Goal: Task Accomplishment & Management: Complete application form

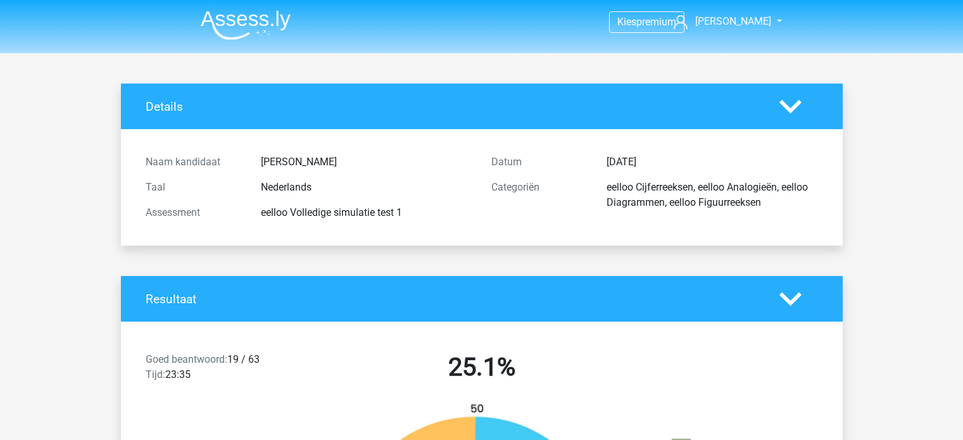
scroll to position [190, 0]
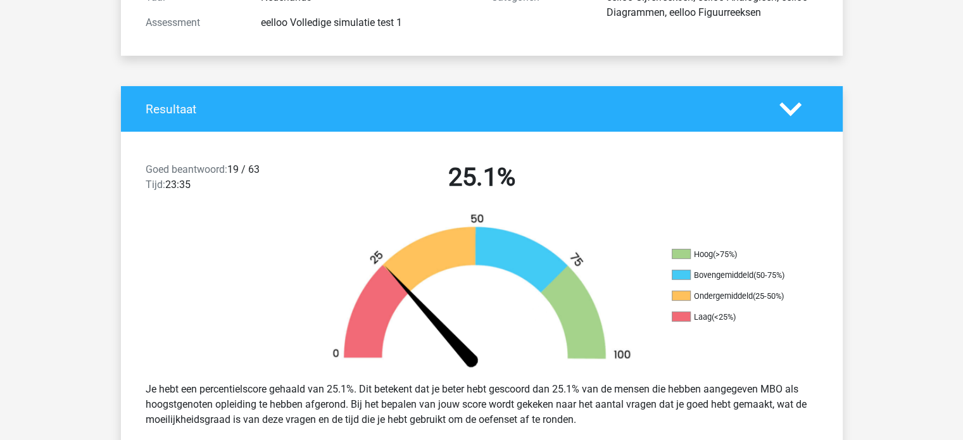
drag, startPoint x: 85, startPoint y: -75, endPoint x: 0, endPoint y: -12, distance: 105.5
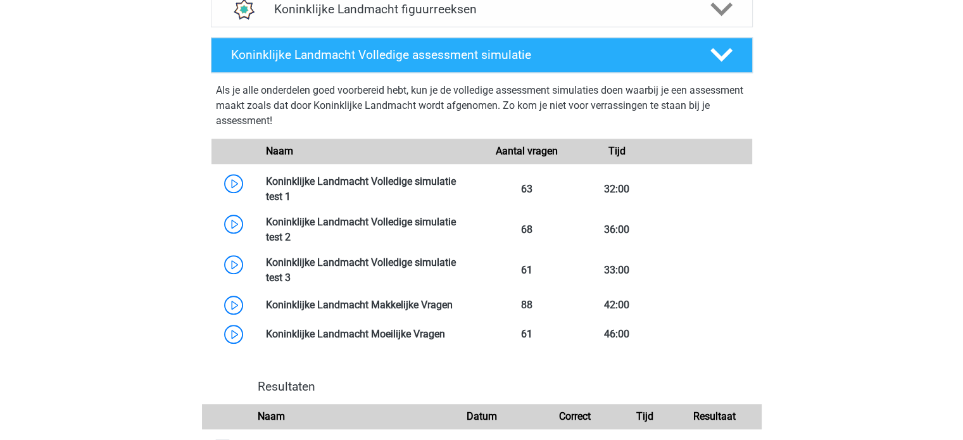
scroll to position [1140, 0]
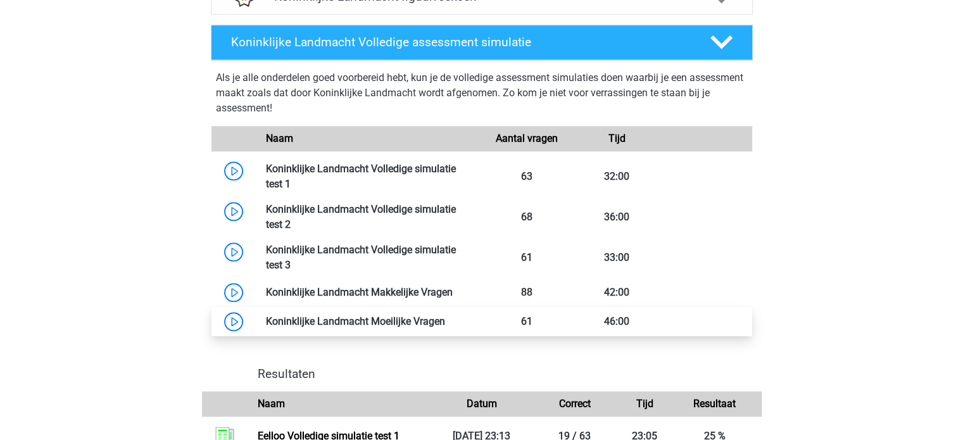
click at [445, 322] on link at bounding box center [445, 321] width 0 height 12
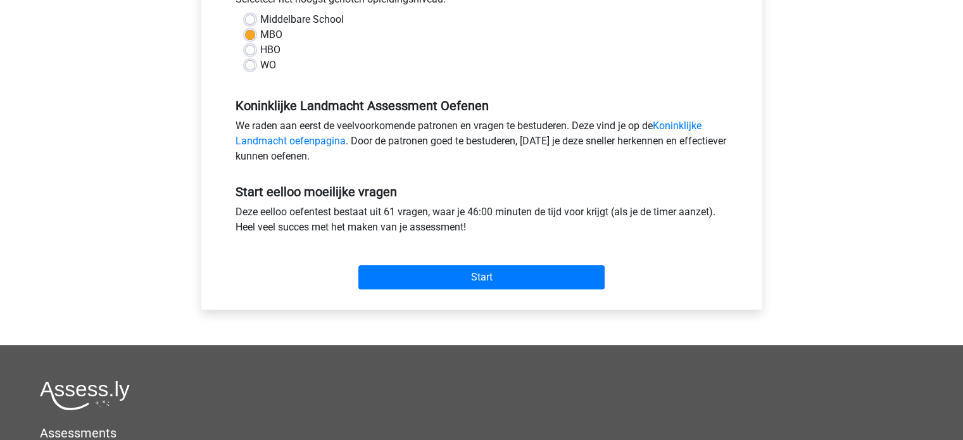
scroll to position [317, 0]
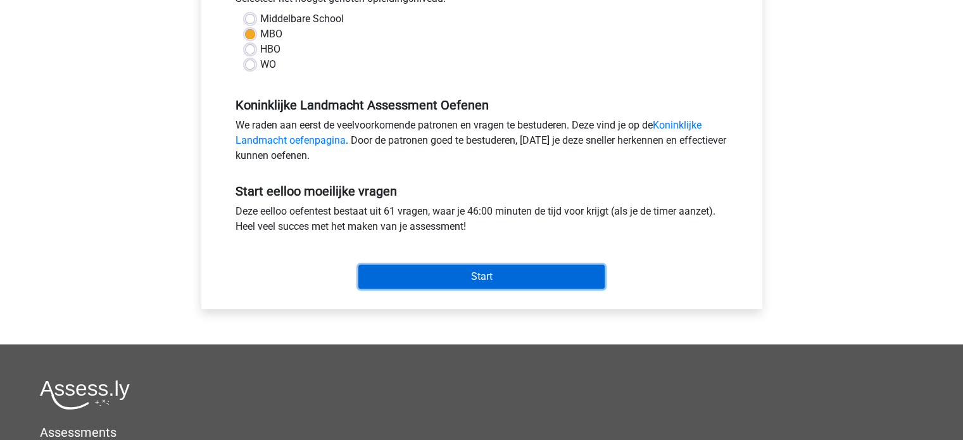
click at [400, 278] on input "Start" at bounding box center [481, 277] width 246 height 24
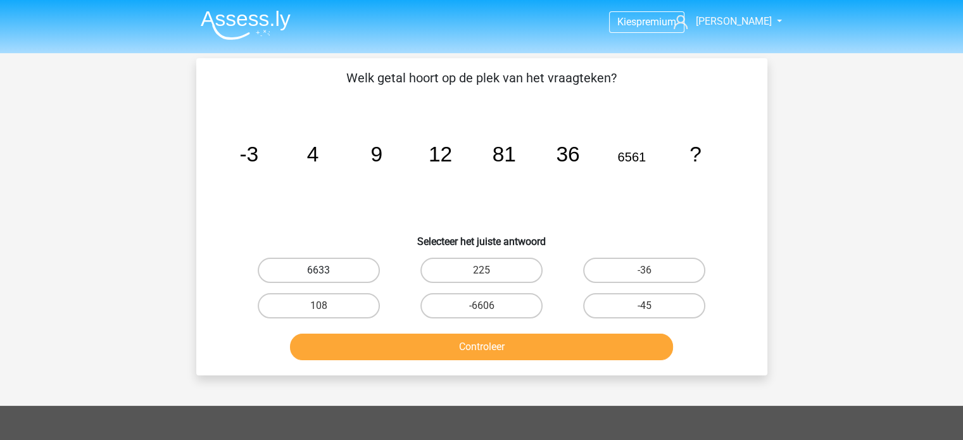
click at [367, 266] on label "6633" at bounding box center [319, 270] width 122 height 25
click at [327, 270] on input "6633" at bounding box center [322, 274] width 8 height 8
radio input "true"
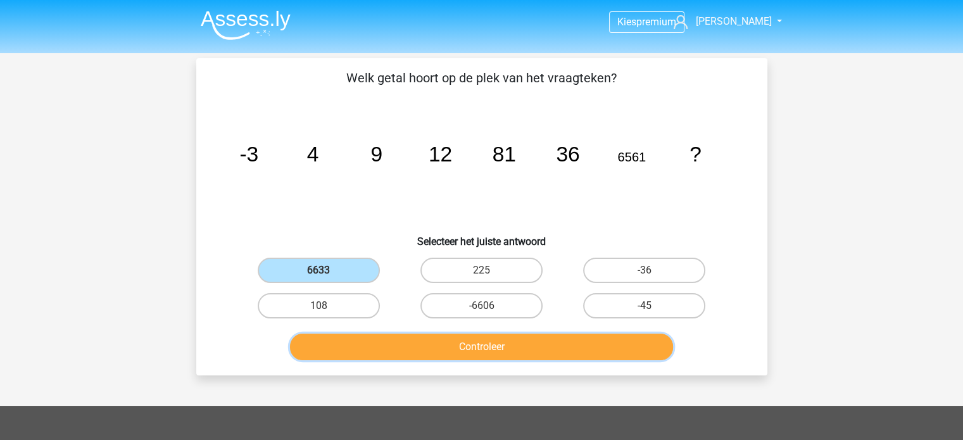
click at [446, 351] on button "Controleer" at bounding box center [481, 347] width 383 height 27
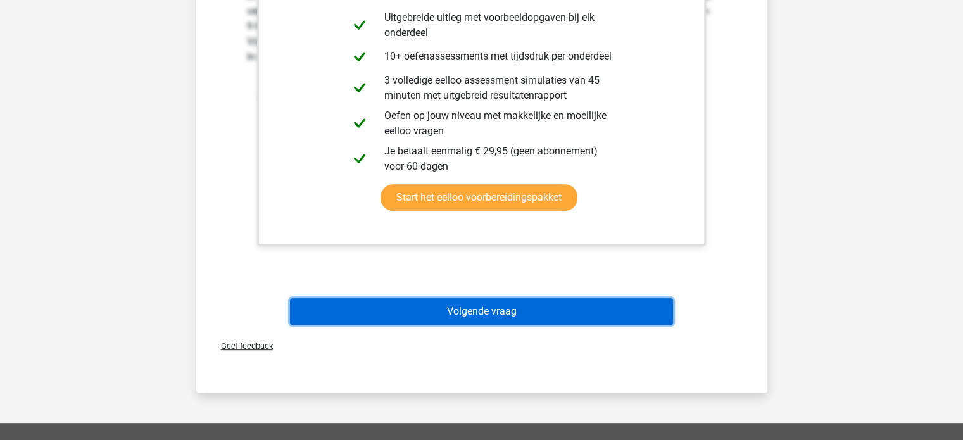
click at [475, 305] on button "Volgende vraag" at bounding box center [481, 311] width 383 height 27
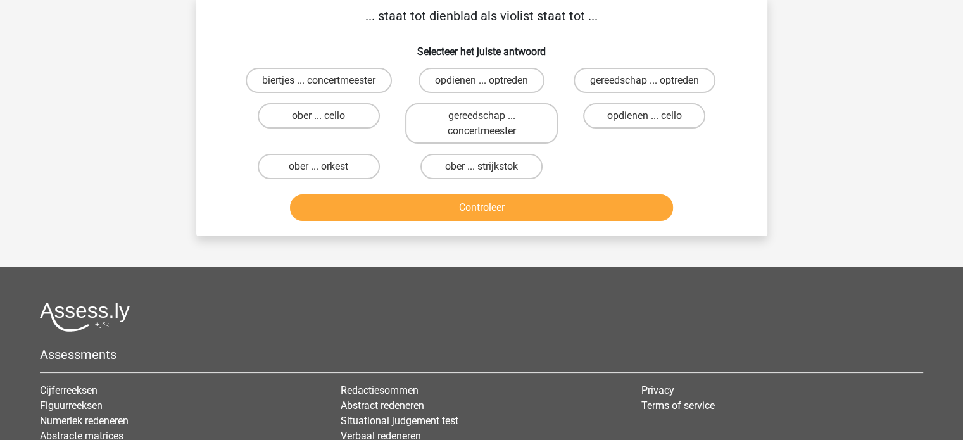
scroll to position [58, 0]
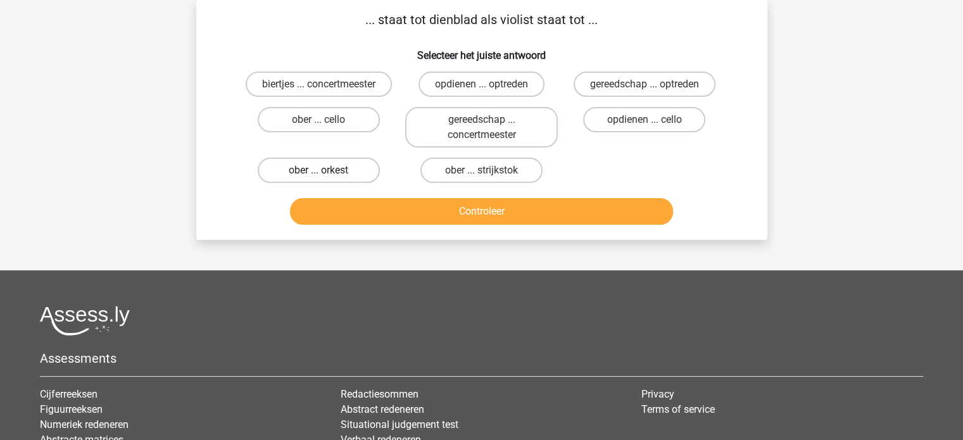
click at [339, 167] on label "ober ... orkest" at bounding box center [319, 170] width 122 height 25
click at [327, 170] on input "ober ... orkest" at bounding box center [322, 174] width 8 height 8
radio input "true"
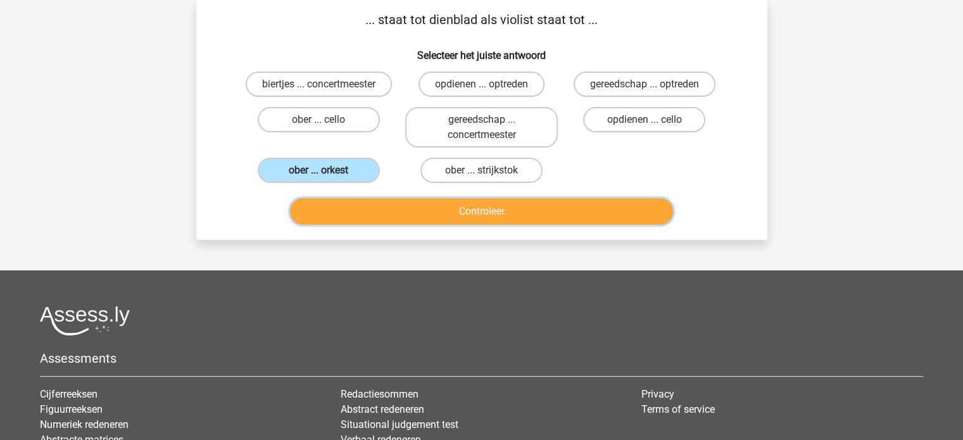
click at [402, 206] on button "Controleer" at bounding box center [481, 211] width 383 height 27
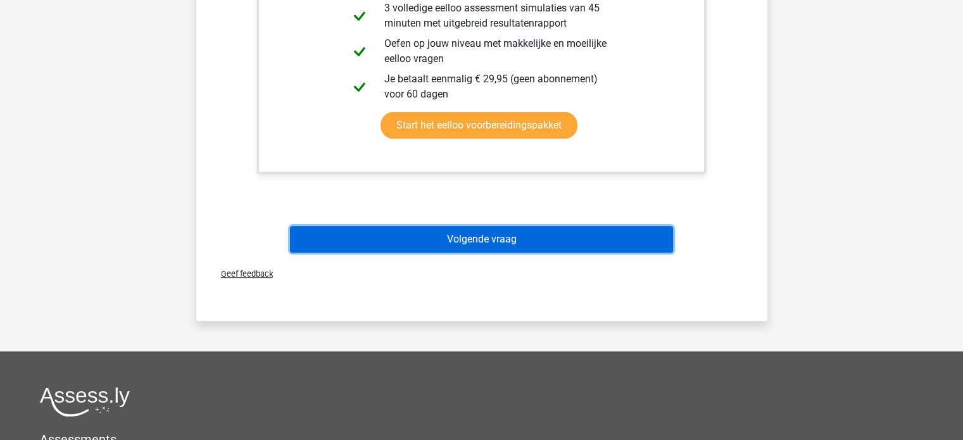
click at [489, 237] on button "Volgende vraag" at bounding box center [481, 239] width 383 height 27
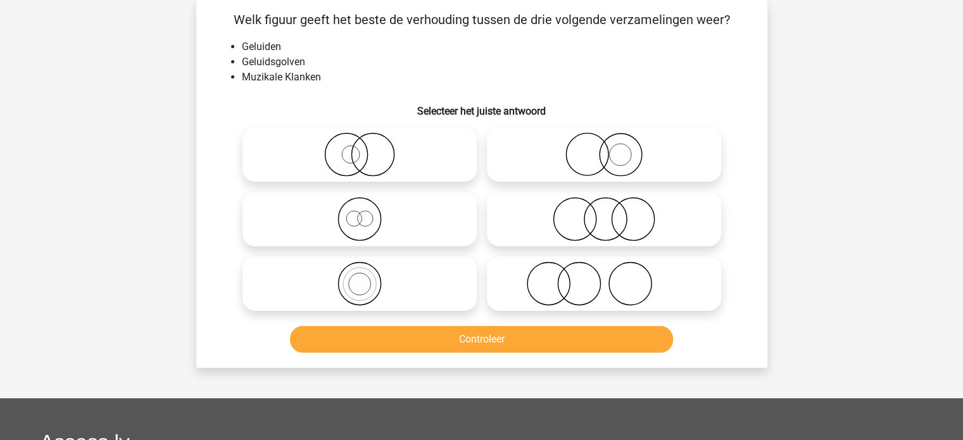
click at [405, 273] on icon at bounding box center [360, 283] width 224 height 44
click at [368, 273] on input "radio" at bounding box center [364, 273] width 8 height 8
radio input "true"
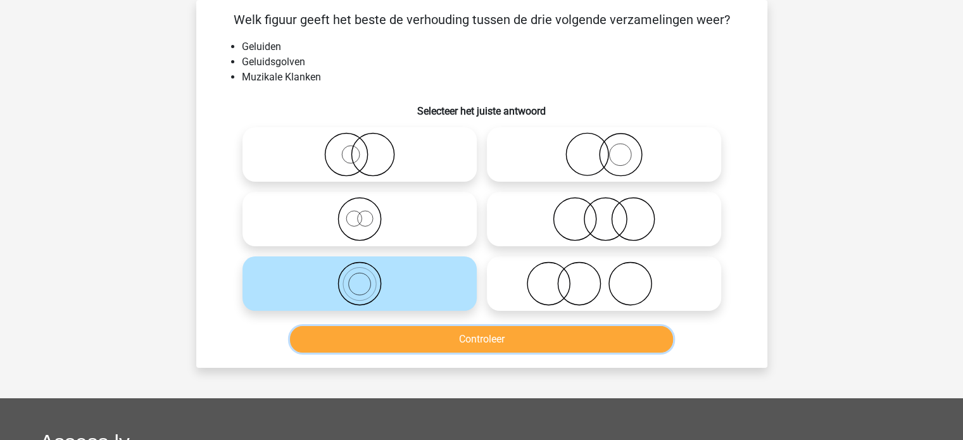
click at [425, 341] on button "Controleer" at bounding box center [481, 339] width 383 height 27
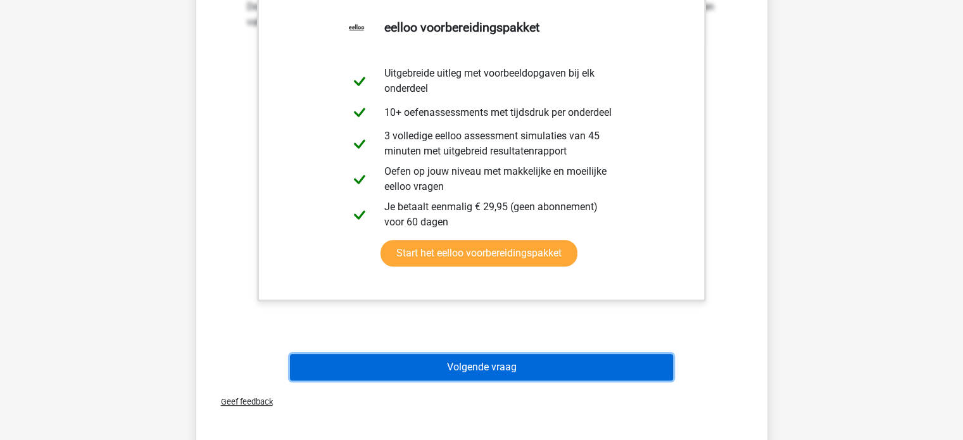
click at [501, 363] on button "Volgende vraag" at bounding box center [481, 367] width 383 height 27
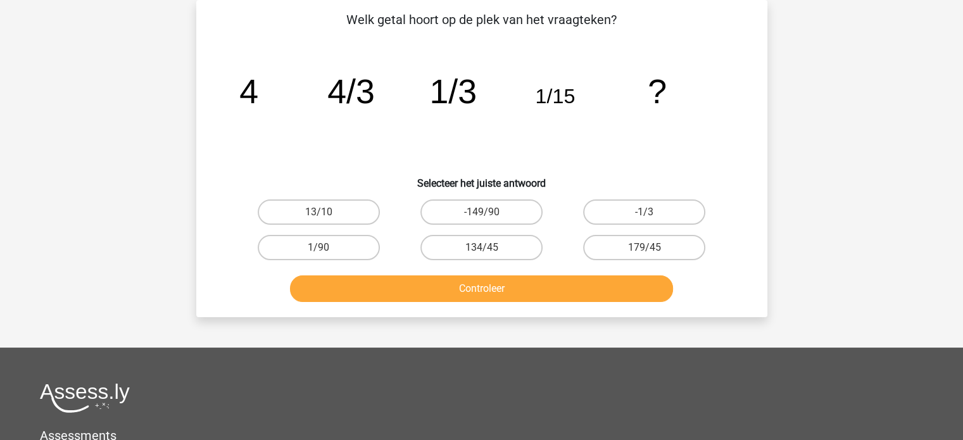
drag, startPoint x: 372, startPoint y: 236, endPoint x: 365, endPoint y: 229, distance: 9.8
click at [370, 236] on label "1/90" at bounding box center [319, 247] width 122 height 25
click at [327, 248] on input "1/90" at bounding box center [322, 252] width 8 height 8
radio input "true"
click at [356, 210] on label "13/10" at bounding box center [319, 211] width 122 height 25
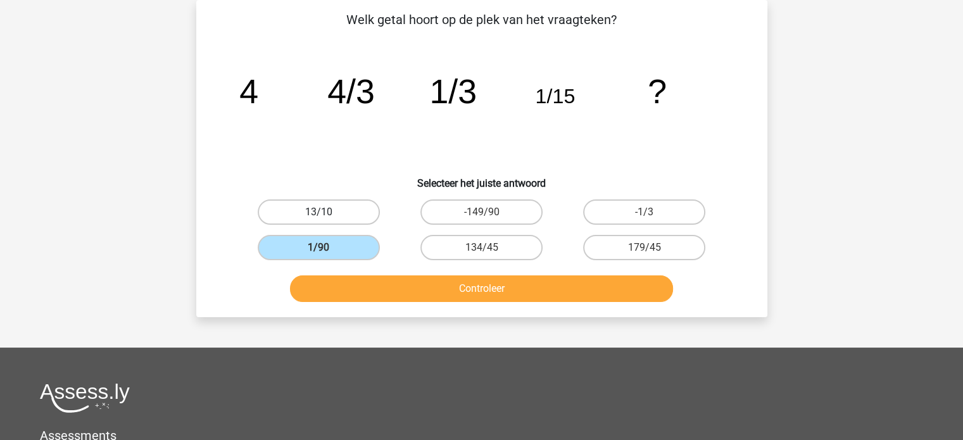
click at [327, 212] on input "13/10" at bounding box center [322, 216] width 8 height 8
radio input "true"
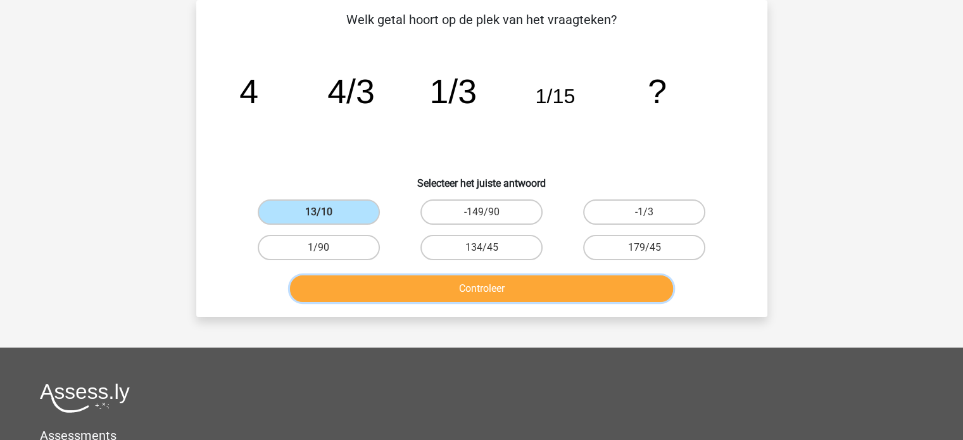
click at [418, 290] on button "Controleer" at bounding box center [481, 288] width 383 height 27
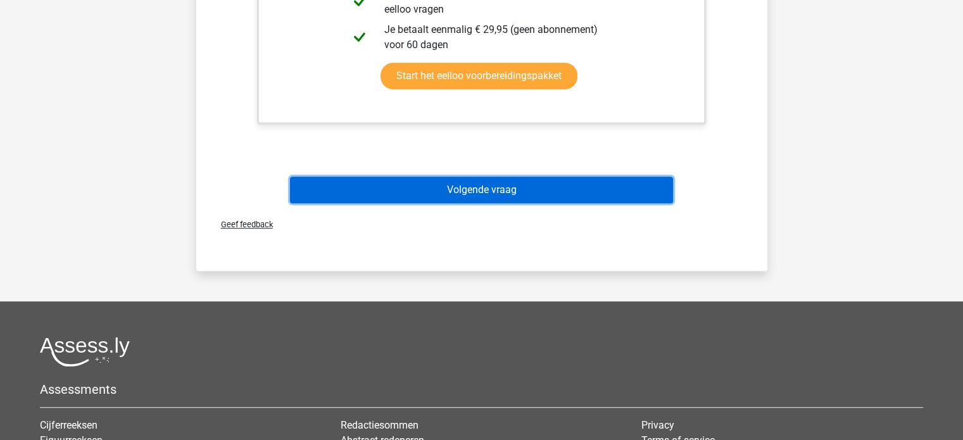
click at [539, 194] on button "Volgende vraag" at bounding box center [481, 190] width 383 height 27
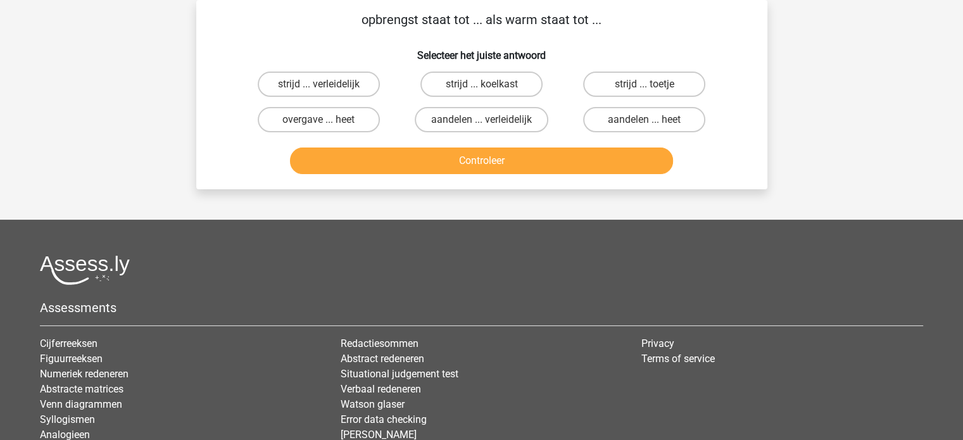
scroll to position [0, 0]
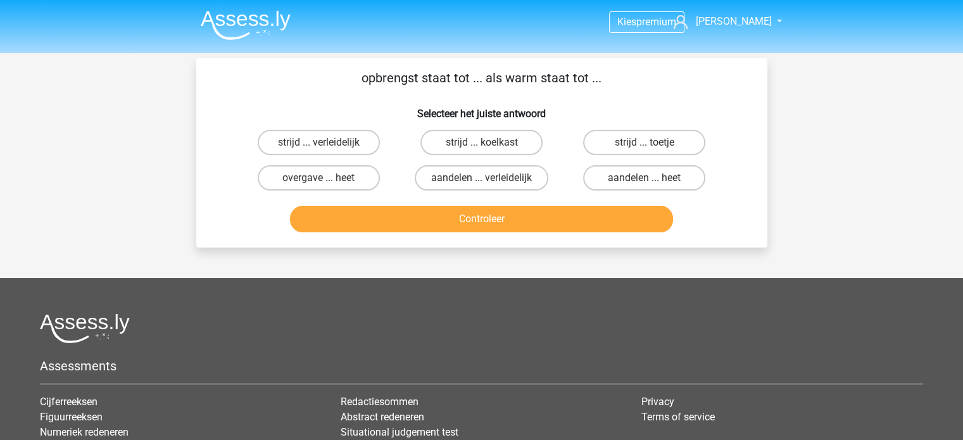
click at [322, 180] on input "overgave ... heet" at bounding box center [322, 182] width 8 height 8
radio input "true"
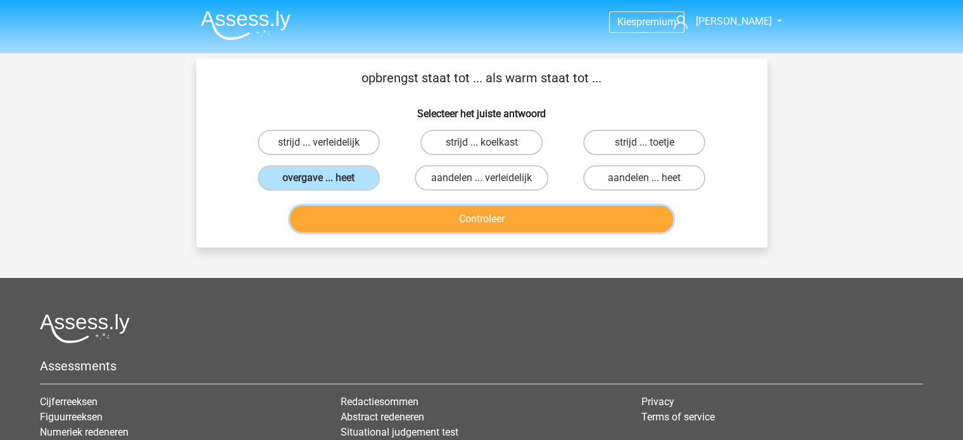
click at [410, 212] on button "Controleer" at bounding box center [481, 219] width 383 height 27
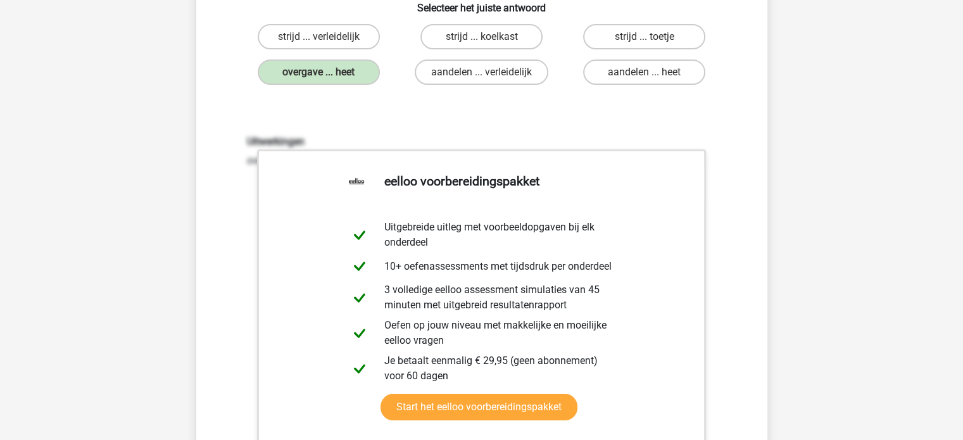
scroll to position [506, 0]
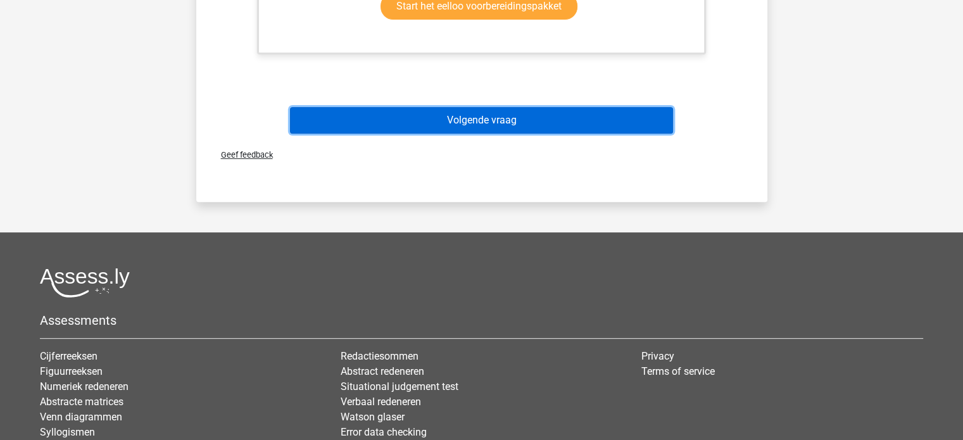
click at [484, 110] on button "Volgende vraag" at bounding box center [481, 120] width 383 height 27
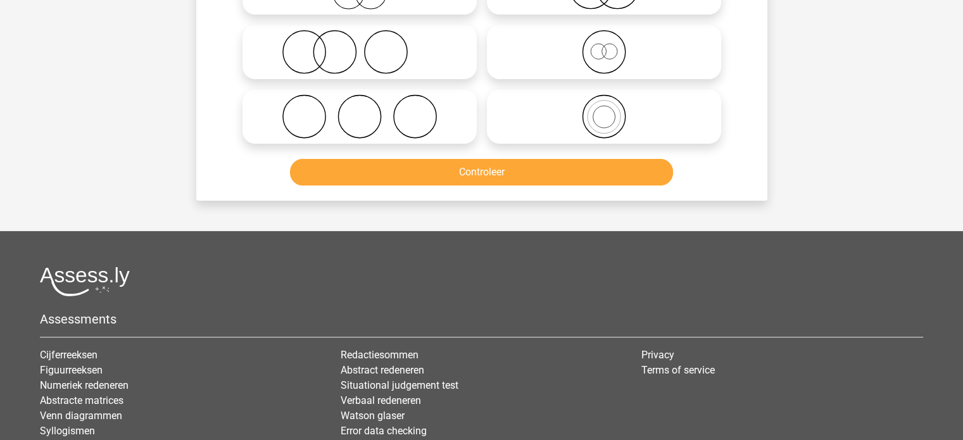
scroll to position [58, 0]
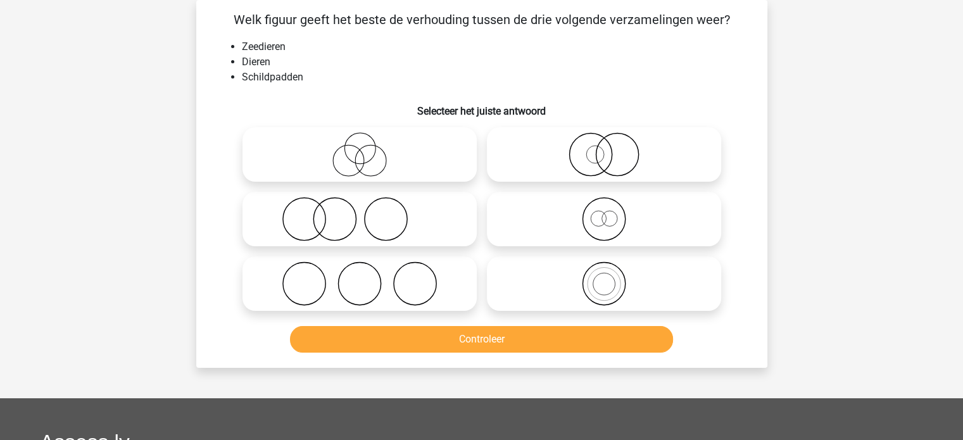
click at [552, 149] on icon at bounding box center [604, 154] width 224 height 44
click at [604, 148] on input "radio" at bounding box center [608, 144] width 8 height 8
radio input "true"
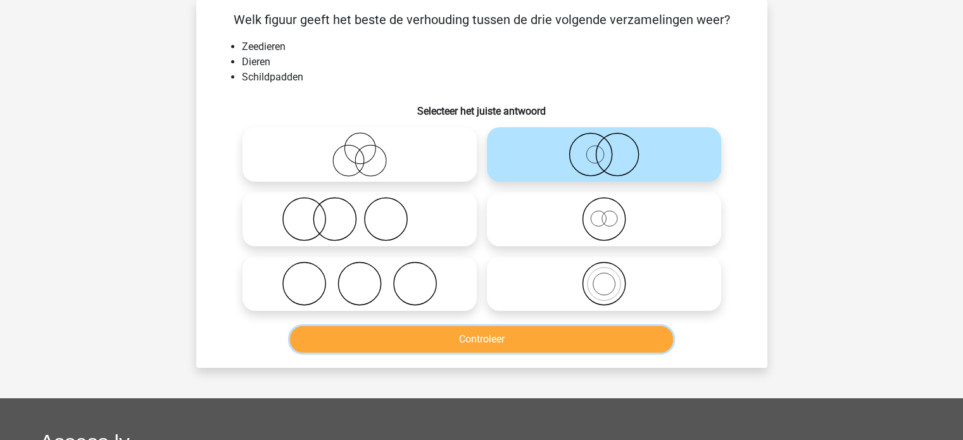
click at [524, 339] on button "Controleer" at bounding box center [481, 339] width 383 height 27
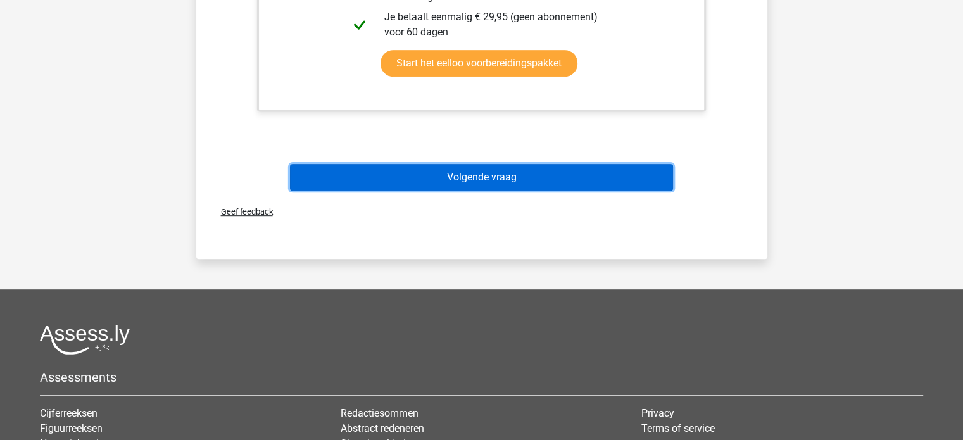
click at [481, 168] on button "Volgende vraag" at bounding box center [481, 177] width 383 height 27
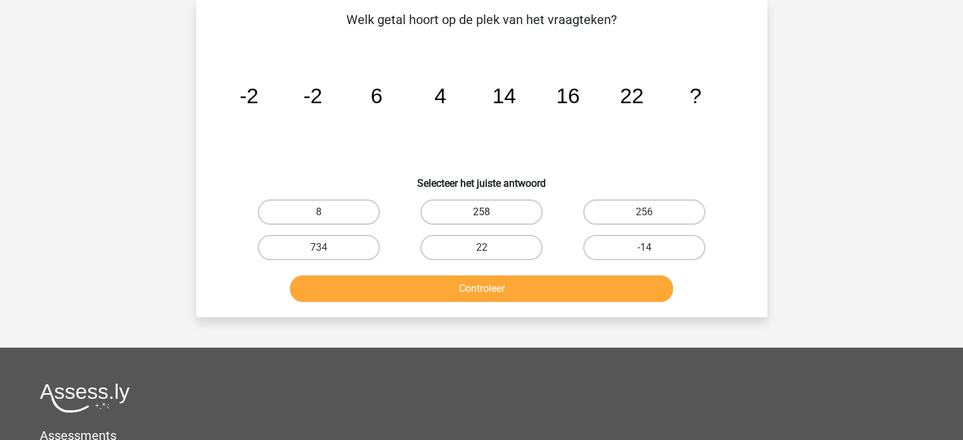
click at [522, 215] on label "258" at bounding box center [481, 211] width 122 height 25
click at [489, 215] on input "258" at bounding box center [485, 216] width 8 height 8
radio input "true"
click at [608, 215] on label "256" at bounding box center [644, 211] width 122 height 25
click at [644, 215] on input "256" at bounding box center [648, 216] width 8 height 8
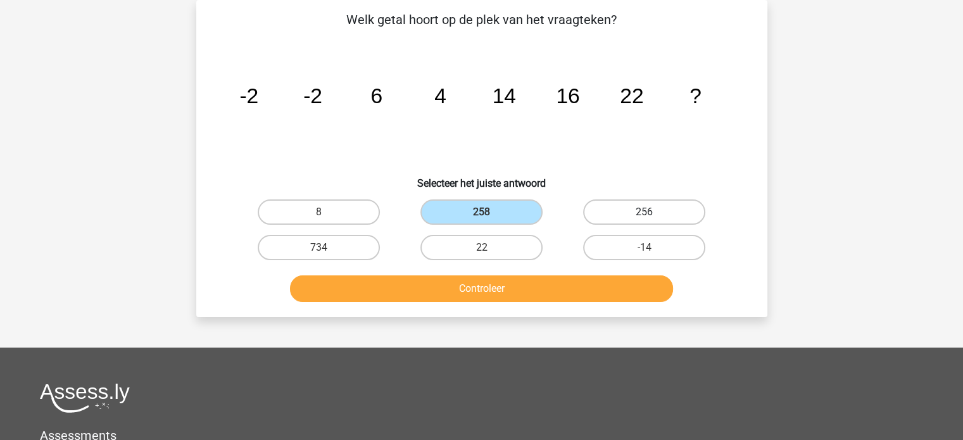
radio input "true"
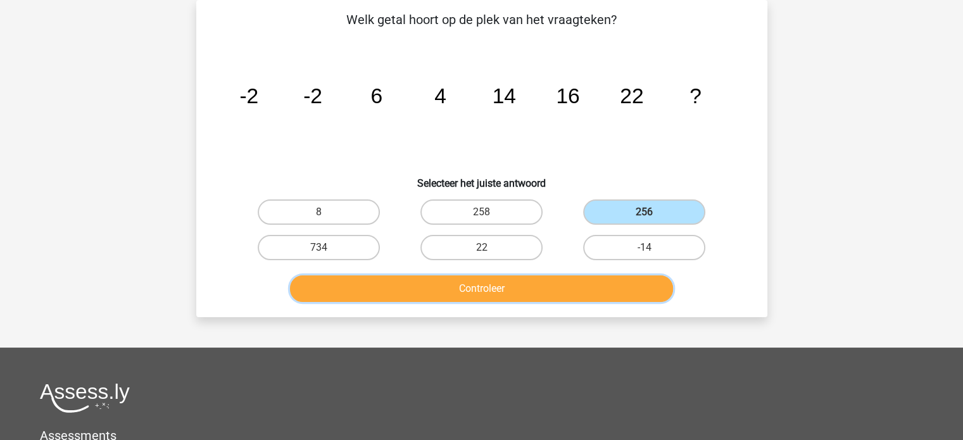
click at [578, 284] on button "Controleer" at bounding box center [481, 288] width 383 height 27
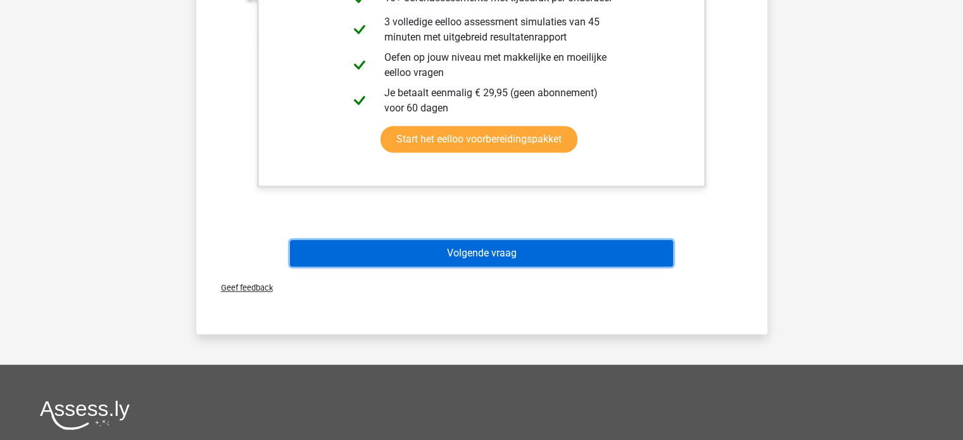
click at [544, 249] on button "Volgende vraag" at bounding box center [481, 253] width 383 height 27
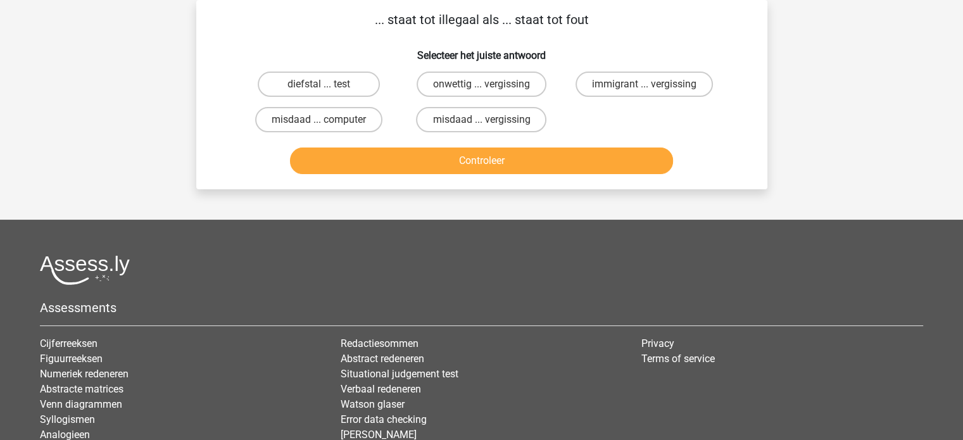
scroll to position [0, 0]
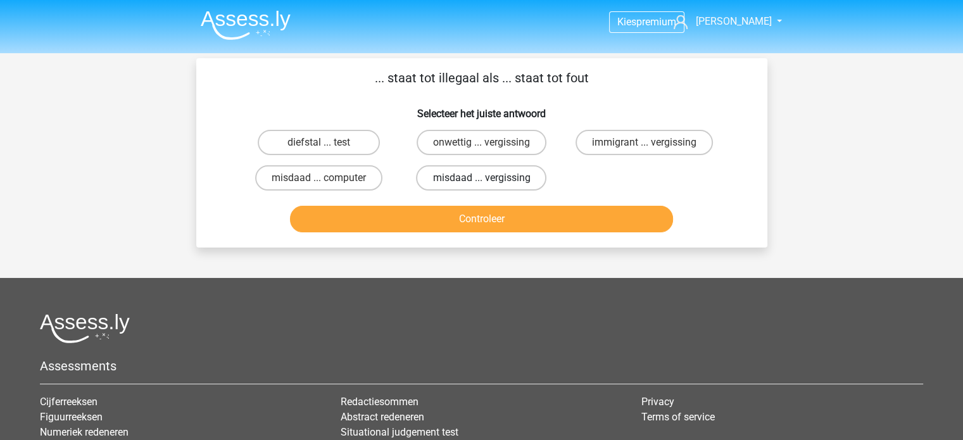
click at [525, 180] on label "misdaad ... vergissing" at bounding box center [481, 177] width 130 height 25
click at [489, 180] on input "misdaad ... vergissing" at bounding box center [485, 182] width 8 height 8
radio input "true"
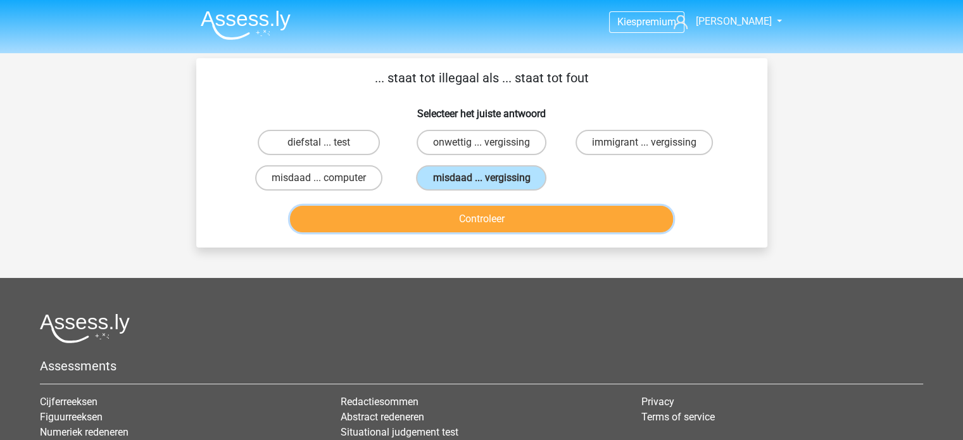
click at [537, 220] on button "Controleer" at bounding box center [481, 219] width 383 height 27
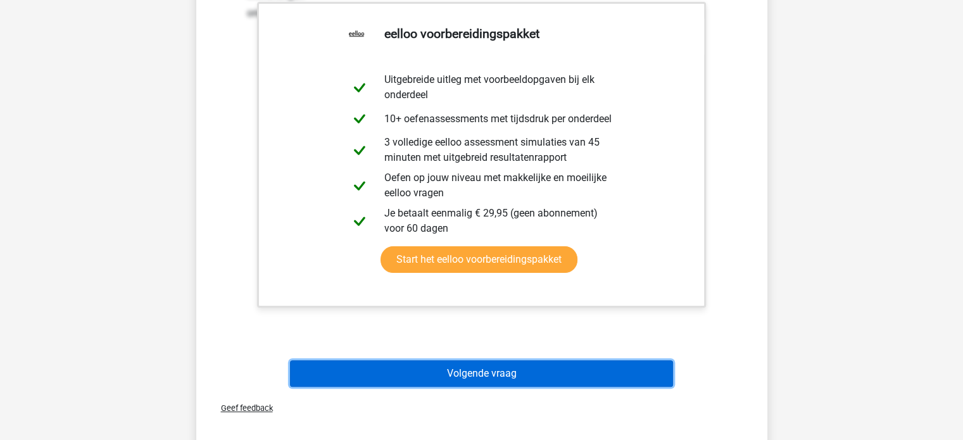
click at [533, 378] on button "Volgende vraag" at bounding box center [481, 373] width 383 height 27
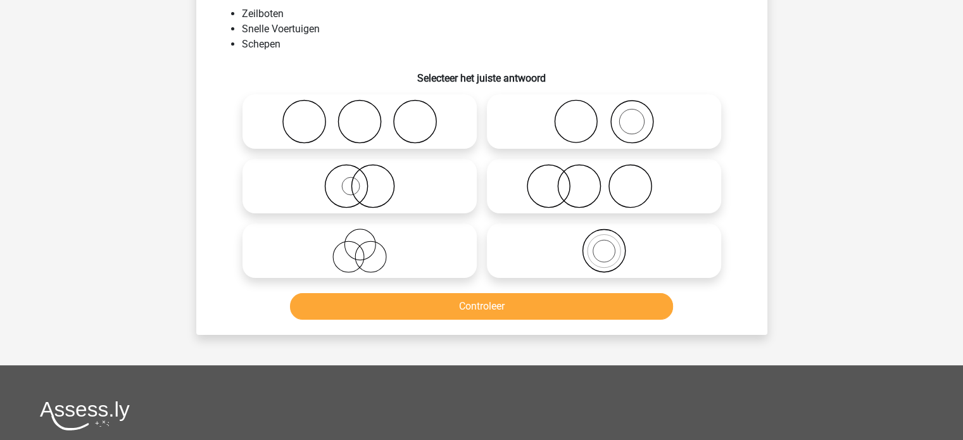
scroll to position [58, 0]
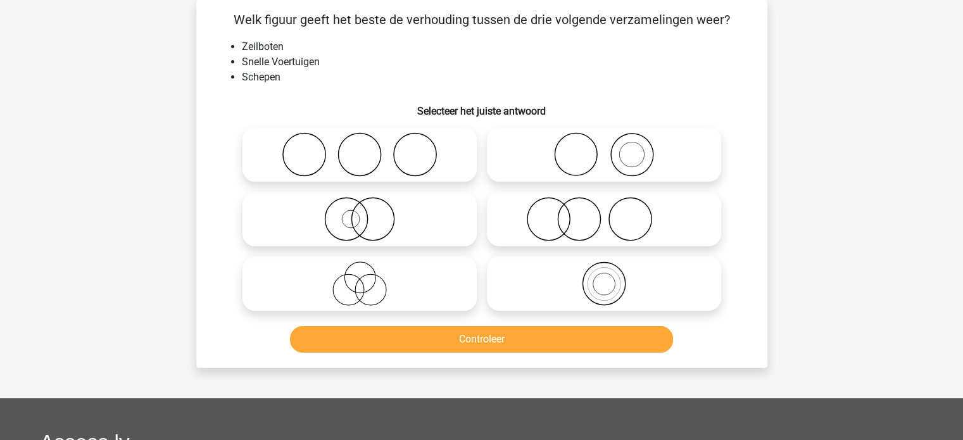
click at [574, 152] on icon at bounding box center [604, 154] width 224 height 44
click at [604, 148] on input "radio" at bounding box center [608, 144] width 8 height 8
radio input "true"
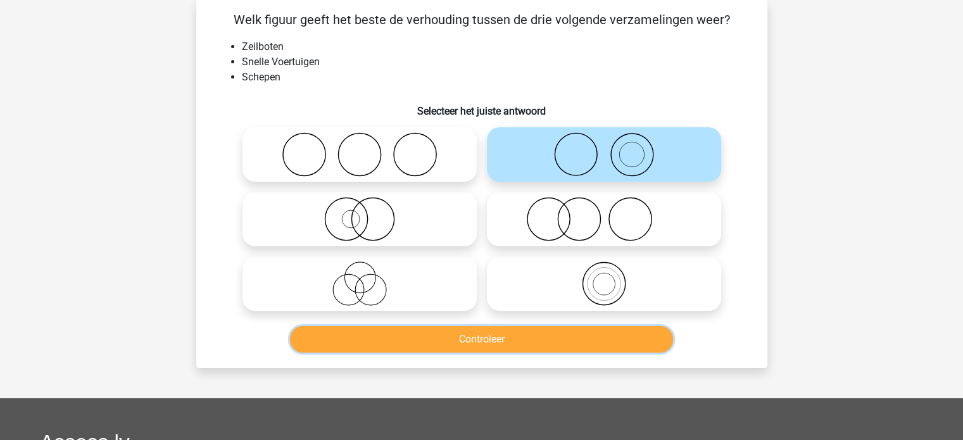
click at [522, 344] on button "Controleer" at bounding box center [481, 339] width 383 height 27
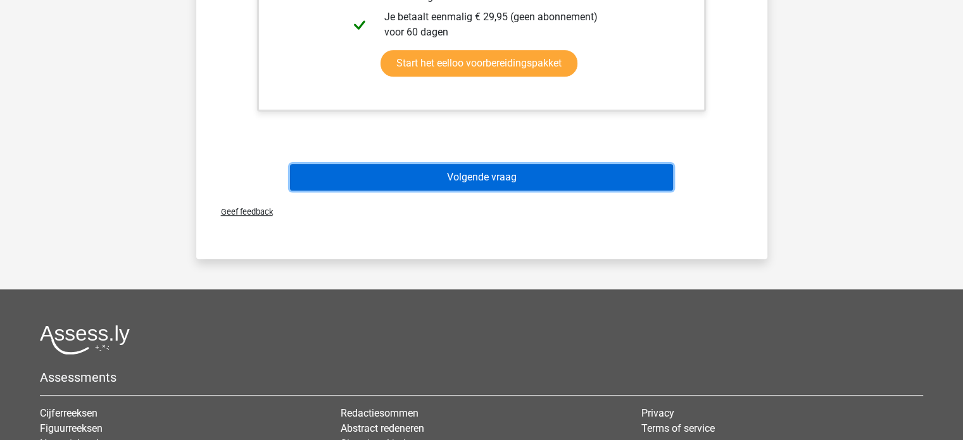
click at [477, 179] on button "Volgende vraag" at bounding box center [481, 177] width 383 height 27
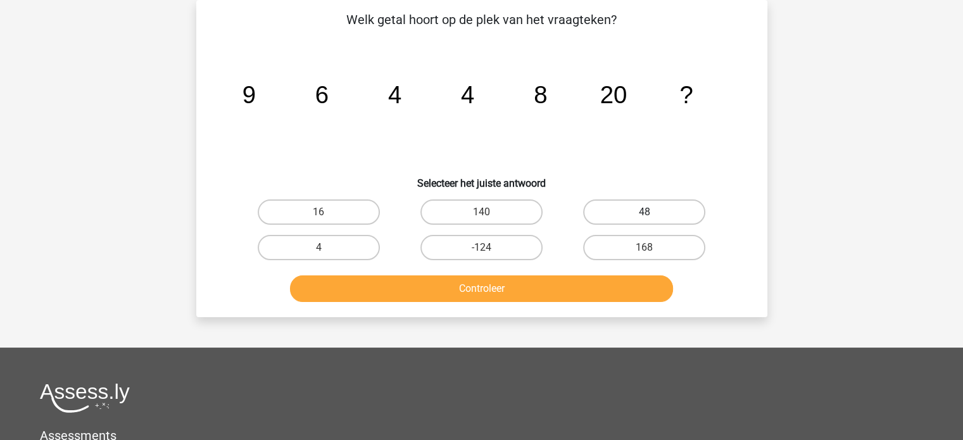
click at [639, 222] on label "48" at bounding box center [644, 211] width 122 height 25
click at [644, 220] on input "48" at bounding box center [648, 216] width 8 height 8
radio input "true"
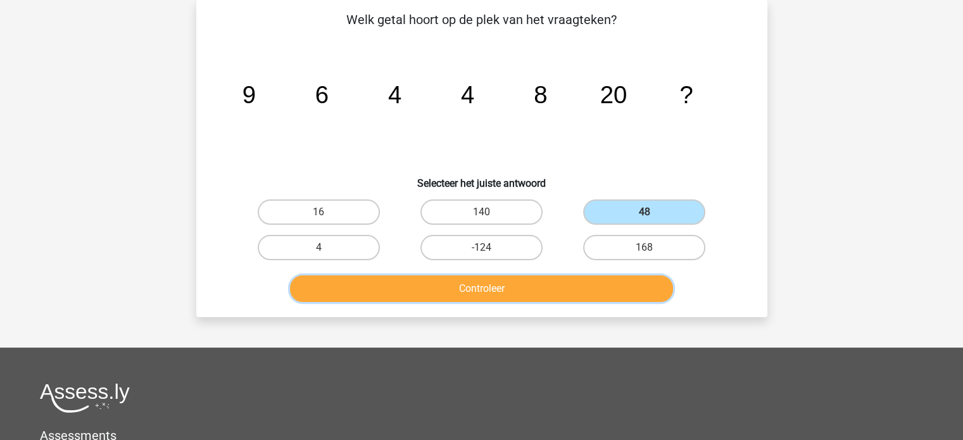
click at [556, 287] on button "Controleer" at bounding box center [481, 288] width 383 height 27
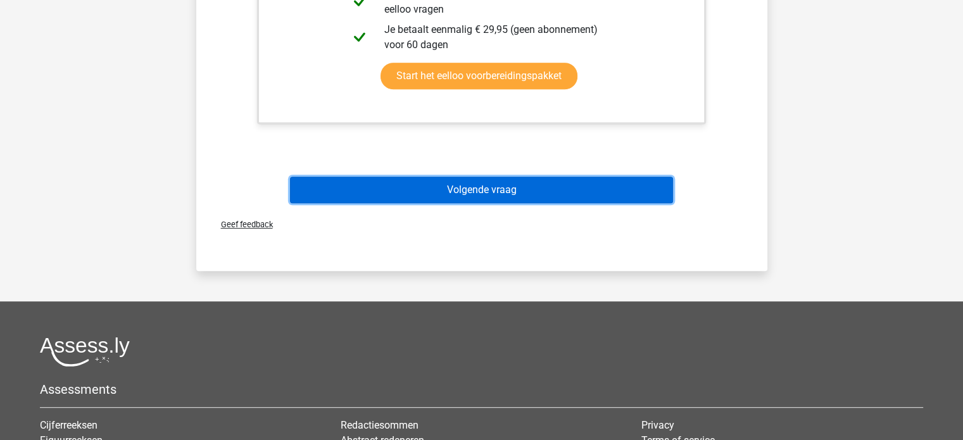
click at [514, 193] on button "Volgende vraag" at bounding box center [481, 190] width 383 height 27
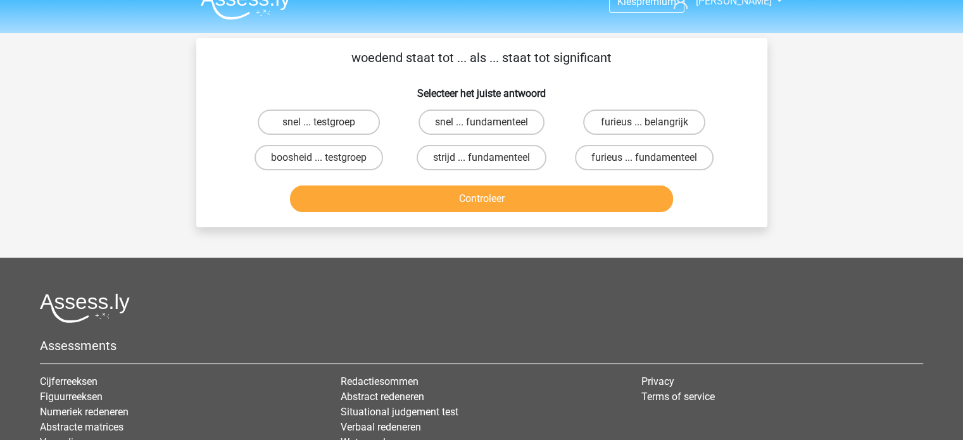
scroll to position [0, 0]
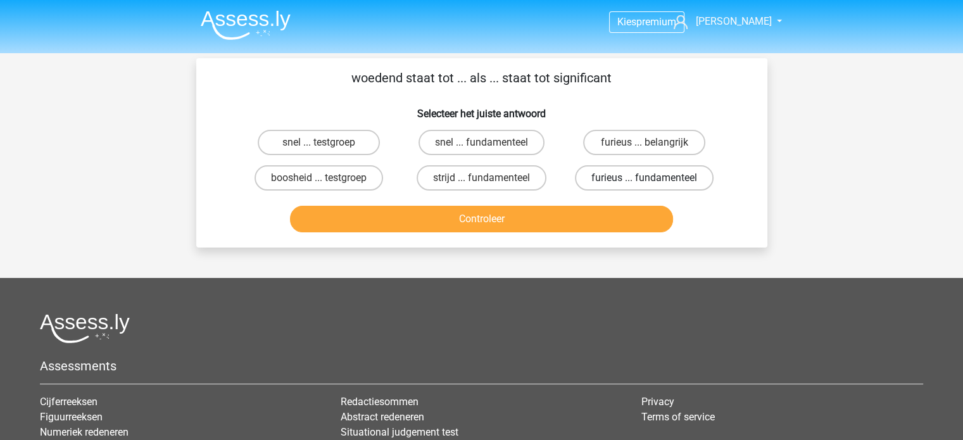
click at [637, 173] on label "furieus ... fundamenteel" at bounding box center [644, 177] width 139 height 25
click at [644, 178] on input "furieus ... fundamenteel" at bounding box center [648, 182] width 8 height 8
radio input "true"
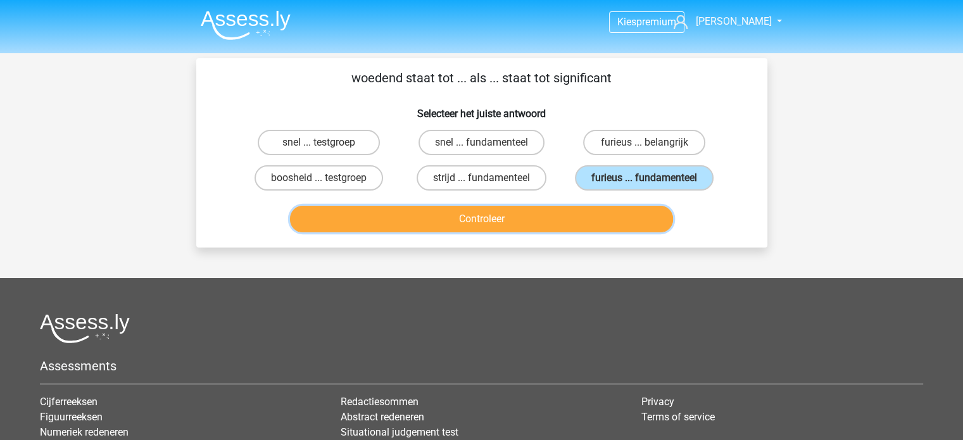
click at [549, 216] on button "Controleer" at bounding box center [481, 219] width 383 height 27
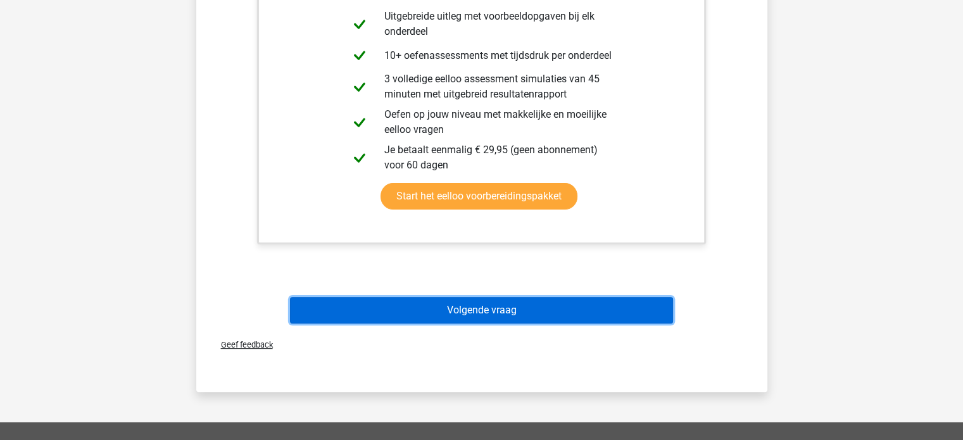
click at [560, 308] on button "Volgende vraag" at bounding box center [481, 310] width 383 height 27
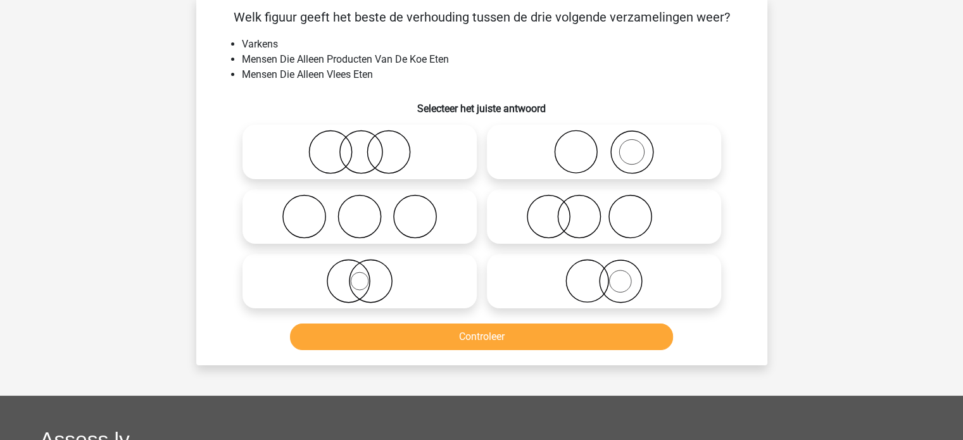
scroll to position [58, 0]
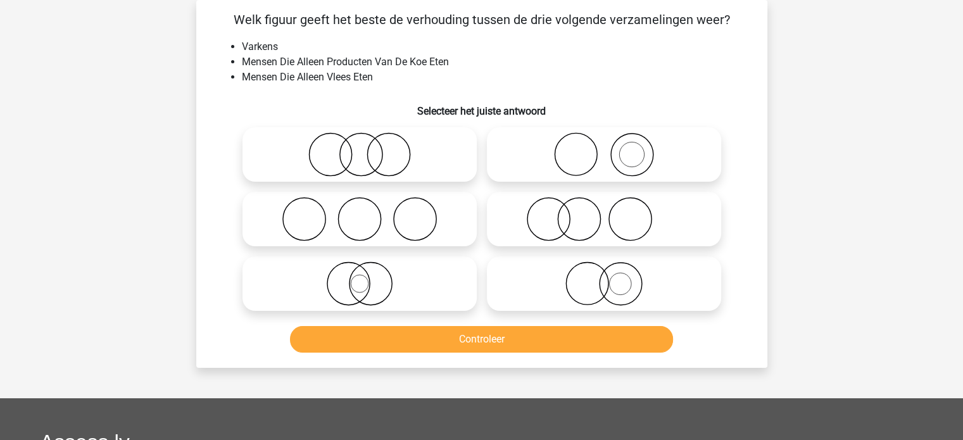
click at [408, 284] on icon at bounding box center [360, 283] width 224 height 44
click at [368, 277] on input "radio" at bounding box center [364, 273] width 8 height 8
radio input "true"
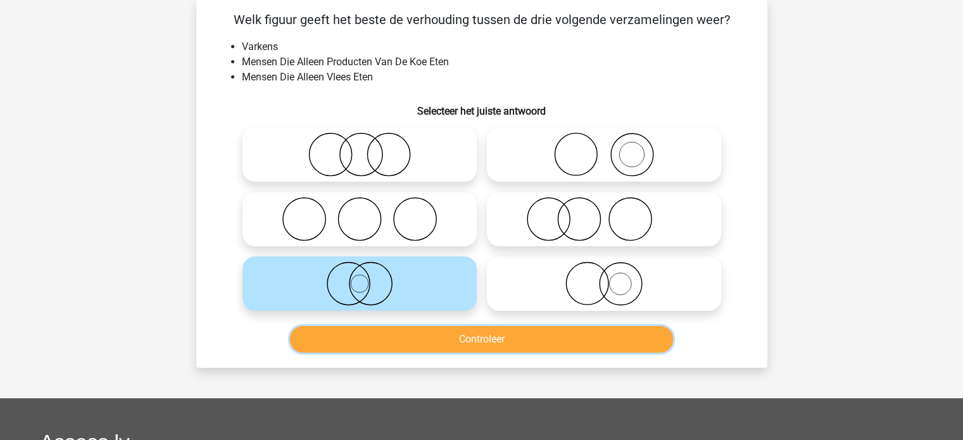
click at [427, 332] on button "Controleer" at bounding box center [481, 339] width 383 height 27
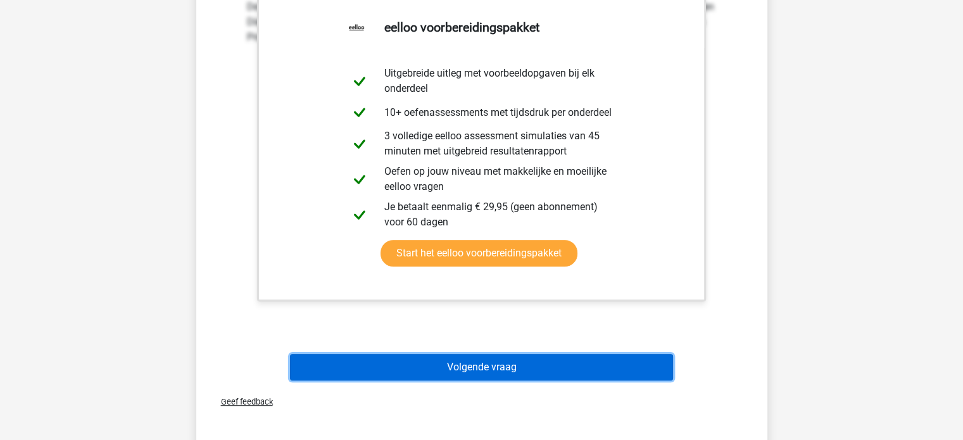
click at [465, 359] on button "Volgende vraag" at bounding box center [481, 367] width 383 height 27
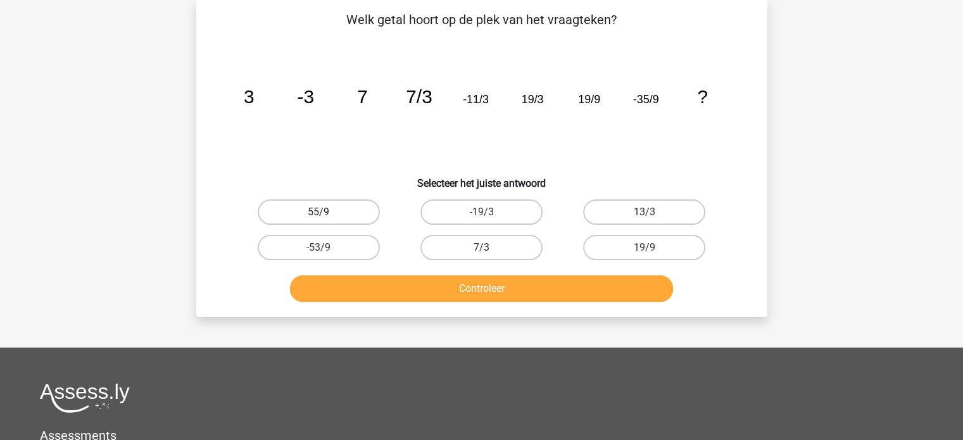
click at [370, 212] on label "55/9" at bounding box center [319, 211] width 122 height 25
click at [327, 212] on input "55/9" at bounding box center [322, 216] width 8 height 8
radio input "true"
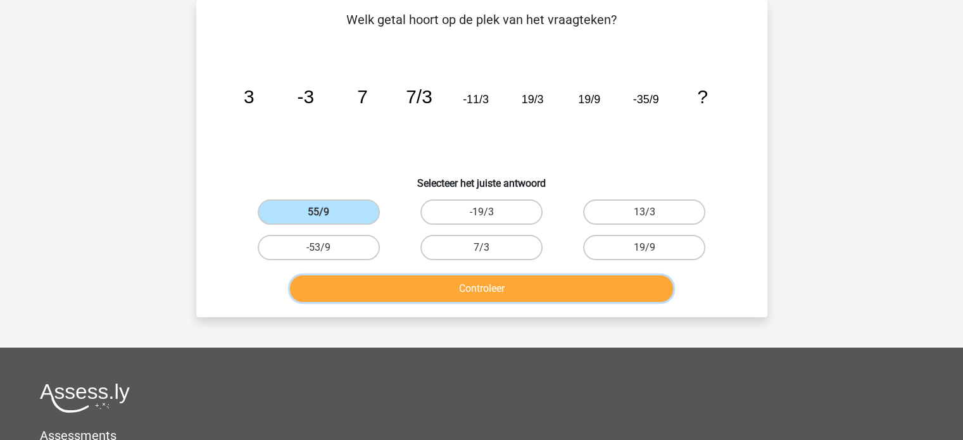
click at [478, 292] on button "Controleer" at bounding box center [481, 288] width 383 height 27
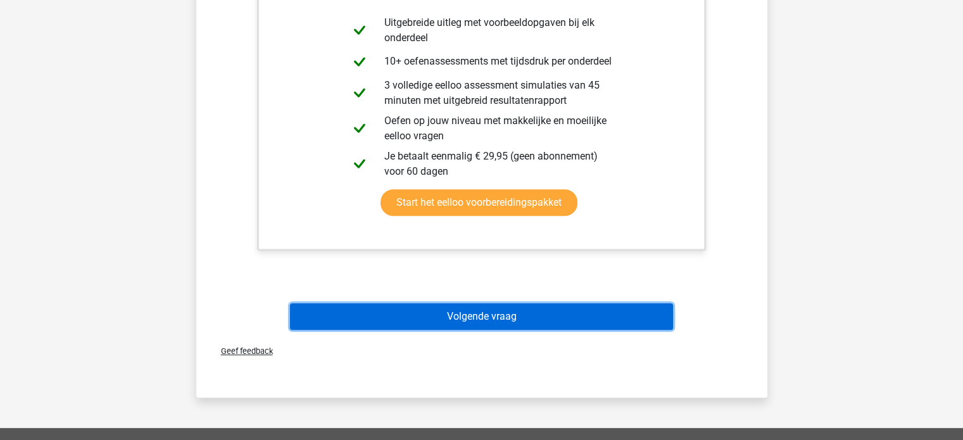
click at [506, 317] on button "Volgende vraag" at bounding box center [481, 316] width 383 height 27
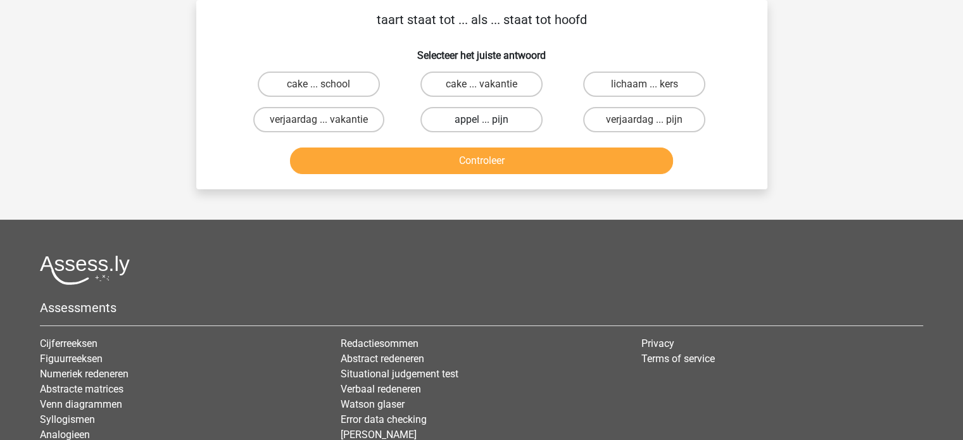
click at [519, 129] on label "appel ... pijn" at bounding box center [481, 119] width 122 height 25
click at [489, 128] on input "appel ... pijn" at bounding box center [485, 124] width 8 height 8
radio input "true"
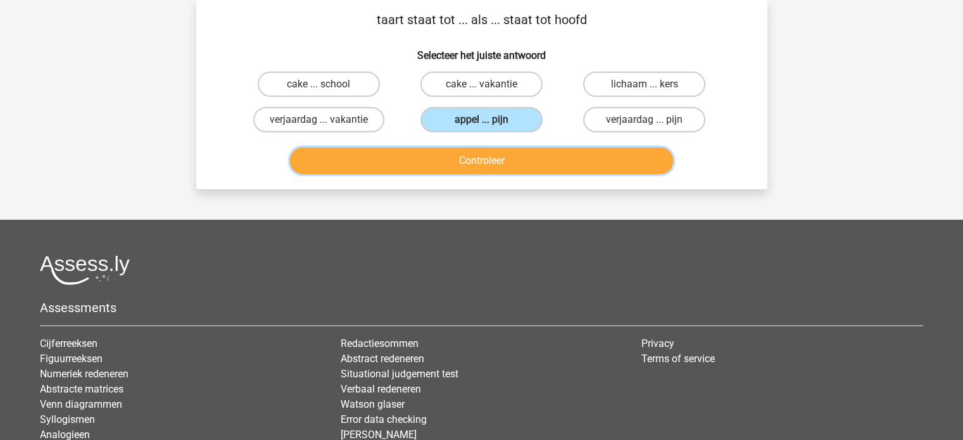
click at [546, 153] on button "Controleer" at bounding box center [481, 161] width 383 height 27
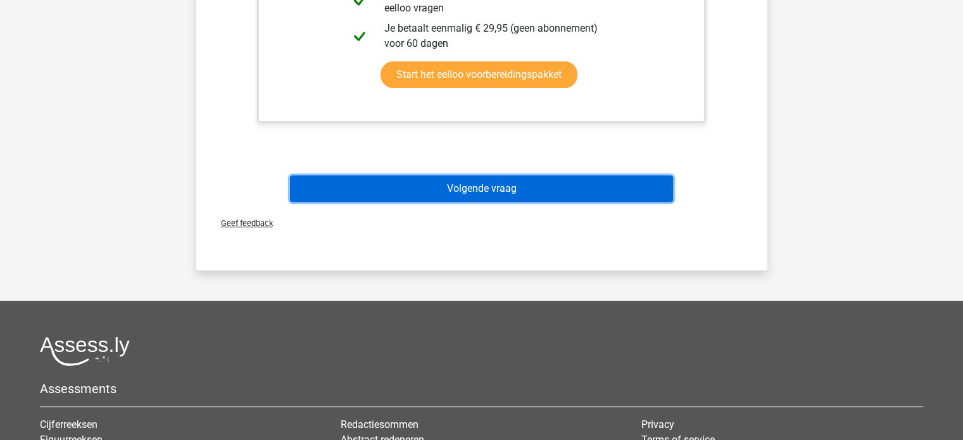
click at [559, 184] on button "Volgende vraag" at bounding box center [481, 188] width 383 height 27
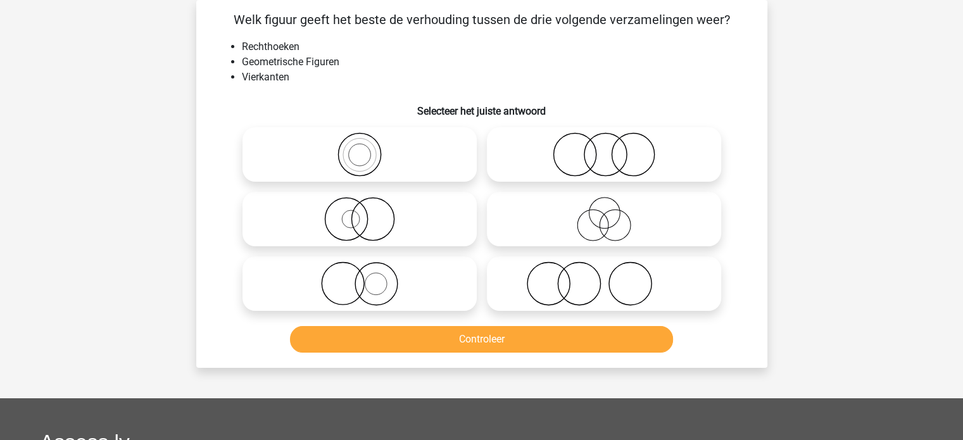
click at [397, 151] on icon at bounding box center [360, 154] width 224 height 44
click at [368, 148] on input "radio" at bounding box center [364, 144] width 8 height 8
radio input "true"
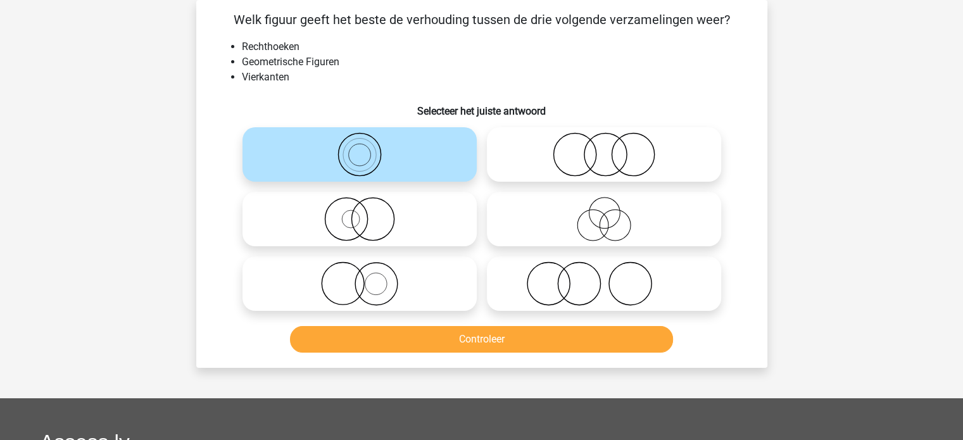
click at [637, 220] on icon at bounding box center [604, 219] width 224 height 44
click at [612, 213] on input "radio" at bounding box center [608, 208] width 8 height 8
radio input "true"
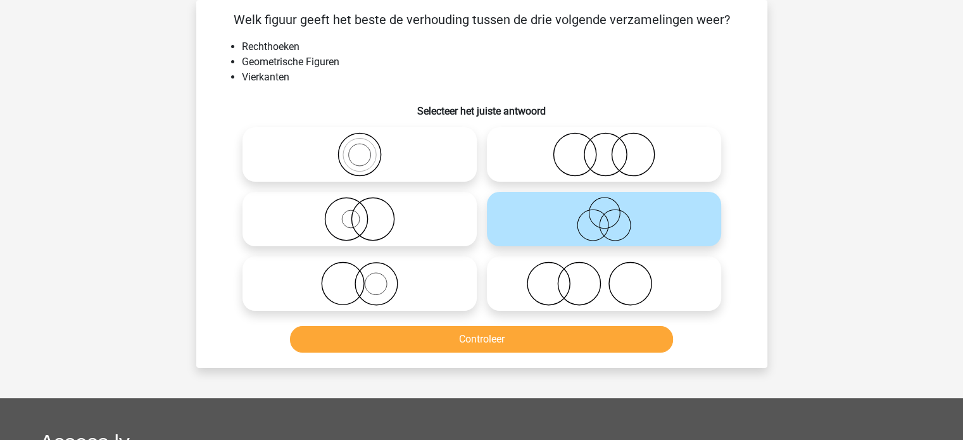
click at [577, 174] on icon at bounding box center [604, 154] width 224 height 44
click at [604, 148] on input "radio" at bounding box center [608, 144] width 8 height 8
radio input "true"
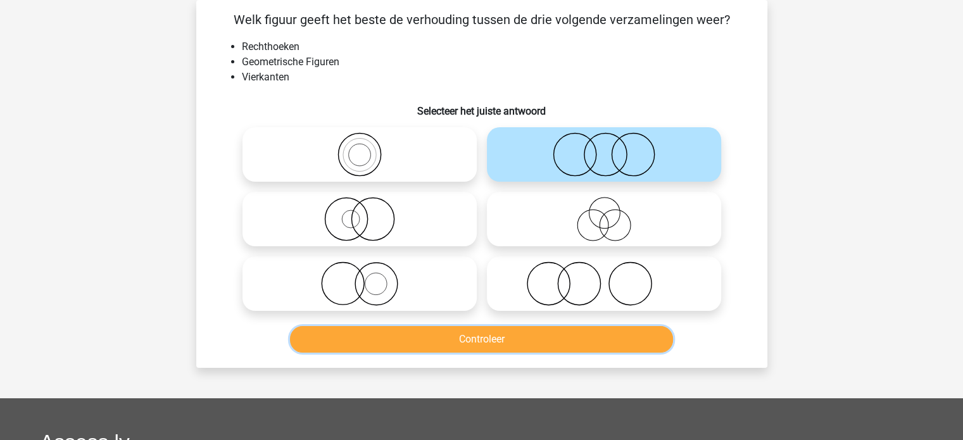
click at [555, 337] on button "Controleer" at bounding box center [481, 339] width 383 height 27
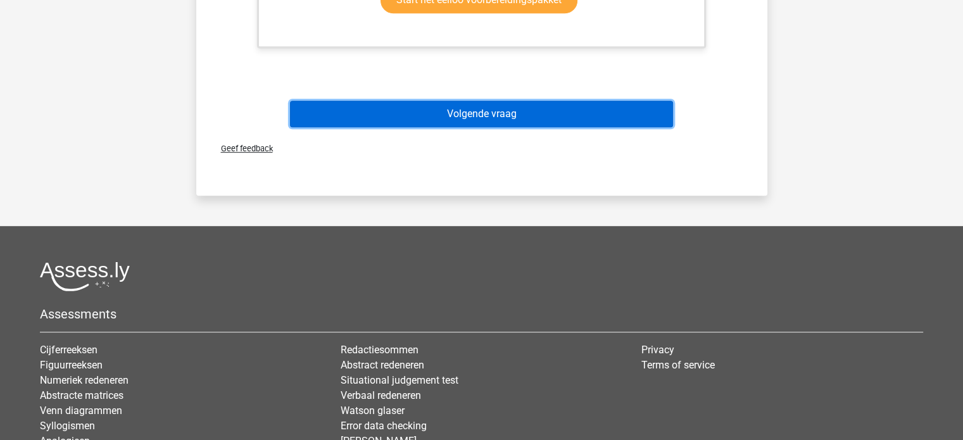
click at [490, 122] on button "Volgende vraag" at bounding box center [481, 114] width 383 height 27
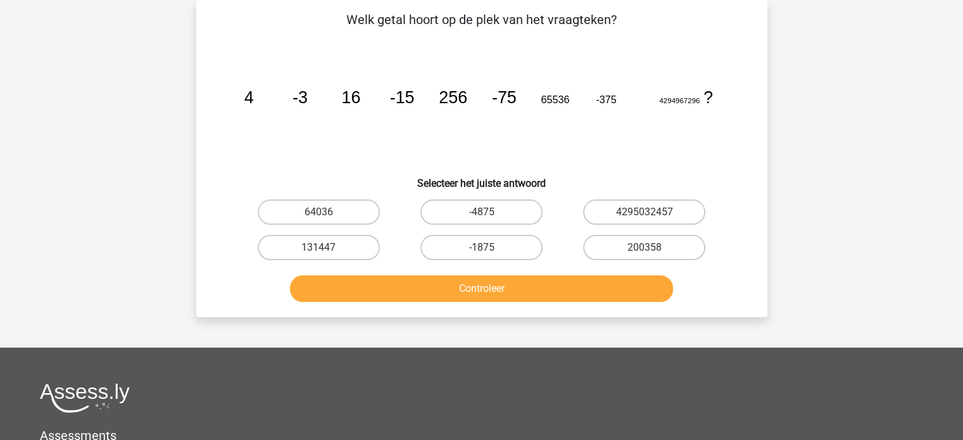
scroll to position [0, 0]
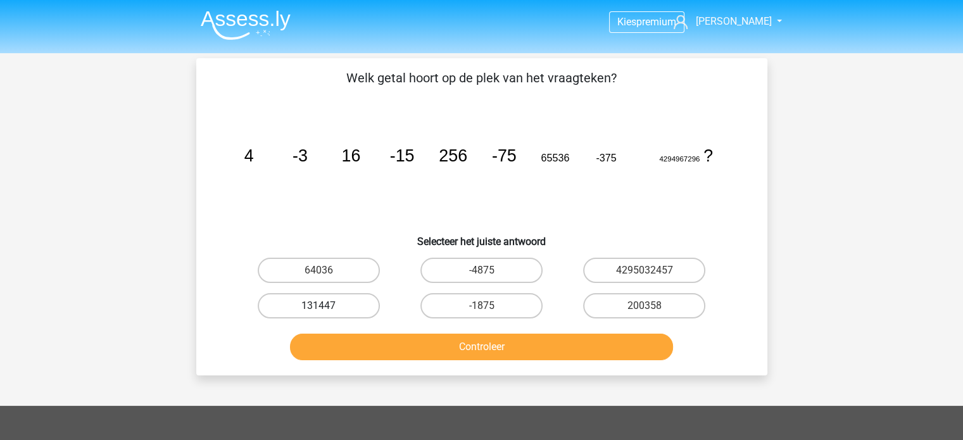
click at [344, 310] on label "131447" at bounding box center [319, 305] width 122 height 25
click at [327, 310] on input "131447" at bounding box center [322, 310] width 8 height 8
radio input "true"
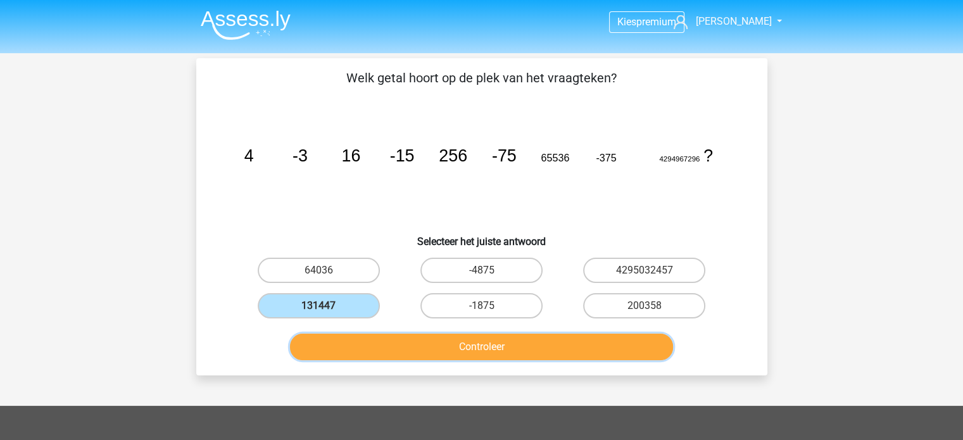
click at [436, 339] on button "Controleer" at bounding box center [481, 347] width 383 height 27
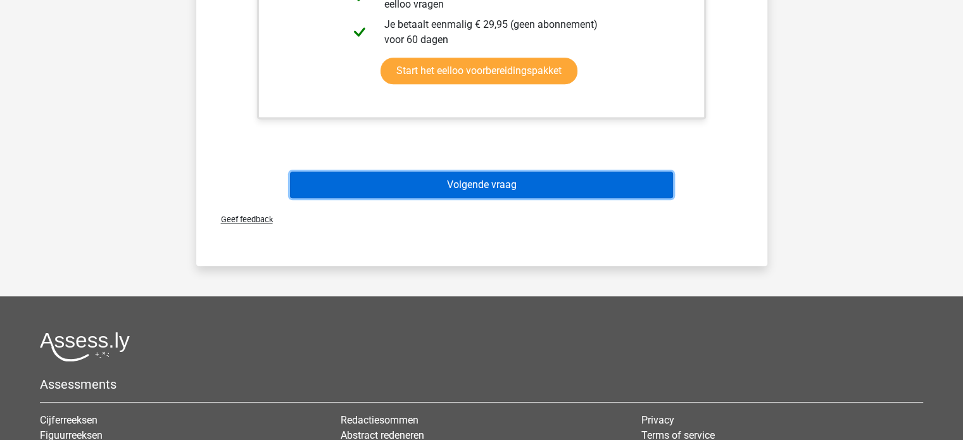
click at [450, 175] on button "Volgende vraag" at bounding box center [481, 185] width 383 height 27
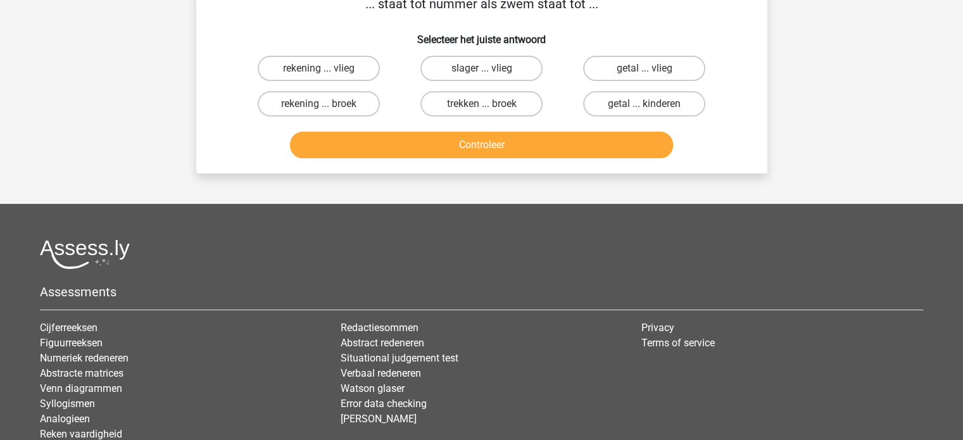
scroll to position [58, 0]
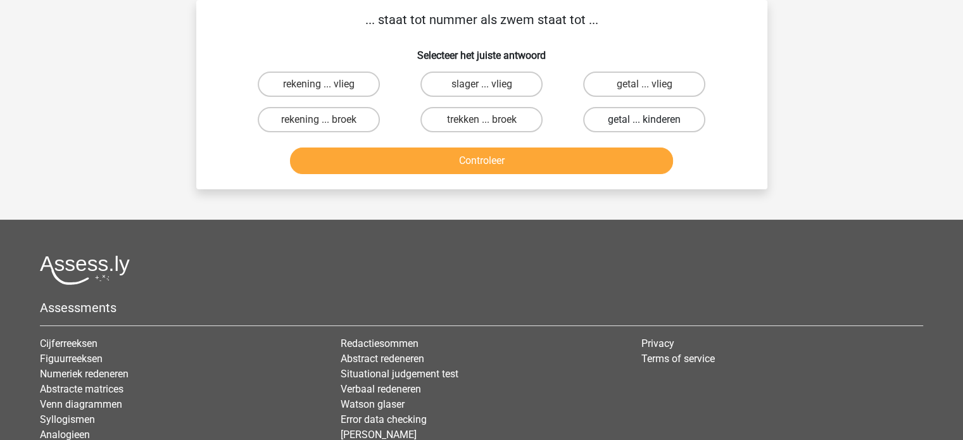
click at [656, 117] on label "getal ... kinderen" at bounding box center [644, 119] width 122 height 25
click at [653, 120] on input "getal ... kinderen" at bounding box center [648, 124] width 8 height 8
radio input "true"
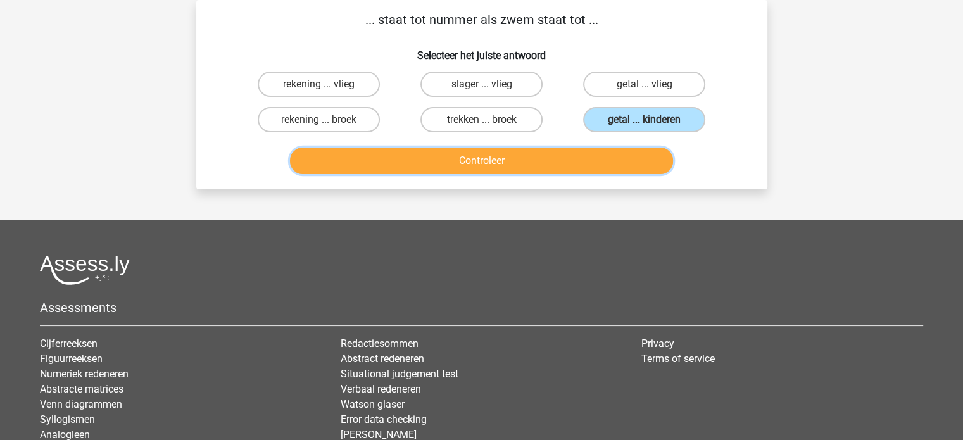
click at [622, 154] on button "Controleer" at bounding box center [481, 161] width 383 height 27
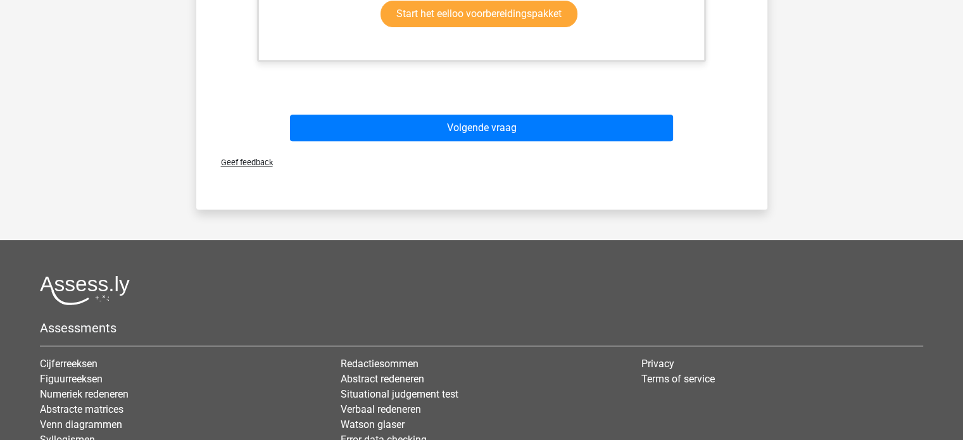
scroll to position [501, 0]
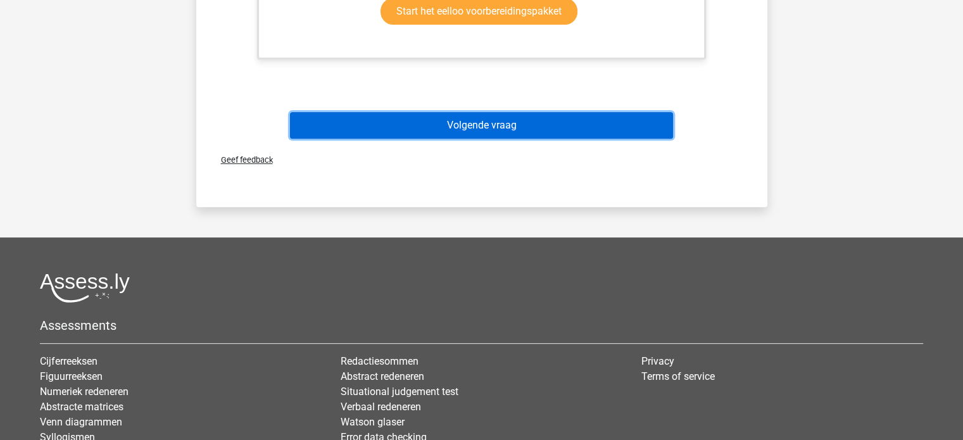
click at [482, 122] on button "Volgende vraag" at bounding box center [481, 125] width 383 height 27
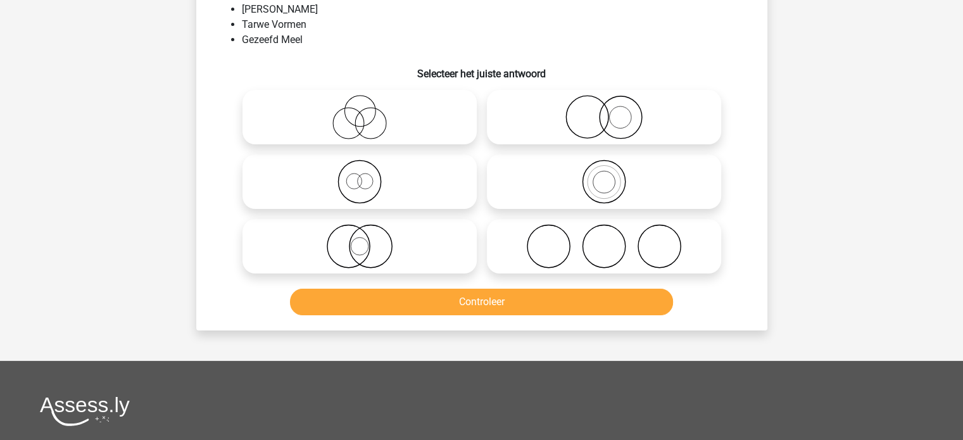
scroll to position [58, 0]
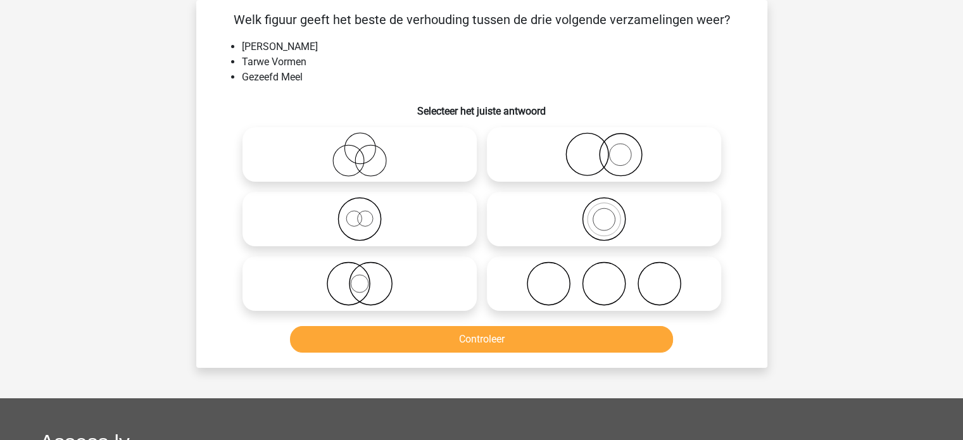
click at [571, 146] on icon at bounding box center [604, 154] width 224 height 44
click at [604, 146] on input "radio" at bounding box center [608, 144] width 8 height 8
radio input "true"
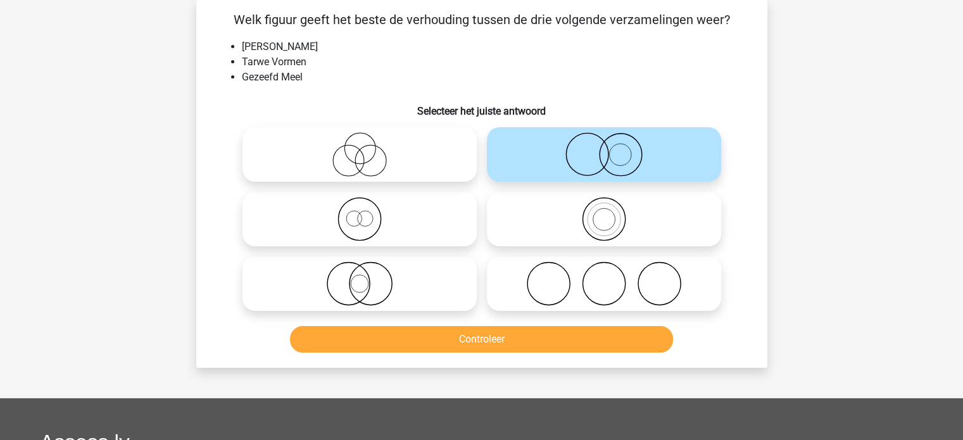
click at [533, 279] on icon at bounding box center [604, 283] width 224 height 44
click at [604, 277] on input "radio" at bounding box center [608, 273] width 8 height 8
radio input "true"
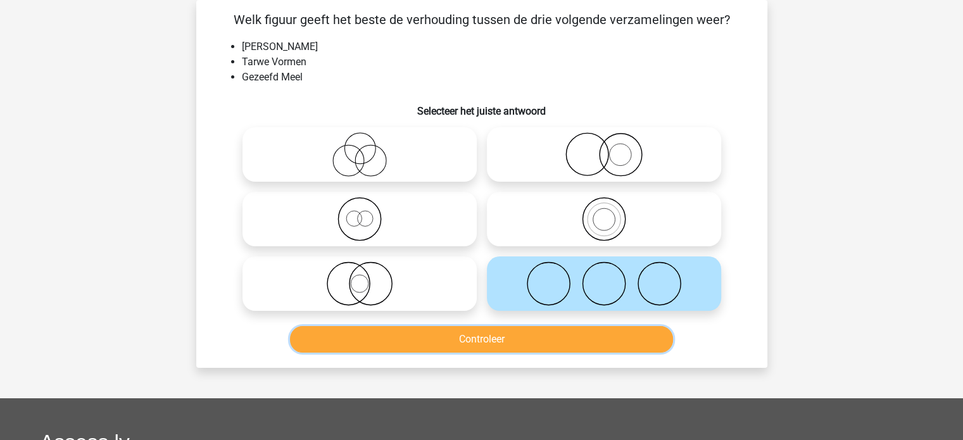
click at [517, 334] on button "Controleer" at bounding box center [481, 339] width 383 height 27
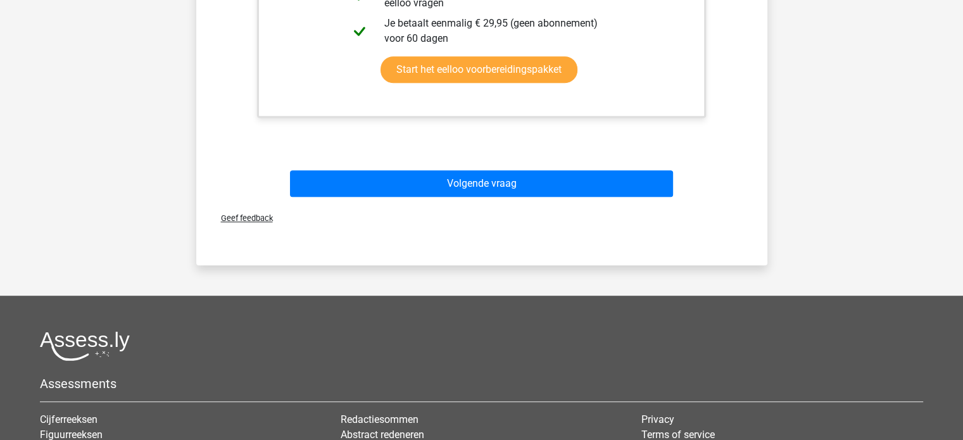
scroll to position [628, 0]
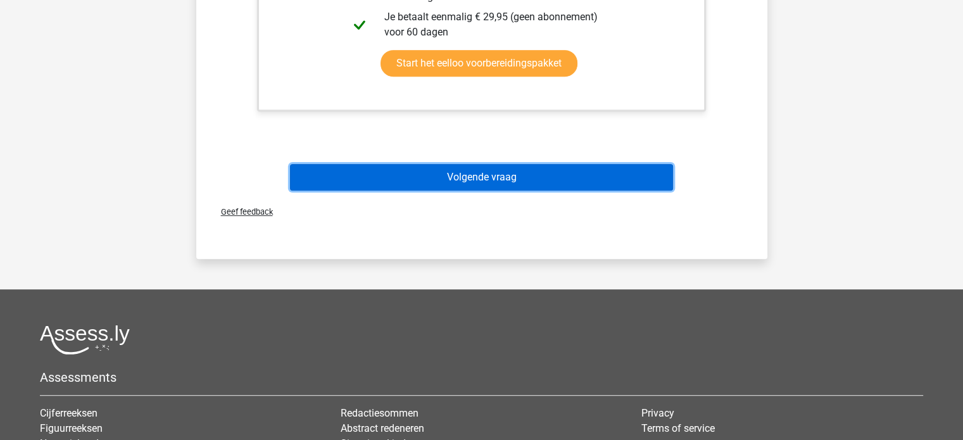
click at [477, 177] on button "Volgende vraag" at bounding box center [481, 177] width 383 height 27
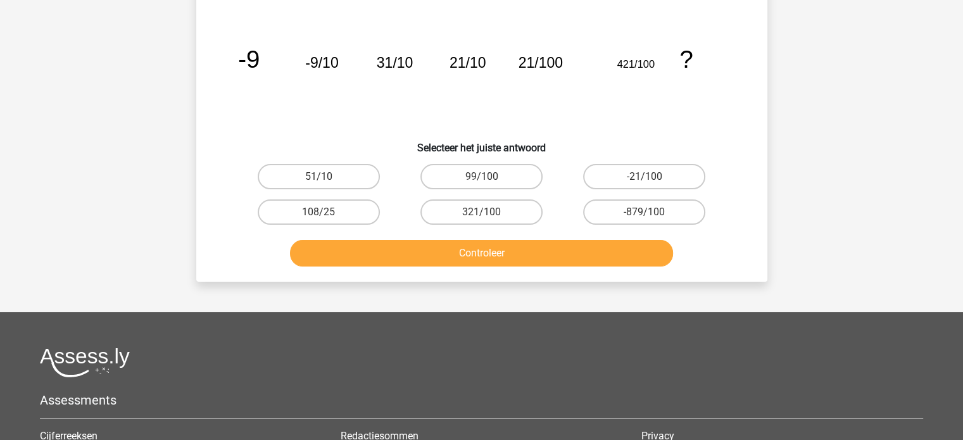
scroll to position [58, 0]
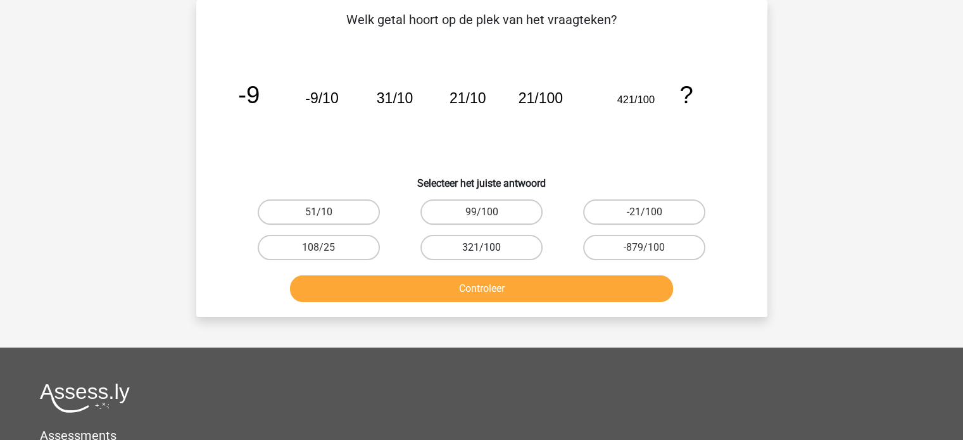
click at [464, 249] on label "321/100" at bounding box center [481, 247] width 122 height 25
click at [481, 249] on input "321/100" at bounding box center [485, 252] width 8 height 8
radio input "true"
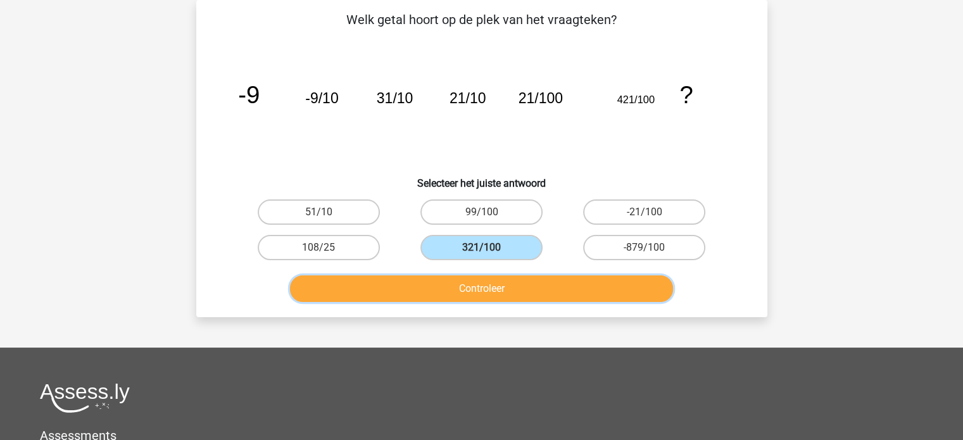
click at [471, 280] on button "Controleer" at bounding box center [481, 288] width 383 height 27
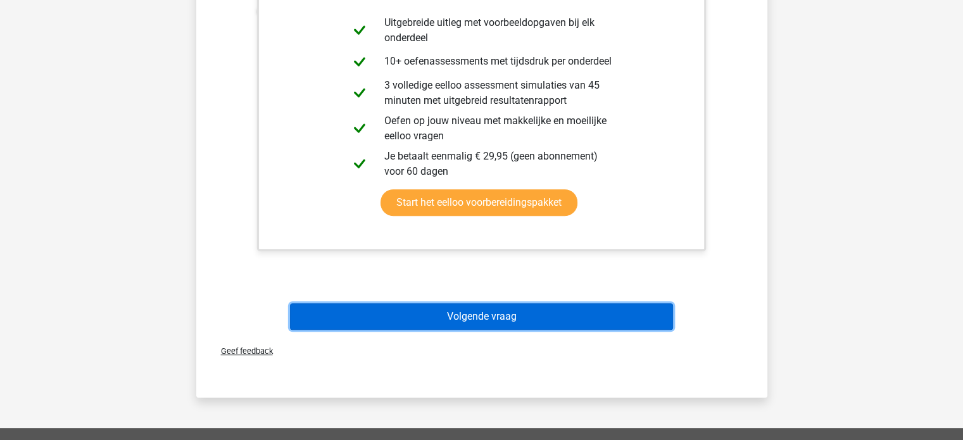
click at [512, 317] on button "Volgende vraag" at bounding box center [481, 316] width 383 height 27
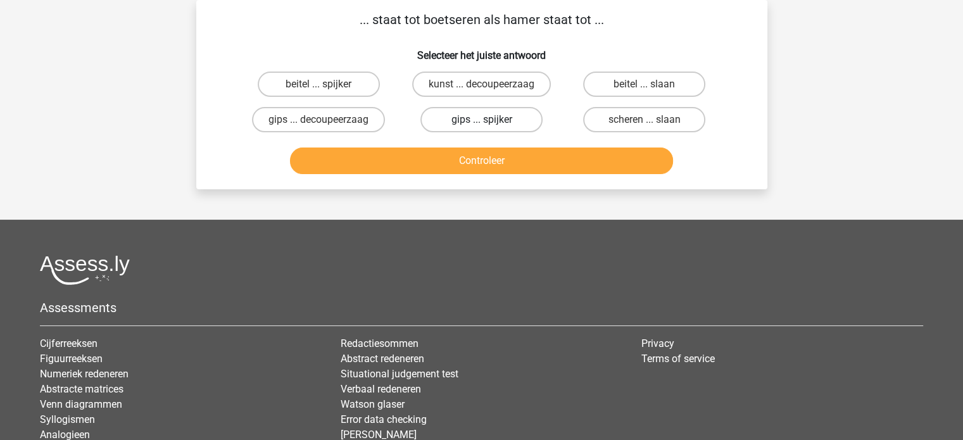
click at [438, 117] on label "gips ... spijker" at bounding box center [481, 119] width 122 height 25
click at [481, 120] on input "gips ... spijker" at bounding box center [485, 124] width 8 height 8
radio input "true"
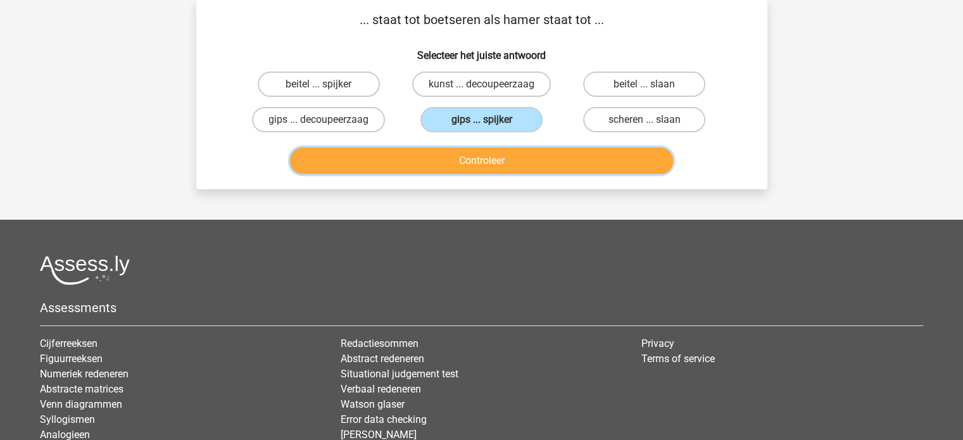
click at [451, 161] on button "Controleer" at bounding box center [481, 161] width 383 height 27
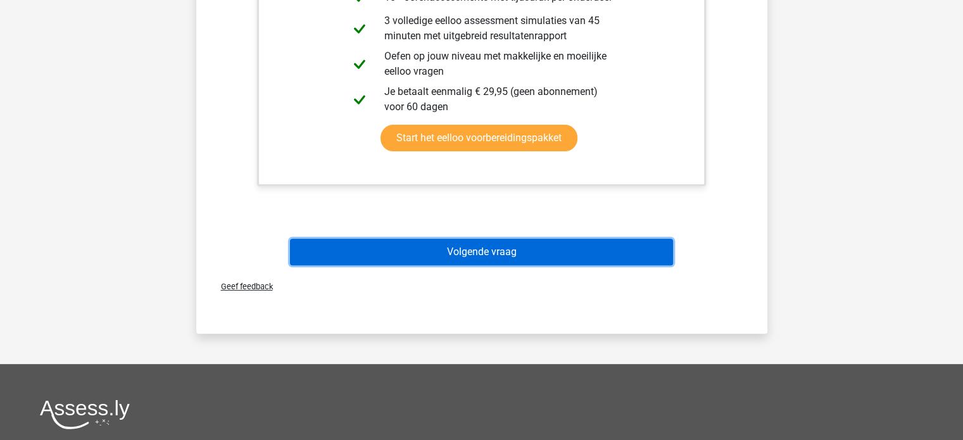
click at [567, 251] on button "Volgende vraag" at bounding box center [481, 252] width 383 height 27
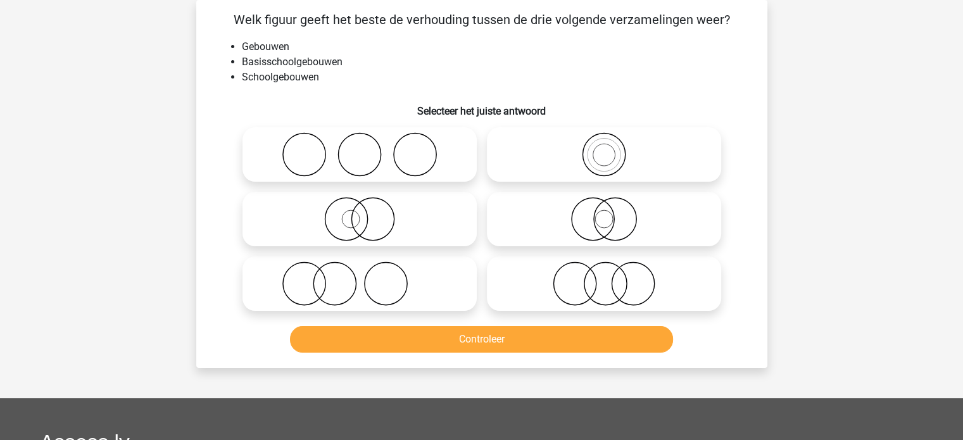
click at [543, 159] on icon at bounding box center [604, 154] width 224 height 44
click at [604, 148] on input "radio" at bounding box center [608, 144] width 8 height 8
radio input "true"
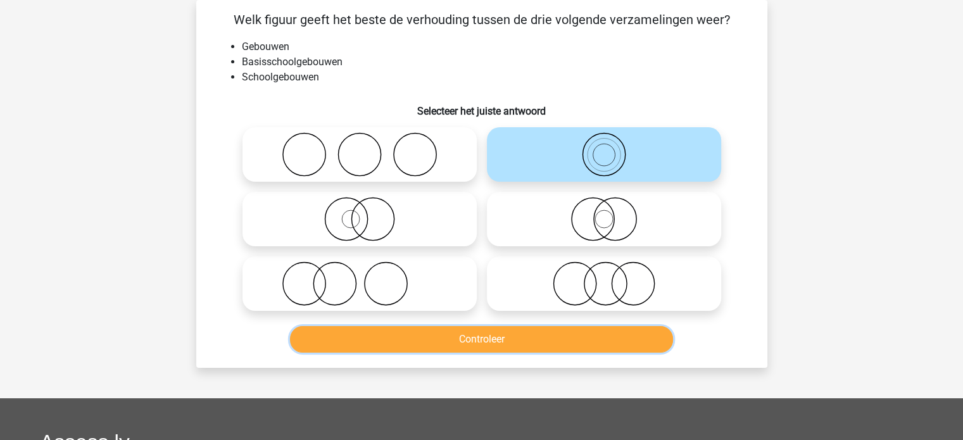
click at [509, 332] on button "Controleer" at bounding box center [481, 339] width 383 height 27
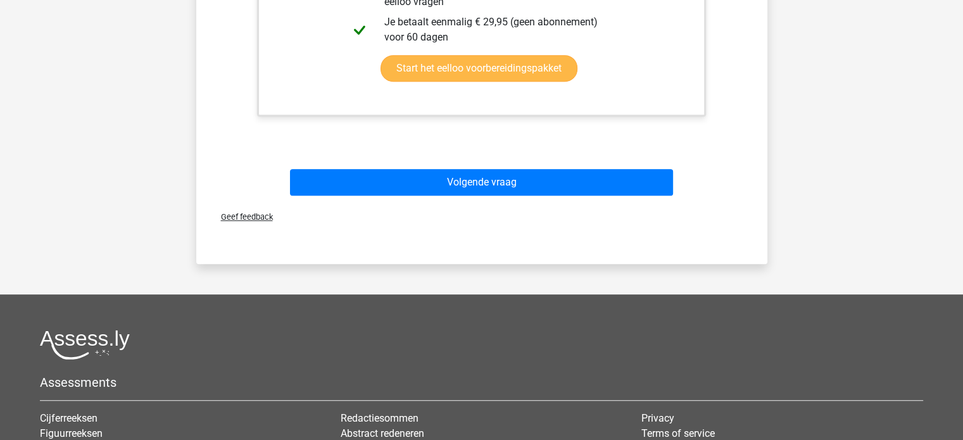
scroll to position [628, 0]
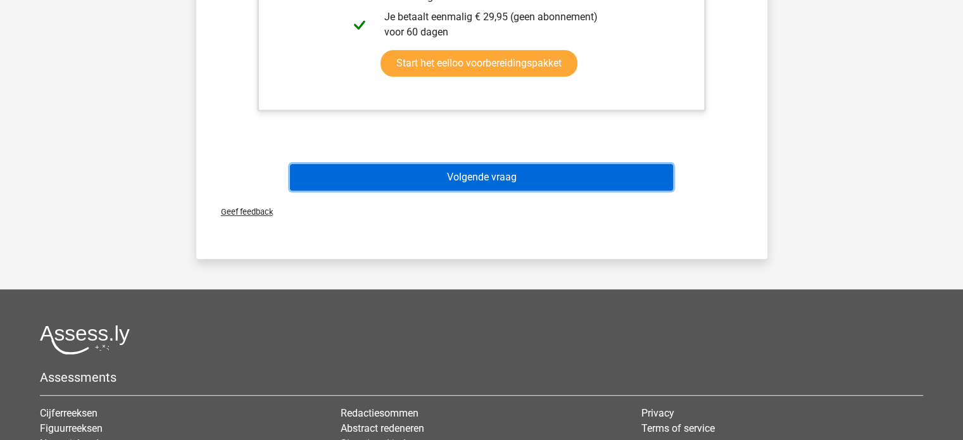
click at [539, 174] on button "Volgende vraag" at bounding box center [481, 177] width 383 height 27
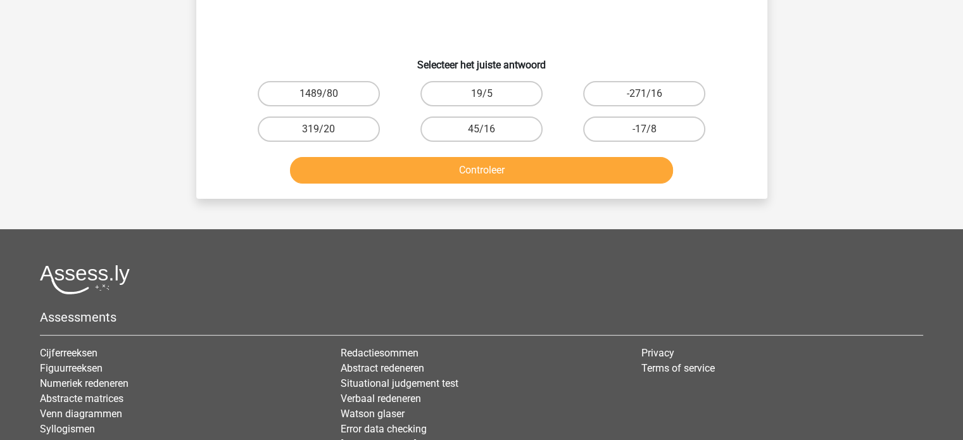
scroll to position [58, 0]
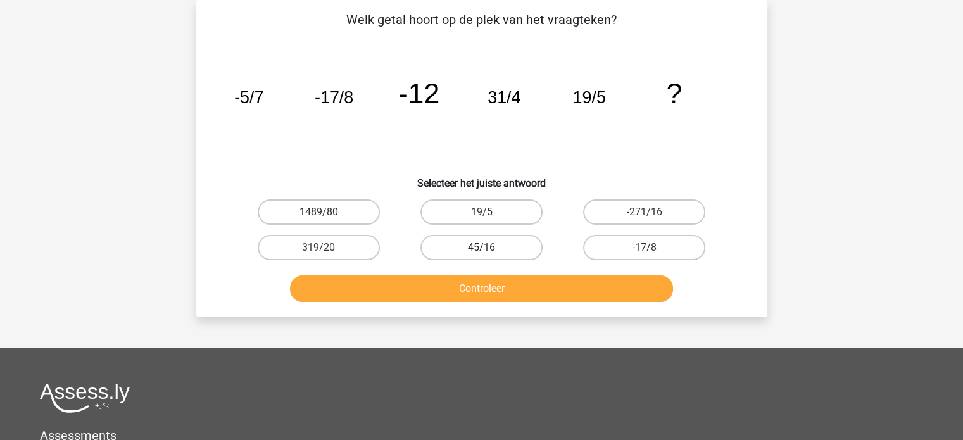
click at [504, 242] on label "45/16" at bounding box center [481, 247] width 122 height 25
click at [489, 248] on input "45/16" at bounding box center [485, 252] width 8 height 8
radio input "true"
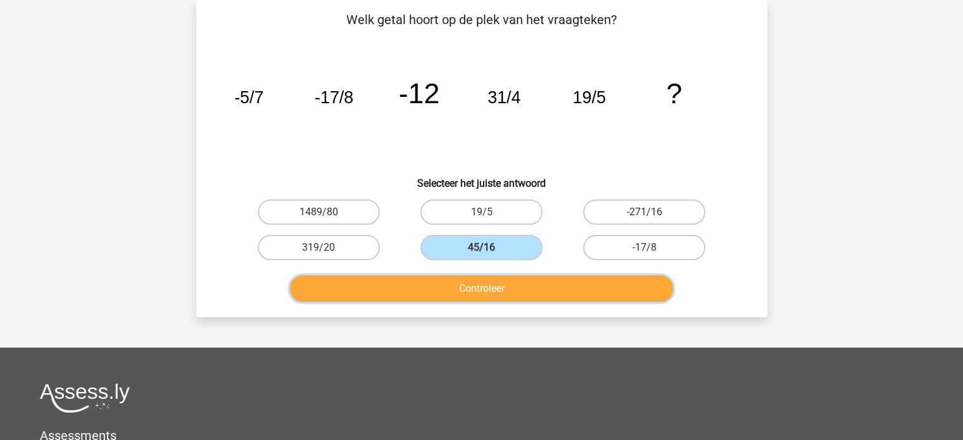
click at [514, 286] on button "Controleer" at bounding box center [481, 288] width 383 height 27
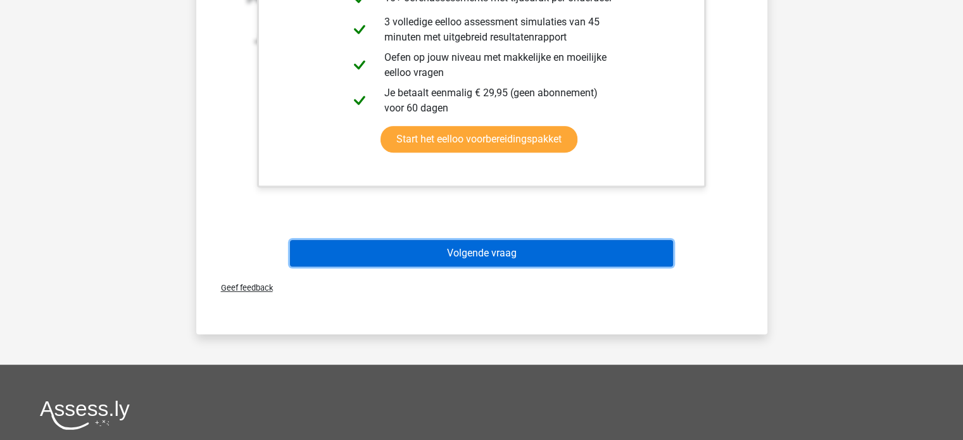
click at [509, 260] on button "Volgende vraag" at bounding box center [481, 253] width 383 height 27
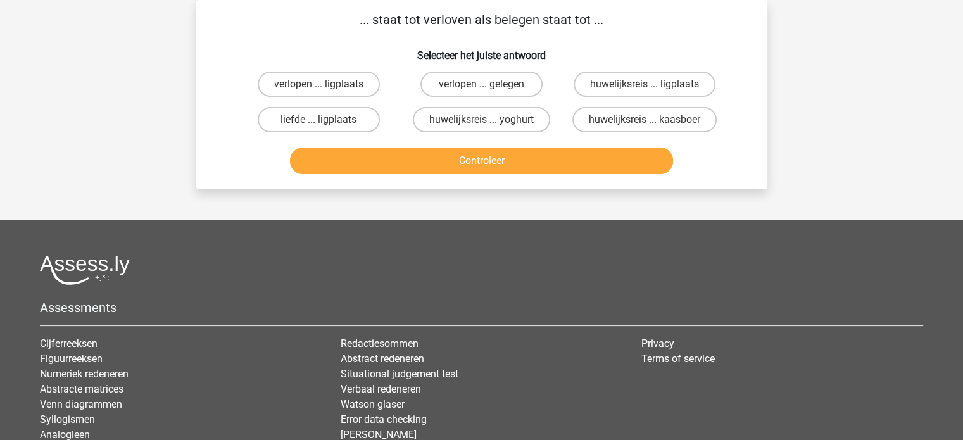
click at [256, 123] on div "liefde ... ligplaats" at bounding box center [318, 119] width 153 height 25
click at [342, 120] on label "liefde ... ligplaats" at bounding box center [319, 119] width 122 height 25
click at [327, 120] on input "liefde ... ligplaats" at bounding box center [322, 124] width 8 height 8
radio input "true"
click at [464, 121] on label "huwelijksreis ... yoghurt" at bounding box center [481, 119] width 137 height 25
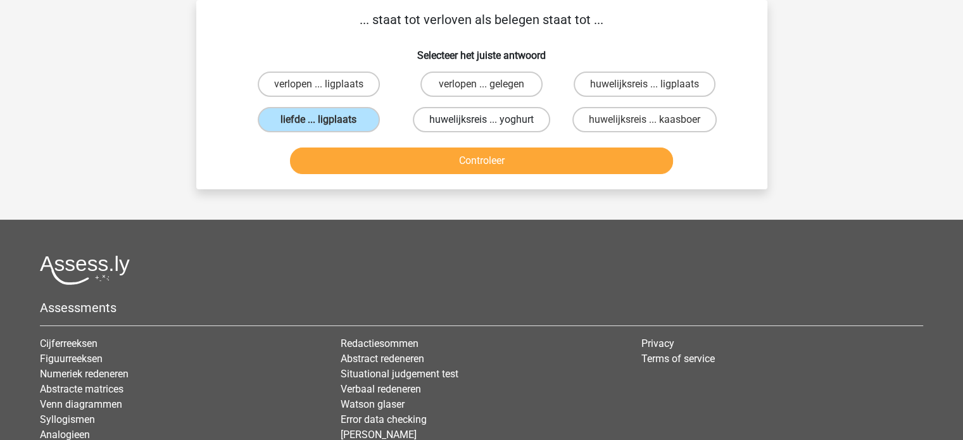
click at [481, 121] on input "huwelijksreis ... yoghurt" at bounding box center [485, 124] width 8 height 8
radio input "true"
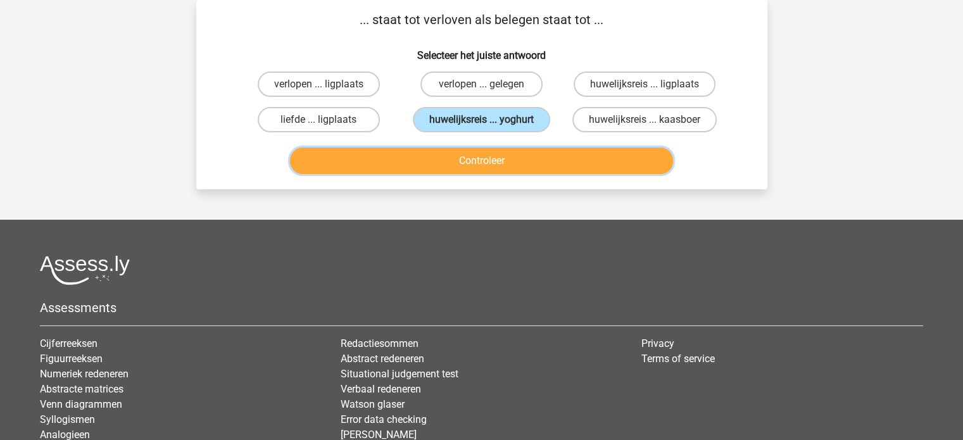
click at [466, 159] on button "Controleer" at bounding box center [481, 161] width 383 height 27
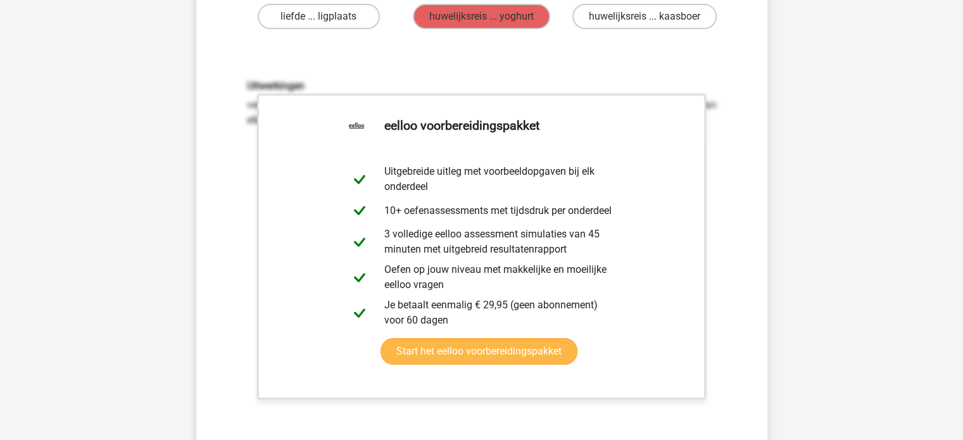
scroll to position [190, 0]
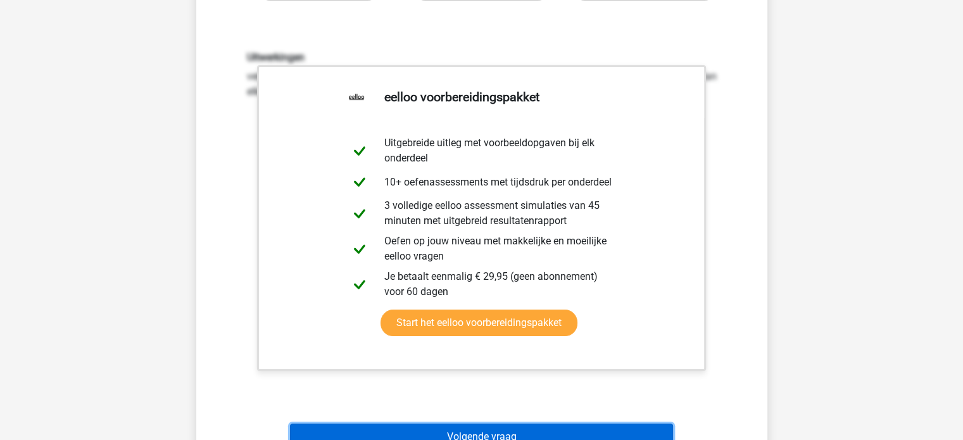
click at [500, 436] on button "Volgende vraag" at bounding box center [481, 437] width 383 height 27
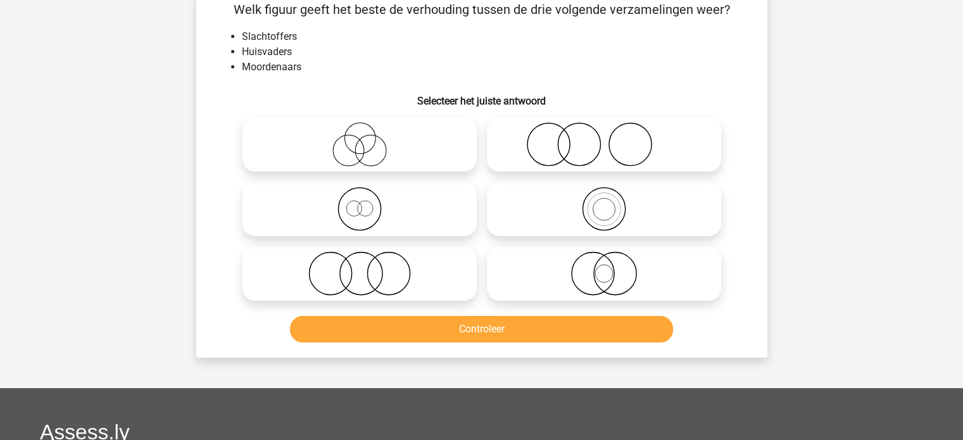
scroll to position [58, 0]
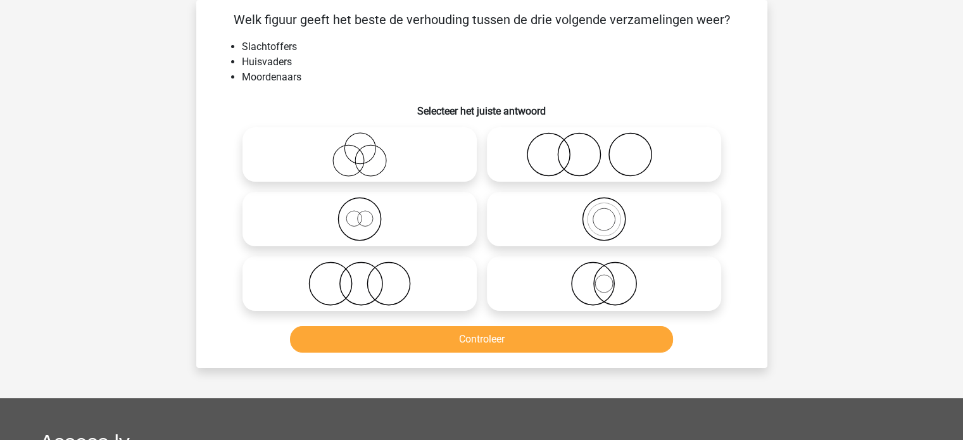
click at [373, 161] on icon at bounding box center [360, 154] width 224 height 44
click at [368, 148] on input "radio" at bounding box center [364, 144] width 8 height 8
radio input "true"
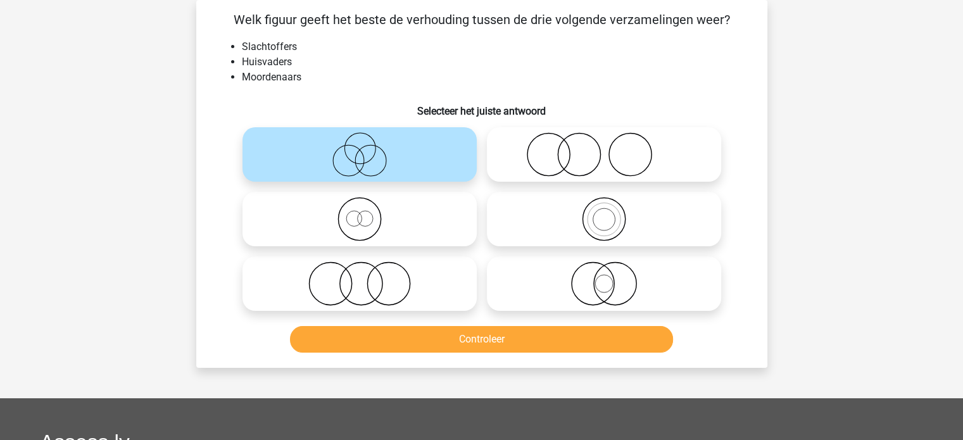
click at [370, 203] on icon at bounding box center [360, 219] width 224 height 44
click at [368, 204] on input "radio" at bounding box center [364, 208] width 8 height 8
radio input "true"
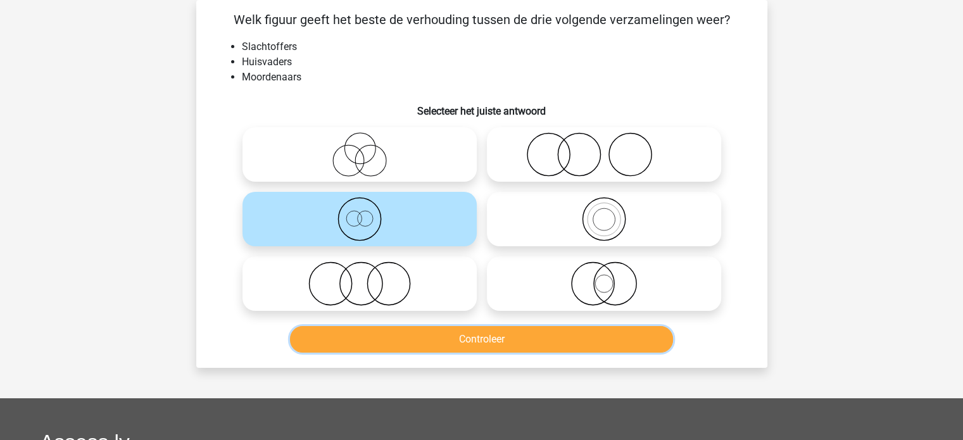
click at [413, 341] on button "Controleer" at bounding box center [481, 339] width 383 height 27
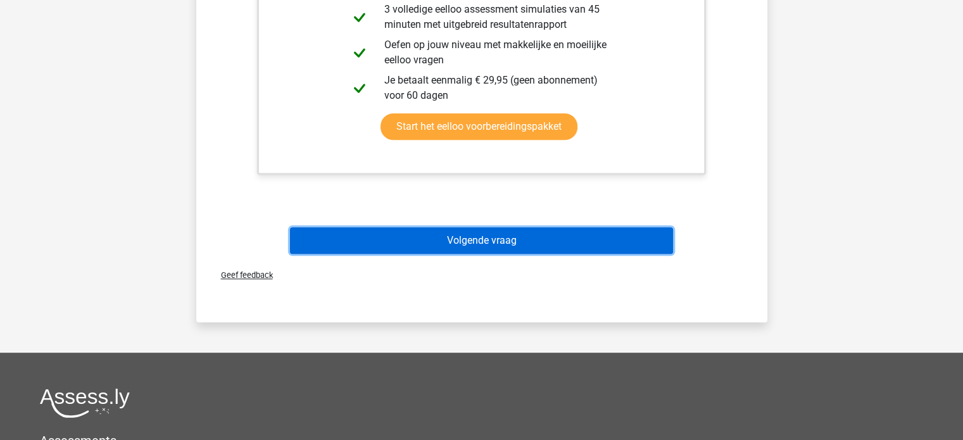
click at [493, 241] on button "Volgende vraag" at bounding box center [481, 240] width 383 height 27
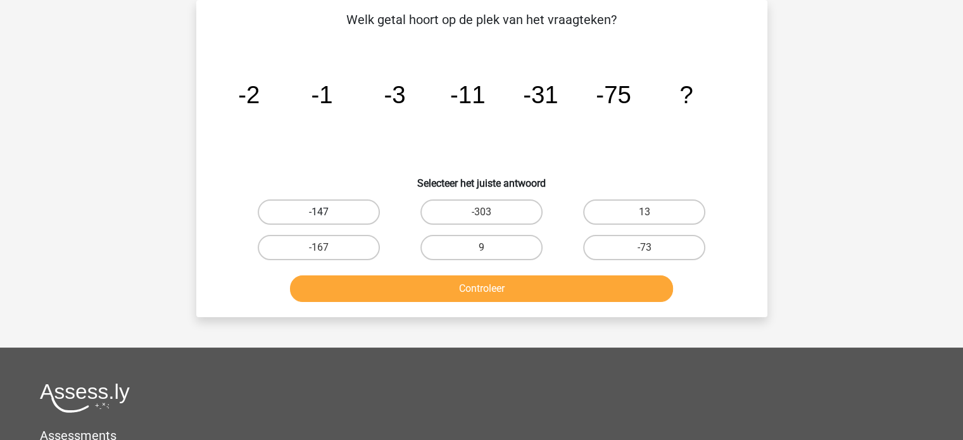
drag, startPoint x: 353, startPoint y: 206, endPoint x: 370, endPoint y: 232, distance: 31.3
click at [353, 206] on label "-147" at bounding box center [319, 211] width 122 height 25
click at [327, 212] on input "-147" at bounding box center [322, 216] width 8 height 8
radio input "true"
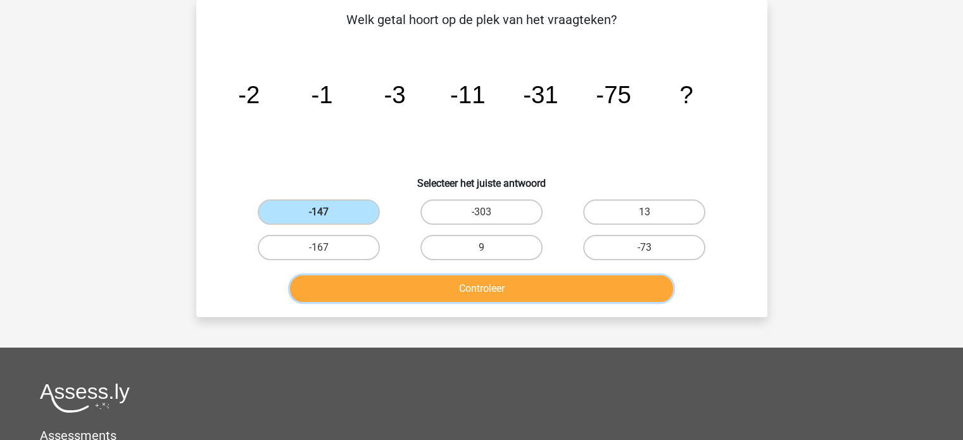
click at [401, 286] on button "Controleer" at bounding box center [481, 288] width 383 height 27
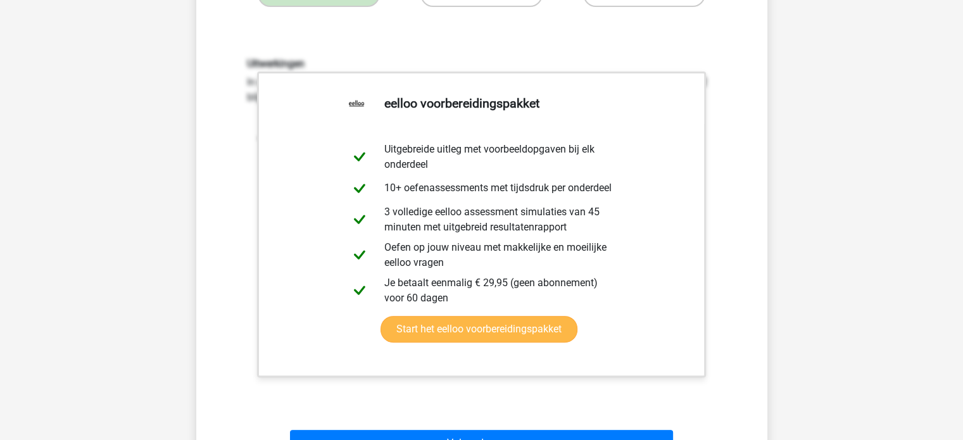
scroll to position [0, 0]
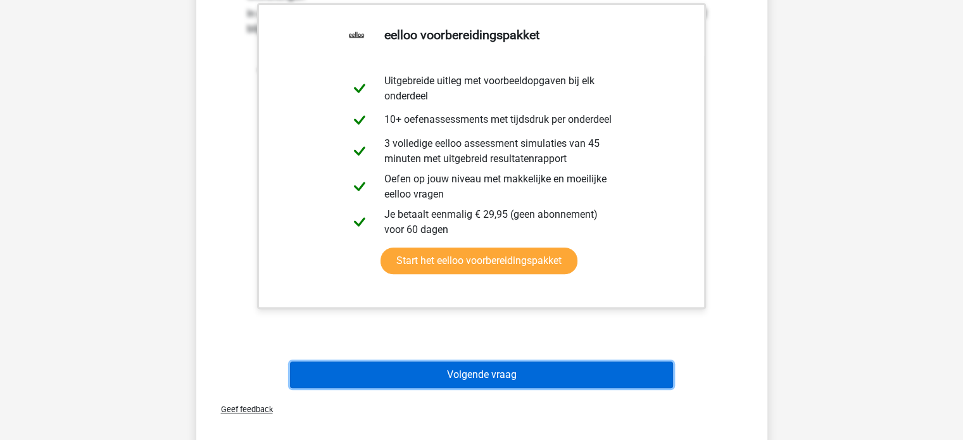
click at [501, 377] on button "Volgende vraag" at bounding box center [481, 374] width 383 height 27
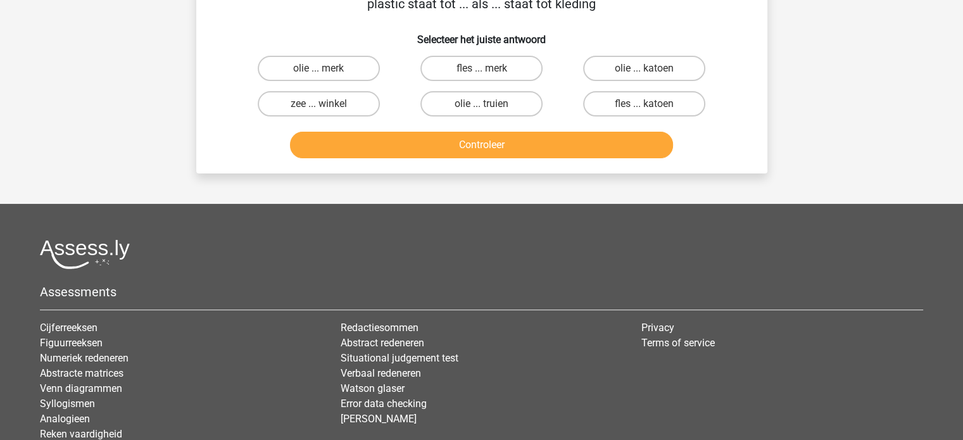
scroll to position [58, 0]
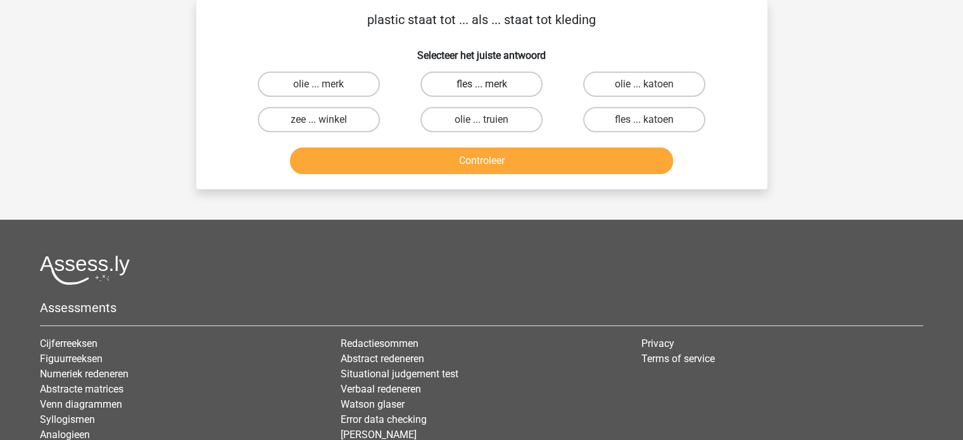
click at [446, 96] on label "fles ... merk" at bounding box center [481, 84] width 122 height 25
click at [481, 92] on input "fles ... merk" at bounding box center [485, 88] width 8 height 8
radio input "true"
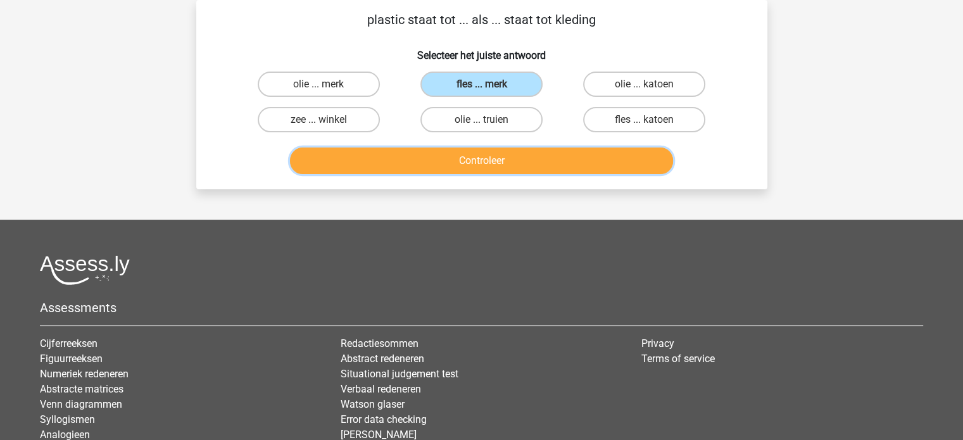
click at [529, 154] on button "Controleer" at bounding box center [481, 161] width 383 height 27
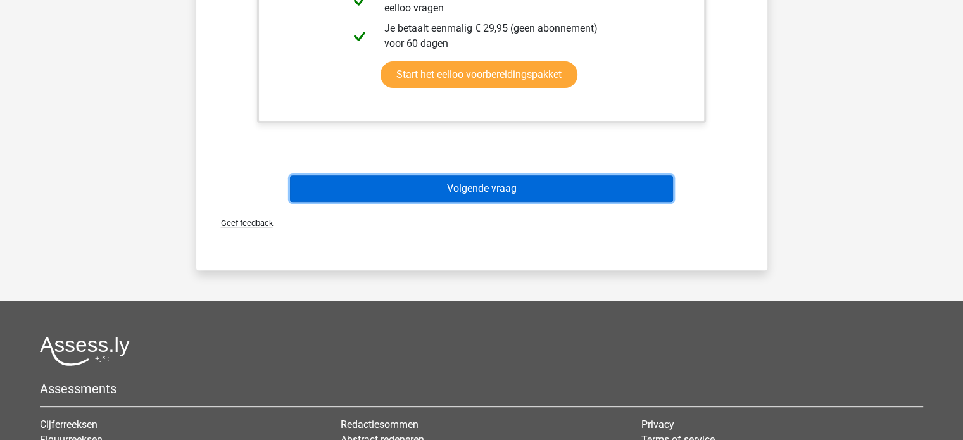
click at [544, 185] on button "Volgende vraag" at bounding box center [481, 188] width 383 height 27
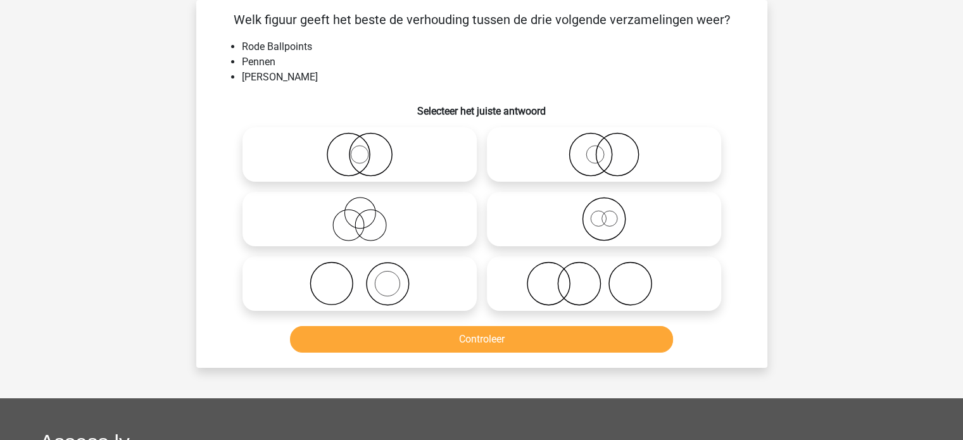
click at [570, 288] on icon at bounding box center [604, 283] width 224 height 44
click at [604, 277] on input "radio" at bounding box center [608, 273] width 8 height 8
radio input "true"
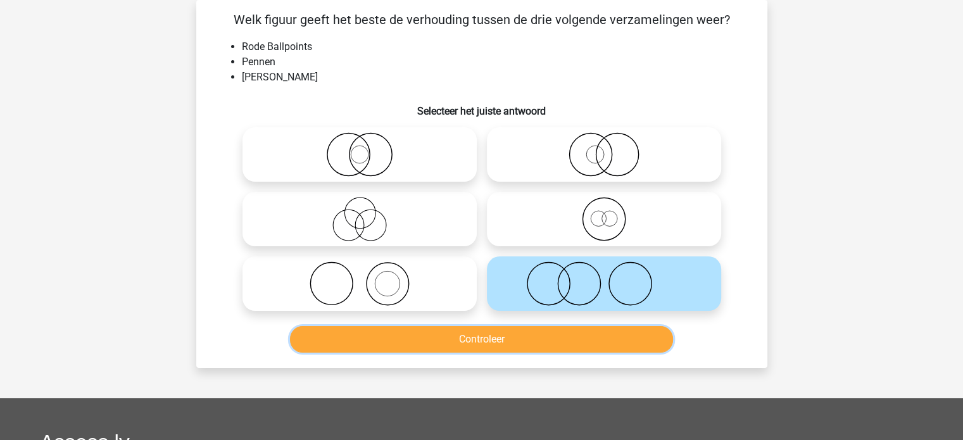
click at [557, 341] on button "Controleer" at bounding box center [481, 339] width 383 height 27
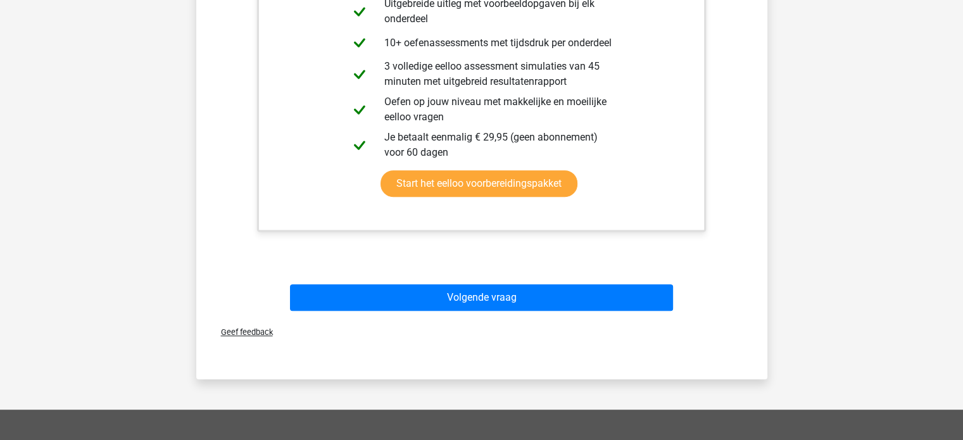
scroll to position [691, 0]
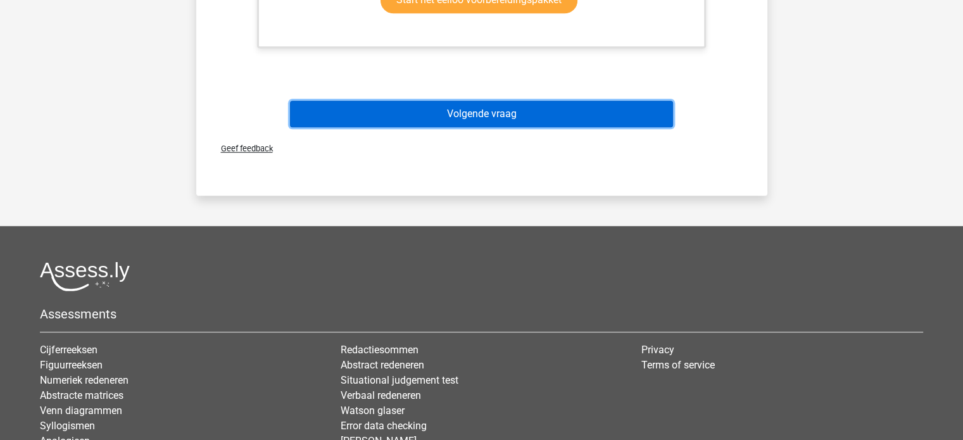
click at [471, 115] on button "Volgende vraag" at bounding box center [481, 114] width 383 height 27
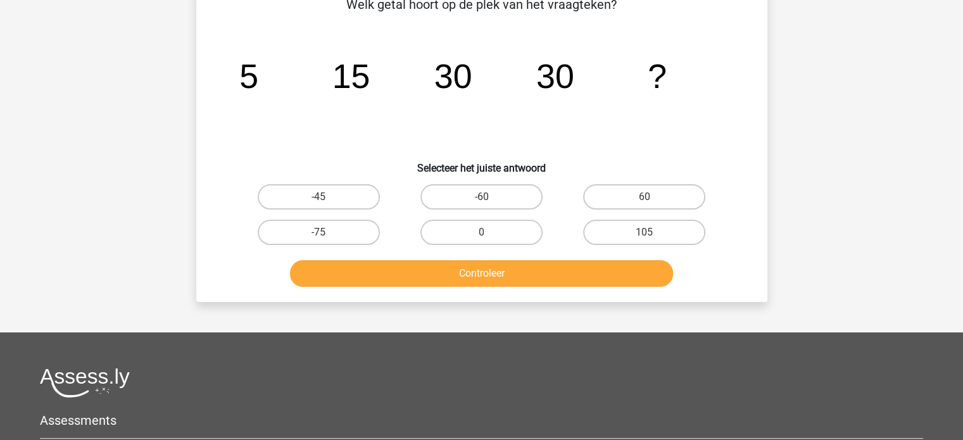
scroll to position [58, 0]
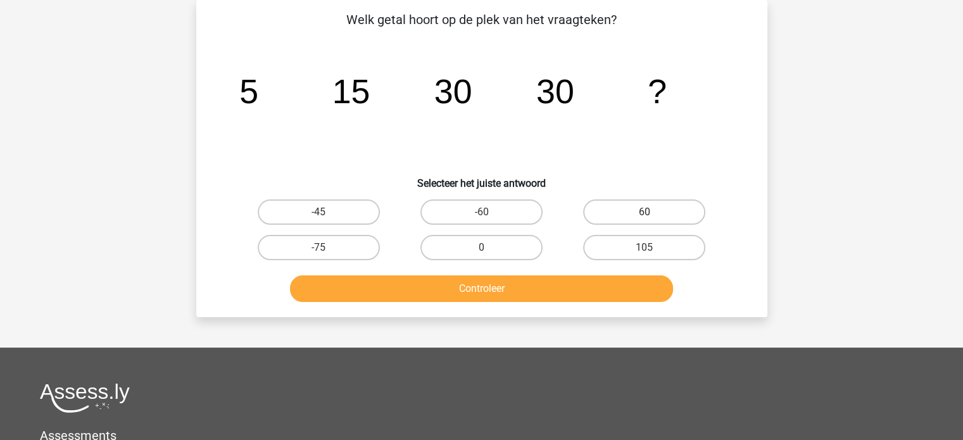
click at [600, 203] on label "60" at bounding box center [644, 211] width 122 height 25
click at [644, 212] on input "60" at bounding box center [648, 216] width 8 height 8
radio input "true"
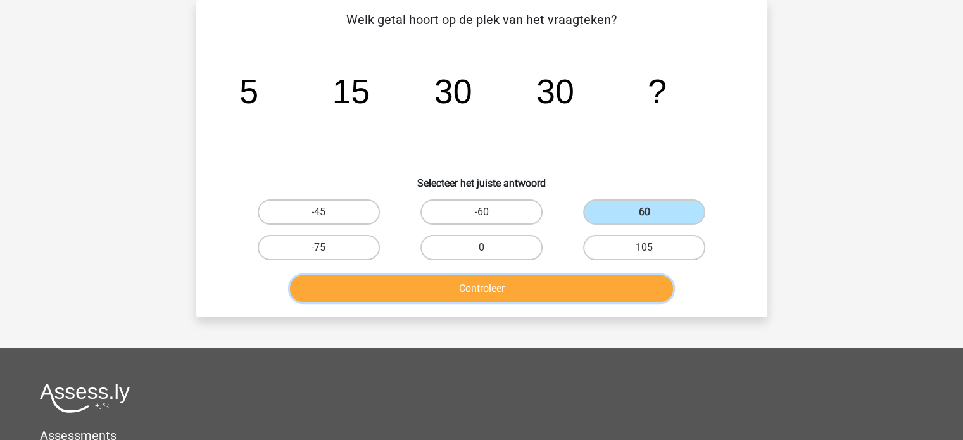
click at [575, 284] on button "Controleer" at bounding box center [481, 288] width 383 height 27
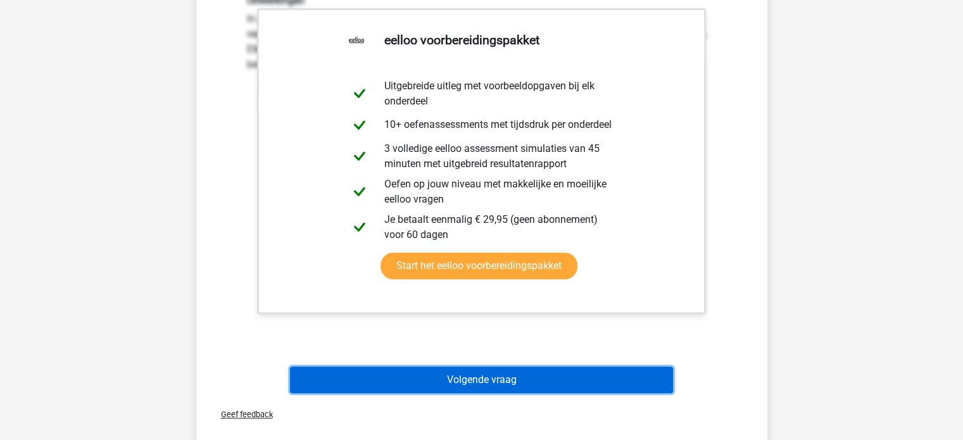
click at [537, 379] on button "Volgende vraag" at bounding box center [481, 380] width 383 height 27
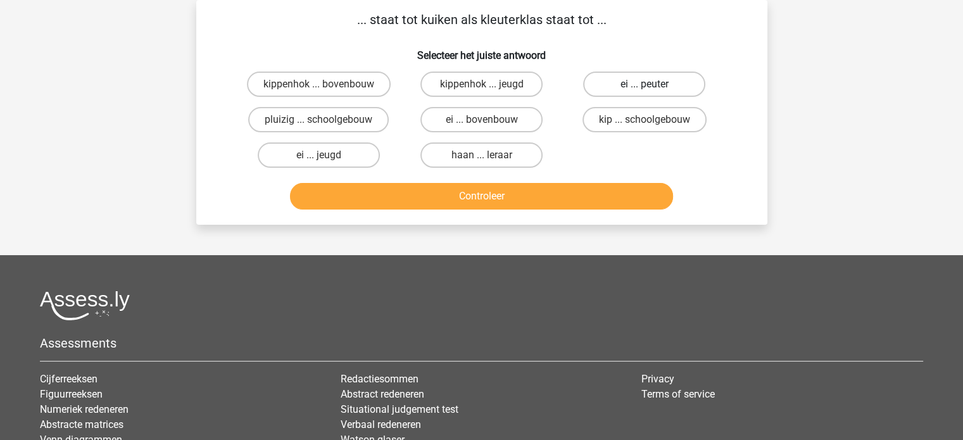
click at [636, 92] on label "ei ... peuter" at bounding box center [644, 84] width 122 height 25
click at [644, 92] on input "ei ... peuter" at bounding box center [648, 88] width 8 height 8
radio input "true"
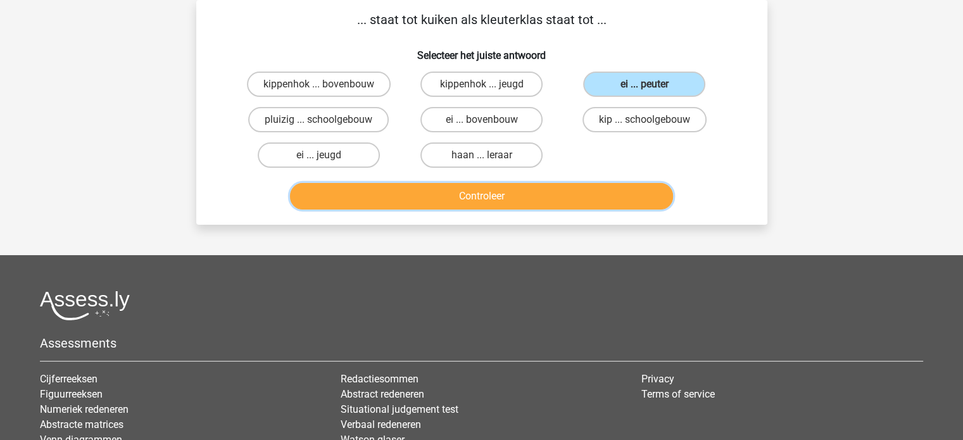
click at [442, 195] on button "Controleer" at bounding box center [481, 196] width 383 height 27
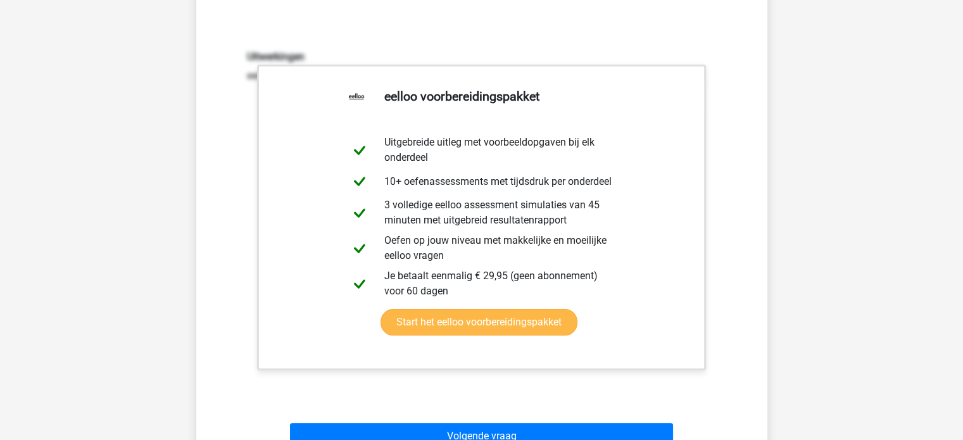
scroll to position [253, 0]
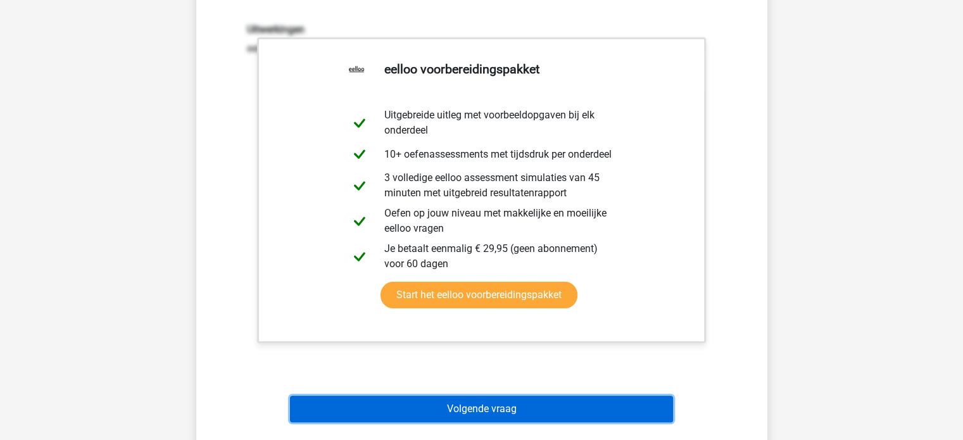
click at [474, 412] on button "Volgende vraag" at bounding box center [481, 409] width 383 height 27
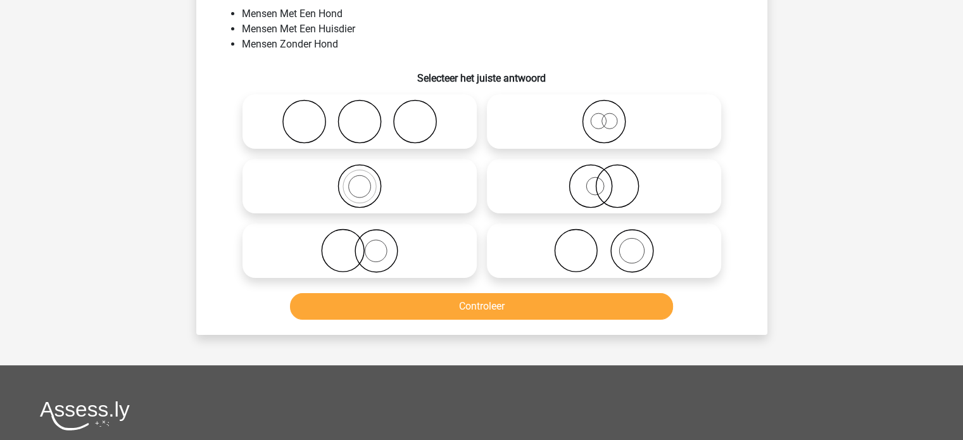
scroll to position [58, 0]
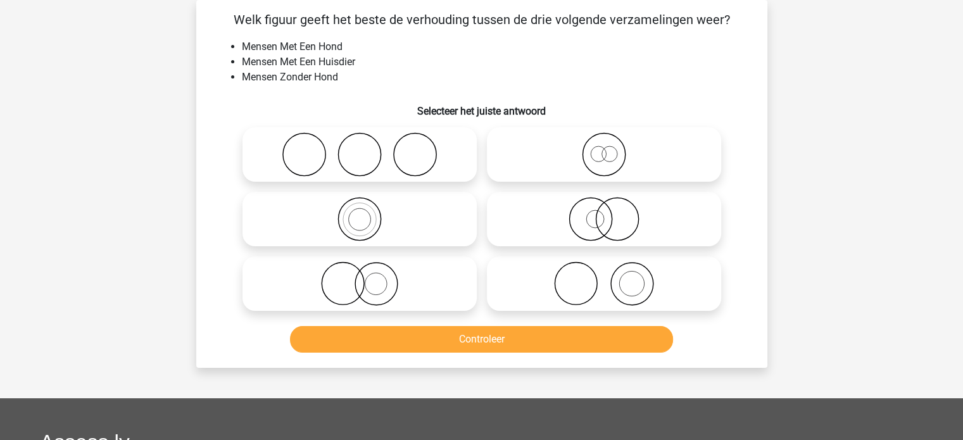
click at [555, 229] on icon at bounding box center [604, 219] width 224 height 44
click at [604, 213] on input "radio" at bounding box center [608, 208] width 8 height 8
radio input "true"
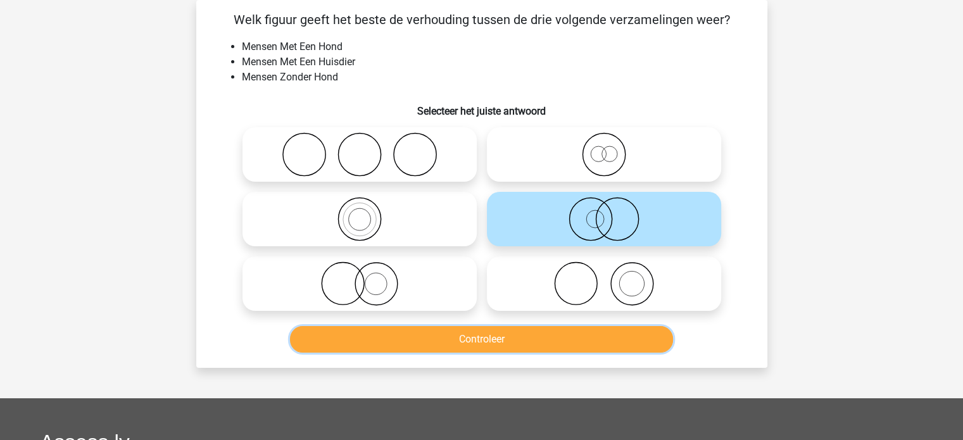
click at [539, 335] on button "Controleer" at bounding box center [481, 339] width 383 height 27
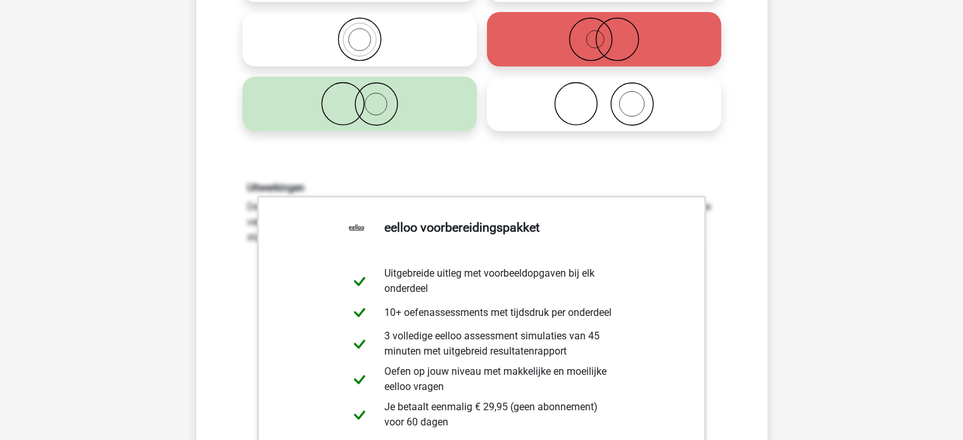
scroll to position [248, 0]
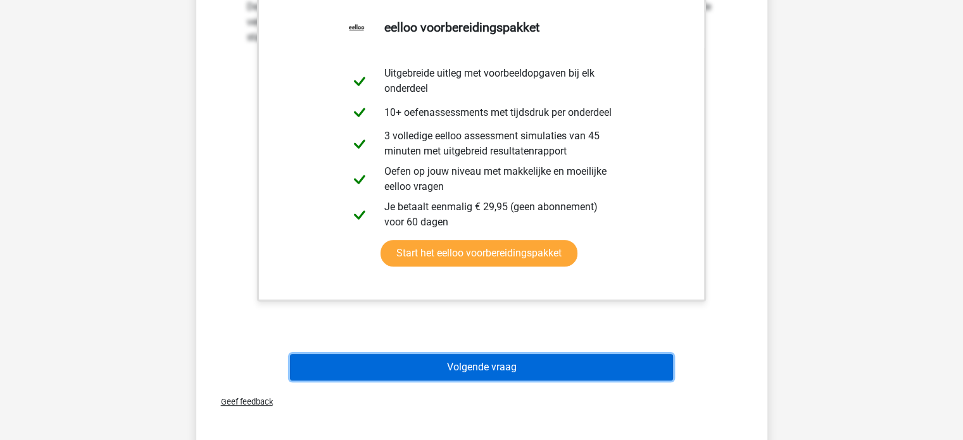
click at [544, 367] on button "Volgende vraag" at bounding box center [481, 367] width 383 height 27
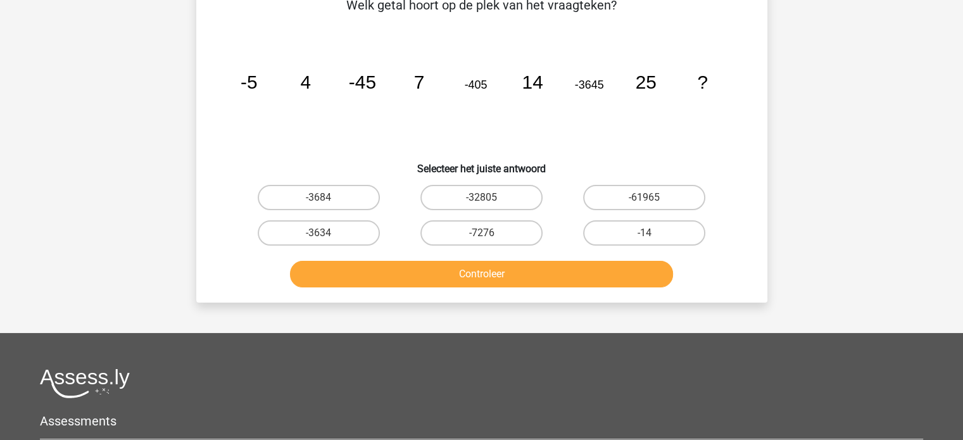
scroll to position [58, 0]
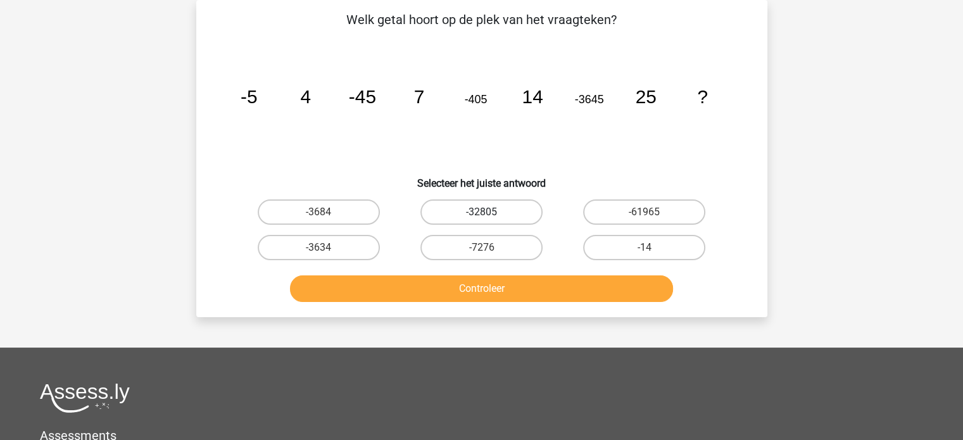
click at [448, 206] on label "-32805" at bounding box center [481, 211] width 122 height 25
click at [481, 212] on input "-32805" at bounding box center [485, 216] width 8 height 8
radio input "true"
click at [467, 248] on label "-7276" at bounding box center [481, 247] width 122 height 25
click at [481, 248] on input "-7276" at bounding box center [485, 252] width 8 height 8
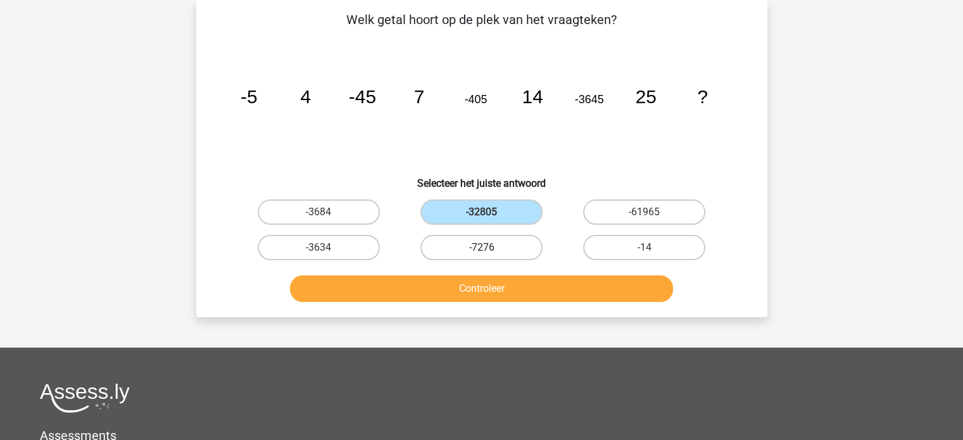
radio input "true"
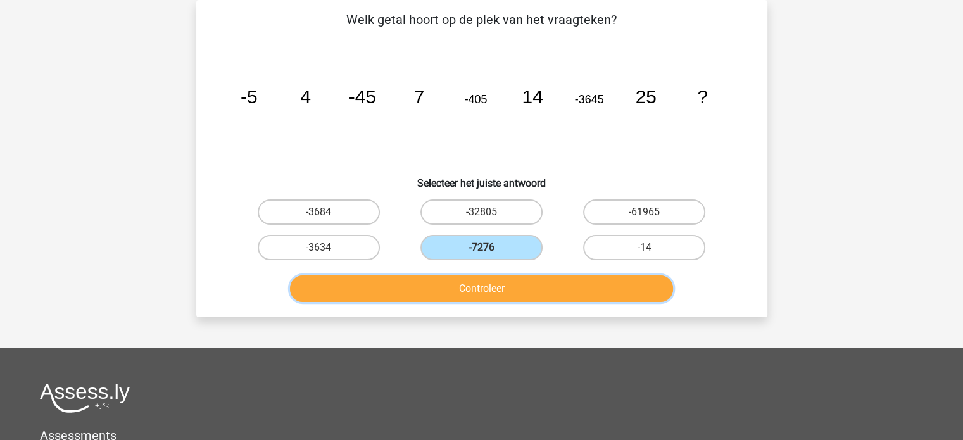
click at [468, 289] on button "Controleer" at bounding box center [481, 288] width 383 height 27
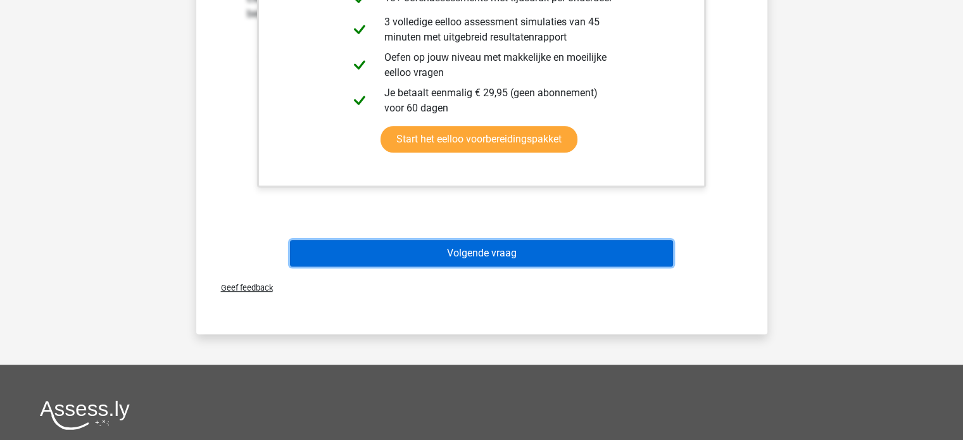
click at [463, 253] on button "Volgende vraag" at bounding box center [481, 253] width 383 height 27
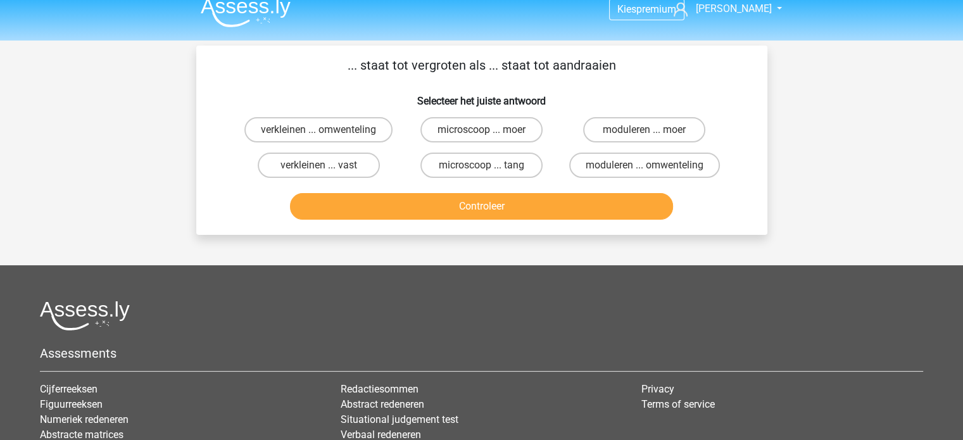
scroll to position [0, 0]
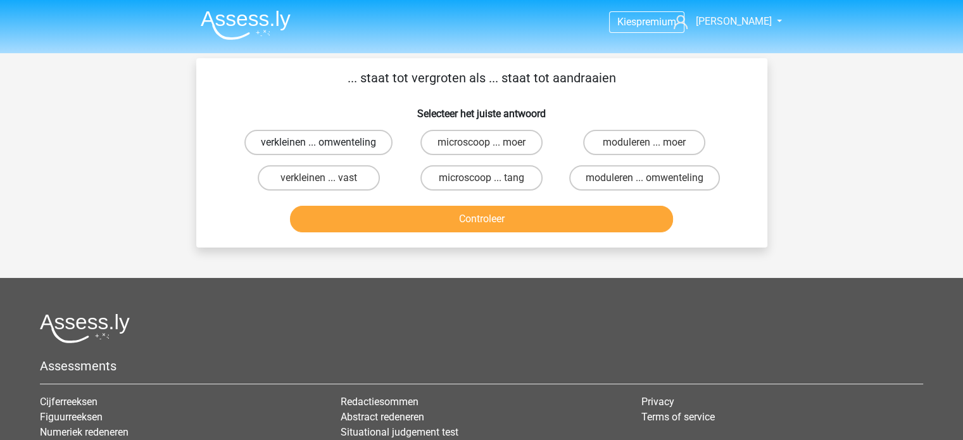
click at [349, 149] on label "verkleinen ... omwenteling" at bounding box center [318, 142] width 148 height 25
click at [327, 149] on input "verkleinen ... omwenteling" at bounding box center [322, 146] width 8 height 8
radio input "true"
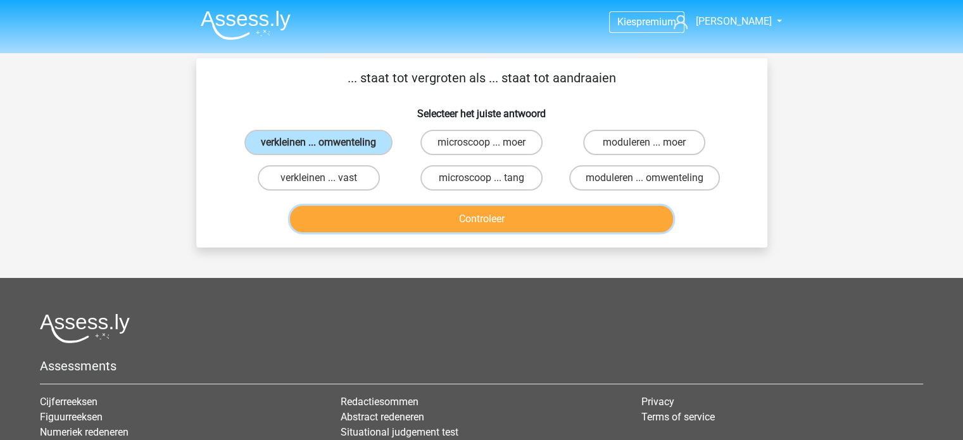
click at [436, 215] on button "Controleer" at bounding box center [481, 219] width 383 height 27
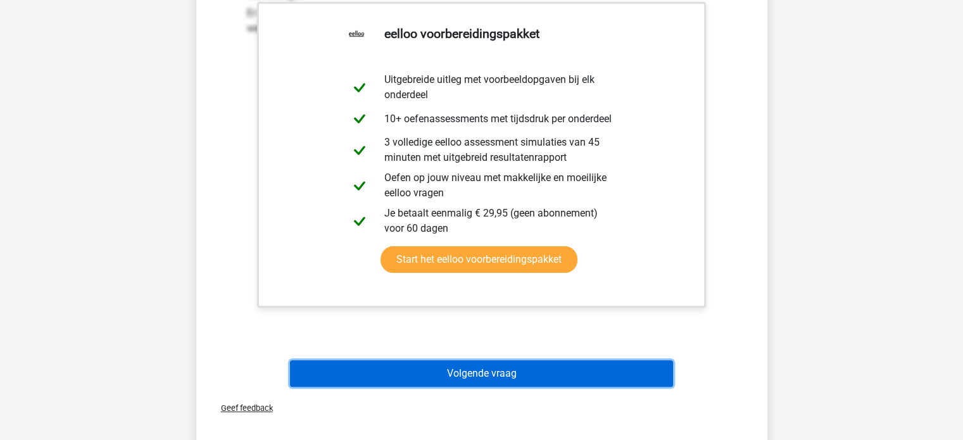
click at [522, 374] on button "Volgende vraag" at bounding box center [481, 373] width 383 height 27
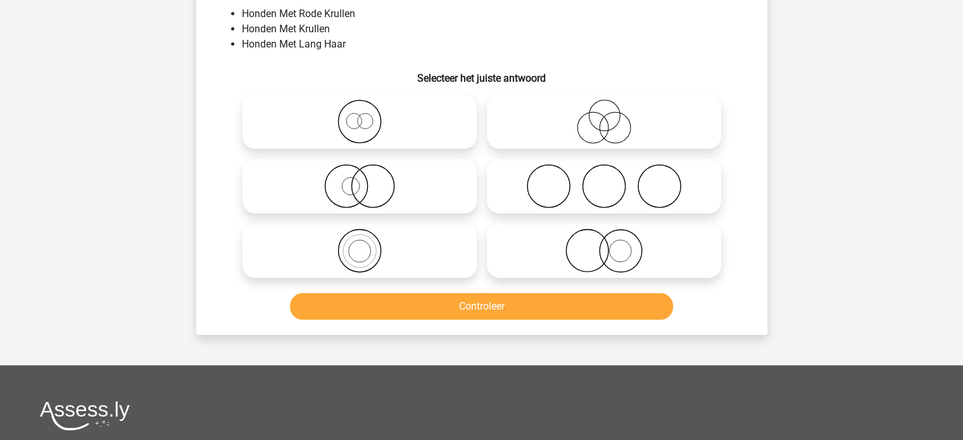
scroll to position [58, 0]
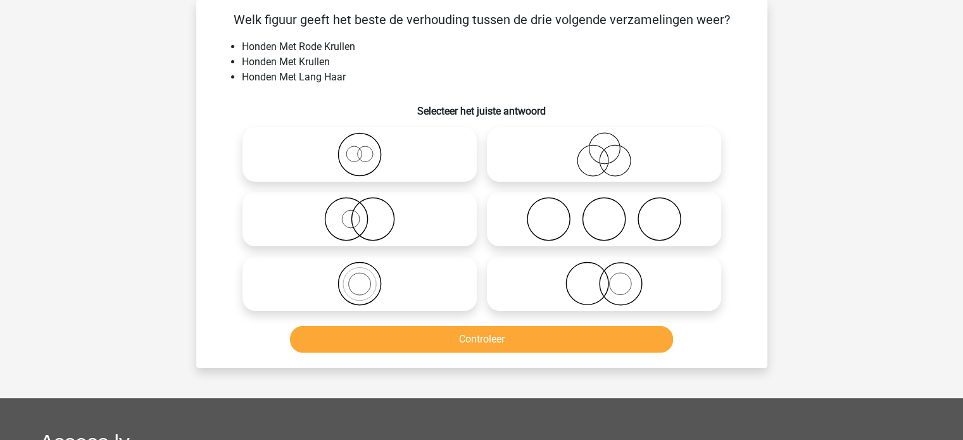
click at [409, 210] on icon at bounding box center [360, 219] width 224 height 44
click at [368, 210] on input "radio" at bounding box center [364, 208] width 8 height 8
radio input "true"
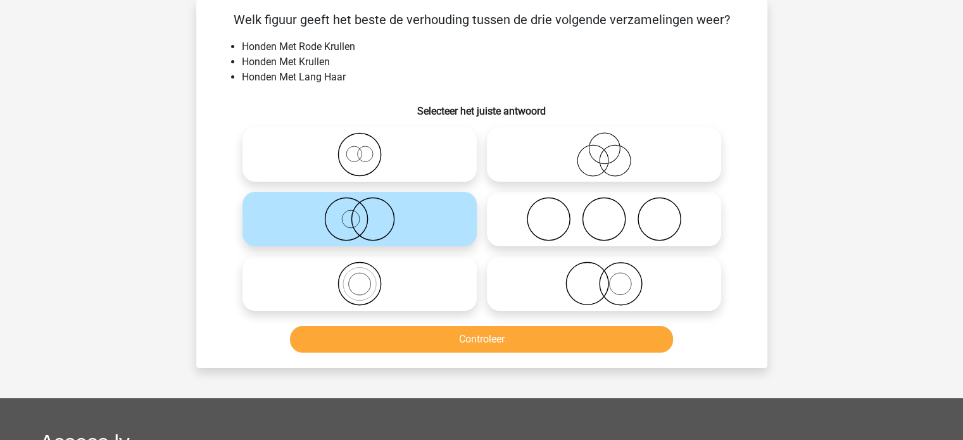
click at [530, 147] on icon at bounding box center [604, 154] width 224 height 44
click at [604, 147] on input "radio" at bounding box center [608, 144] width 8 height 8
radio input "true"
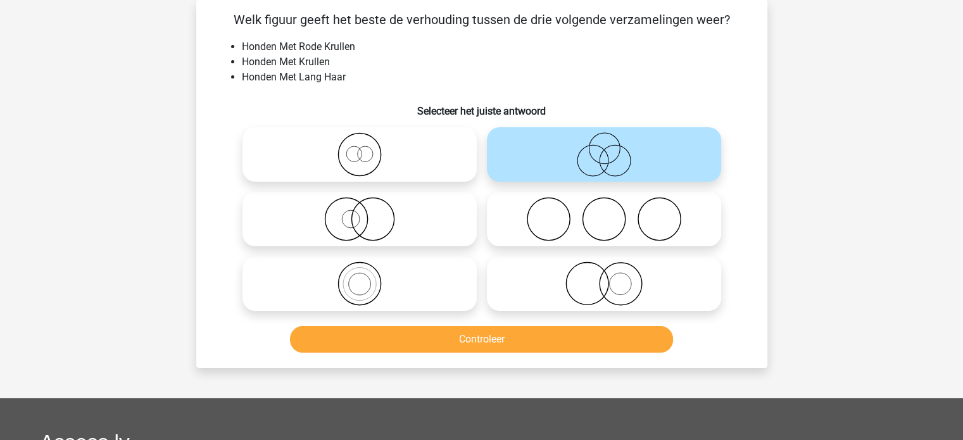
drag, startPoint x: 326, startPoint y: 123, endPoint x: 329, endPoint y: 131, distance: 8.8
click at [327, 127] on div at bounding box center [359, 154] width 244 height 65
click at [339, 151] on icon at bounding box center [360, 154] width 224 height 44
click at [360, 148] on input "radio" at bounding box center [364, 144] width 8 height 8
radio input "true"
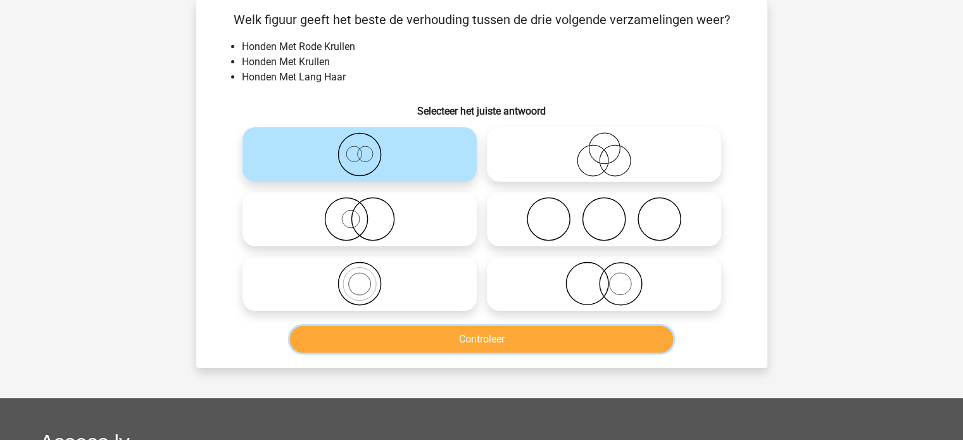
click at [451, 336] on button "Controleer" at bounding box center [481, 339] width 383 height 27
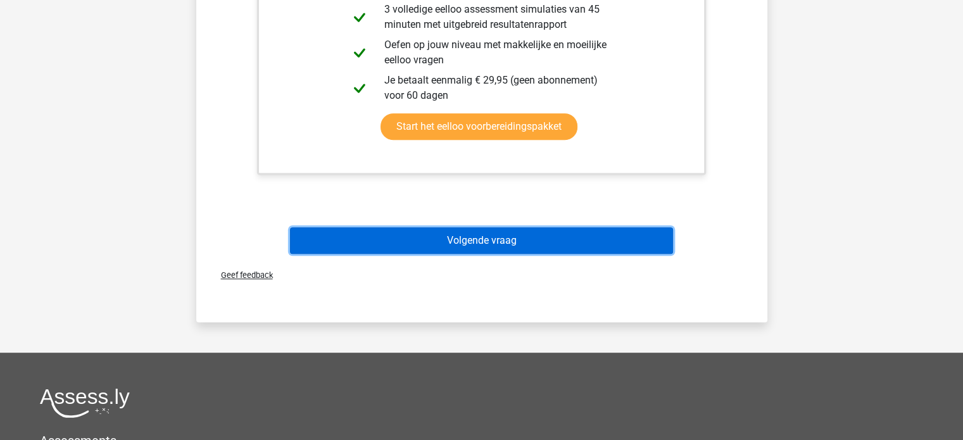
click at [463, 237] on button "Volgende vraag" at bounding box center [481, 240] width 383 height 27
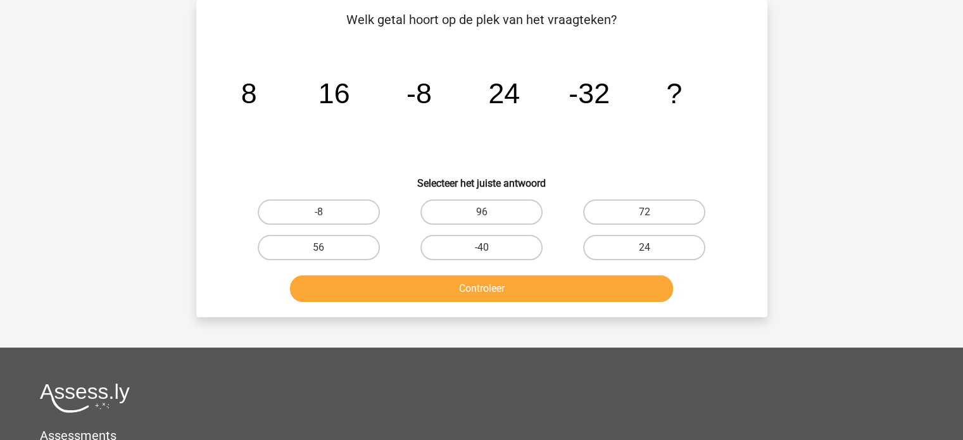
scroll to position [0, 0]
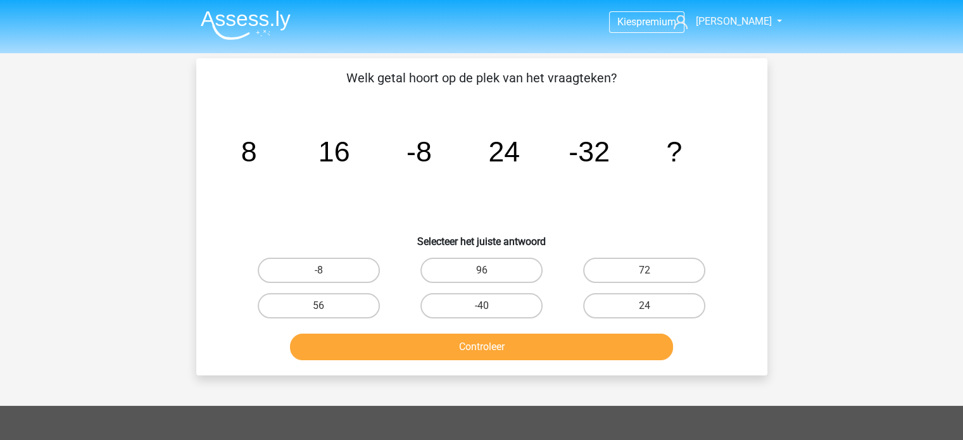
click at [321, 310] on input "56" at bounding box center [322, 310] width 8 height 8
radio input "true"
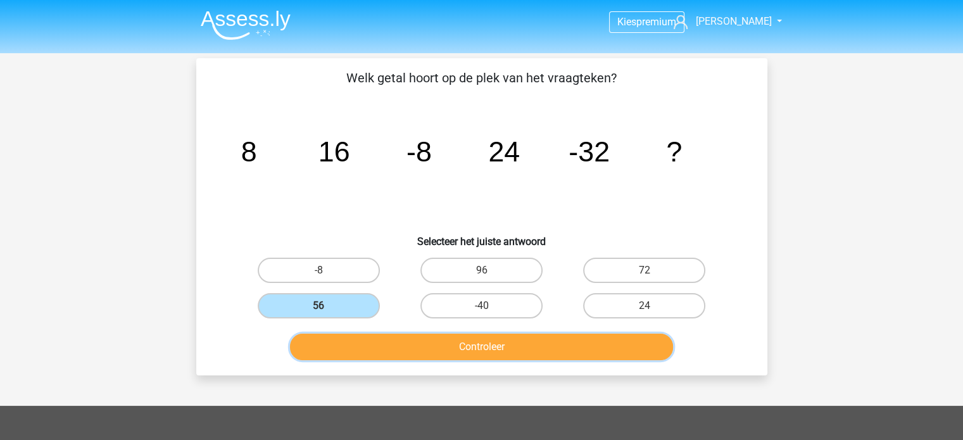
click at [414, 340] on button "Controleer" at bounding box center [481, 347] width 383 height 27
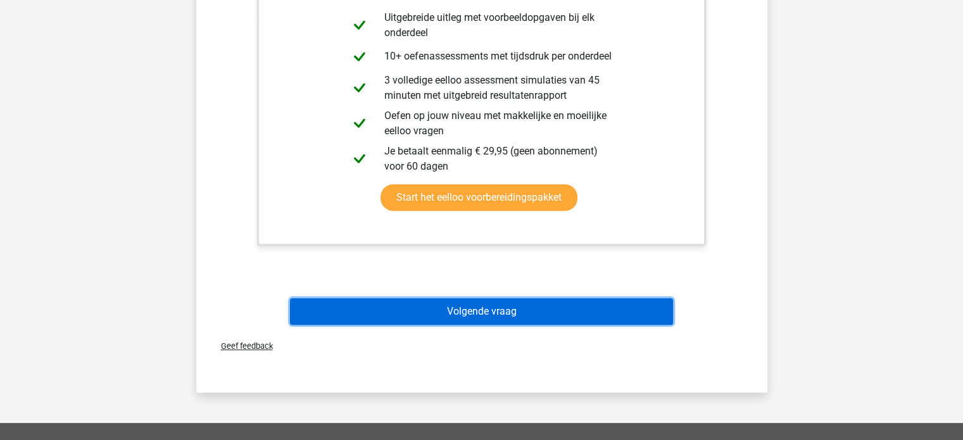
click at [472, 316] on button "Volgende vraag" at bounding box center [481, 311] width 383 height 27
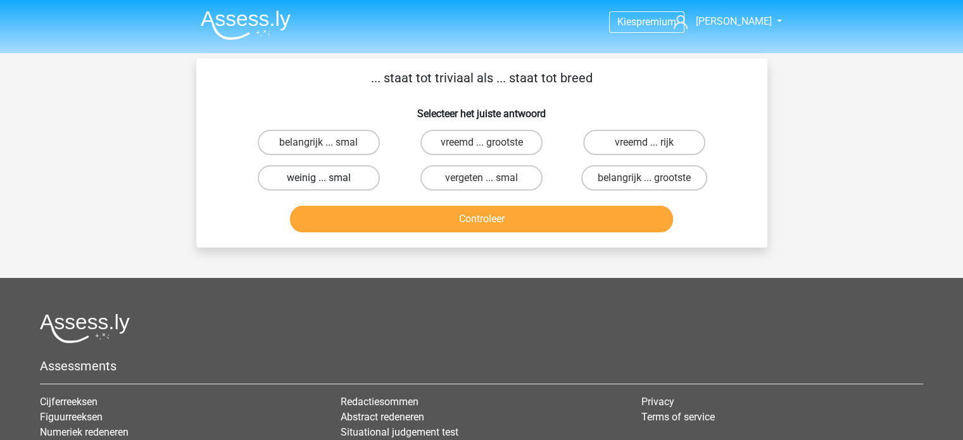
click at [340, 179] on label "weinig ... smal" at bounding box center [319, 177] width 122 height 25
click at [327, 179] on input "weinig ... smal" at bounding box center [322, 182] width 8 height 8
radio input "true"
click at [357, 148] on label "belangrijk ... smal" at bounding box center [319, 142] width 122 height 25
click at [327, 148] on input "belangrijk ... smal" at bounding box center [322, 146] width 8 height 8
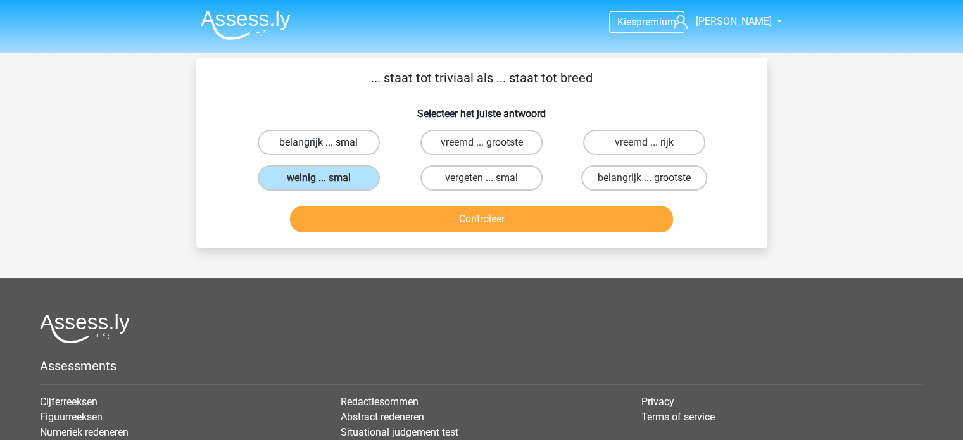
radio input "true"
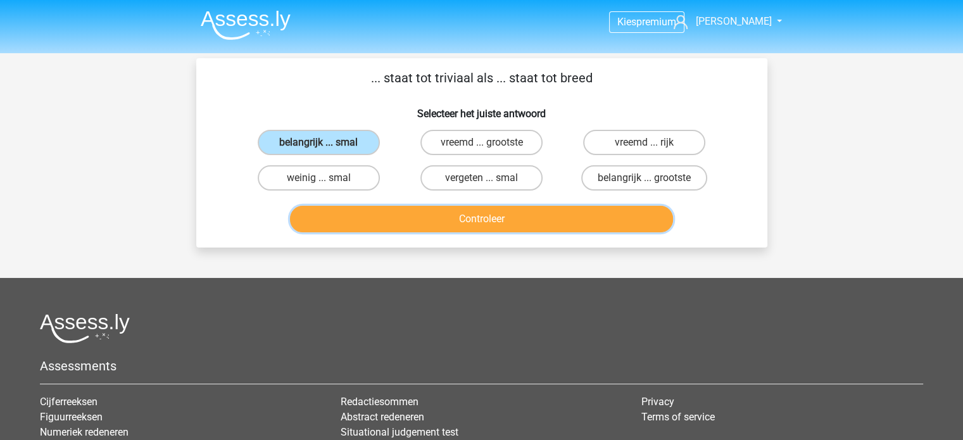
click at [444, 229] on button "Controleer" at bounding box center [481, 219] width 383 height 27
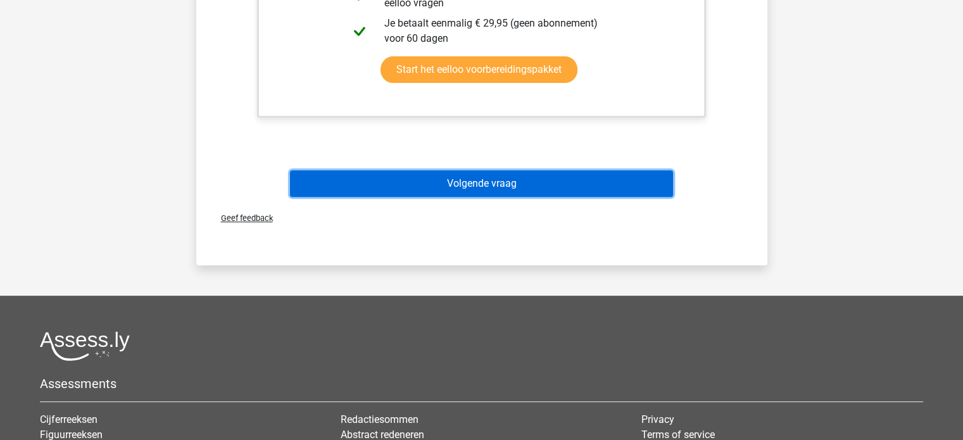
click at [480, 192] on button "Volgende vraag" at bounding box center [481, 183] width 383 height 27
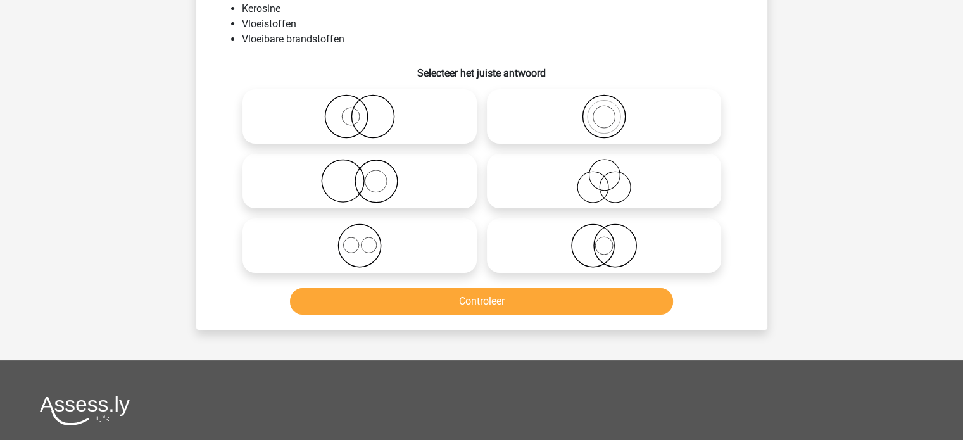
scroll to position [58, 0]
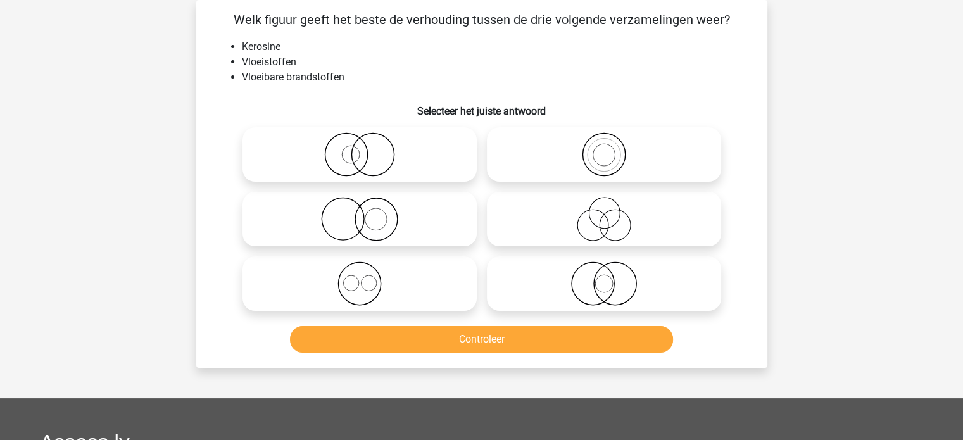
click at [530, 210] on icon at bounding box center [604, 219] width 224 height 44
click at [604, 210] on input "radio" at bounding box center [608, 208] width 8 height 8
radio input "true"
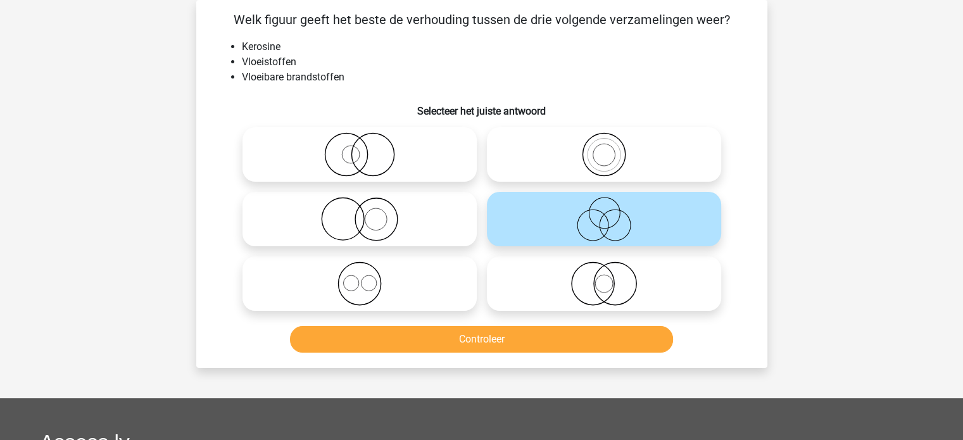
click at [409, 160] on icon at bounding box center [360, 154] width 224 height 44
click at [368, 148] on input "radio" at bounding box center [364, 144] width 8 height 8
radio input "true"
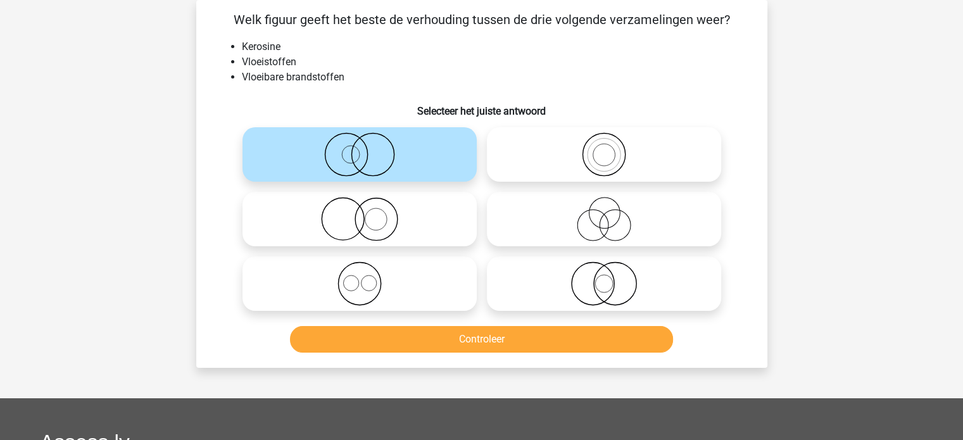
click at [413, 232] on icon at bounding box center [360, 219] width 224 height 44
click at [368, 213] on input "radio" at bounding box center [364, 208] width 8 height 8
radio input "true"
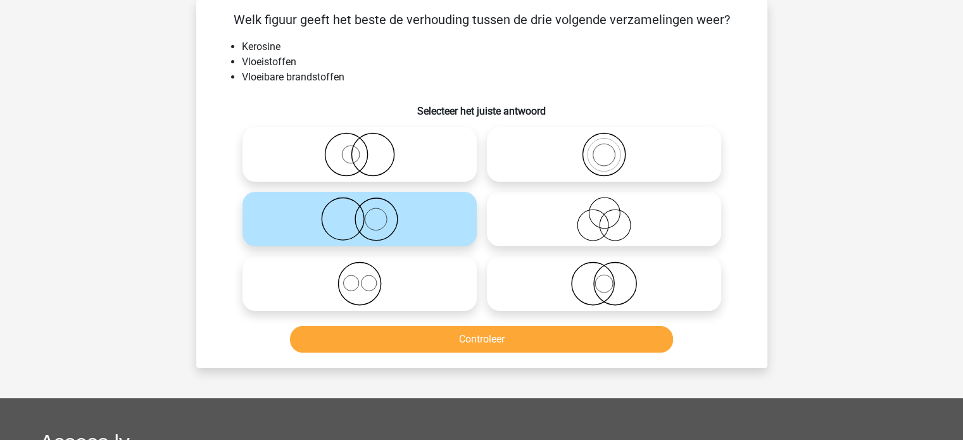
click at [410, 280] on icon at bounding box center [360, 283] width 224 height 44
click at [368, 277] on input "radio" at bounding box center [364, 273] width 8 height 8
radio input "true"
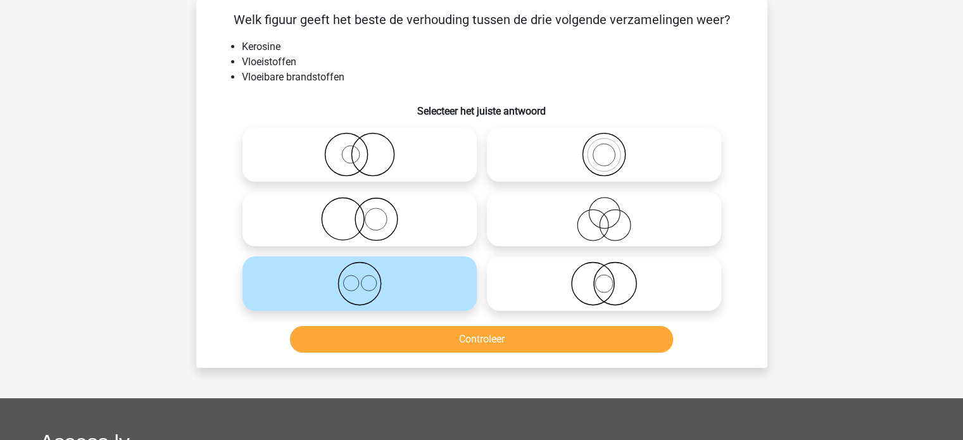
click at [403, 230] on icon at bounding box center [360, 219] width 224 height 44
click at [368, 213] on input "radio" at bounding box center [364, 208] width 8 height 8
radio input "true"
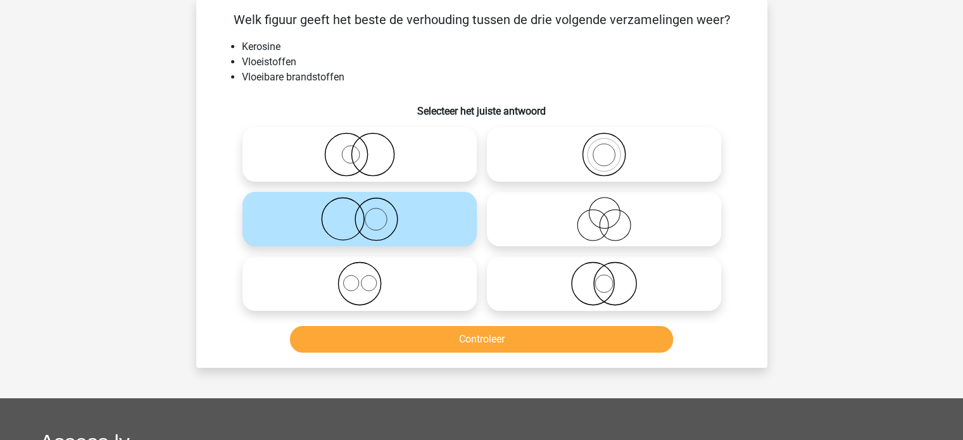
click at [578, 293] on icon at bounding box center [604, 283] width 224 height 44
click at [604, 277] on input "radio" at bounding box center [608, 273] width 8 height 8
radio input "true"
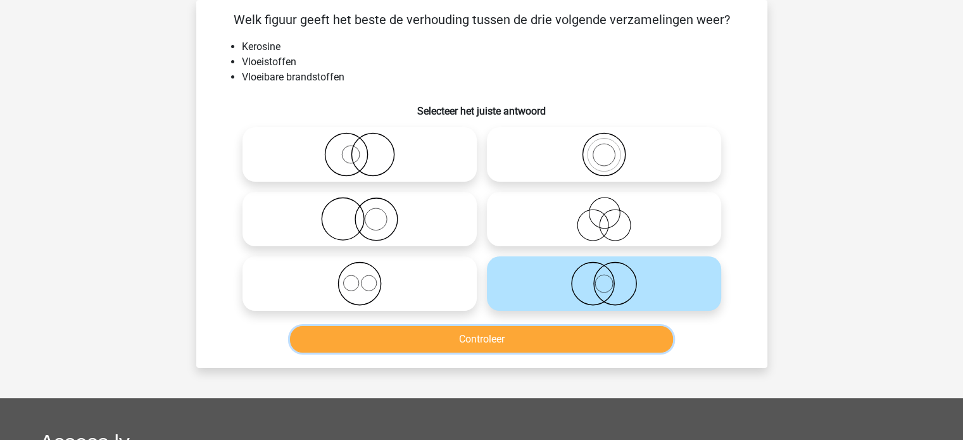
click at [516, 341] on button "Controleer" at bounding box center [481, 339] width 383 height 27
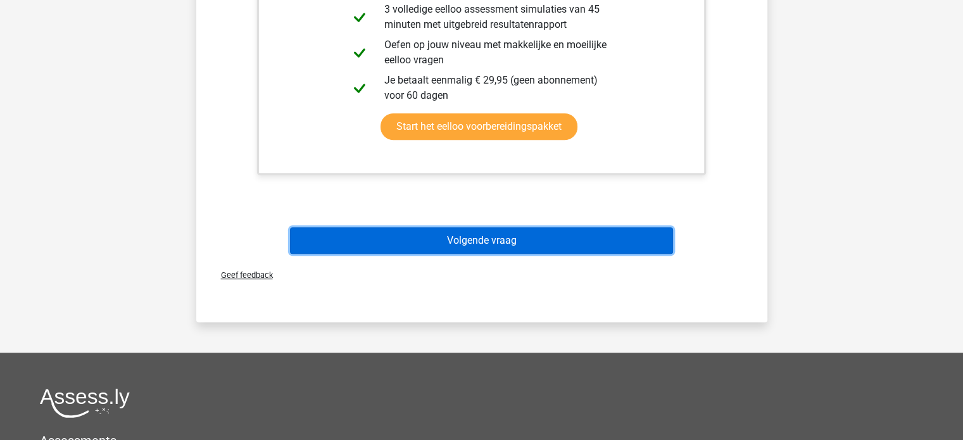
click at [520, 243] on button "Volgende vraag" at bounding box center [481, 240] width 383 height 27
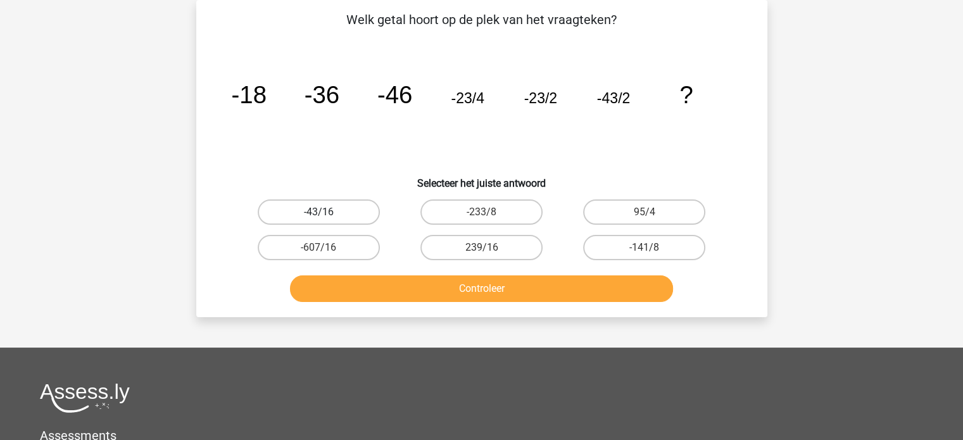
click at [352, 213] on label "-43/16" at bounding box center [319, 211] width 122 height 25
click at [327, 213] on input "-43/16" at bounding box center [322, 216] width 8 height 8
radio input "true"
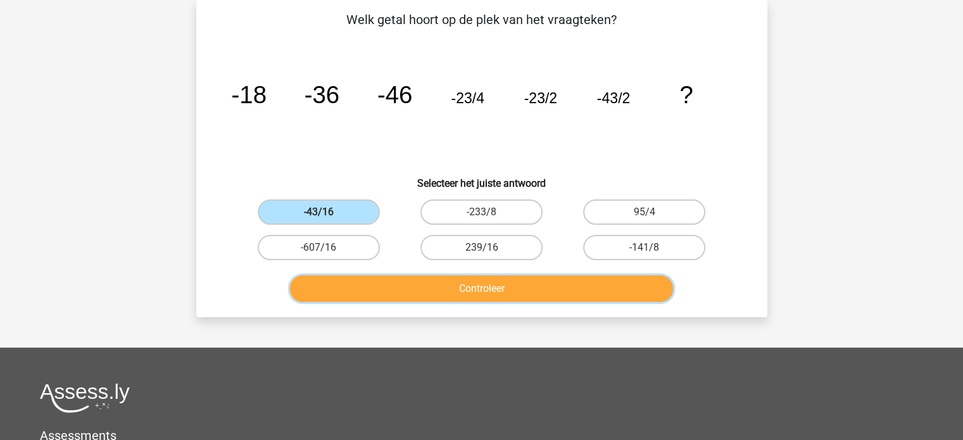
click at [456, 286] on button "Controleer" at bounding box center [481, 288] width 383 height 27
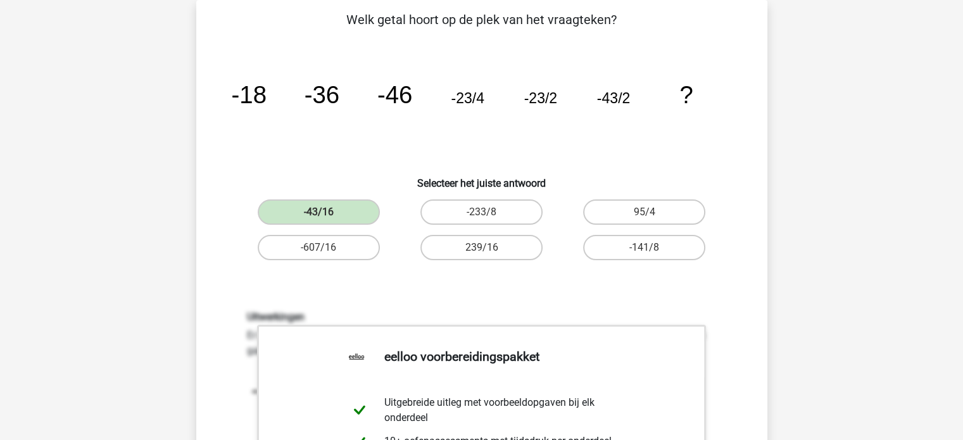
scroll to position [438, 0]
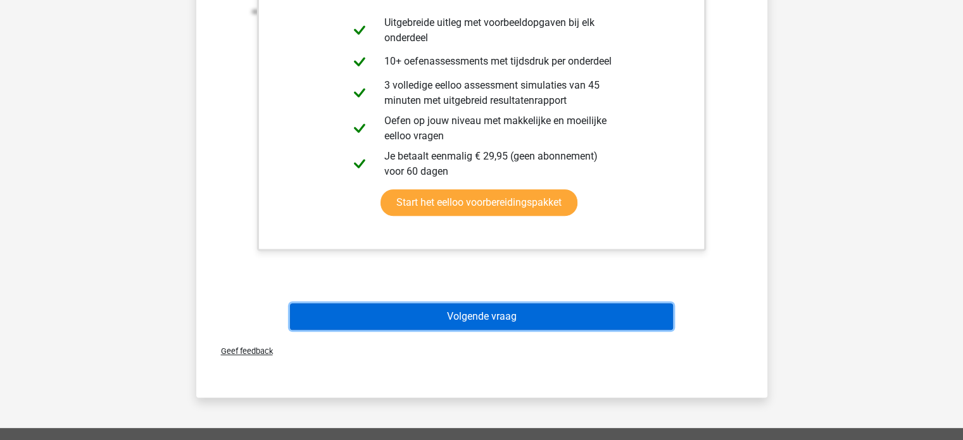
click at [514, 318] on button "Volgende vraag" at bounding box center [481, 316] width 383 height 27
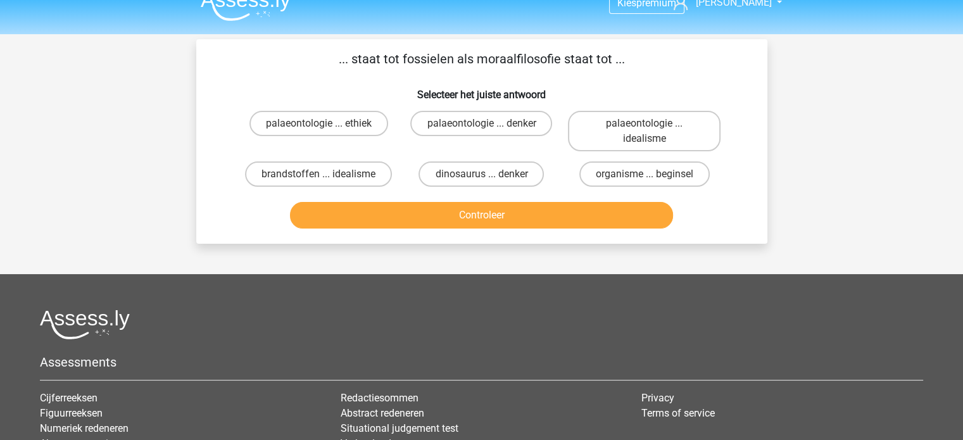
scroll to position [0, 0]
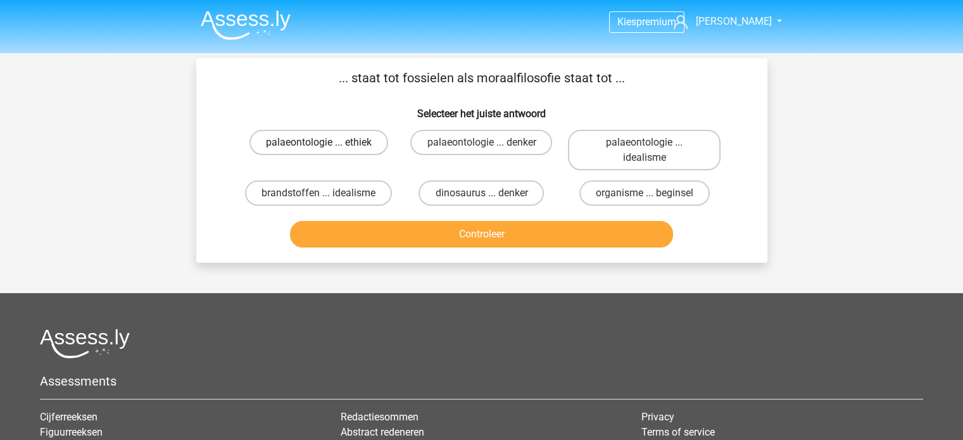
click at [375, 142] on label "palaeontologie ... ethiek" at bounding box center [318, 142] width 139 height 25
click at [327, 142] on input "palaeontologie ... ethiek" at bounding box center [322, 146] width 8 height 8
radio input "true"
drag, startPoint x: 635, startPoint y: 142, endPoint x: 617, endPoint y: 197, distance: 57.5
click at [635, 142] on label "palaeontologie ... idealisme" at bounding box center [644, 150] width 153 height 41
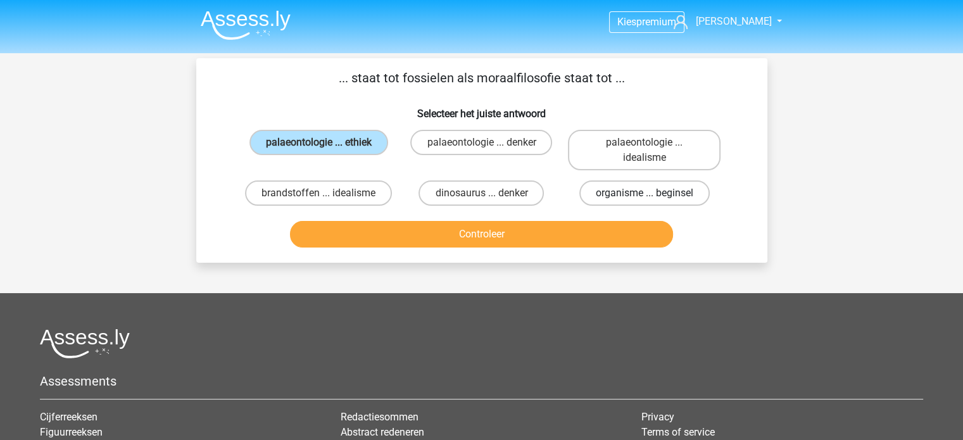
click at [644, 142] on input "palaeontologie ... idealisme" at bounding box center [648, 146] width 8 height 8
radio input "true"
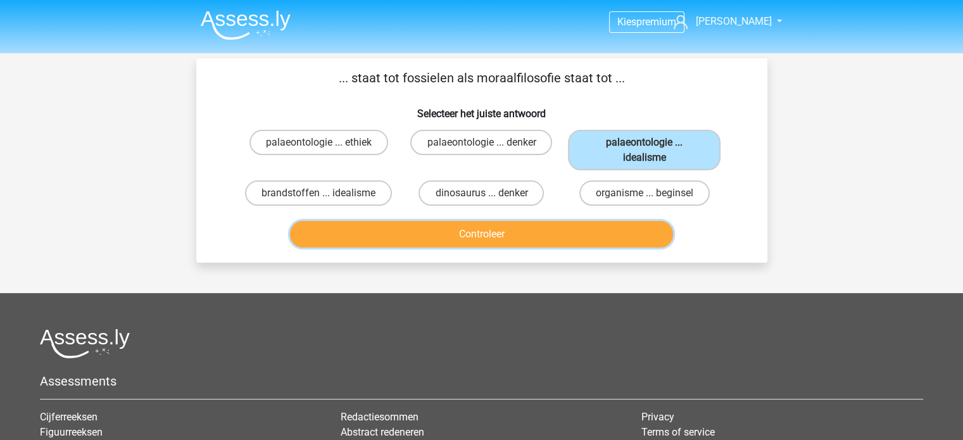
click at [581, 225] on button "Controleer" at bounding box center [481, 234] width 383 height 27
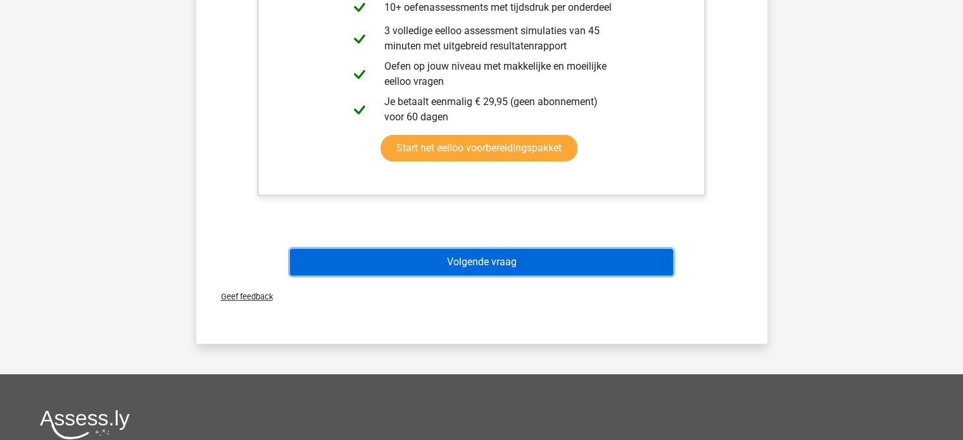
click at [550, 265] on button "Volgende vraag" at bounding box center [481, 262] width 383 height 27
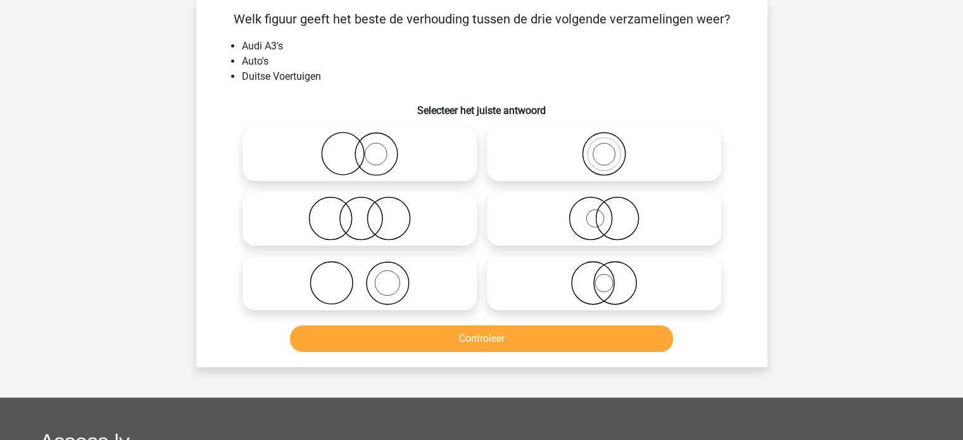
scroll to position [58, 0]
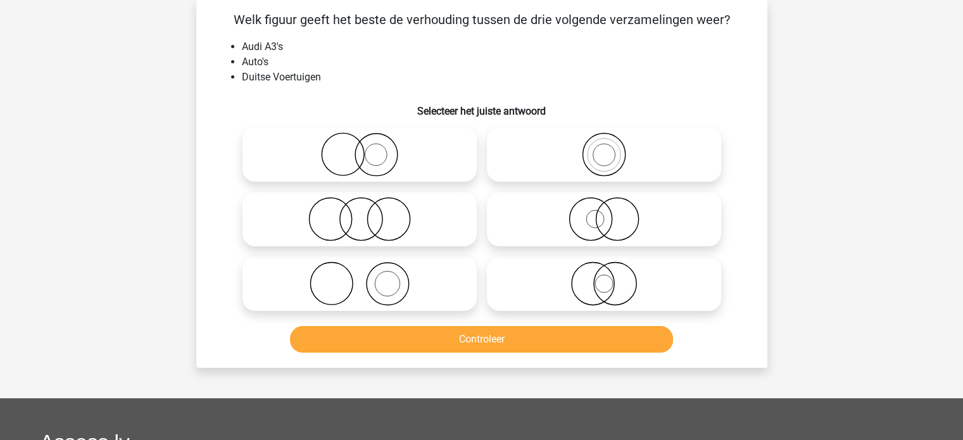
click at [558, 143] on icon at bounding box center [604, 154] width 224 height 44
click at [604, 143] on input "radio" at bounding box center [608, 144] width 8 height 8
radio input "true"
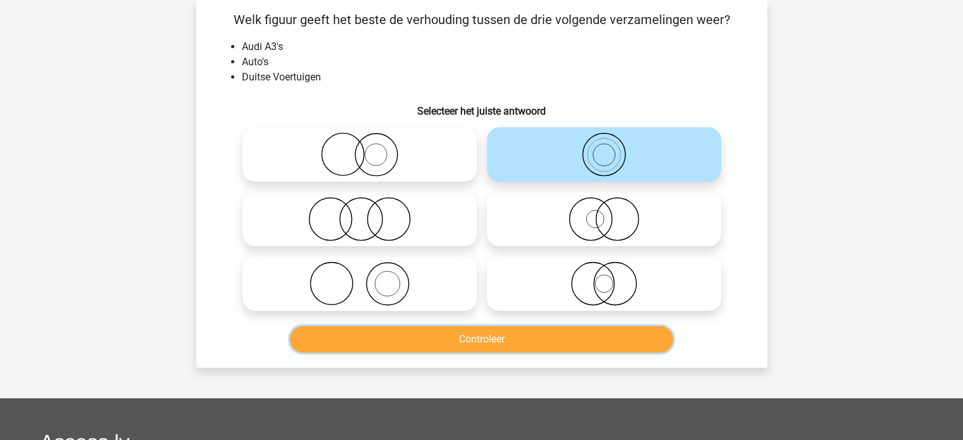
click at [498, 337] on button "Controleer" at bounding box center [481, 339] width 383 height 27
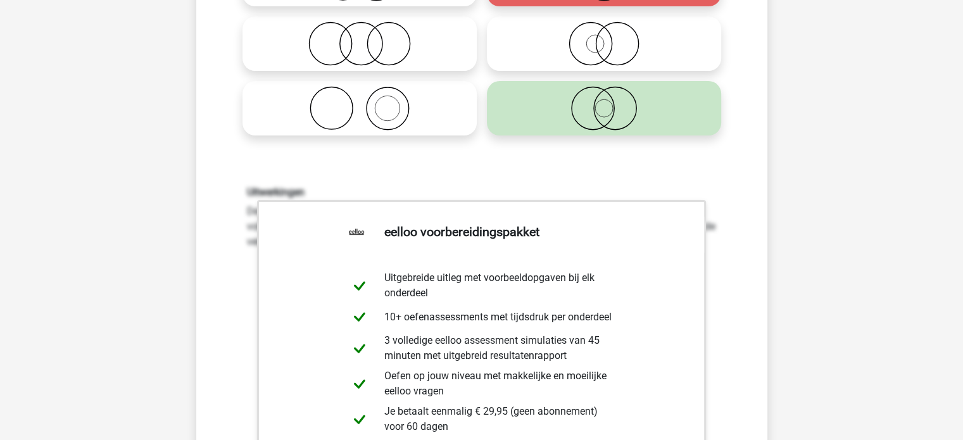
scroll to position [375, 0]
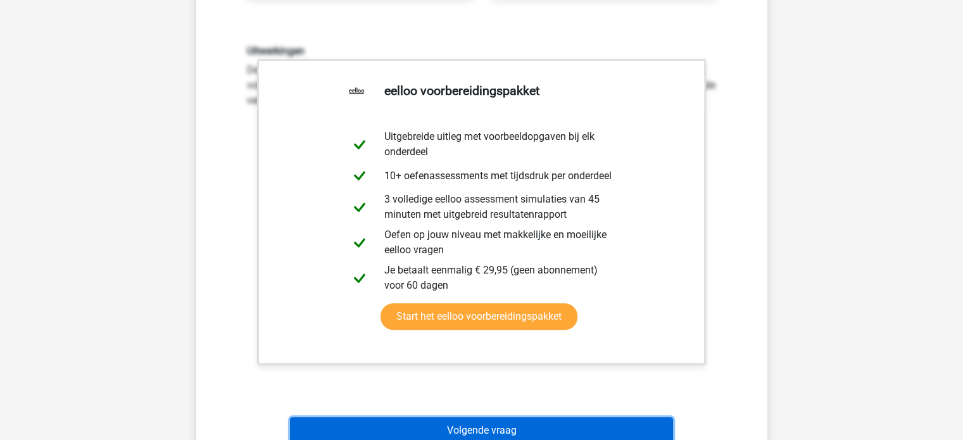
click at [529, 429] on button "Volgende vraag" at bounding box center [481, 430] width 383 height 27
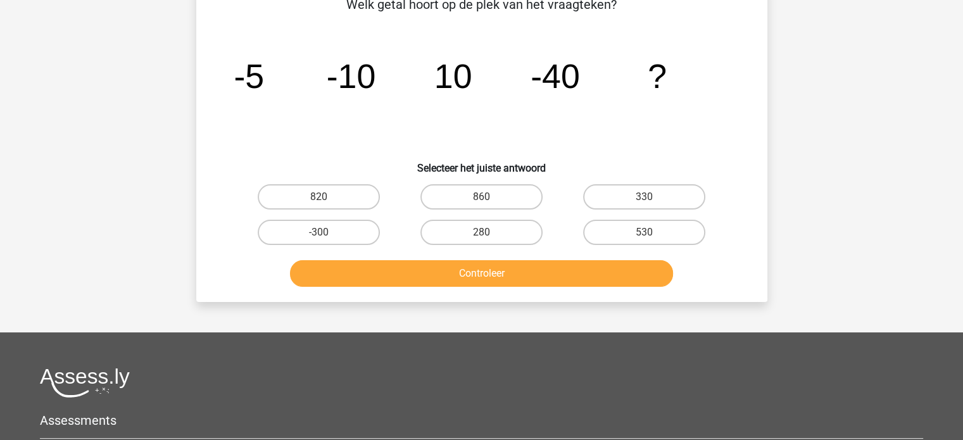
scroll to position [58, 0]
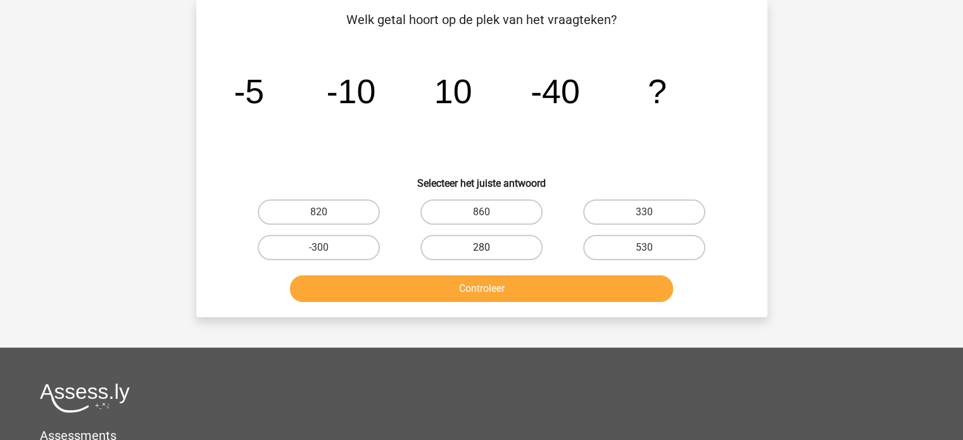
click at [524, 237] on label "280" at bounding box center [481, 247] width 122 height 25
click at [489, 248] on input "280" at bounding box center [485, 252] width 8 height 8
radio input "true"
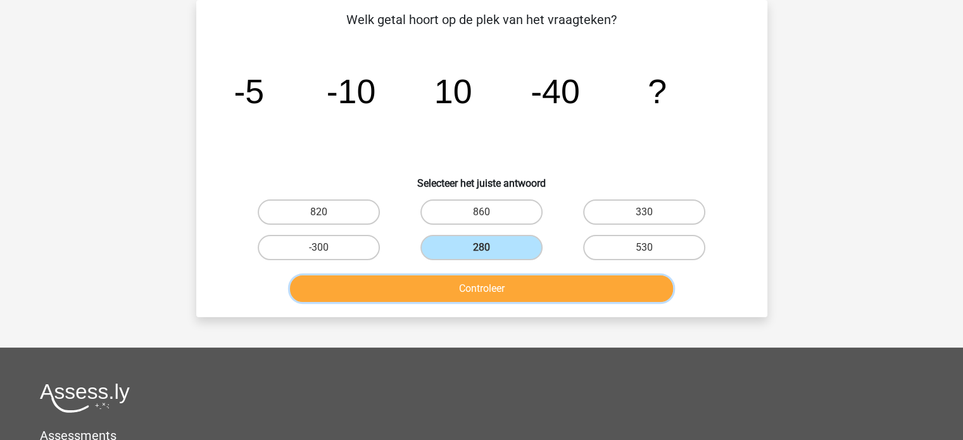
click at [524, 283] on button "Controleer" at bounding box center [481, 288] width 383 height 27
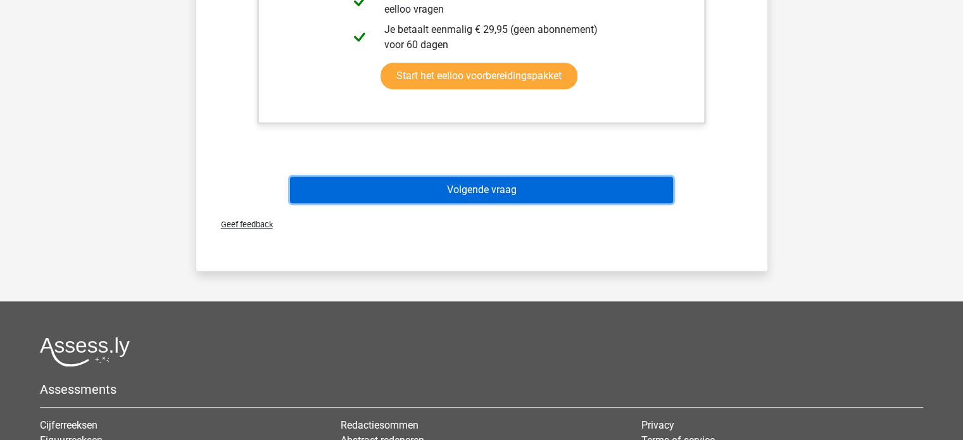
click at [512, 187] on button "Volgende vraag" at bounding box center [481, 190] width 383 height 27
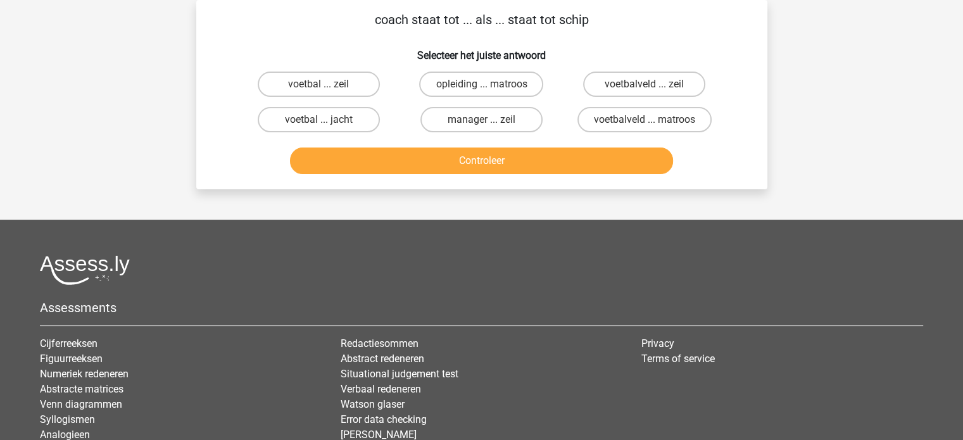
scroll to position [0, 0]
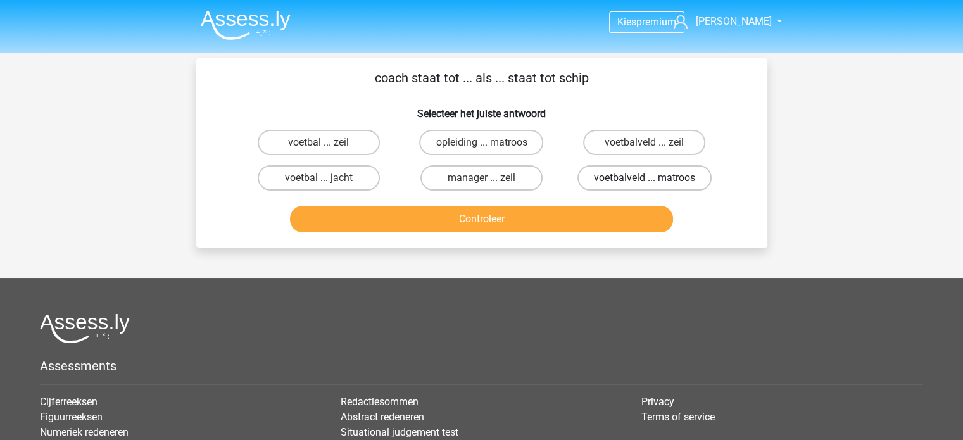
click at [622, 182] on label "voetbalveld ... matroos" at bounding box center [644, 177] width 134 height 25
click at [644, 182] on input "voetbalveld ... matroos" at bounding box center [648, 182] width 8 height 8
radio input "true"
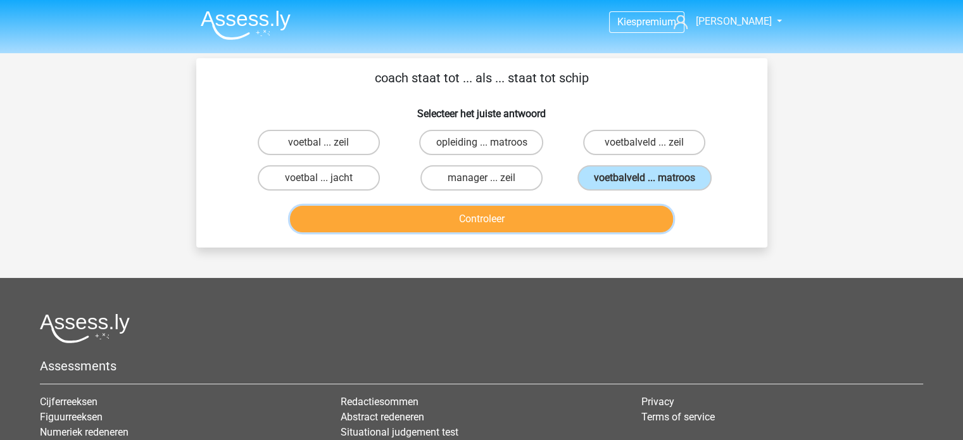
click at [594, 219] on button "Controleer" at bounding box center [481, 219] width 383 height 27
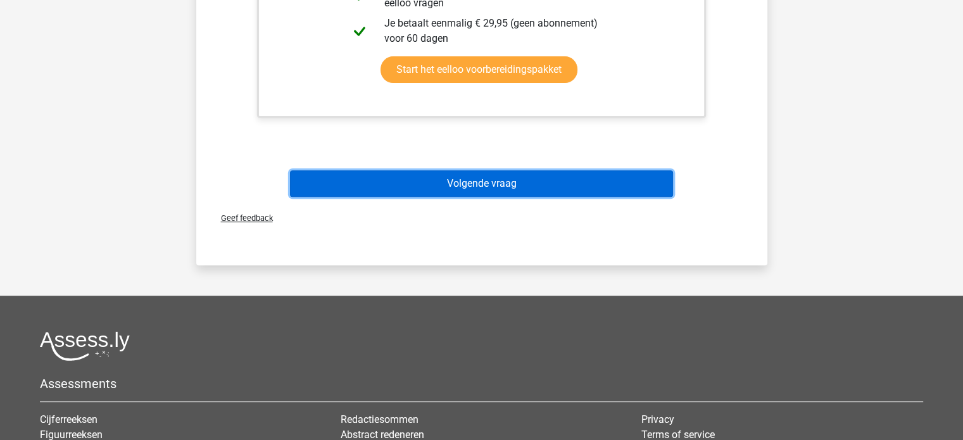
click at [496, 185] on button "Volgende vraag" at bounding box center [481, 183] width 383 height 27
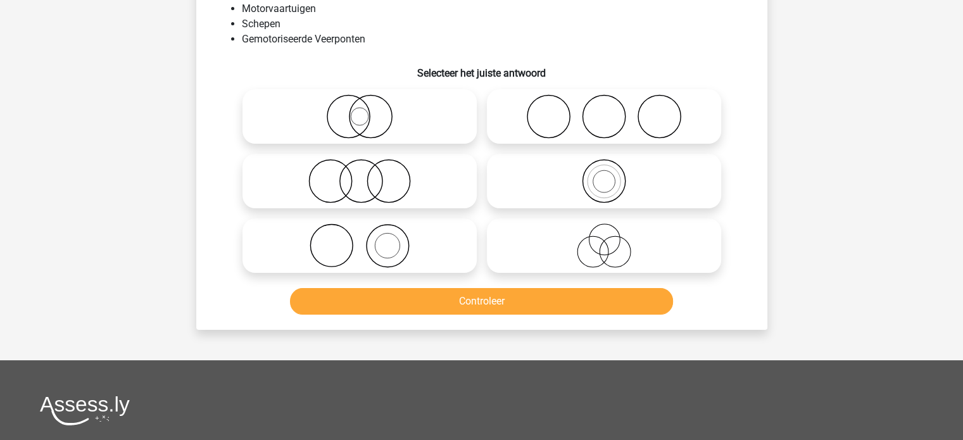
scroll to position [58, 0]
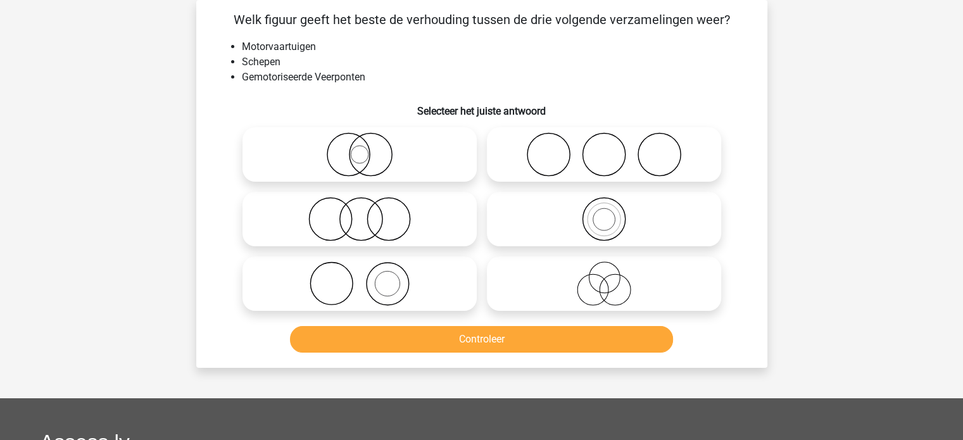
click at [380, 217] on icon at bounding box center [360, 219] width 224 height 44
click at [368, 213] on input "radio" at bounding box center [364, 208] width 8 height 8
radio input "true"
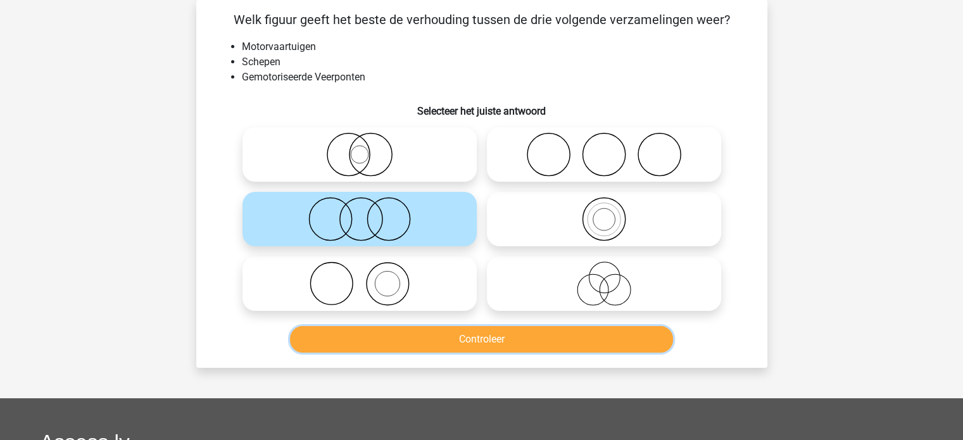
click at [456, 335] on button "Controleer" at bounding box center [481, 339] width 383 height 27
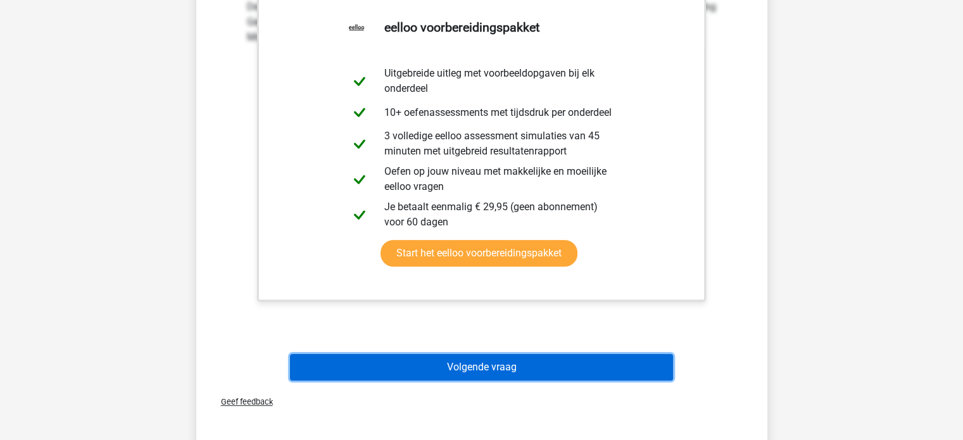
click at [487, 355] on button "Volgende vraag" at bounding box center [481, 367] width 383 height 27
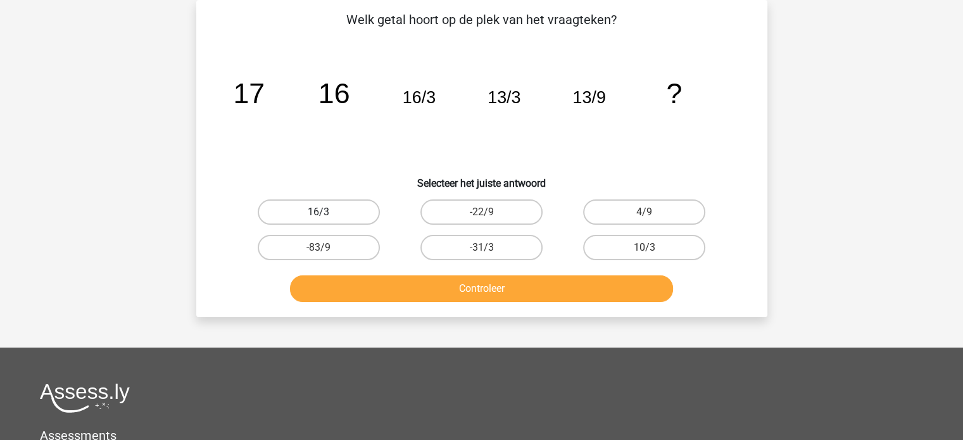
click at [350, 217] on label "16/3" at bounding box center [319, 211] width 122 height 25
click at [327, 217] on input "16/3" at bounding box center [322, 216] width 8 height 8
radio input "true"
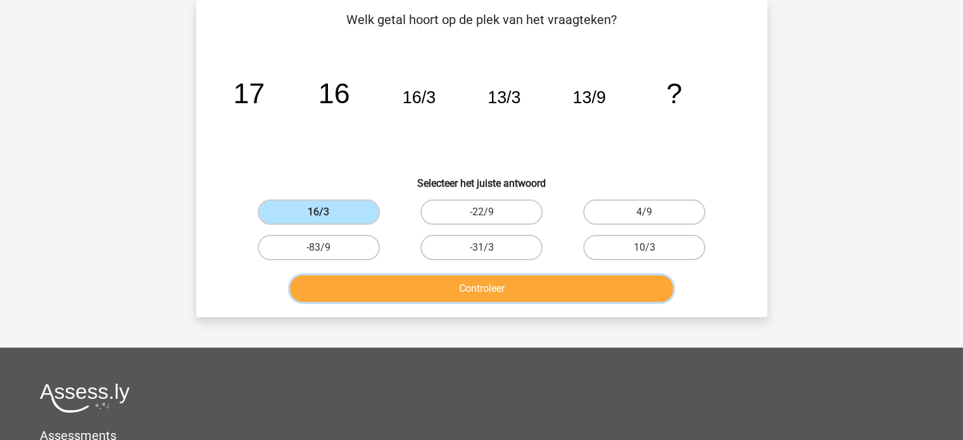
click at [520, 291] on button "Controleer" at bounding box center [481, 288] width 383 height 27
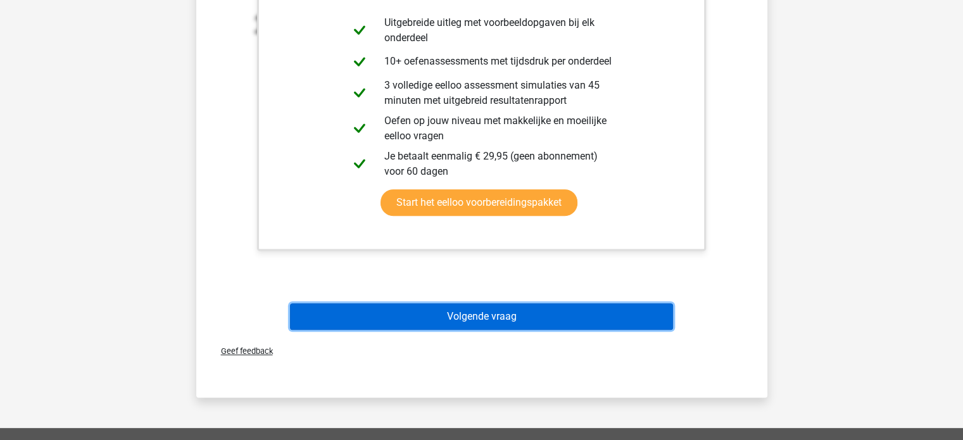
click at [522, 315] on button "Volgende vraag" at bounding box center [481, 316] width 383 height 27
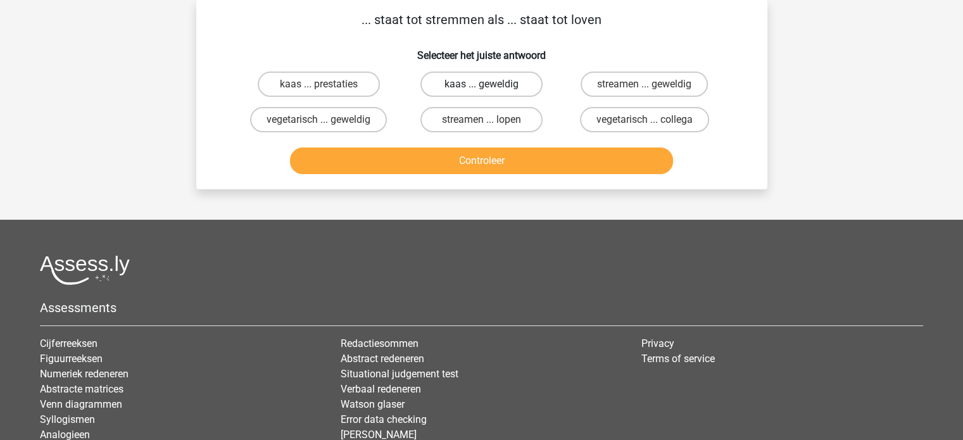
click at [468, 89] on label "kaas ... geweldig" at bounding box center [481, 84] width 122 height 25
click at [481, 89] on input "kaas ... geweldig" at bounding box center [485, 88] width 8 height 8
radio input "true"
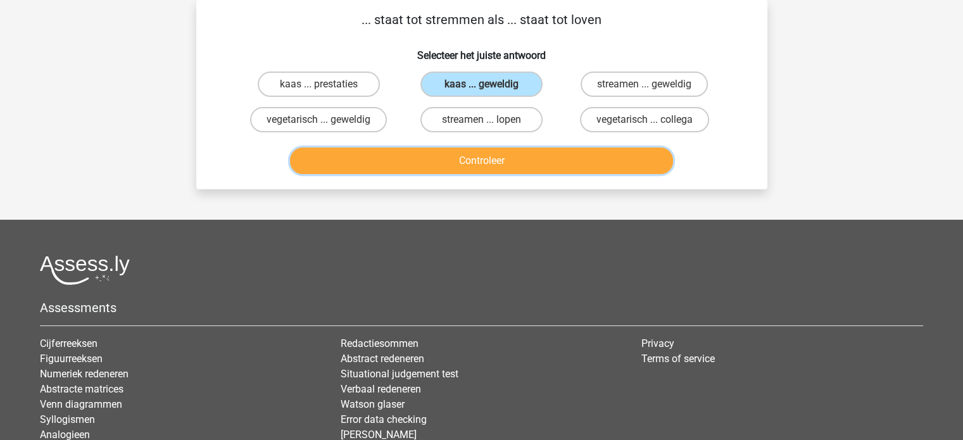
click at [496, 165] on button "Controleer" at bounding box center [481, 161] width 383 height 27
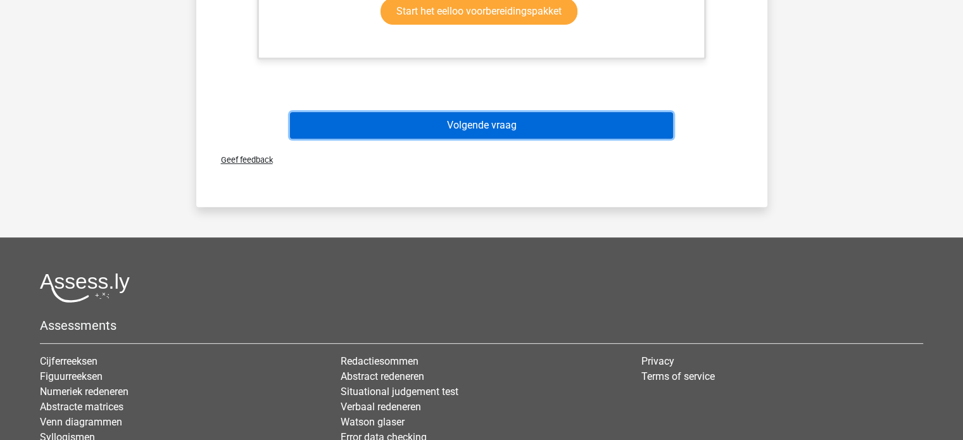
click at [481, 124] on button "Volgende vraag" at bounding box center [481, 125] width 383 height 27
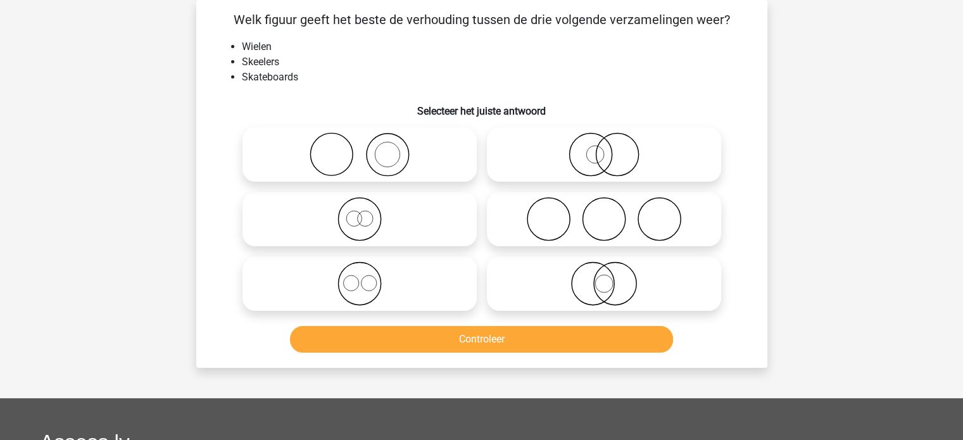
click at [598, 291] on circle at bounding box center [604, 284] width 18 height 18
click at [604, 277] on input "radio" at bounding box center [608, 273] width 8 height 8
radio input "true"
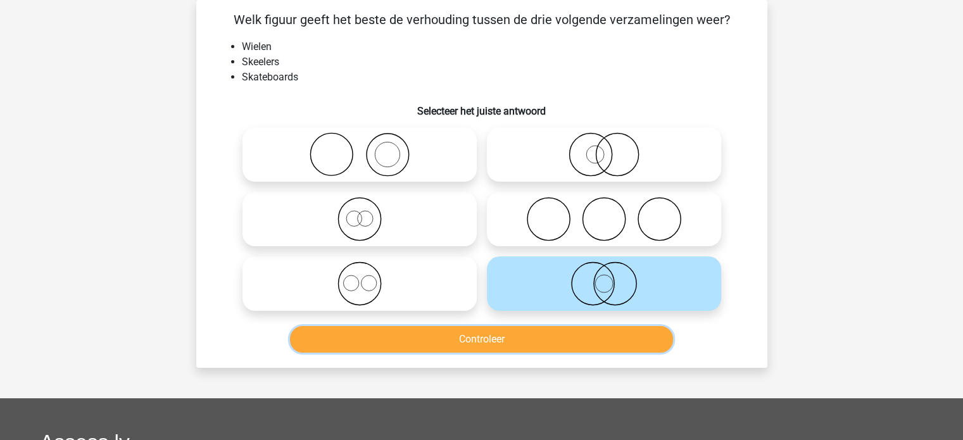
click at [580, 339] on button "Controleer" at bounding box center [481, 339] width 383 height 27
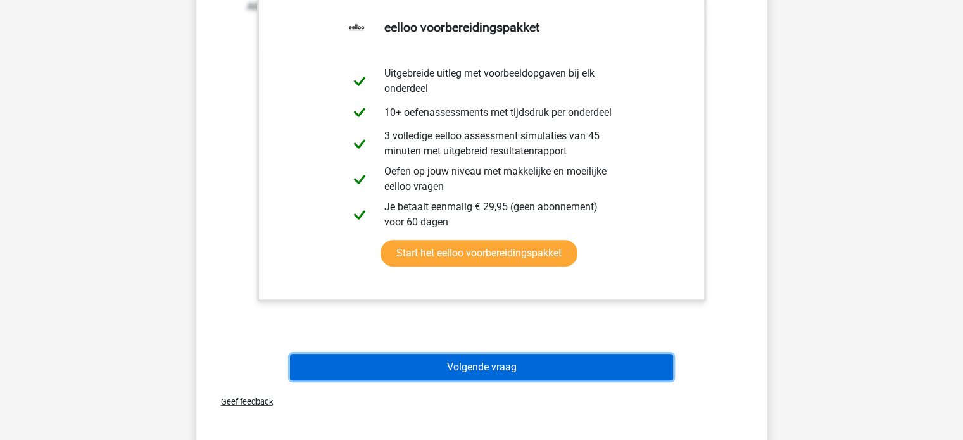
click at [532, 361] on button "Volgende vraag" at bounding box center [481, 367] width 383 height 27
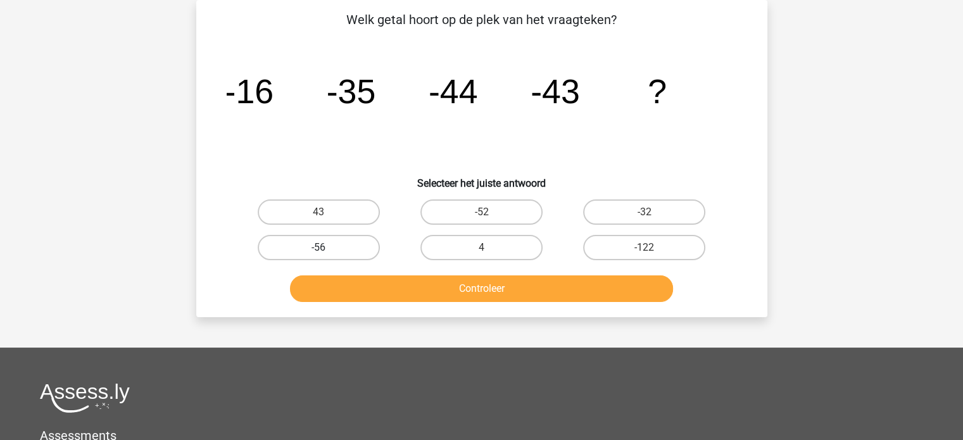
click at [361, 235] on label "-56" at bounding box center [319, 247] width 122 height 25
click at [327, 248] on input "-56" at bounding box center [322, 252] width 8 height 8
radio input "true"
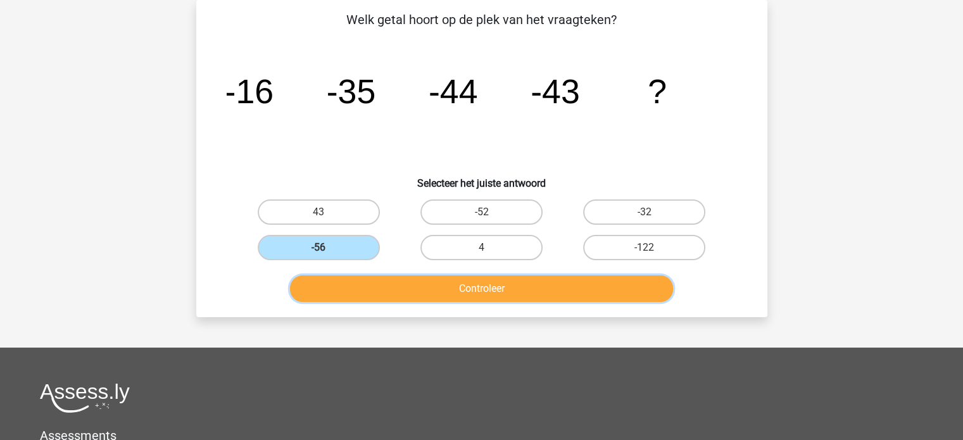
click at [404, 290] on button "Controleer" at bounding box center [481, 288] width 383 height 27
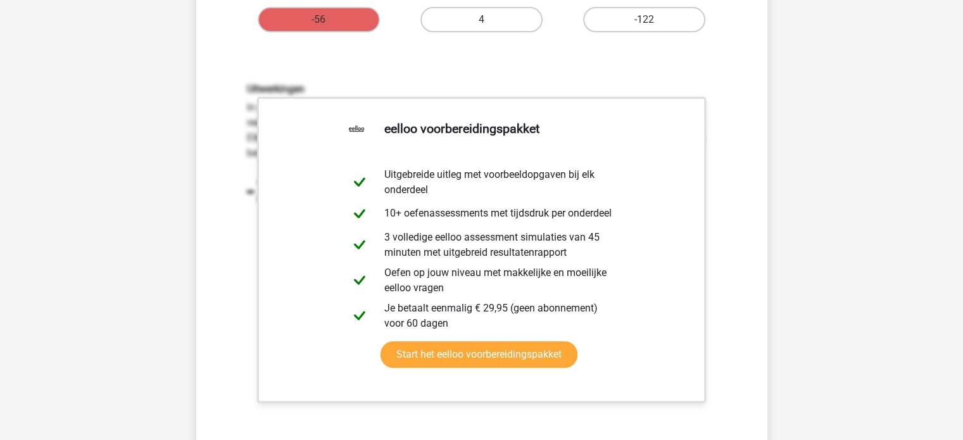
scroll to position [501, 0]
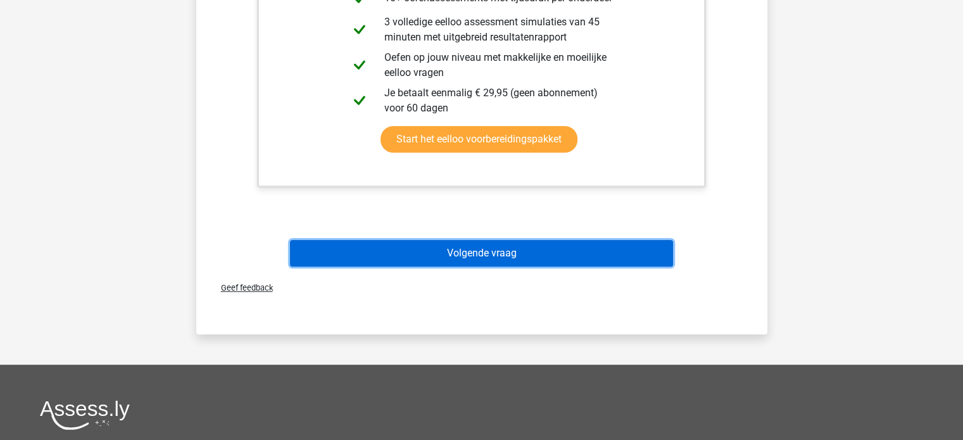
click at [506, 258] on button "Volgende vraag" at bounding box center [481, 253] width 383 height 27
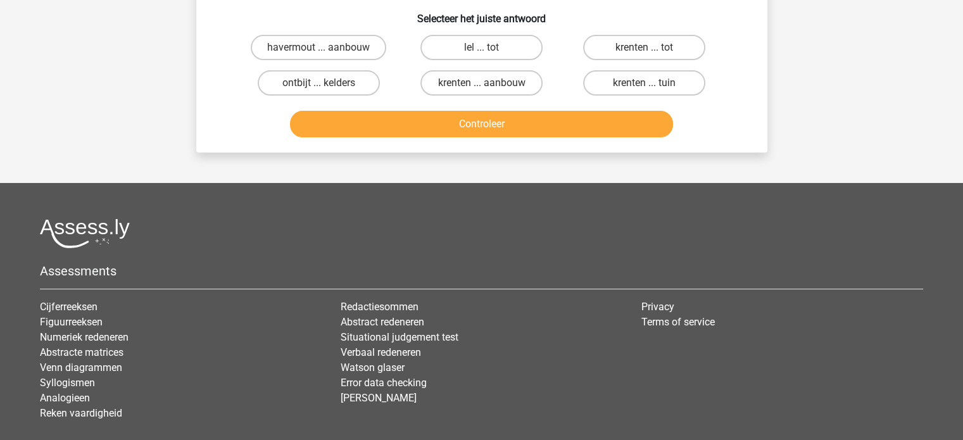
scroll to position [58, 0]
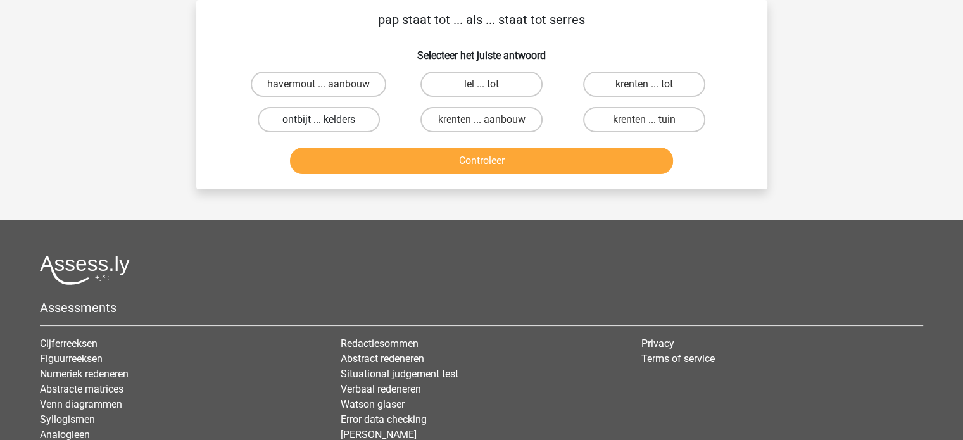
click at [341, 127] on label "ontbijt ... kelders" at bounding box center [319, 119] width 122 height 25
click at [327, 127] on input "ontbijt ... kelders" at bounding box center [322, 124] width 8 height 8
radio input "true"
click at [462, 123] on label "krenten ... aanbouw" at bounding box center [481, 119] width 122 height 25
click at [481, 123] on input "krenten ... aanbouw" at bounding box center [485, 124] width 8 height 8
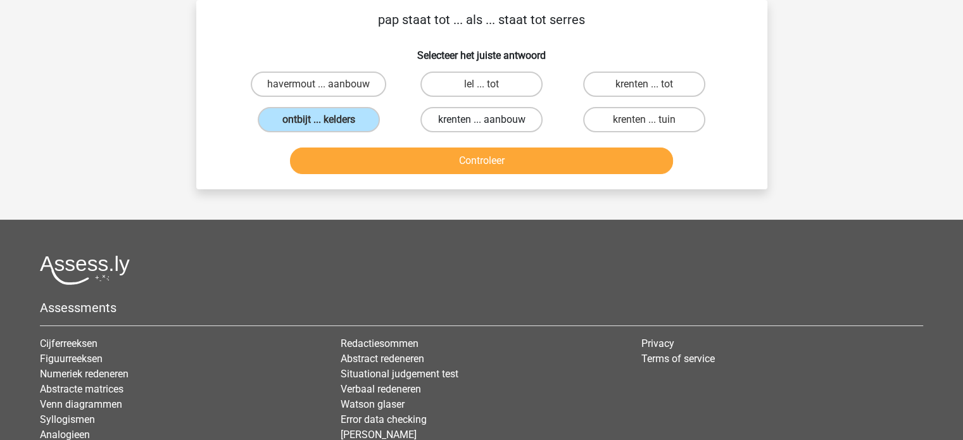
radio input "true"
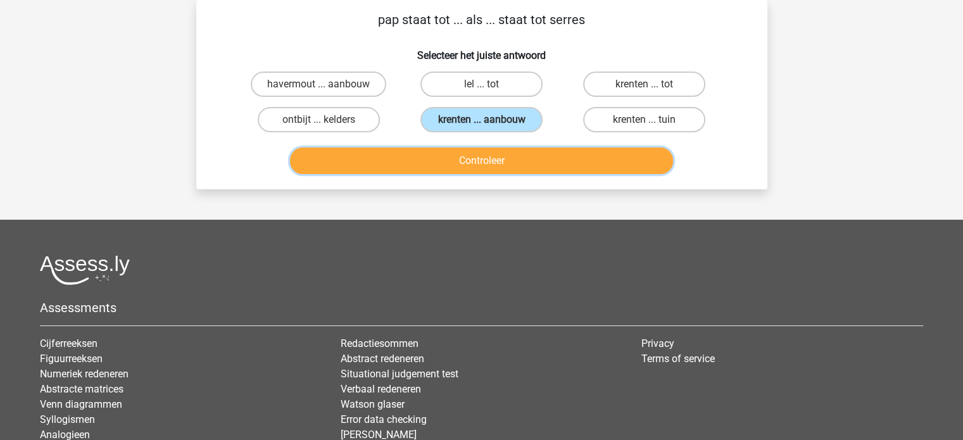
click at [471, 154] on button "Controleer" at bounding box center [481, 161] width 383 height 27
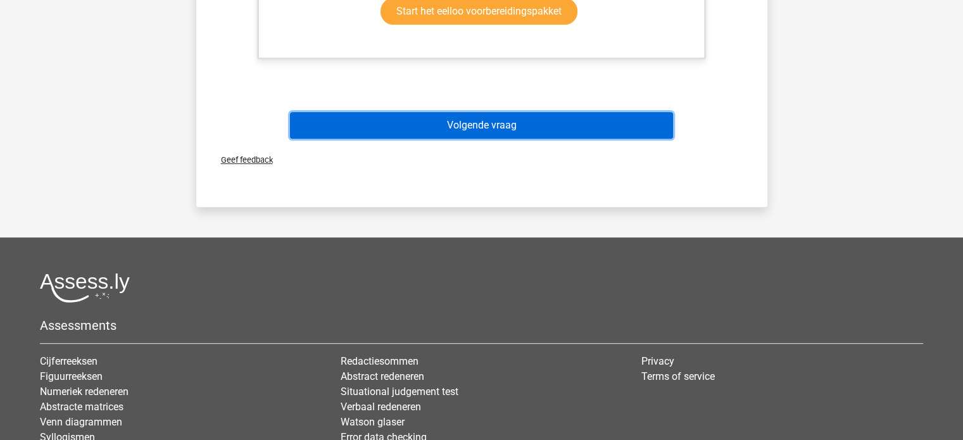
click at [458, 123] on button "Volgende vraag" at bounding box center [481, 125] width 383 height 27
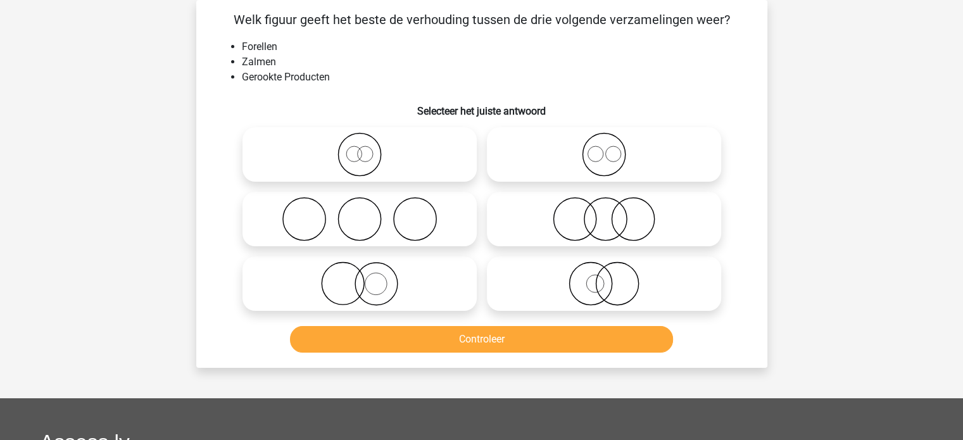
click at [539, 279] on icon at bounding box center [604, 283] width 224 height 44
click at [604, 277] on input "radio" at bounding box center [608, 273] width 8 height 8
radio input "true"
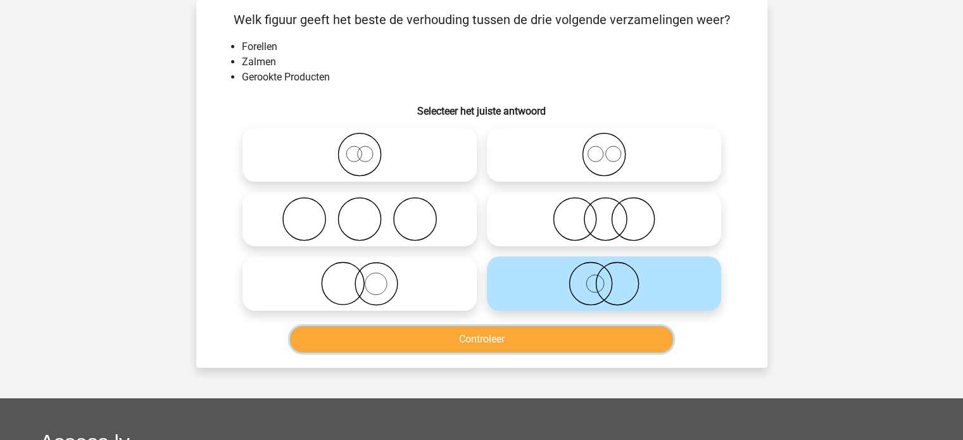
click at [468, 336] on button "Controleer" at bounding box center [481, 339] width 383 height 27
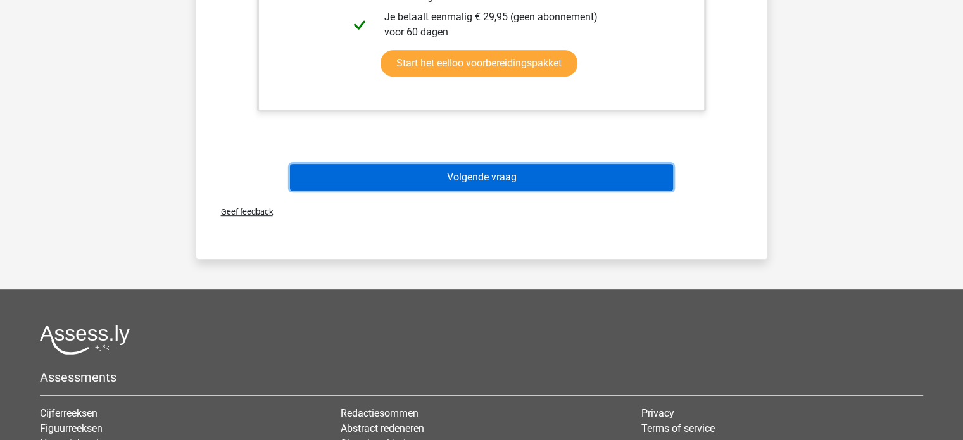
click at [501, 178] on button "Volgende vraag" at bounding box center [481, 177] width 383 height 27
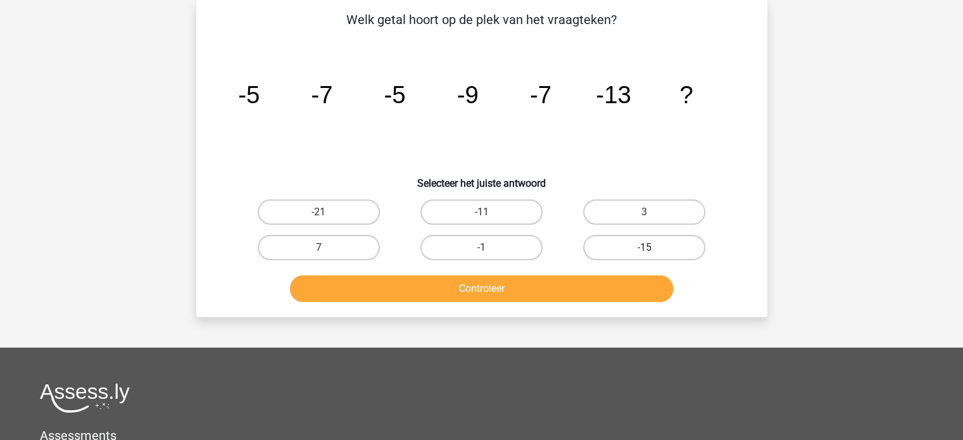
click at [632, 246] on label "-15" at bounding box center [644, 247] width 122 height 25
click at [644, 248] on input "-15" at bounding box center [648, 252] width 8 height 8
radio input "true"
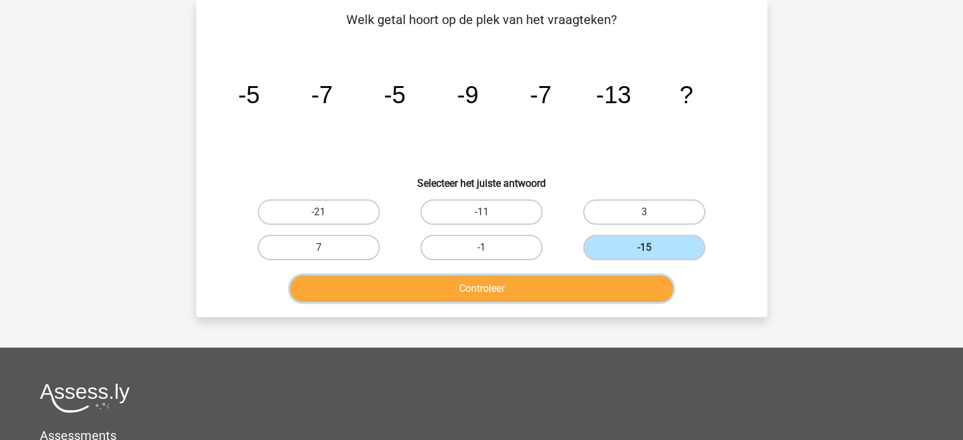
click at [592, 293] on button "Controleer" at bounding box center [481, 288] width 383 height 27
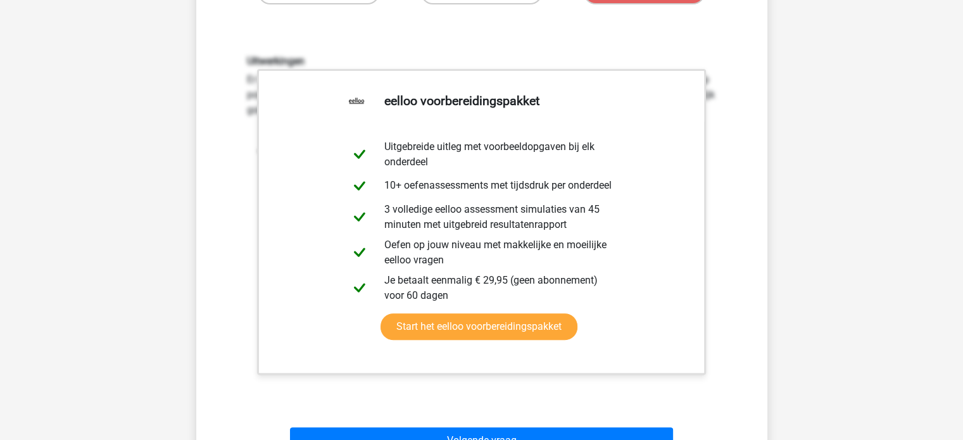
scroll to position [375, 0]
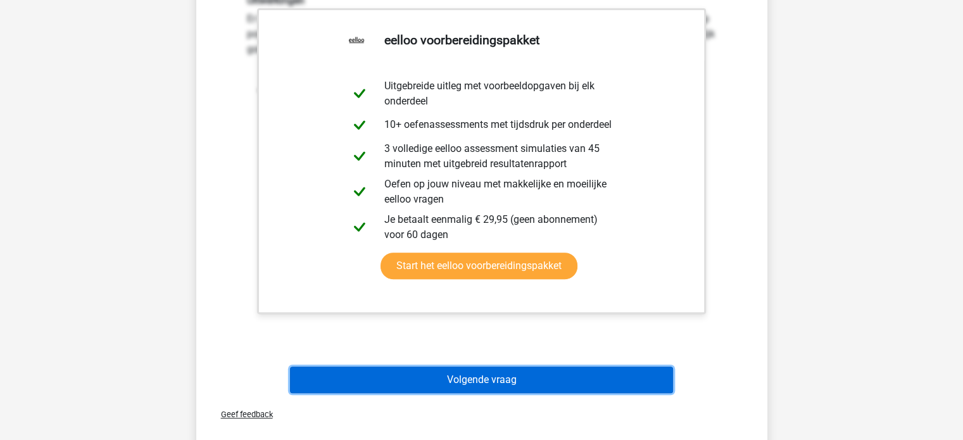
click at [532, 369] on button "Volgende vraag" at bounding box center [481, 380] width 383 height 27
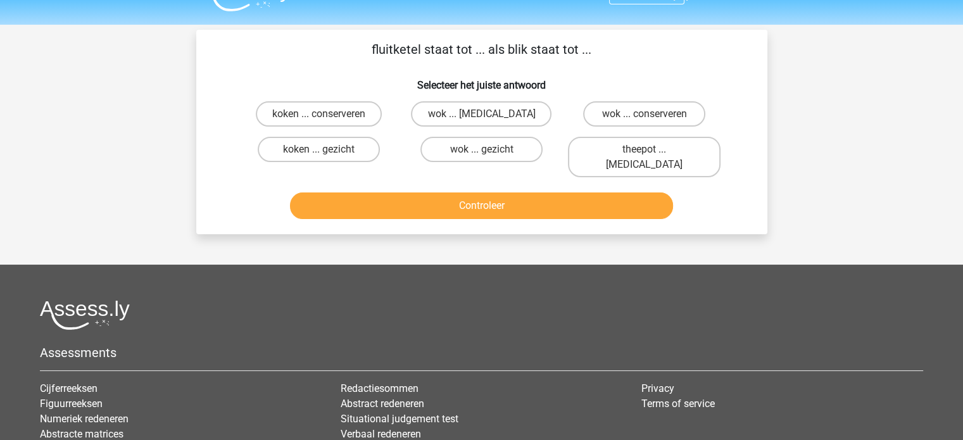
scroll to position [0, 0]
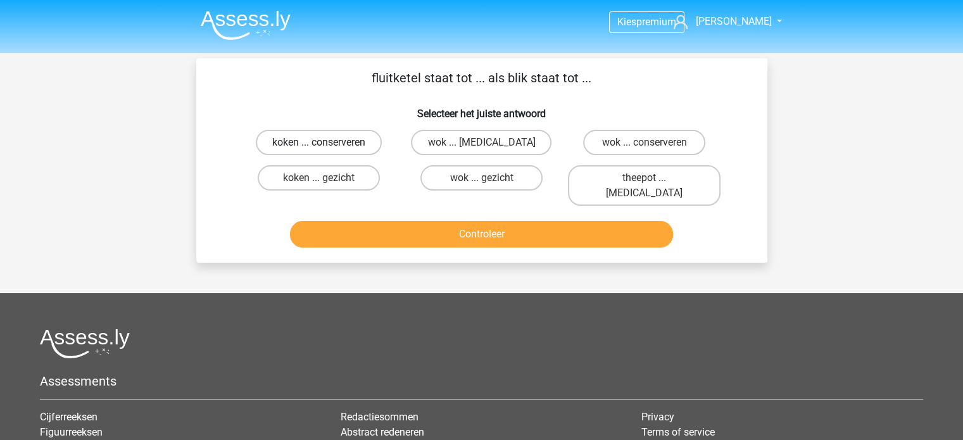
click at [334, 145] on label "koken ... conserveren" at bounding box center [319, 142] width 126 height 25
click at [327, 145] on input "koken ... conserveren" at bounding box center [322, 146] width 8 height 8
radio input "true"
click at [625, 145] on label "wok ... conserveren" at bounding box center [644, 142] width 122 height 25
click at [644, 145] on input "wok ... conserveren" at bounding box center [648, 146] width 8 height 8
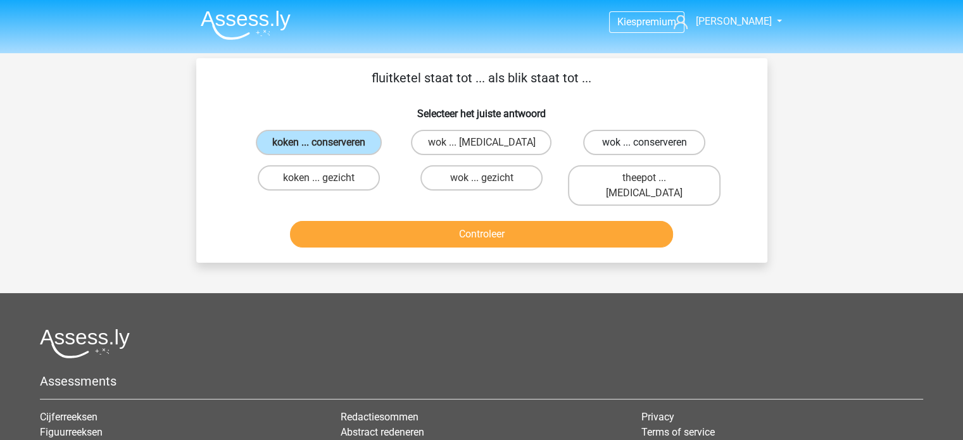
radio input "true"
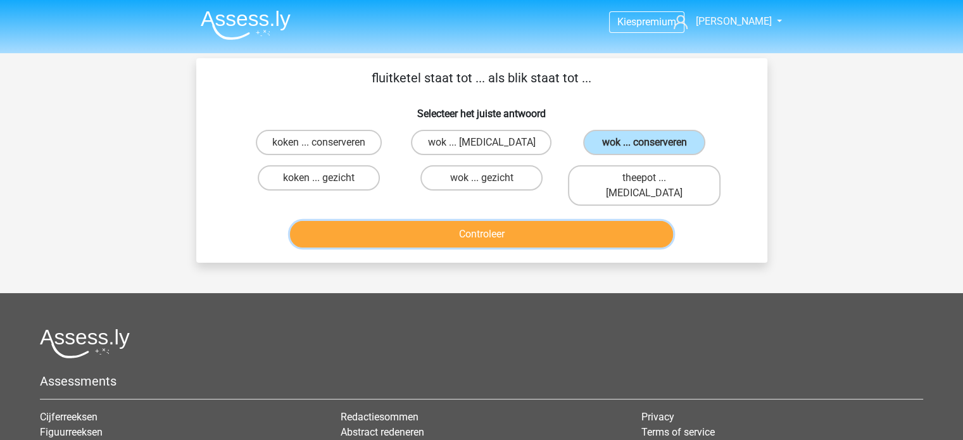
click at [515, 222] on button "Controleer" at bounding box center [481, 234] width 383 height 27
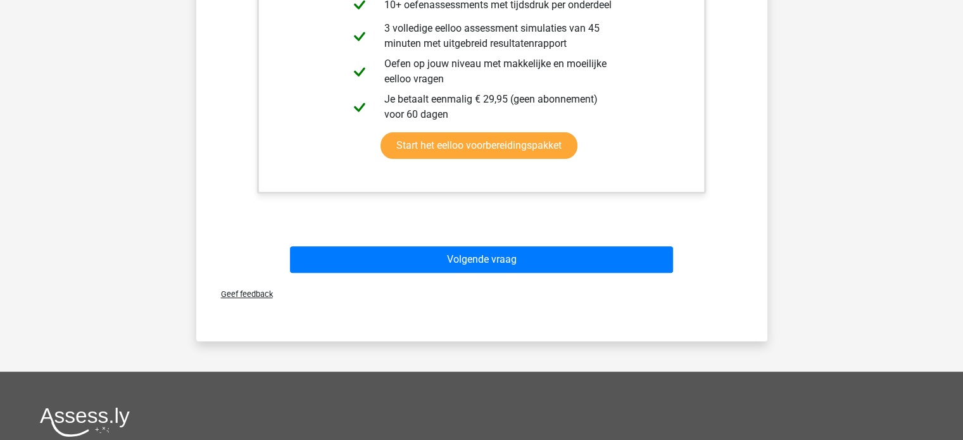
scroll to position [506, 0]
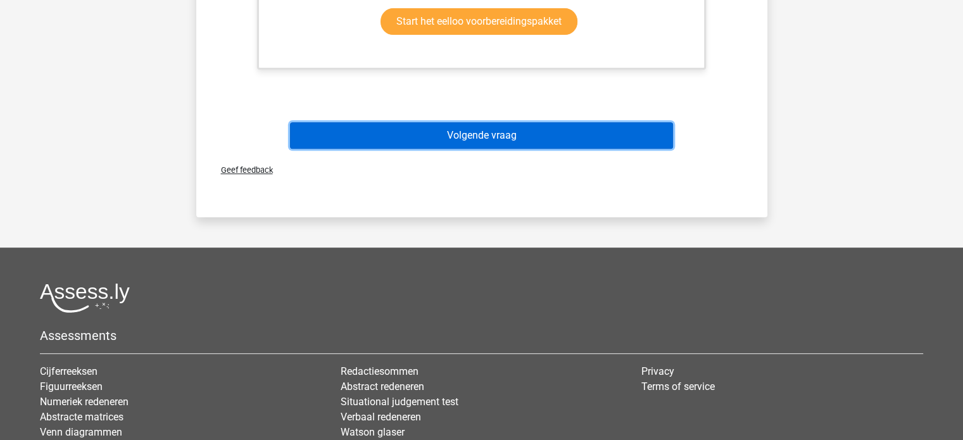
click at [490, 122] on button "Volgende vraag" at bounding box center [481, 135] width 383 height 27
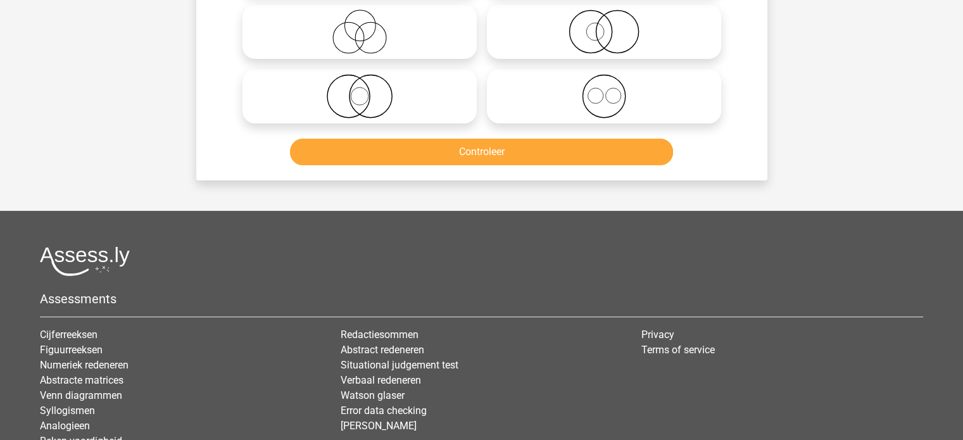
scroll to position [58, 0]
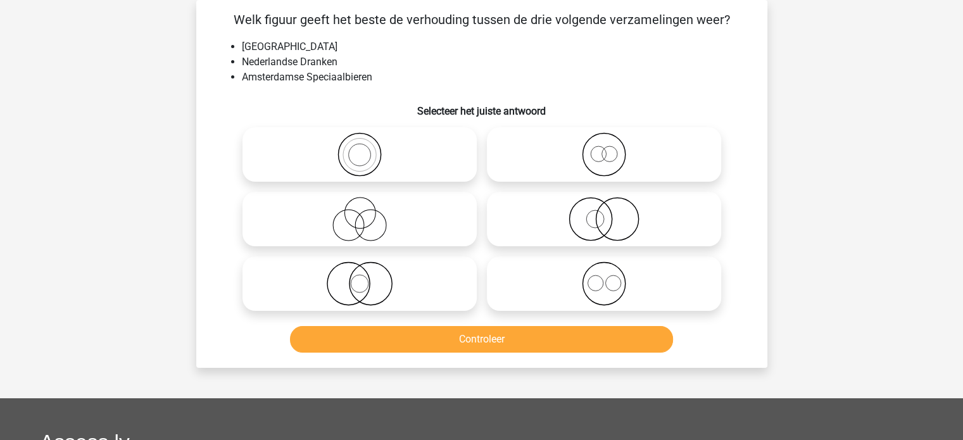
click at [569, 144] on icon at bounding box center [604, 154] width 224 height 44
click at [604, 144] on input "radio" at bounding box center [608, 144] width 8 height 8
radio input "true"
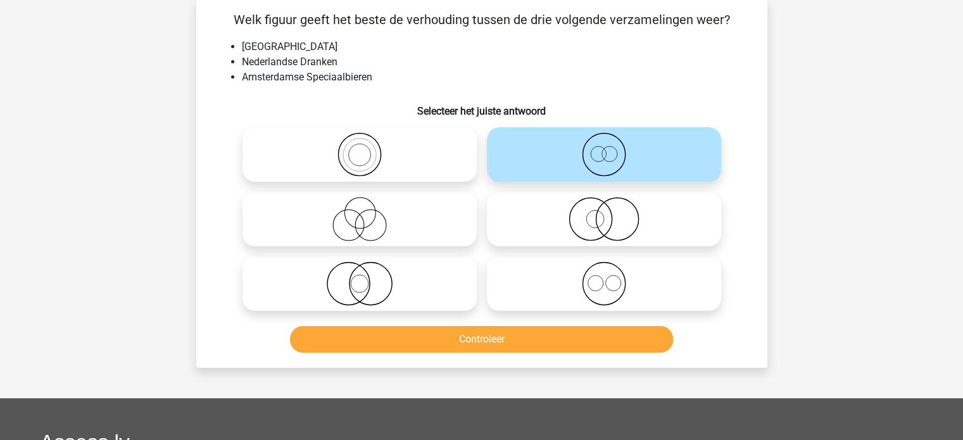
click at [389, 273] on circle at bounding box center [370, 284] width 42 height 42
click at [368, 273] on input "radio" at bounding box center [364, 273] width 8 height 8
radio input "true"
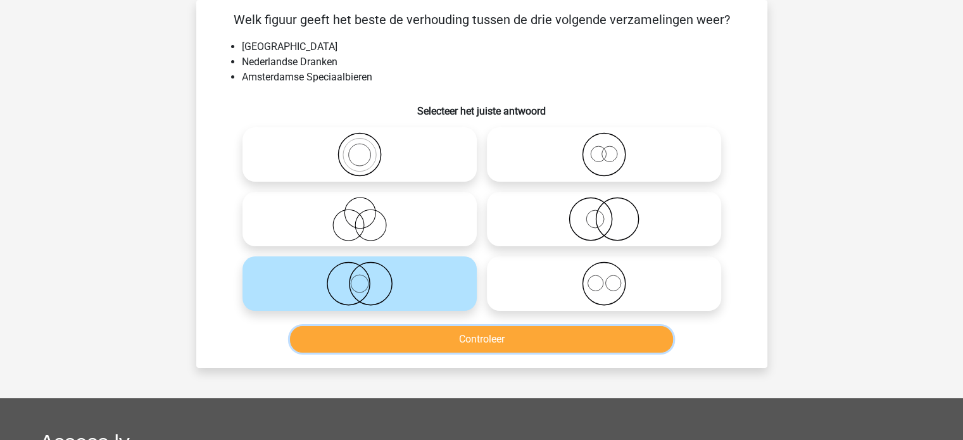
click at [433, 351] on button "Controleer" at bounding box center [481, 339] width 383 height 27
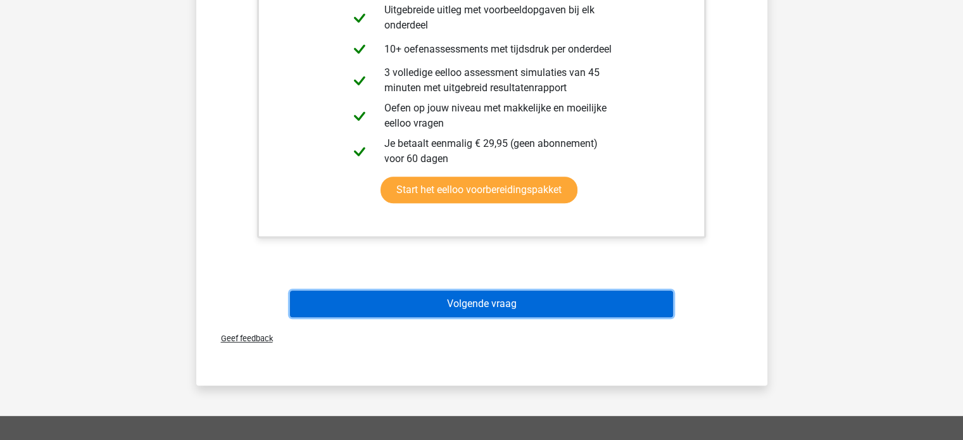
click at [519, 308] on button "Volgende vraag" at bounding box center [481, 304] width 383 height 27
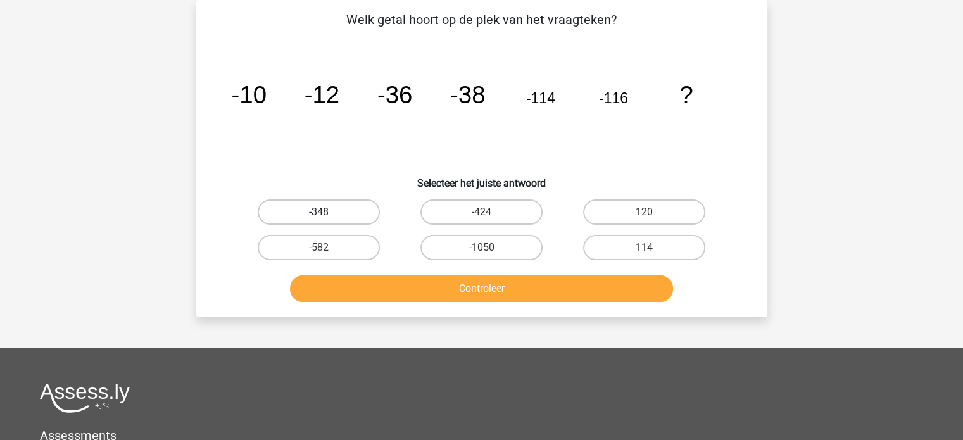
click at [362, 217] on label "-348" at bounding box center [319, 211] width 122 height 25
click at [327, 217] on input "-348" at bounding box center [322, 216] width 8 height 8
radio input "true"
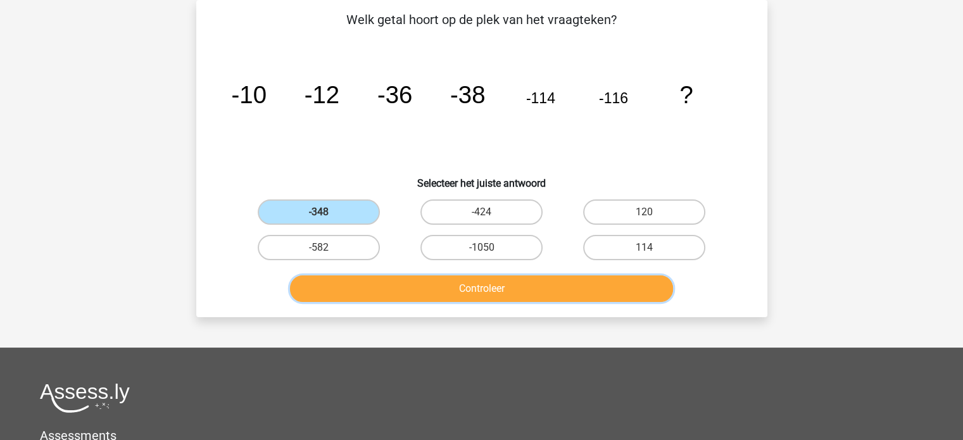
click at [433, 284] on button "Controleer" at bounding box center [481, 288] width 383 height 27
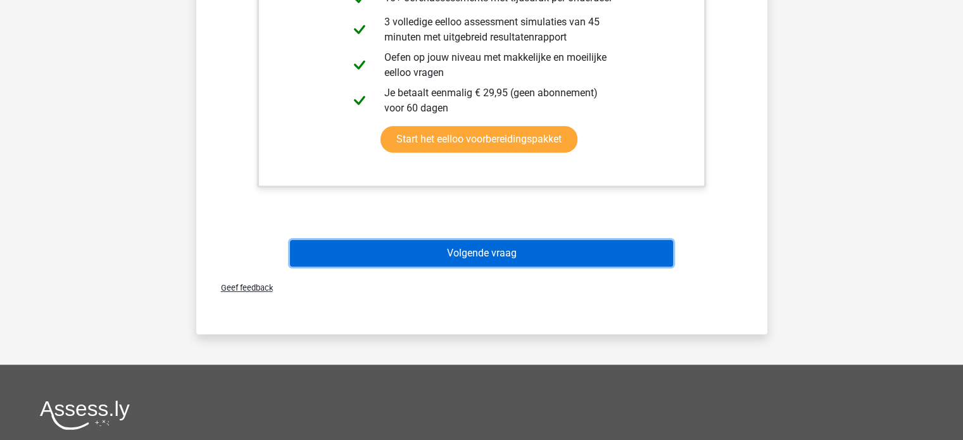
click at [467, 248] on button "Volgende vraag" at bounding box center [481, 253] width 383 height 27
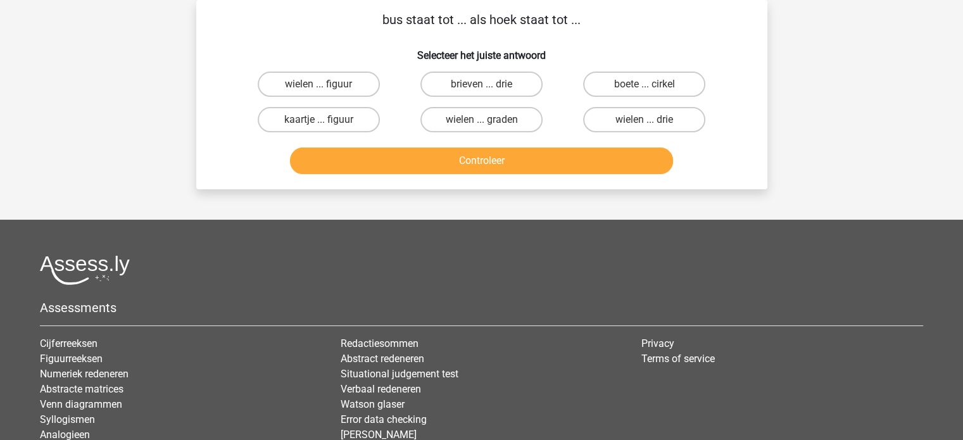
scroll to position [0, 0]
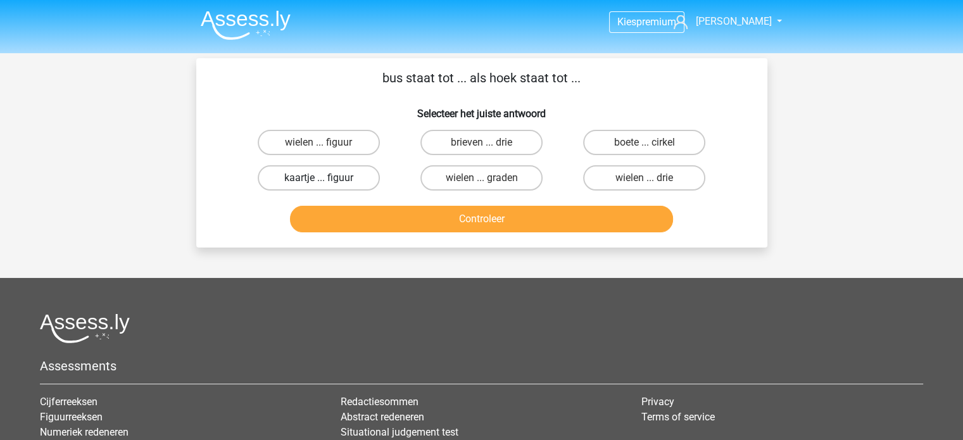
click at [362, 179] on label "kaartje ... figuur" at bounding box center [319, 177] width 122 height 25
click at [327, 179] on input "kaartje ... figuur" at bounding box center [322, 182] width 8 height 8
radio input "true"
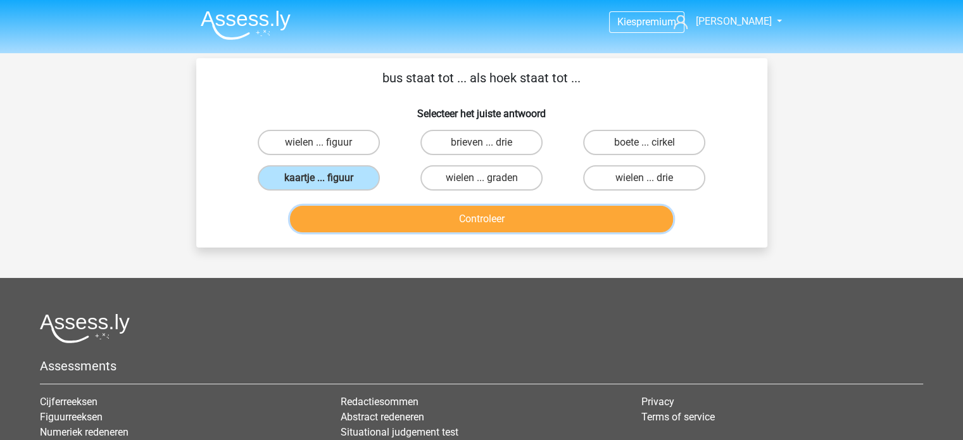
click at [402, 229] on button "Controleer" at bounding box center [481, 219] width 383 height 27
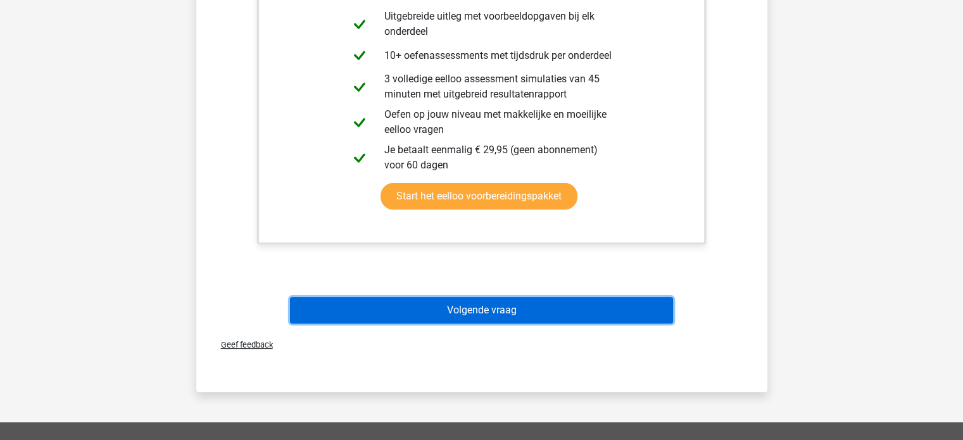
click at [472, 316] on button "Volgende vraag" at bounding box center [481, 310] width 383 height 27
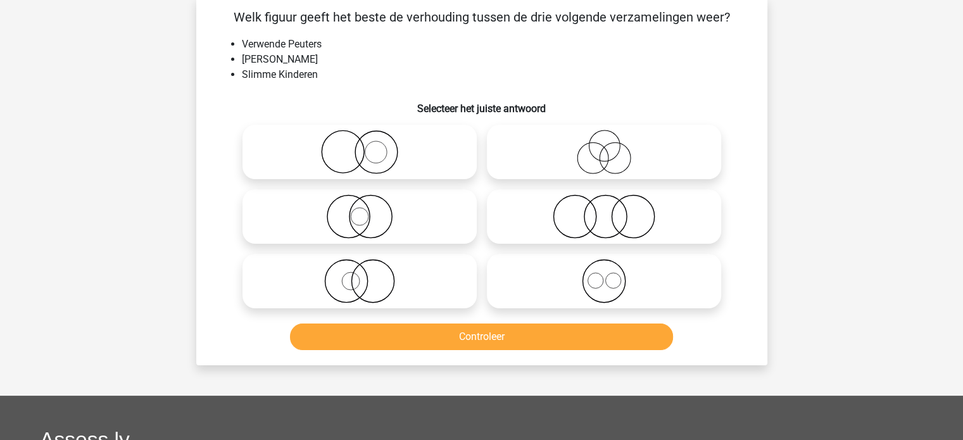
scroll to position [58, 0]
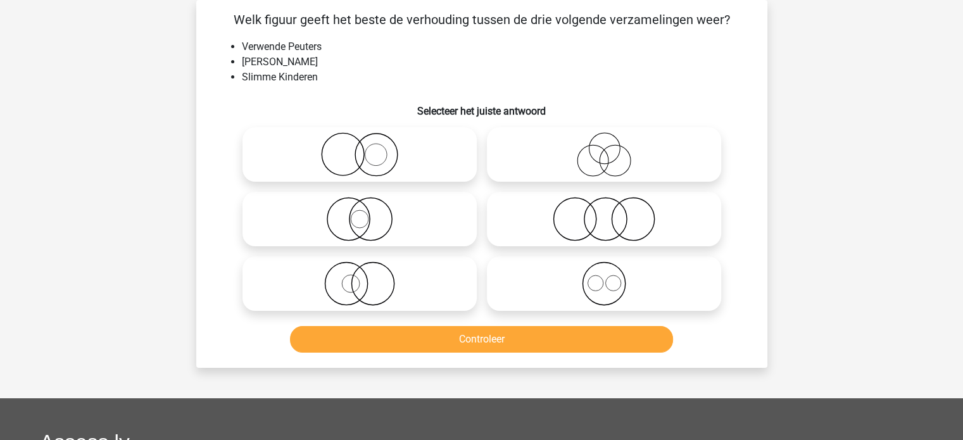
click at [417, 223] on icon at bounding box center [360, 219] width 224 height 44
click at [368, 213] on input "radio" at bounding box center [364, 208] width 8 height 8
radio input "true"
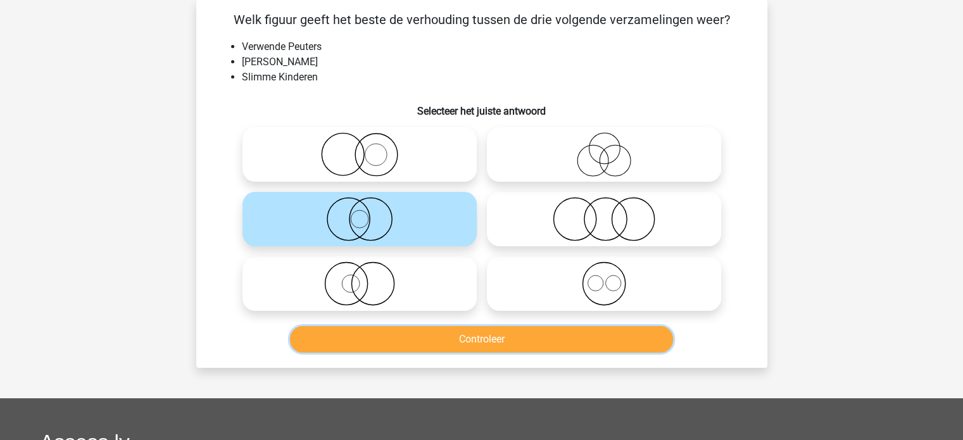
click at [484, 340] on button "Controleer" at bounding box center [481, 339] width 383 height 27
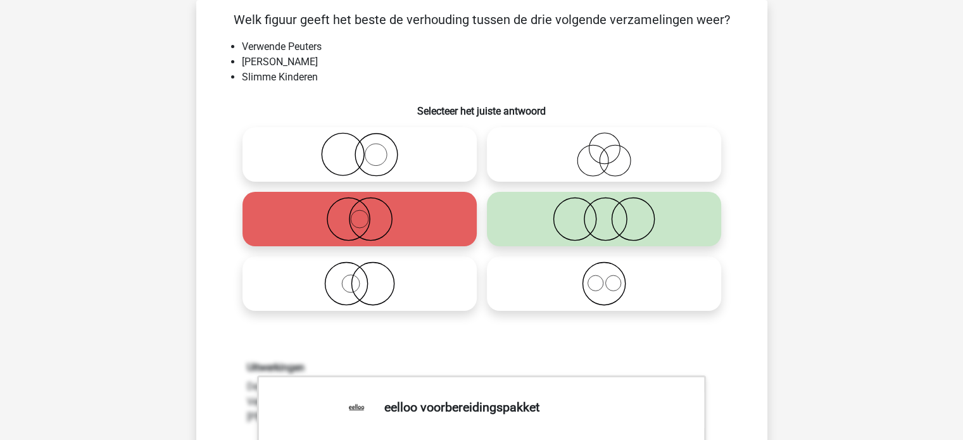
scroll to position [375, 0]
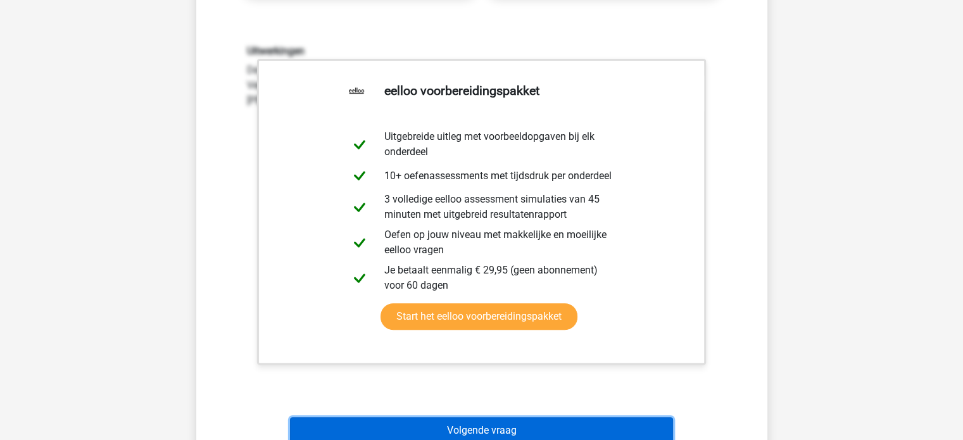
click at [516, 420] on button "Volgende vraag" at bounding box center [481, 430] width 383 height 27
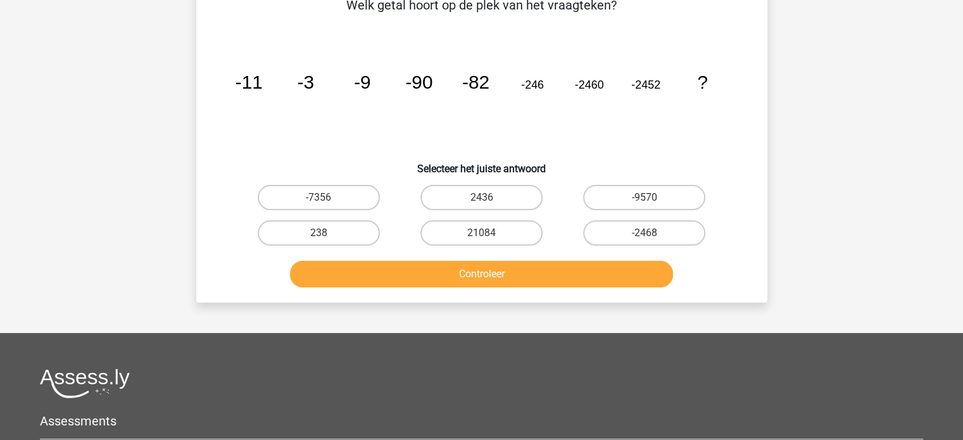
scroll to position [58, 0]
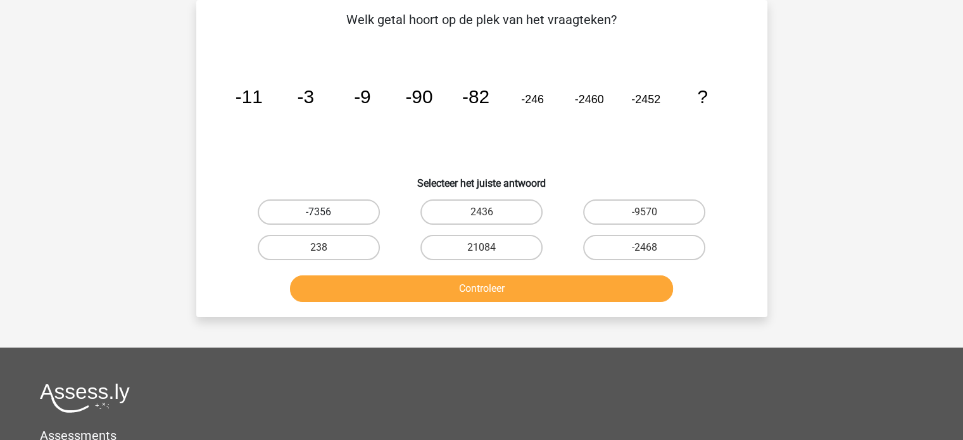
click at [349, 215] on label "-7356" at bounding box center [319, 211] width 122 height 25
click at [327, 215] on input "-7356" at bounding box center [322, 216] width 8 height 8
radio input "true"
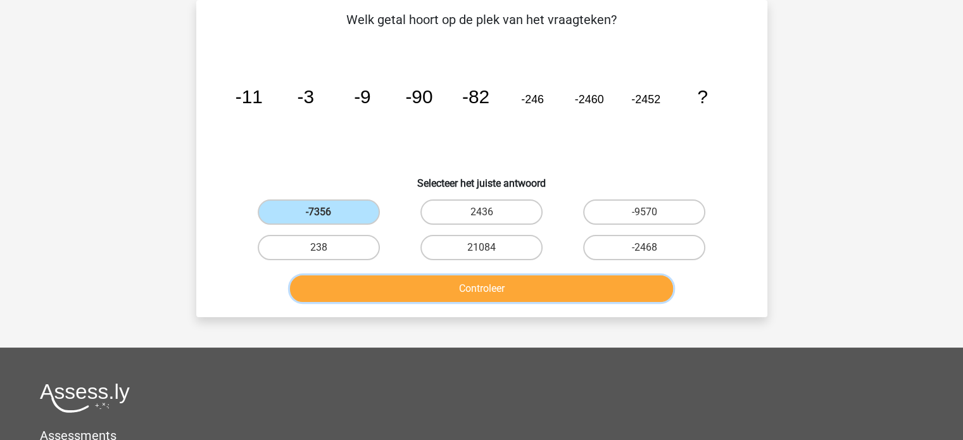
click at [463, 292] on button "Controleer" at bounding box center [481, 288] width 383 height 27
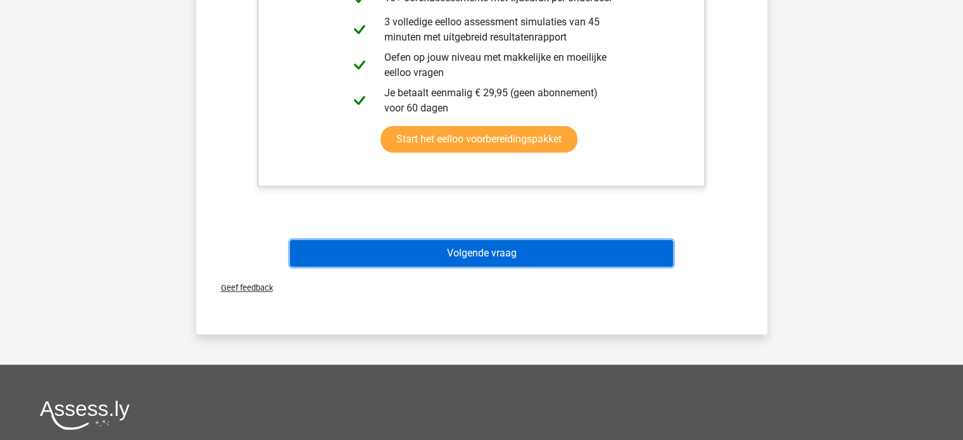
click at [478, 252] on button "Volgende vraag" at bounding box center [481, 253] width 383 height 27
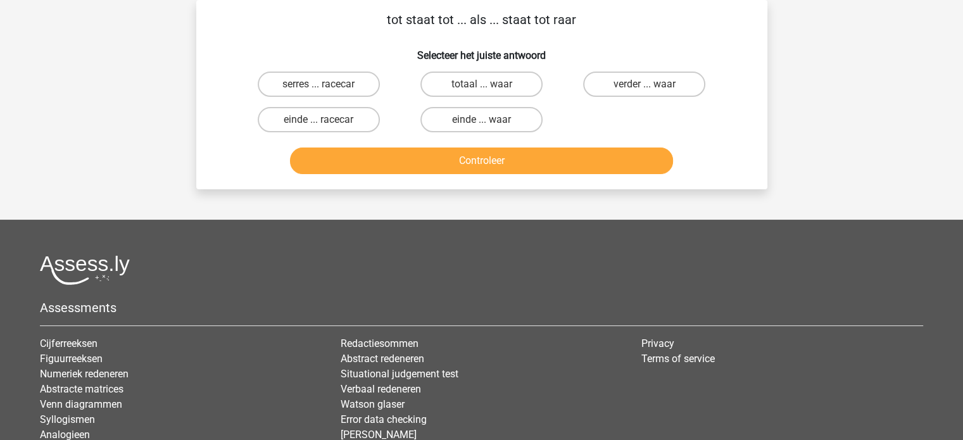
scroll to position [0, 0]
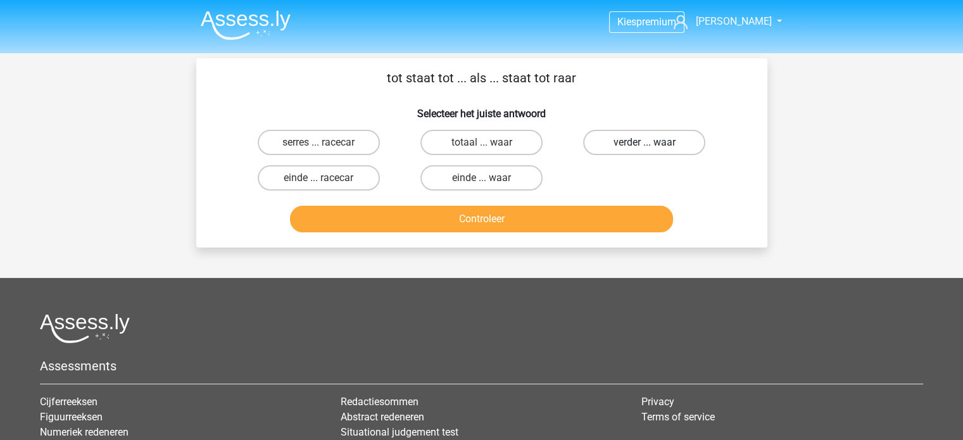
click at [622, 141] on label "verder ... waar" at bounding box center [644, 142] width 122 height 25
click at [644, 142] on input "verder ... waar" at bounding box center [648, 146] width 8 height 8
radio input "true"
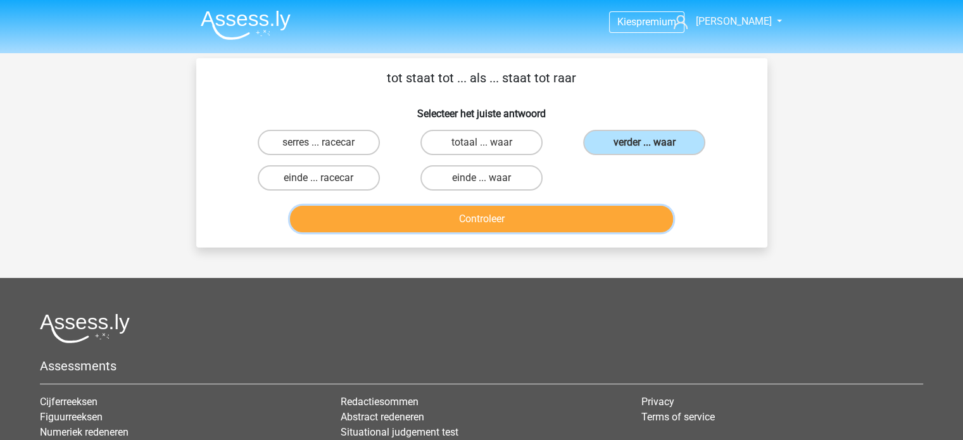
drag, startPoint x: 615, startPoint y: 223, endPoint x: 606, endPoint y: 221, distance: 9.1
click at [613, 223] on button "Controleer" at bounding box center [481, 219] width 383 height 27
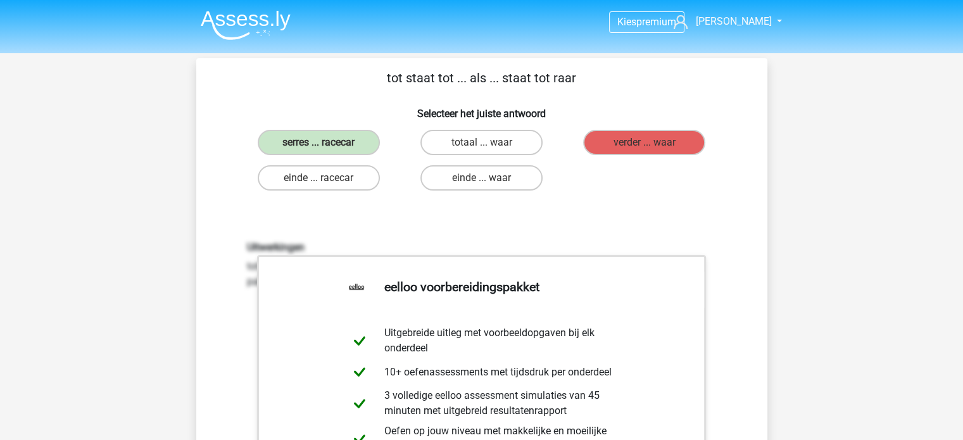
scroll to position [253, 0]
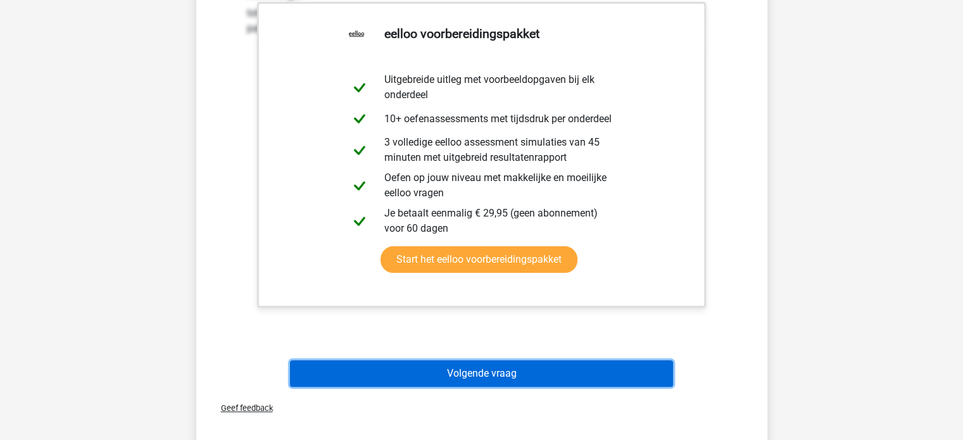
click at [534, 367] on button "Volgende vraag" at bounding box center [481, 373] width 383 height 27
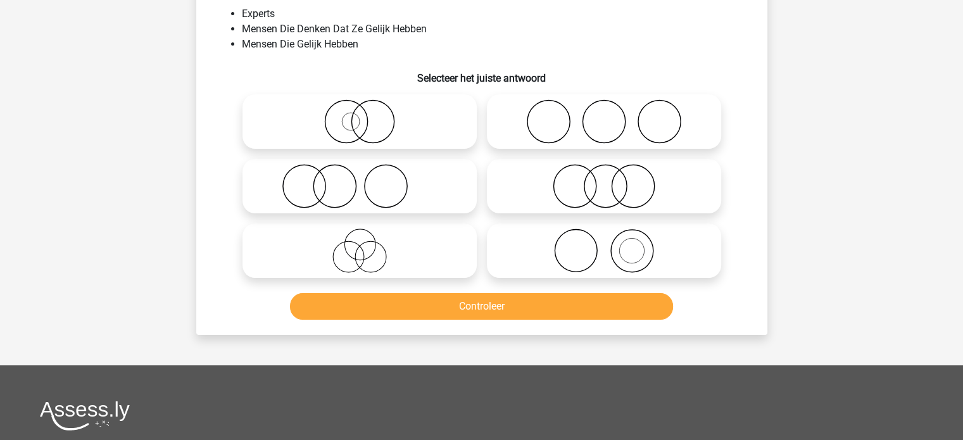
scroll to position [58, 0]
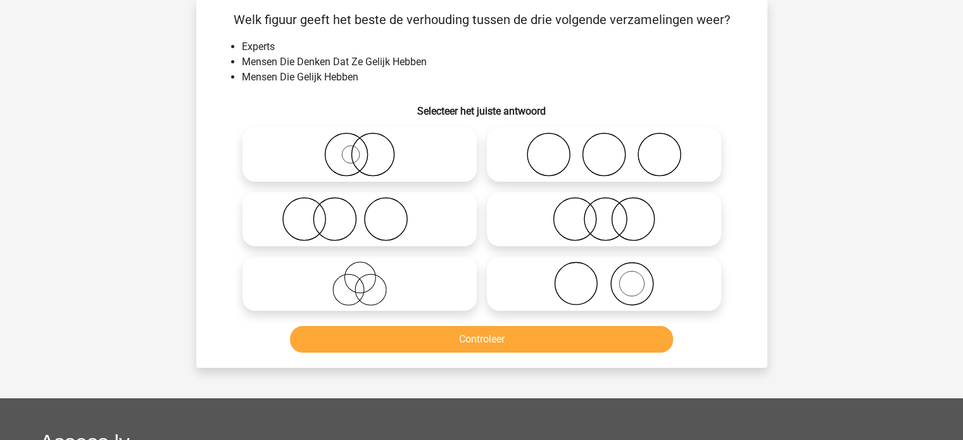
click at [591, 271] on icon at bounding box center [604, 283] width 224 height 44
click at [604, 271] on input "radio" at bounding box center [608, 273] width 8 height 8
radio input "true"
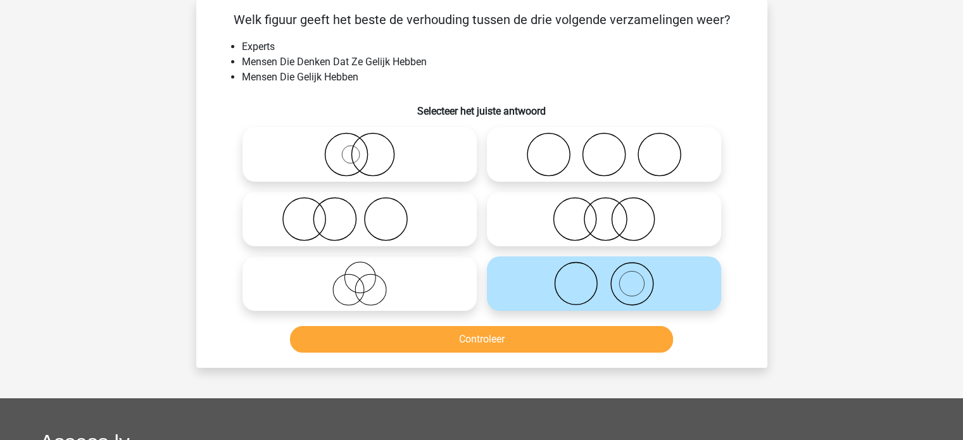
click at [567, 324] on div "Controleer" at bounding box center [482, 337] width 531 height 42
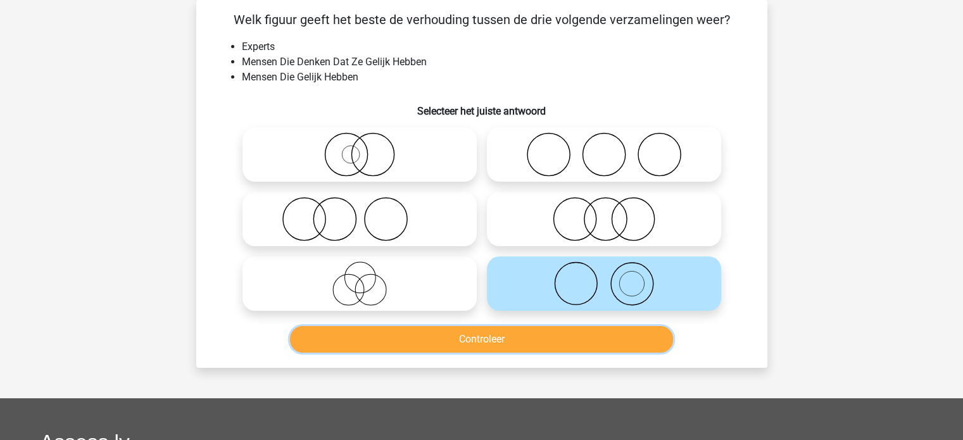
click at [560, 351] on button "Controleer" at bounding box center [481, 339] width 383 height 27
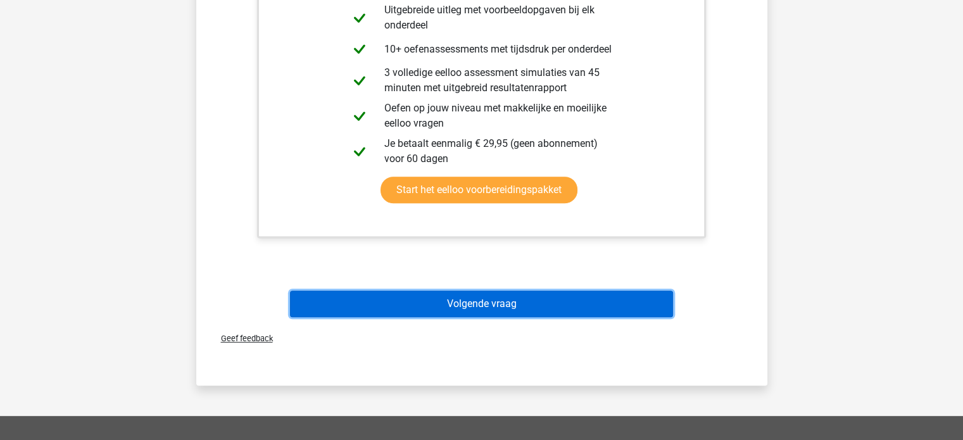
click at [501, 305] on button "Volgende vraag" at bounding box center [481, 304] width 383 height 27
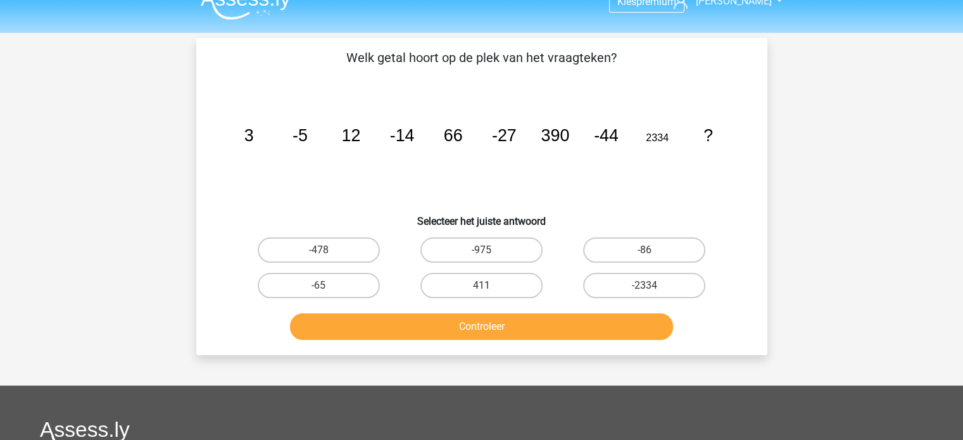
scroll to position [0, 0]
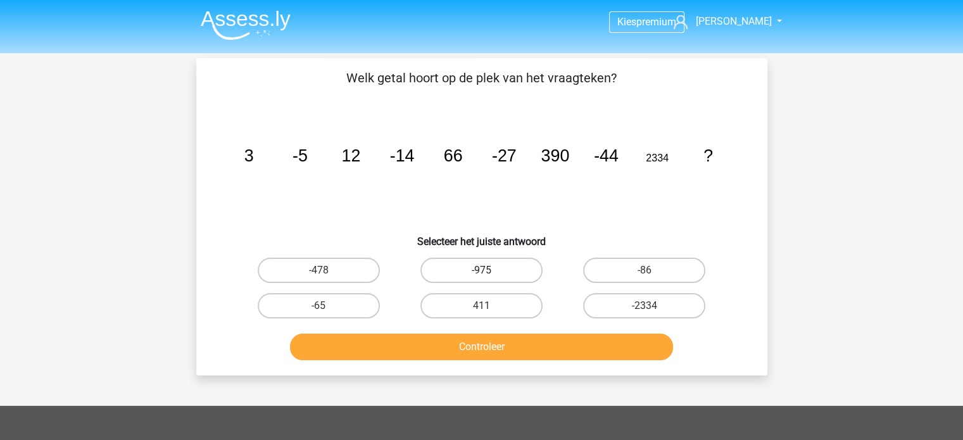
click at [484, 261] on label "-975" at bounding box center [481, 270] width 122 height 25
click at [484, 270] on input "-975" at bounding box center [485, 274] width 8 height 8
radio input "true"
click at [670, 261] on label "-86" at bounding box center [644, 270] width 122 height 25
click at [653, 270] on input "-86" at bounding box center [648, 274] width 8 height 8
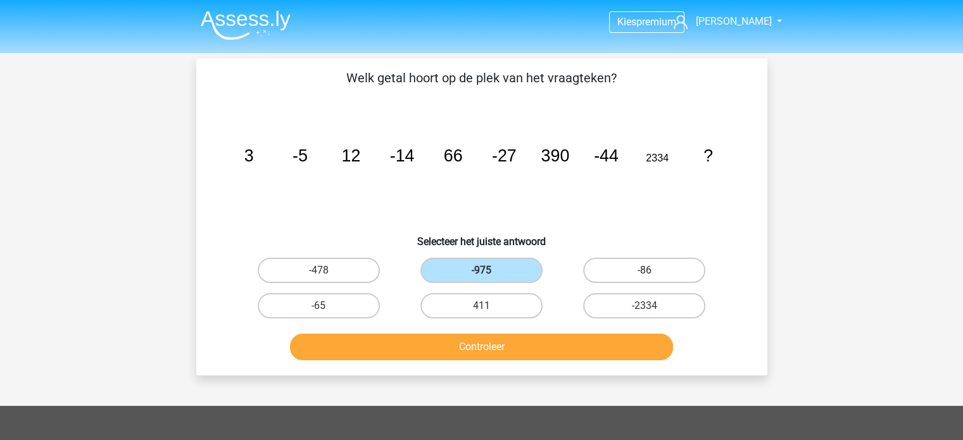
radio input "true"
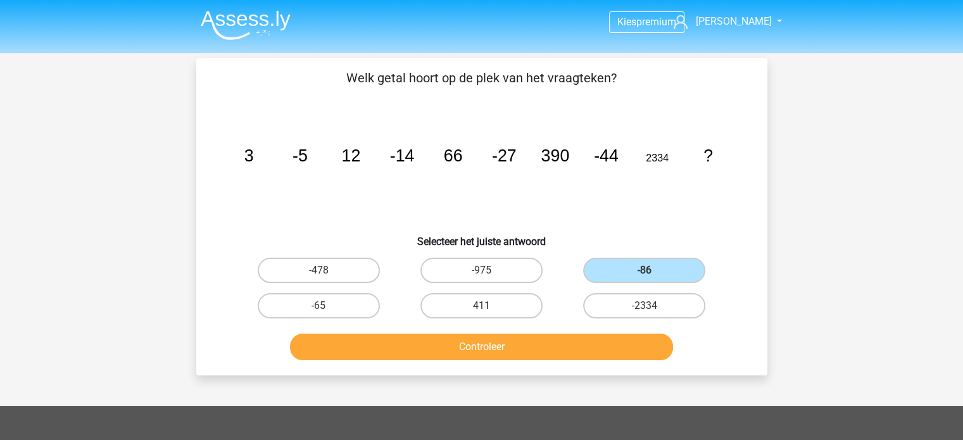
click at [494, 299] on label "411" at bounding box center [481, 305] width 122 height 25
click at [489, 306] on input "411" at bounding box center [485, 310] width 8 height 8
radio input "true"
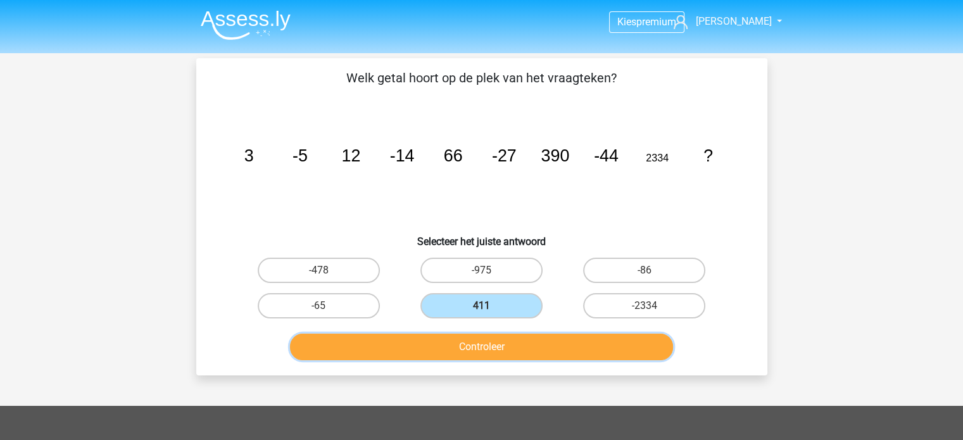
click at [506, 349] on button "Controleer" at bounding box center [481, 347] width 383 height 27
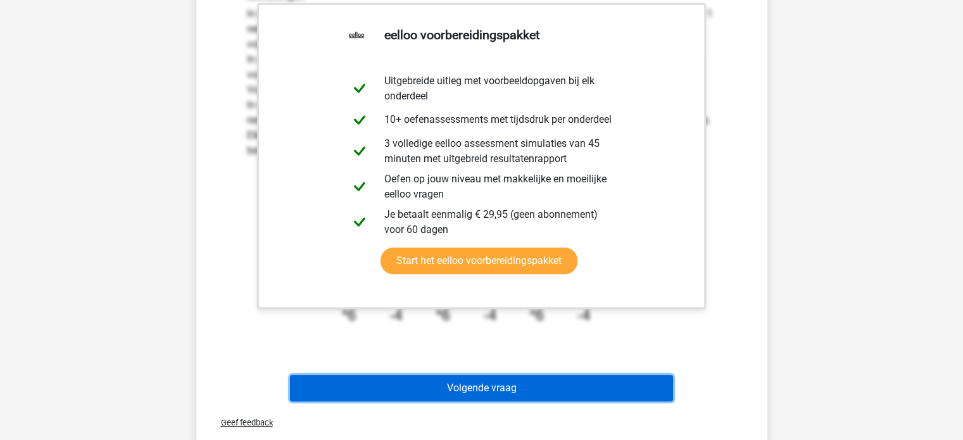
click at [568, 384] on button "Volgende vraag" at bounding box center [481, 388] width 383 height 27
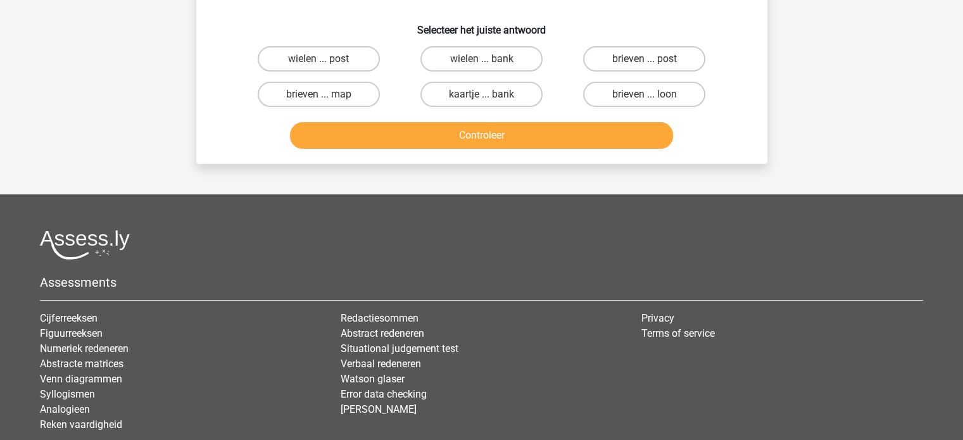
scroll to position [58, 0]
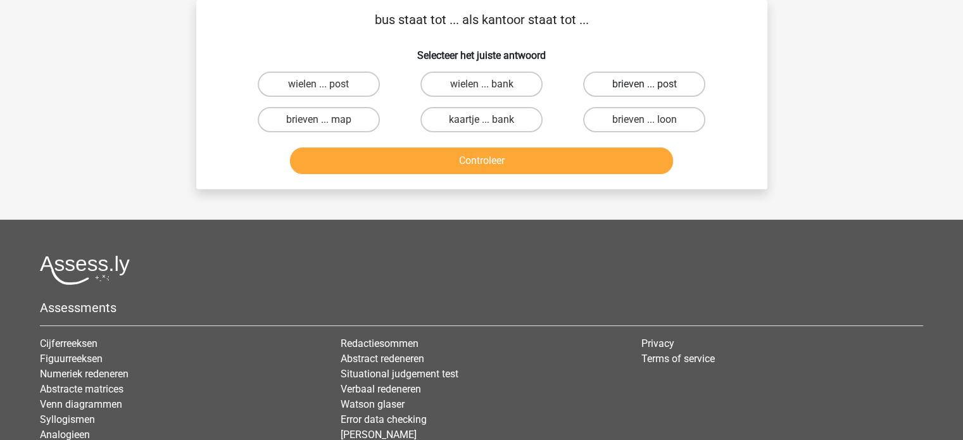
click at [628, 89] on label "brieven ... post" at bounding box center [644, 84] width 122 height 25
click at [644, 89] on input "brieven ... post" at bounding box center [648, 88] width 8 height 8
radio input "true"
click at [588, 114] on label "brieven ... loon" at bounding box center [644, 119] width 122 height 25
click at [644, 120] on input "brieven ... loon" at bounding box center [648, 124] width 8 height 8
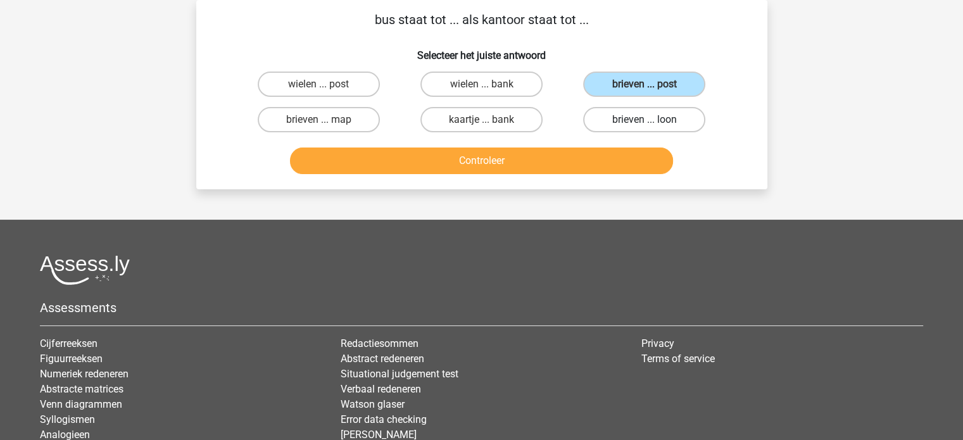
radio input "true"
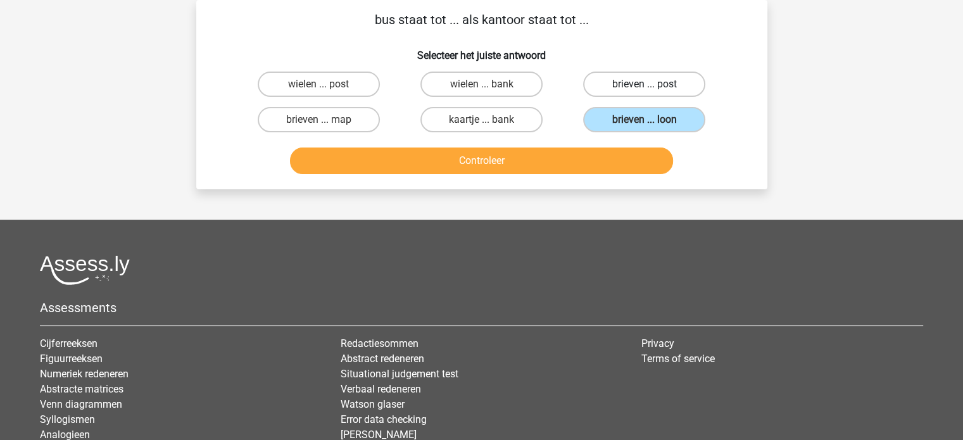
click at [600, 81] on label "brieven ... post" at bounding box center [644, 84] width 122 height 25
click at [644, 84] on input "brieven ... post" at bounding box center [648, 88] width 8 height 8
radio input "true"
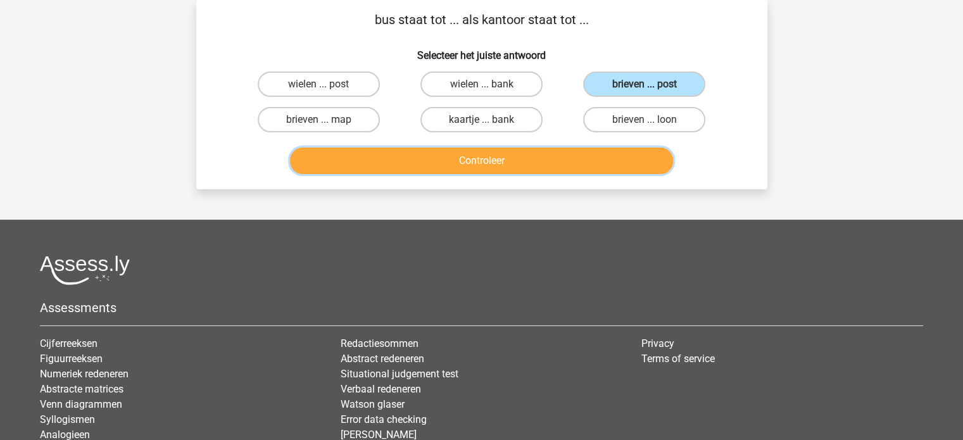
click at [575, 156] on button "Controleer" at bounding box center [481, 161] width 383 height 27
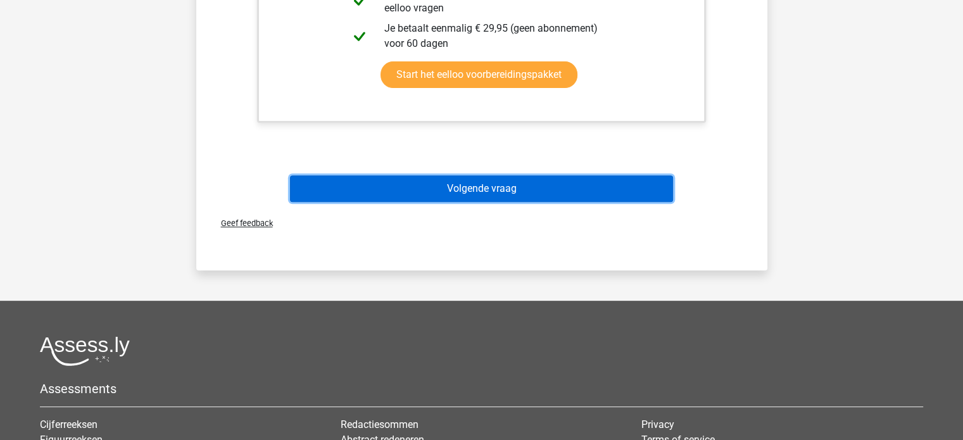
click at [514, 189] on button "Volgende vraag" at bounding box center [481, 188] width 383 height 27
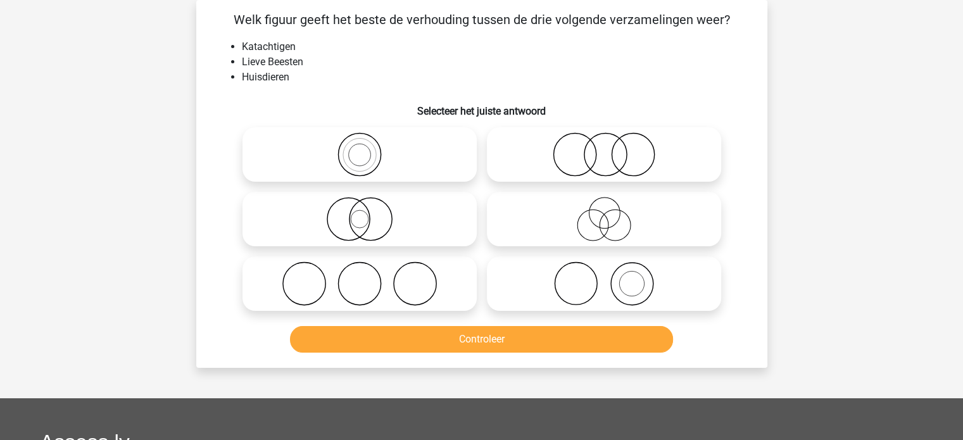
click at [374, 161] on icon at bounding box center [360, 154] width 224 height 44
click at [368, 148] on input "radio" at bounding box center [364, 144] width 8 height 8
radio input "true"
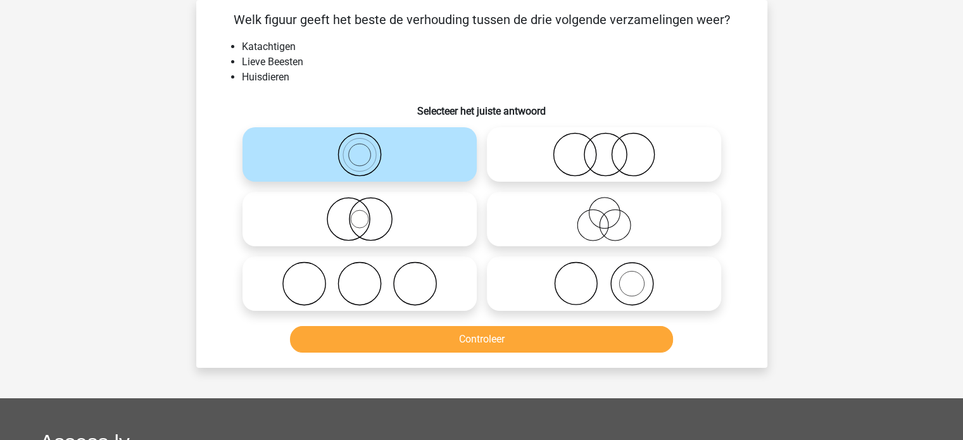
click at [572, 218] on icon at bounding box center [604, 219] width 224 height 44
click at [604, 213] on input "radio" at bounding box center [608, 208] width 8 height 8
radio input "true"
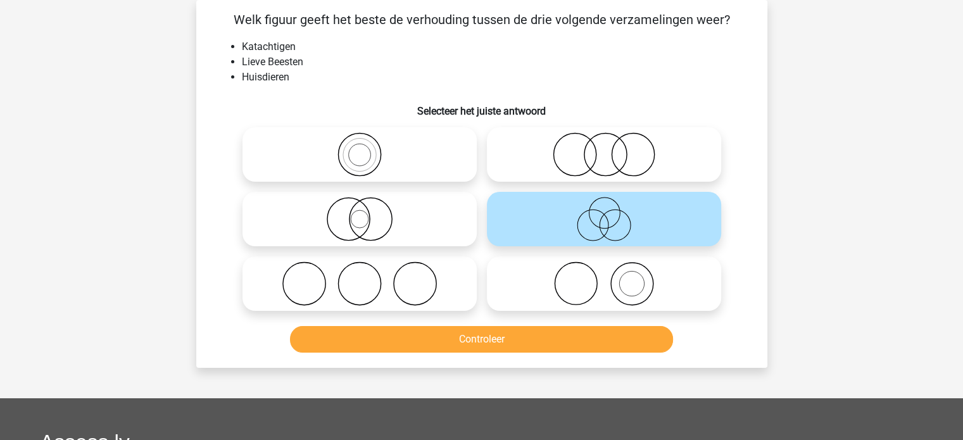
click at [586, 147] on icon at bounding box center [604, 154] width 224 height 44
click at [604, 147] on input "radio" at bounding box center [608, 144] width 8 height 8
radio input "true"
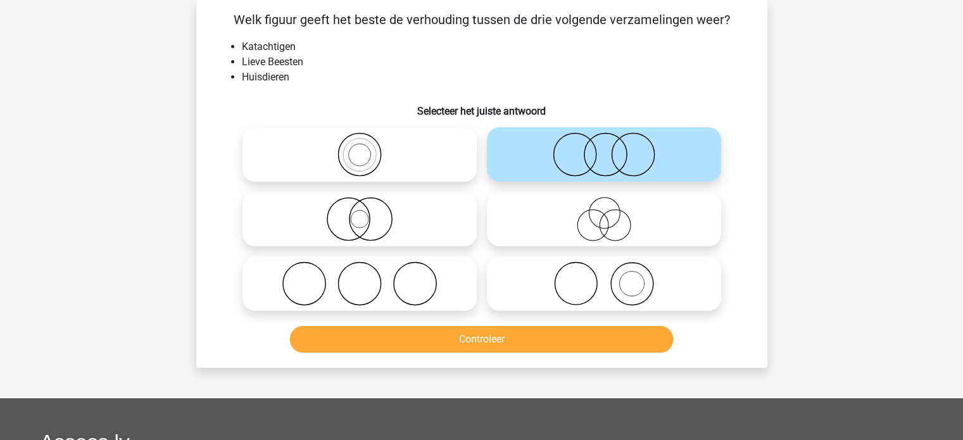
click at [405, 234] on icon at bounding box center [360, 219] width 224 height 44
click at [368, 213] on input "radio" at bounding box center [364, 208] width 8 height 8
radio input "true"
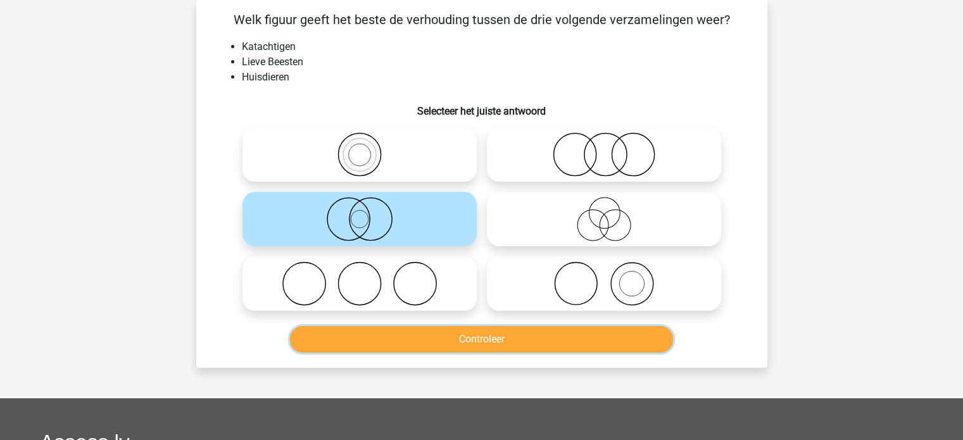
click at [443, 334] on button "Controleer" at bounding box center [481, 339] width 383 height 27
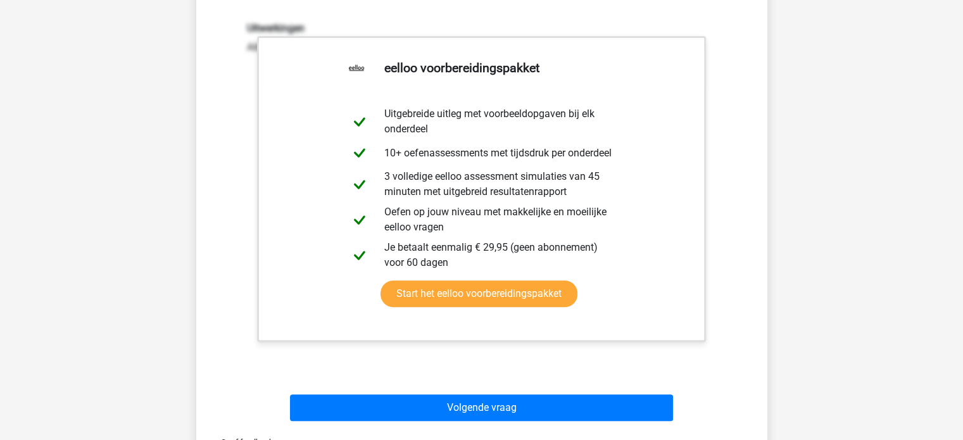
scroll to position [501, 0]
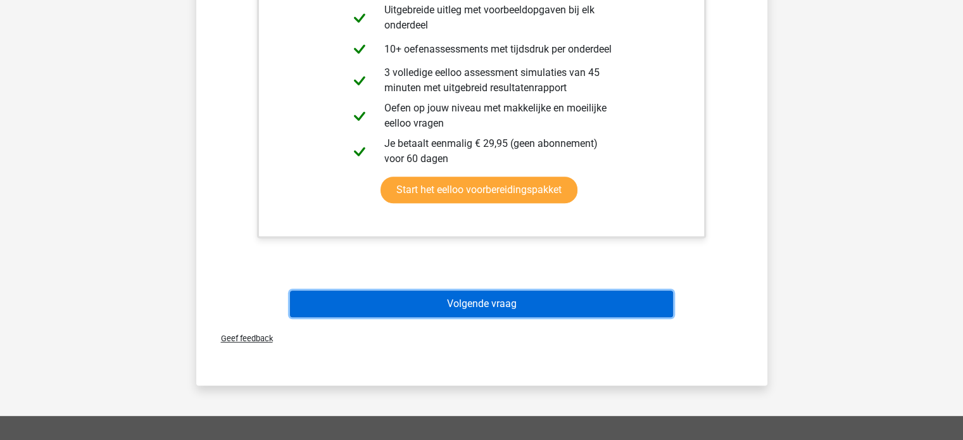
click at [470, 305] on button "Volgende vraag" at bounding box center [481, 304] width 383 height 27
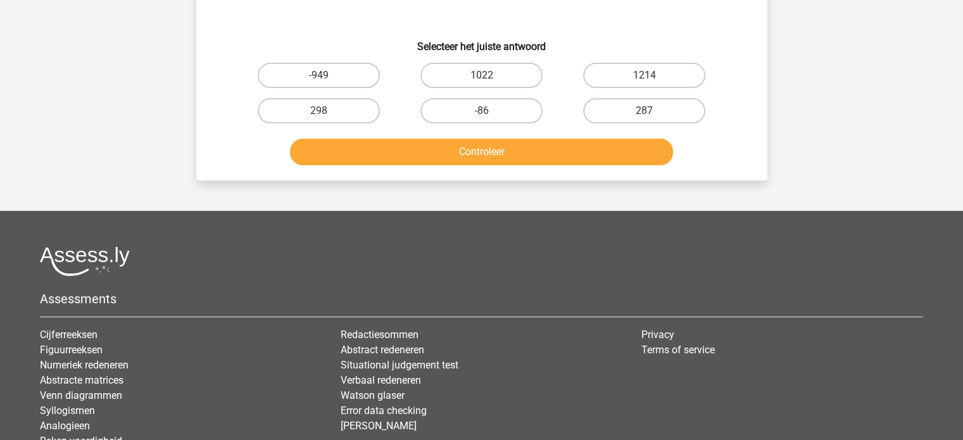
scroll to position [58, 0]
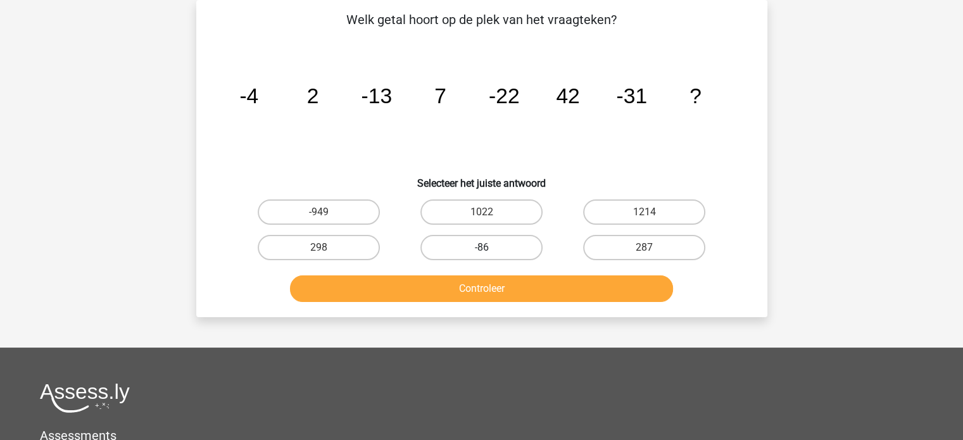
click at [509, 250] on label "-86" at bounding box center [481, 247] width 122 height 25
click at [489, 250] on input "-86" at bounding box center [485, 252] width 8 height 8
radio input "true"
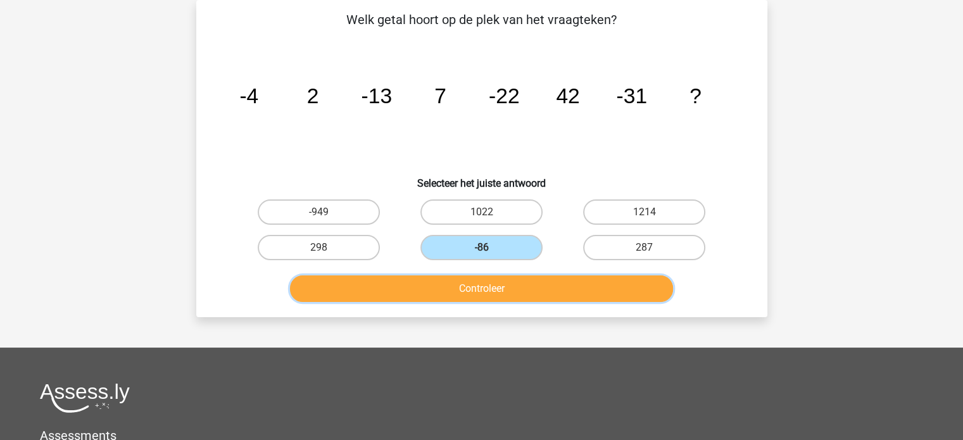
click at [526, 293] on button "Controleer" at bounding box center [481, 288] width 383 height 27
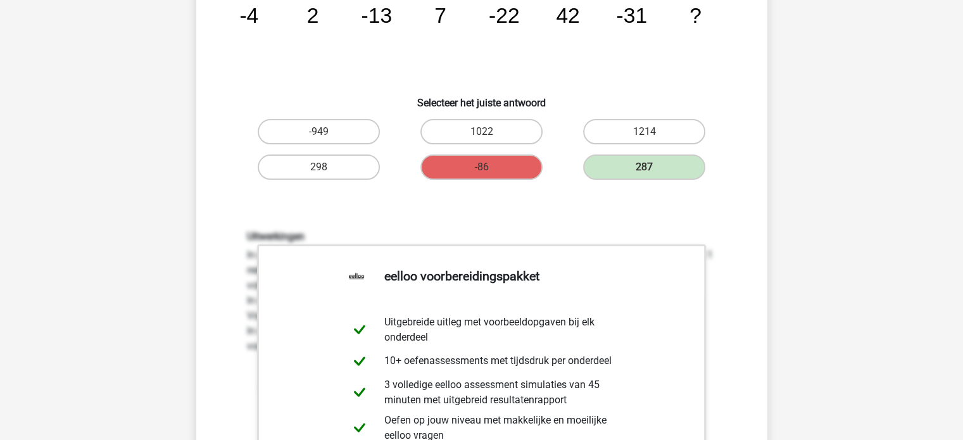
scroll to position [375, 0]
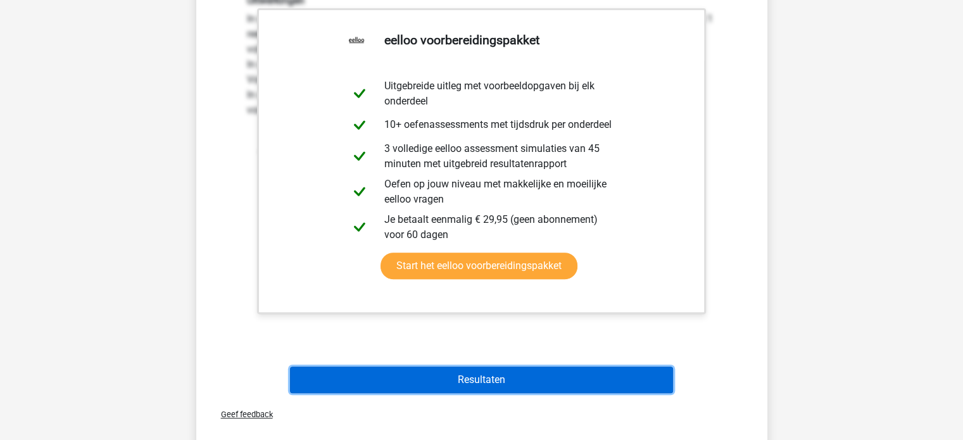
click at [533, 379] on button "Resultaten" at bounding box center [481, 380] width 383 height 27
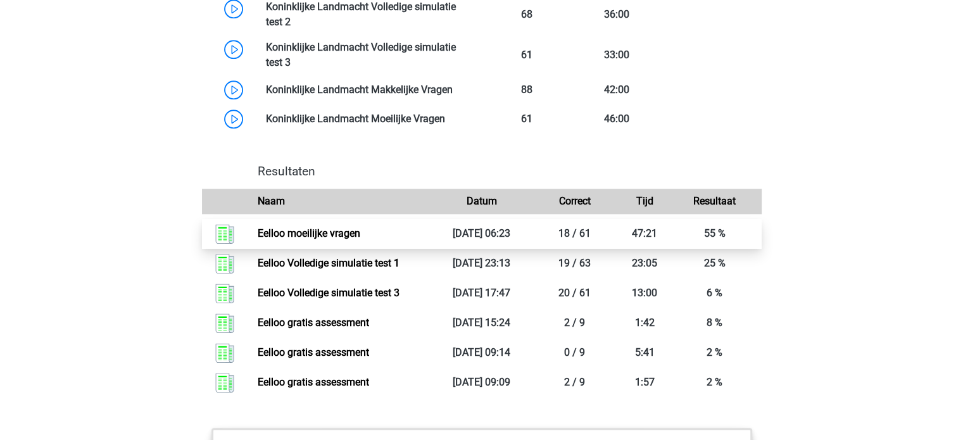
scroll to position [1266, 0]
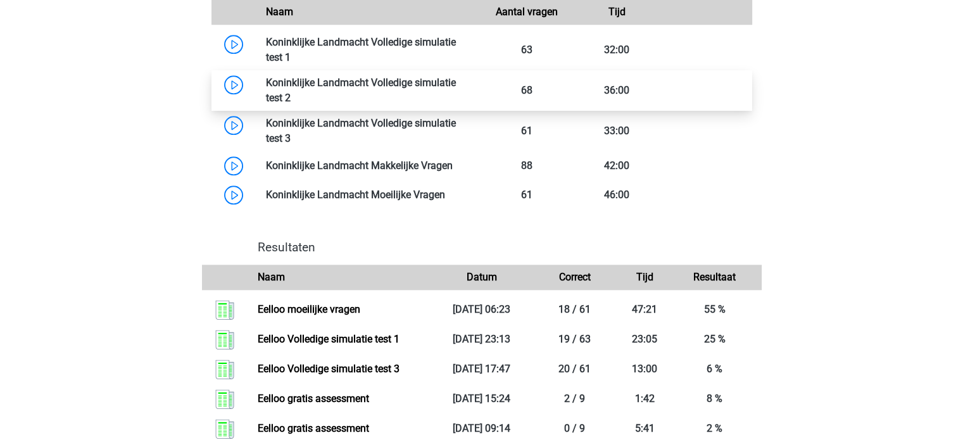
click at [291, 96] on link at bounding box center [291, 98] width 0 height 12
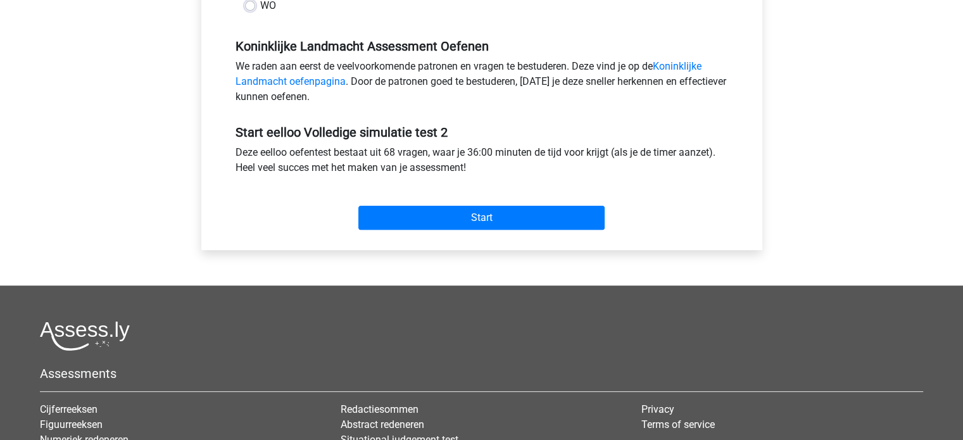
scroll to position [380, 0]
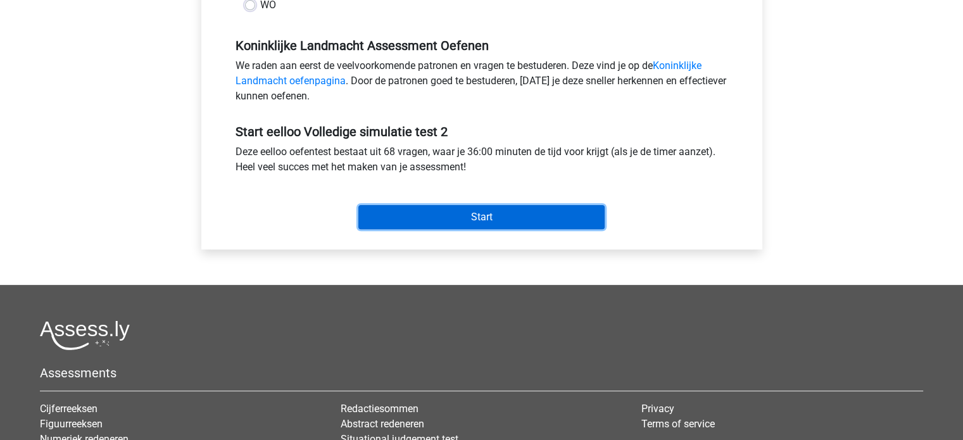
click at [444, 215] on input "Start" at bounding box center [481, 217] width 246 height 24
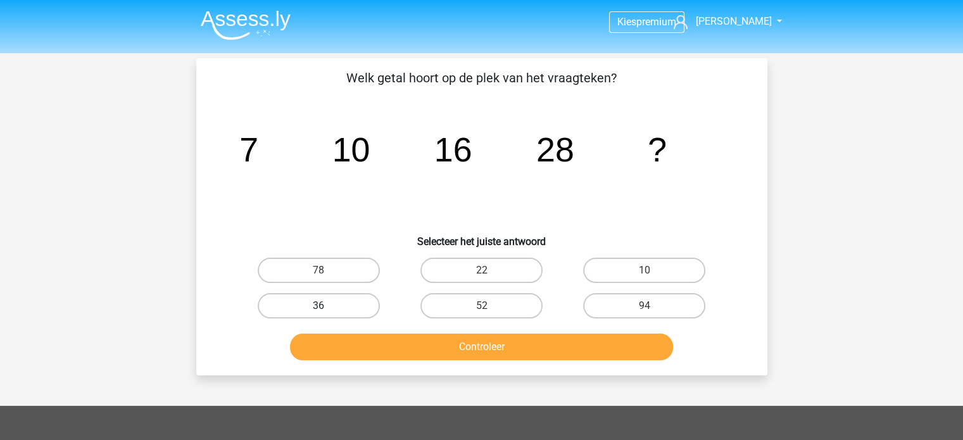
click at [361, 304] on label "36" at bounding box center [319, 305] width 122 height 25
click at [327, 306] on input "36" at bounding box center [322, 310] width 8 height 8
radio input "true"
click at [475, 360] on div "Controleer" at bounding box center [481, 350] width 489 height 32
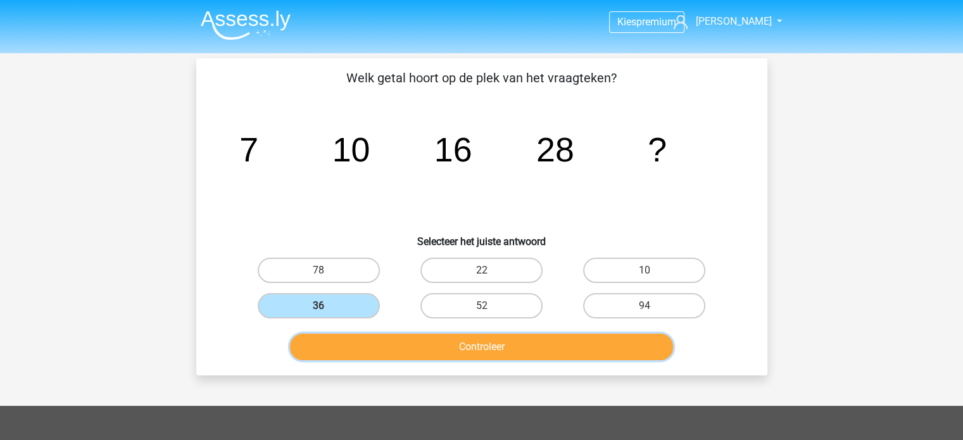
click at [474, 349] on button "Controleer" at bounding box center [481, 347] width 383 height 27
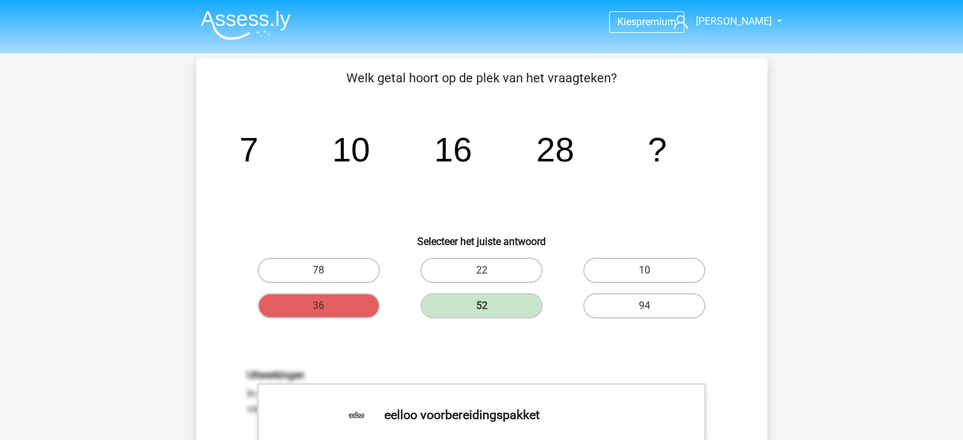
scroll to position [317, 0]
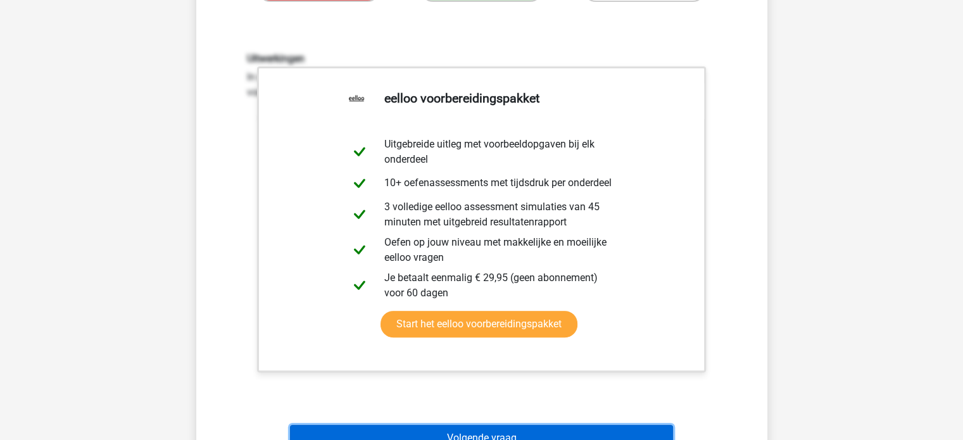
click at [501, 431] on button "Volgende vraag" at bounding box center [481, 438] width 383 height 27
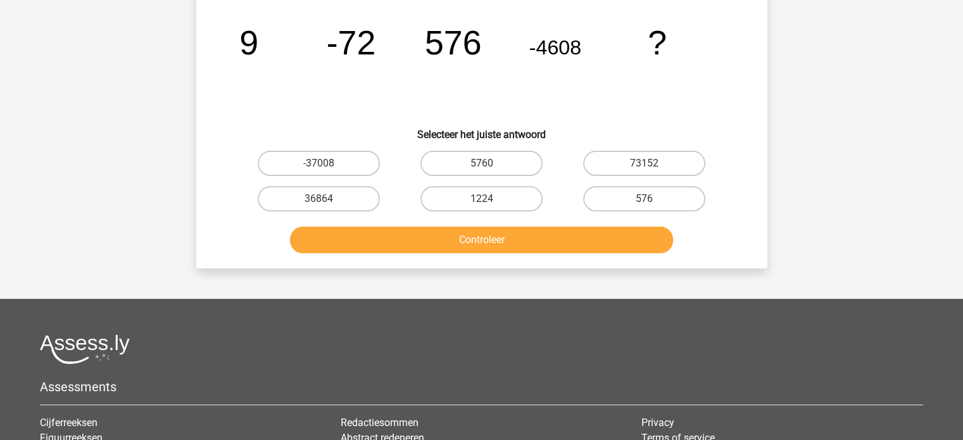
scroll to position [58, 0]
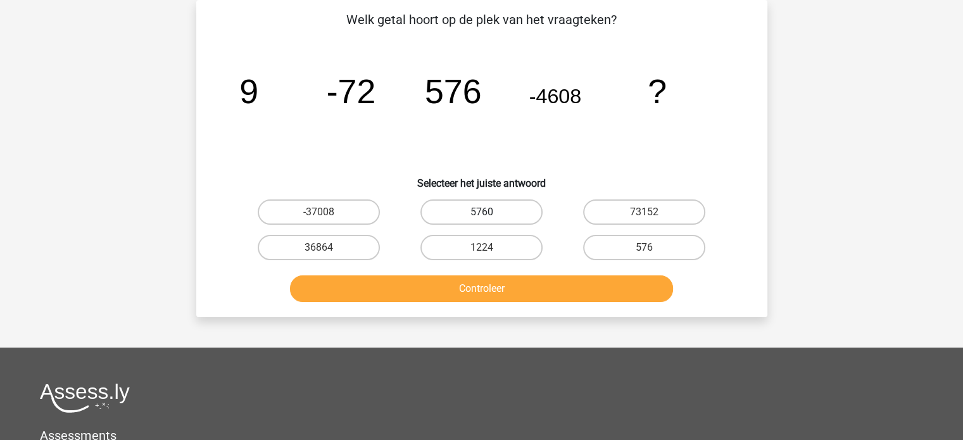
click at [529, 212] on label "5760" at bounding box center [481, 211] width 122 height 25
click at [489, 212] on input "5760" at bounding box center [485, 216] width 8 height 8
radio input "true"
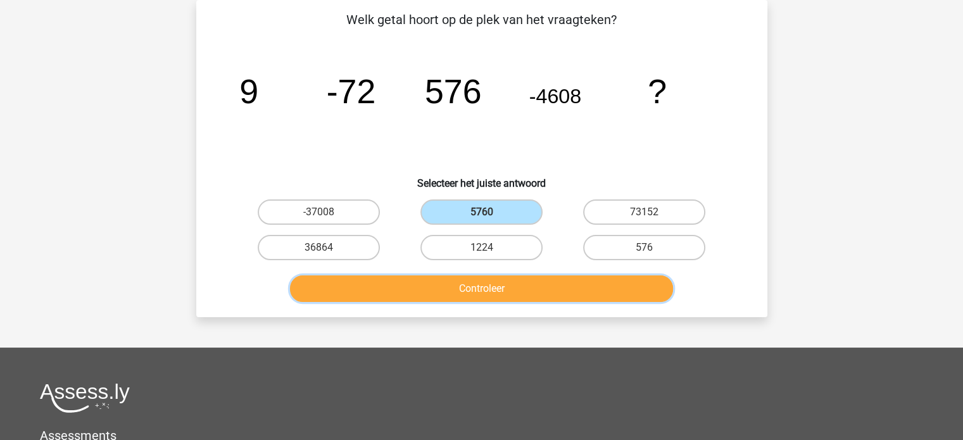
click at [525, 283] on button "Controleer" at bounding box center [481, 288] width 383 height 27
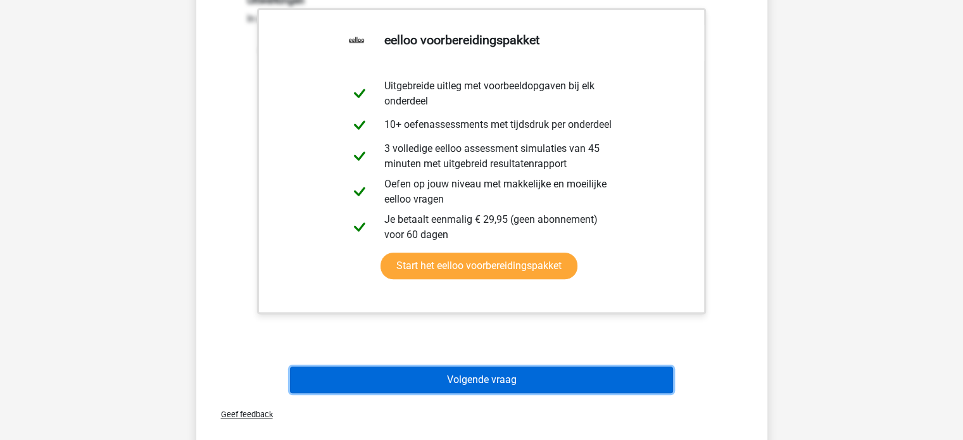
click at [460, 372] on button "Volgende vraag" at bounding box center [481, 380] width 383 height 27
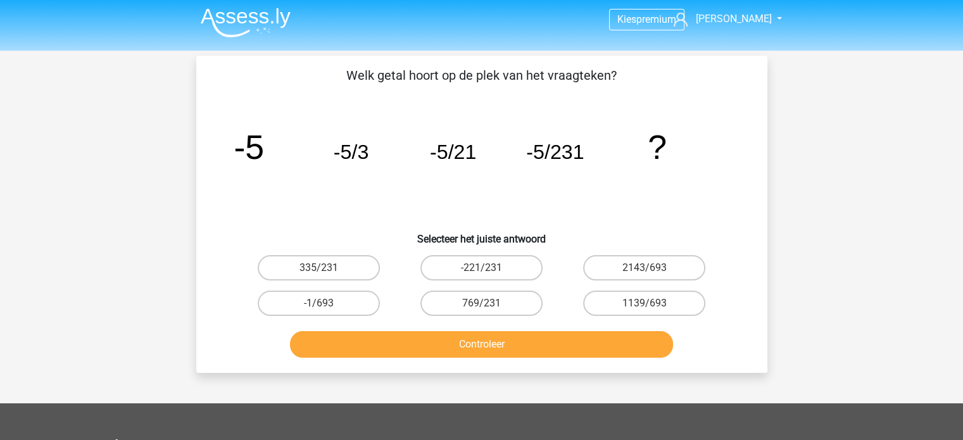
scroll to position [0, 0]
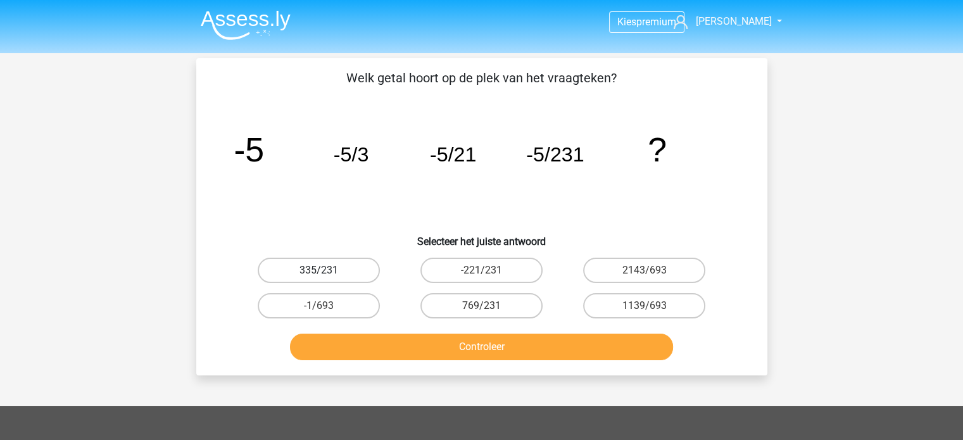
click at [317, 275] on label "335/231" at bounding box center [319, 270] width 122 height 25
click at [318, 275] on input "335/231" at bounding box center [322, 274] width 8 height 8
radio input "true"
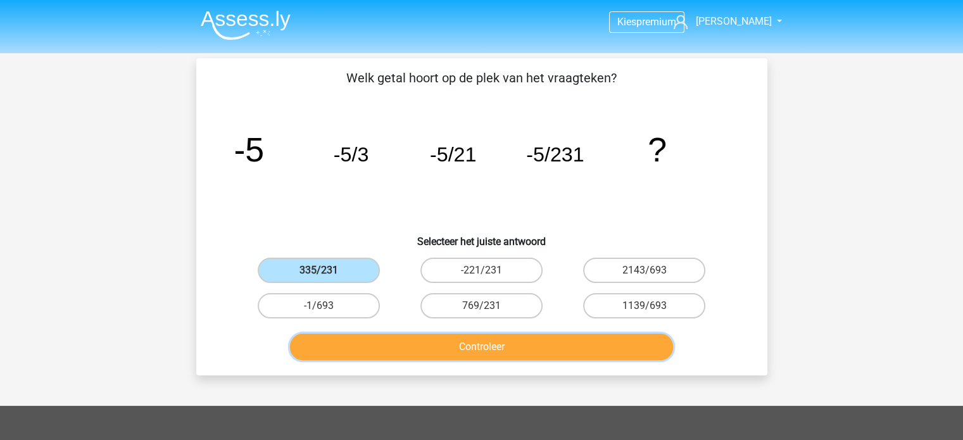
click at [453, 344] on button "Controleer" at bounding box center [481, 347] width 383 height 27
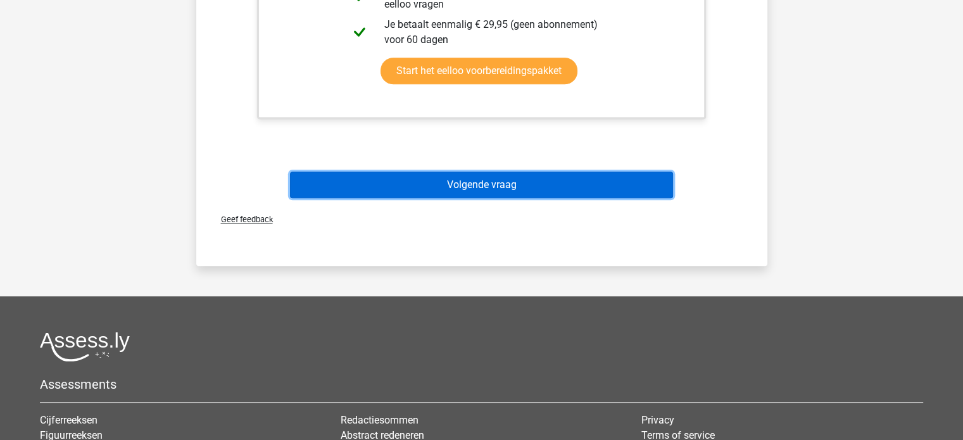
click at [446, 185] on button "Volgende vraag" at bounding box center [481, 185] width 383 height 27
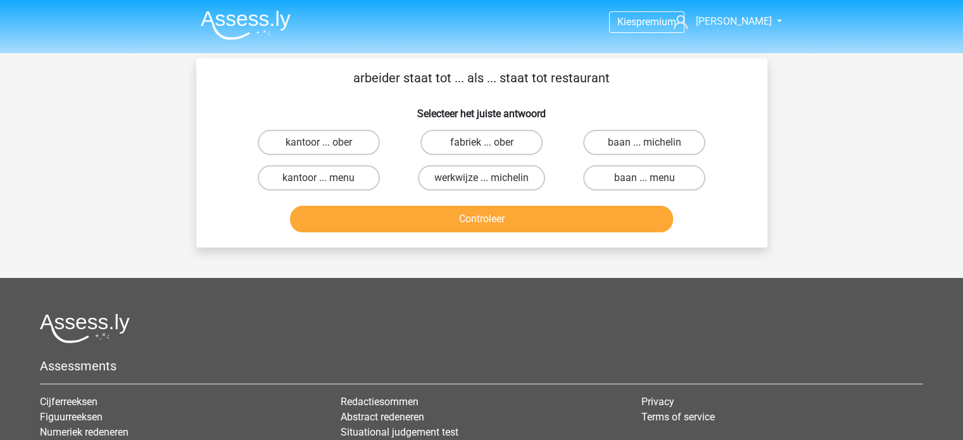
click at [489, 144] on input "fabriek ... ober" at bounding box center [485, 146] width 8 height 8
radio input "true"
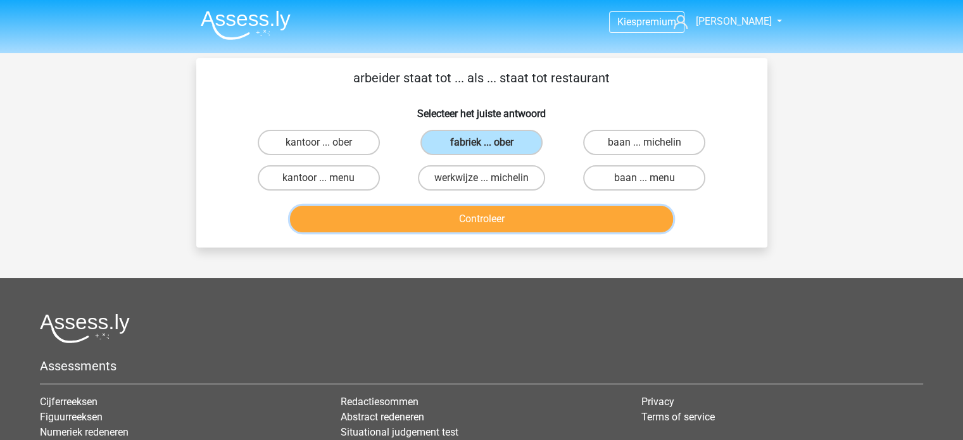
click at [492, 216] on button "Controleer" at bounding box center [481, 219] width 383 height 27
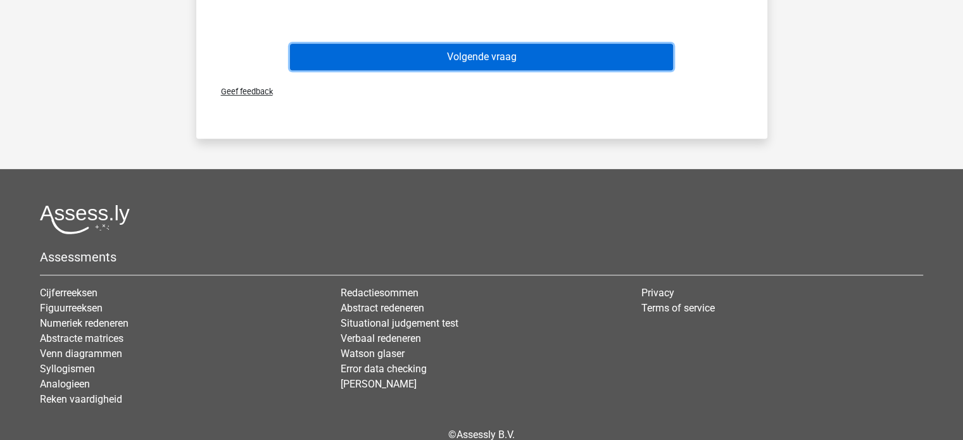
click at [405, 55] on button "Volgende vraag" at bounding box center [481, 57] width 383 height 27
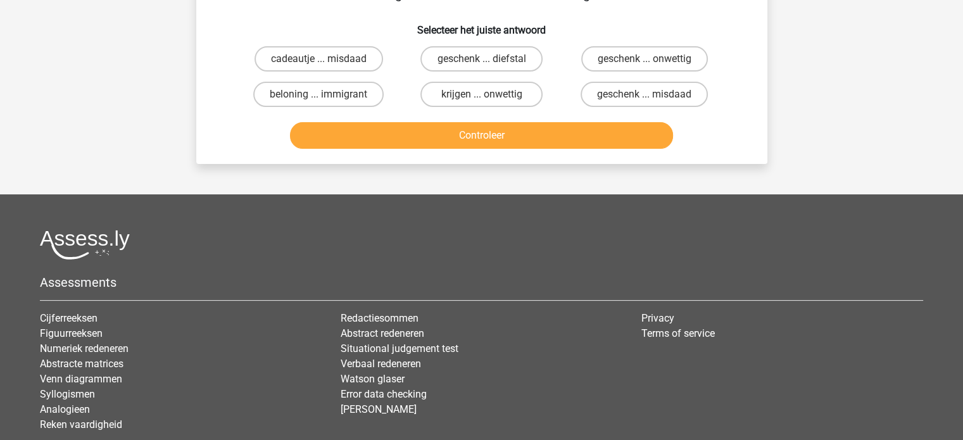
scroll to position [58, 0]
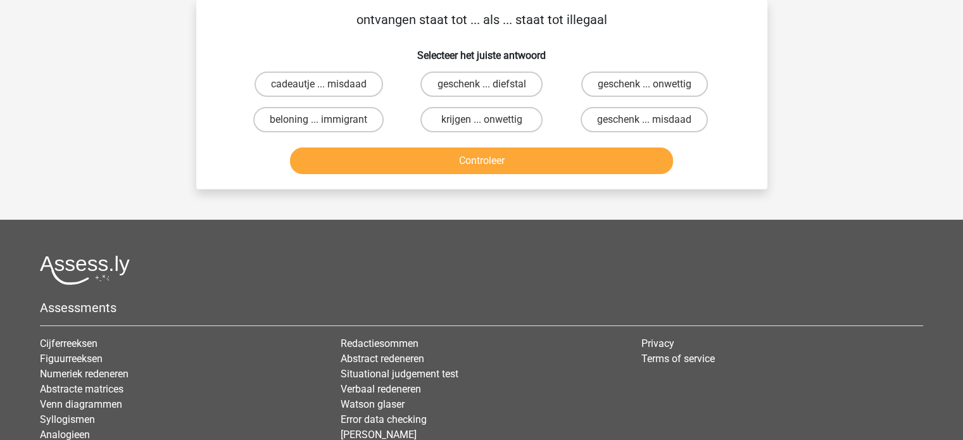
drag, startPoint x: 377, startPoint y: 21, endPoint x: 411, endPoint y: 25, distance: 33.8
click at [411, 25] on p "ontvangen staat tot ... als ... staat tot illegaal" at bounding box center [482, 19] width 531 height 19
click at [522, 78] on label "geschenk ... diefstal" at bounding box center [481, 84] width 122 height 25
click at [489, 84] on input "geschenk ... diefstal" at bounding box center [485, 88] width 8 height 8
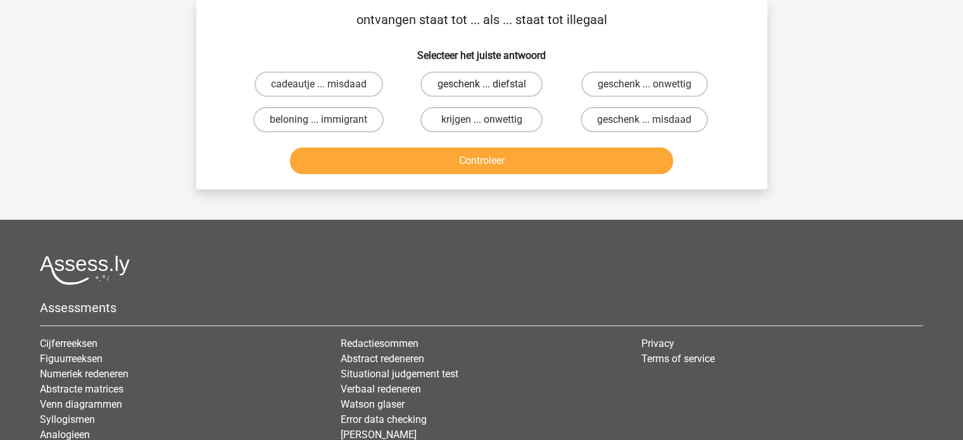
radio input "true"
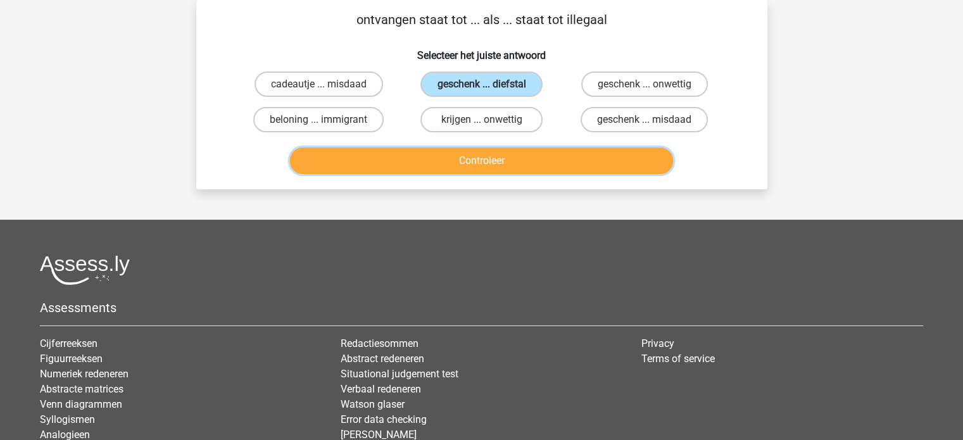
click at [570, 148] on button "Controleer" at bounding box center [481, 161] width 383 height 27
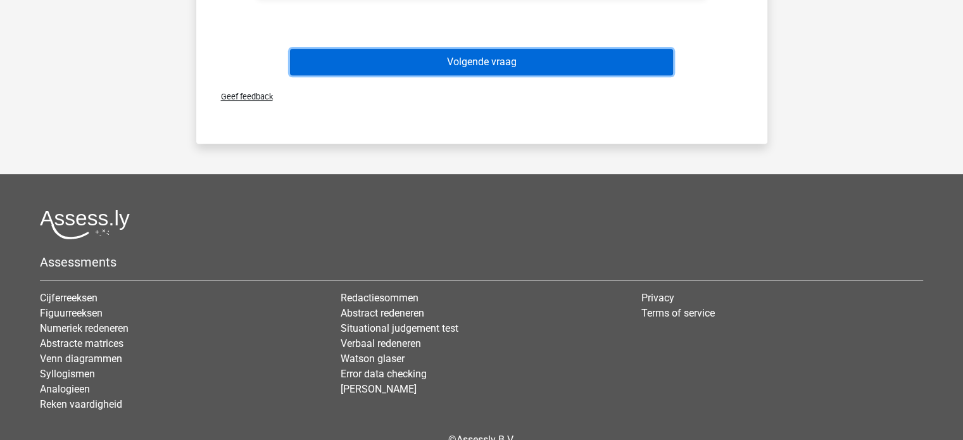
click at [529, 62] on button "Volgende vraag" at bounding box center [481, 62] width 383 height 27
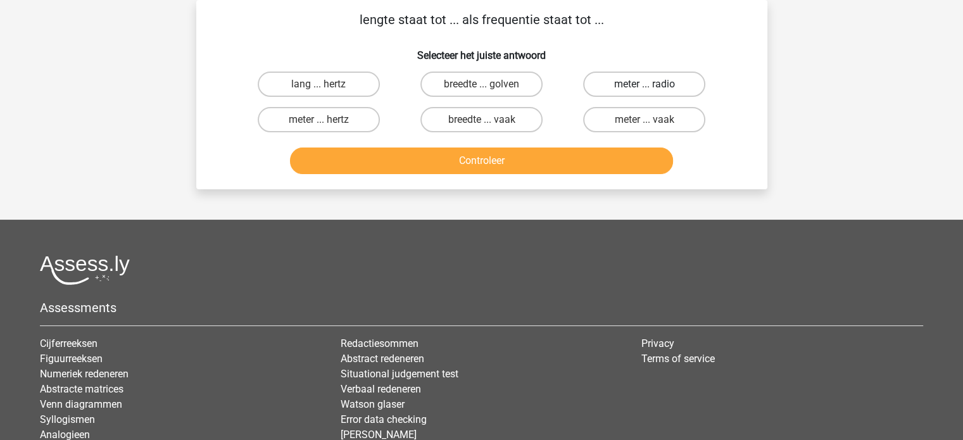
click at [674, 73] on label "meter ... radio" at bounding box center [644, 84] width 122 height 25
click at [653, 84] on input "meter ... radio" at bounding box center [648, 88] width 8 height 8
radio input "true"
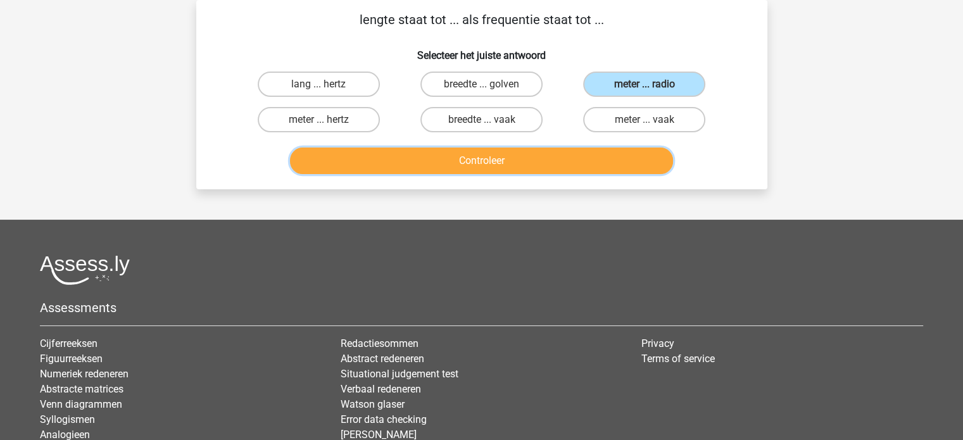
click at [560, 168] on button "Controleer" at bounding box center [481, 161] width 383 height 27
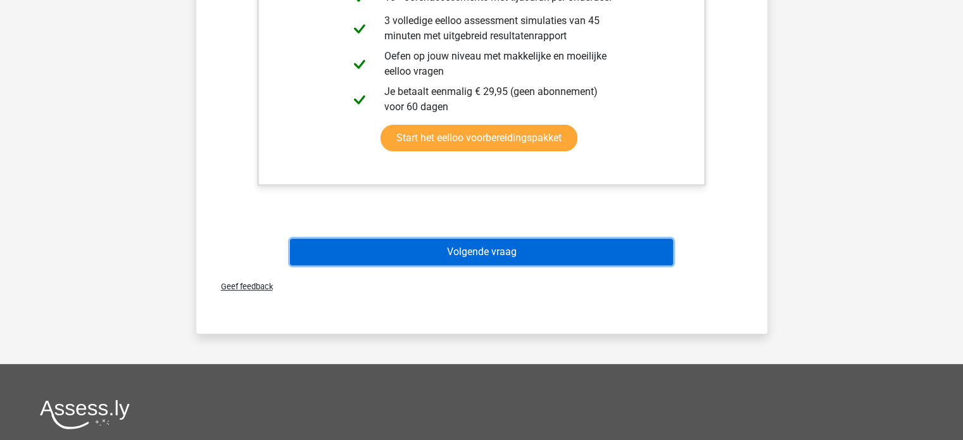
click at [505, 253] on button "Volgende vraag" at bounding box center [481, 252] width 383 height 27
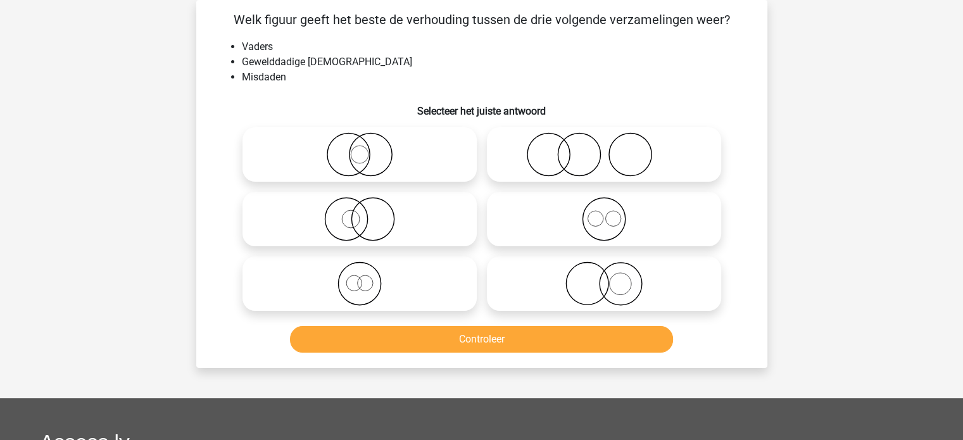
click at [427, 221] on icon at bounding box center [360, 219] width 224 height 44
click at [368, 213] on input "radio" at bounding box center [364, 208] width 8 height 8
radio input "true"
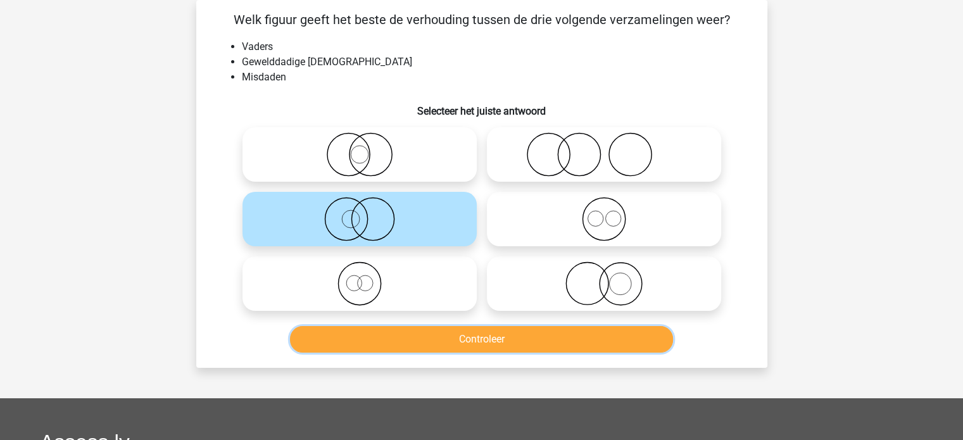
click at [460, 344] on button "Controleer" at bounding box center [481, 339] width 383 height 27
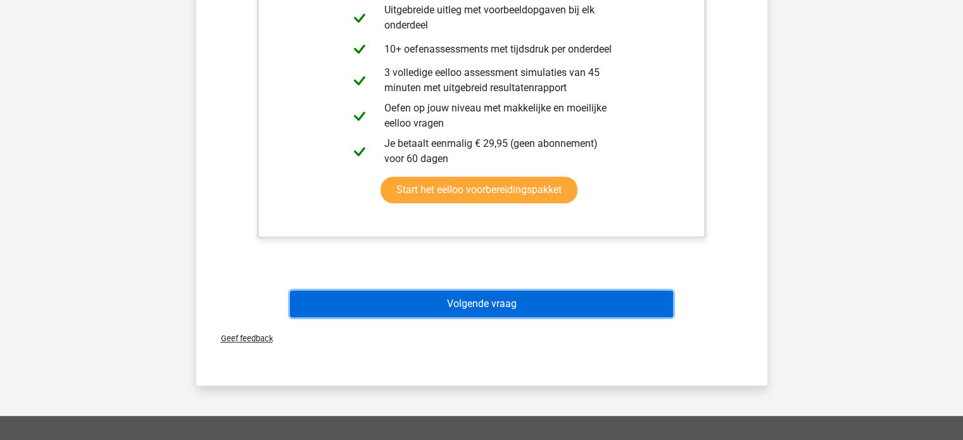
click at [497, 301] on button "Volgende vraag" at bounding box center [481, 304] width 383 height 27
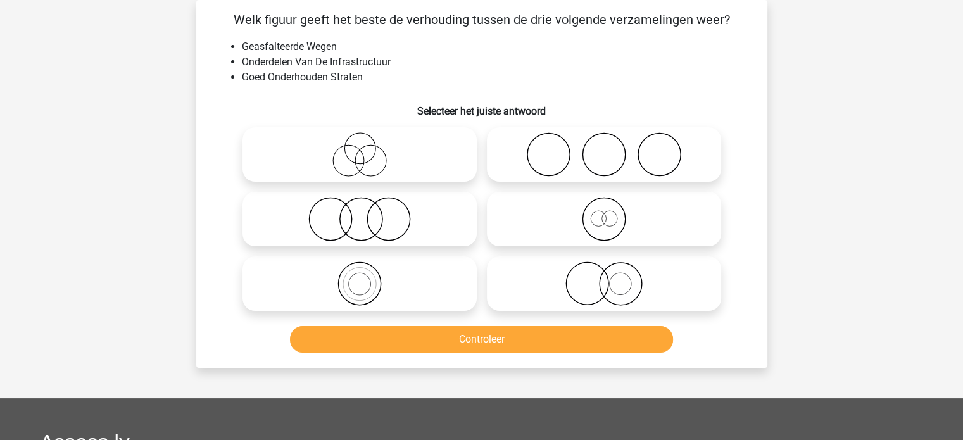
drag, startPoint x: 377, startPoint y: 323, endPoint x: 374, endPoint y: 298, distance: 25.6
click at [375, 318] on div "Controleer" at bounding box center [482, 337] width 531 height 42
click at [377, 294] on icon at bounding box center [360, 283] width 224 height 44
click at [368, 277] on input "radio" at bounding box center [364, 273] width 8 height 8
radio input "true"
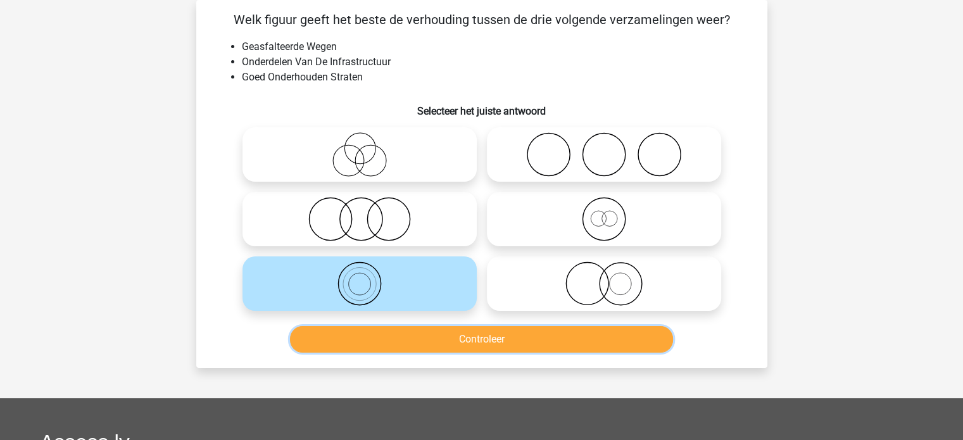
click at [432, 339] on button "Controleer" at bounding box center [481, 339] width 383 height 27
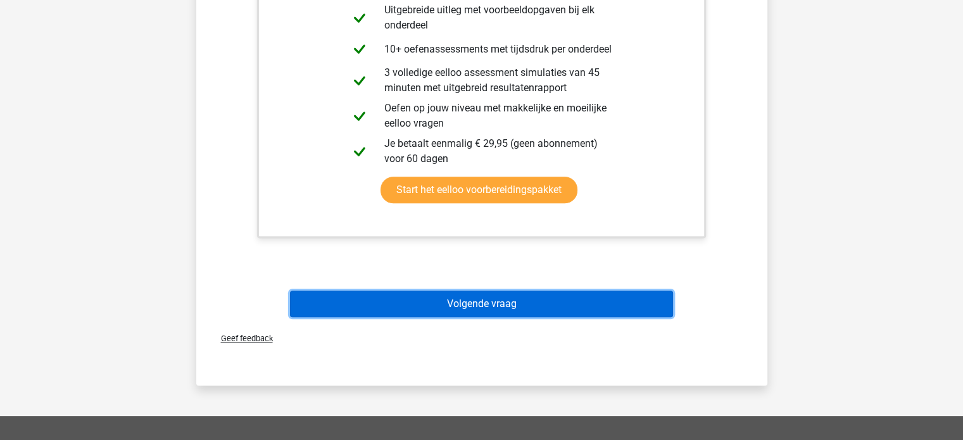
click at [498, 299] on button "Volgende vraag" at bounding box center [481, 304] width 383 height 27
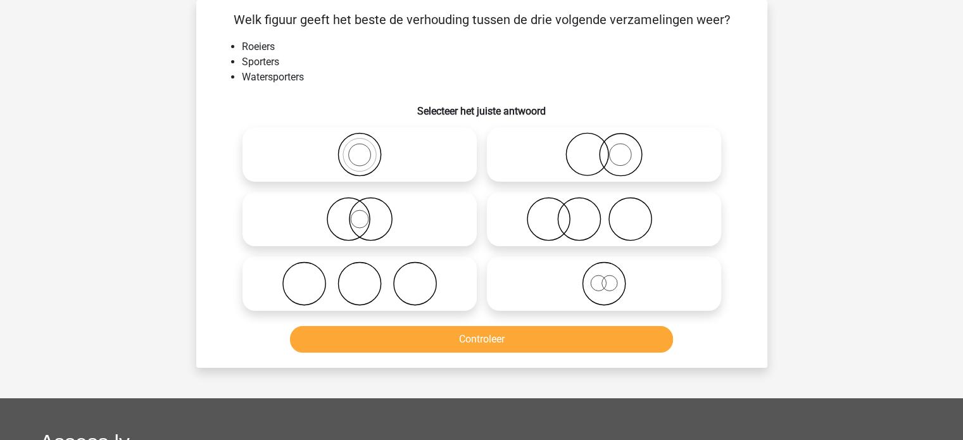
drag, startPoint x: 284, startPoint y: 45, endPoint x: 610, endPoint y: 39, distance: 325.5
click at [610, 39] on div "Welk figuur geeft het beste de verhouding tussen de drie volgende verzamelingen…" at bounding box center [481, 184] width 561 height 348
click at [615, 140] on icon at bounding box center [604, 154] width 224 height 44
click at [612, 140] on input "radio" at bounding box center [608, 144] width 8 height 8
radio input "true"
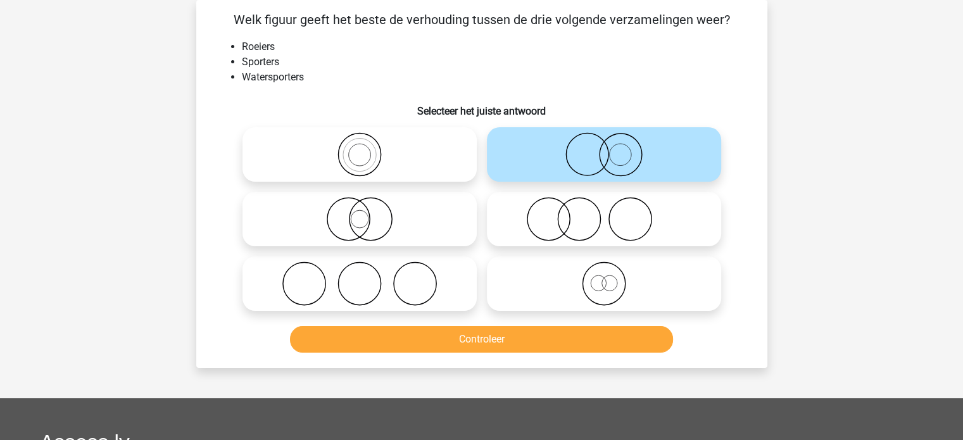
click at [395, 228] on icon at bounding box center [360, 219] width 224 height 44
click at [368, 213] on input "radio" at bounding box center [364, 208] width 8 height 8
radio input "true"
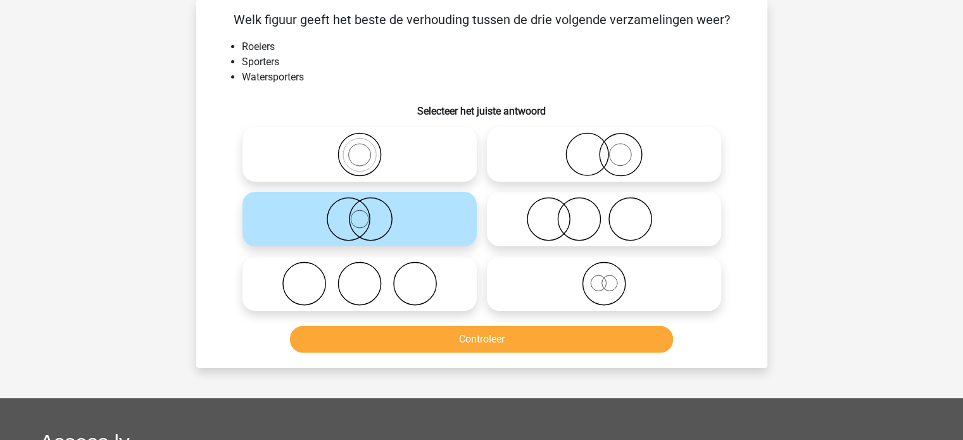
click at [444, 325] on div "Controleer" at bounding box center [482, 337] width 531 height 42
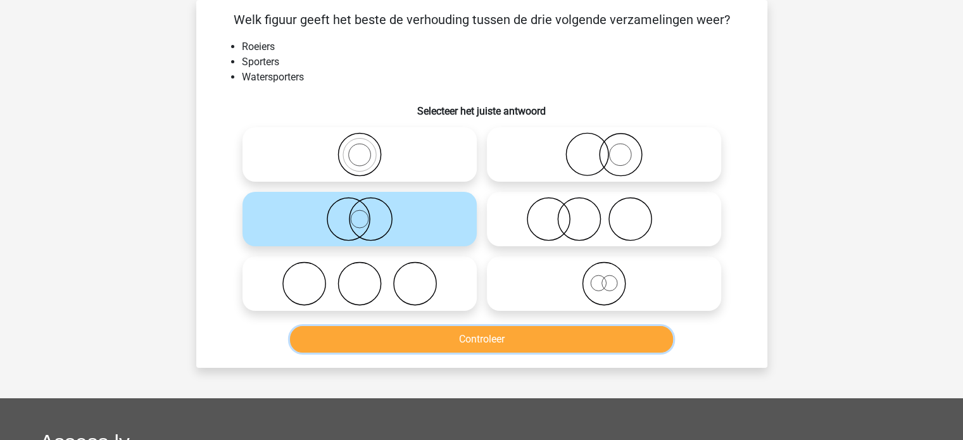
click at [451, 339] on button "Controleer" at bounding box center [481, 339] width 383 height 27
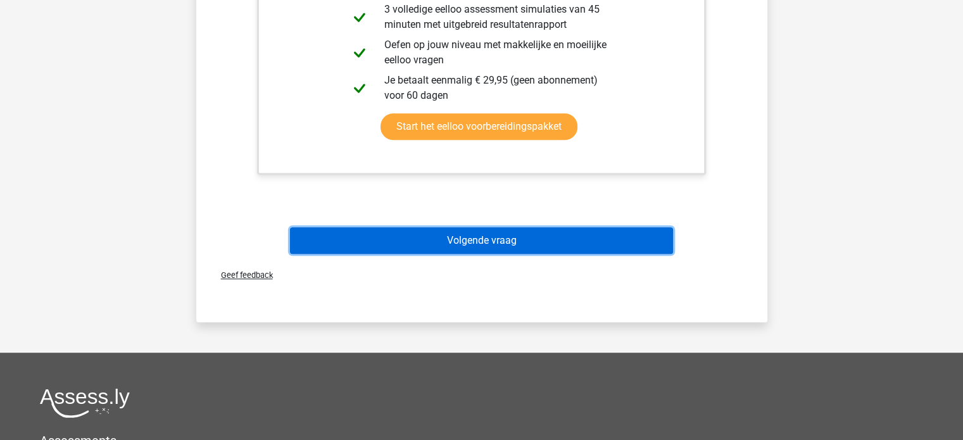
click at [486, 248] on button "Volgende vraag" at bounding box center [481, 240] width 383 height 27
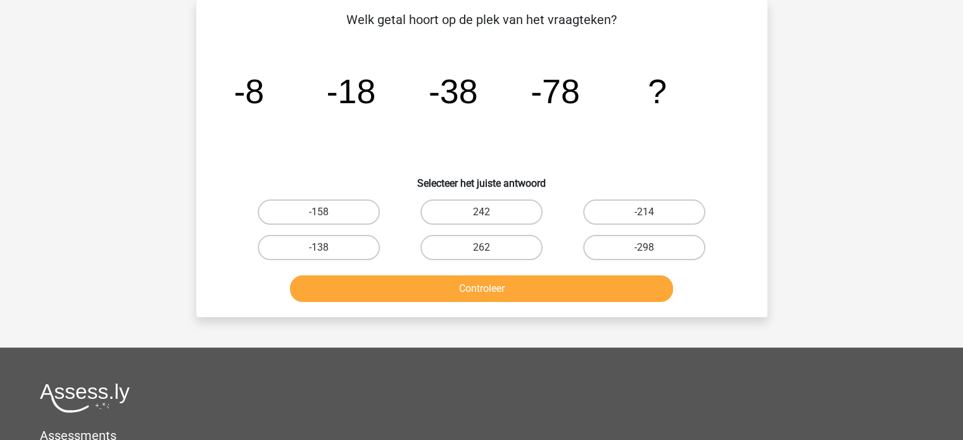
click at [689, 233] on div "-298" at bounding box center [644, 247] width 163 height 35
click at [677, 218] on label "-214" at bounding box center [644, 211] width 122 height 25
click at [653, 218] on input "-214" at bounding box center [648, 216] width 8 height 8
radio input "true"
click at [364, 217] on label "-158" at bounding box center [319, 211] width 122 height 25
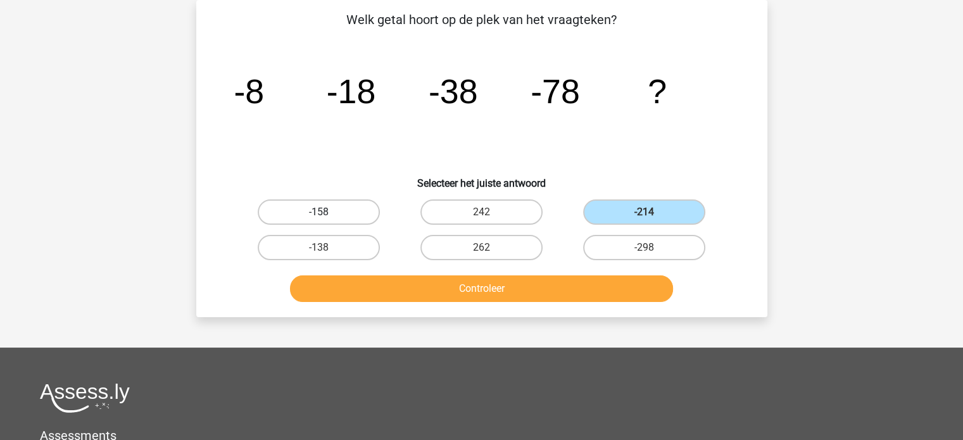
click at [327, 217] on input "-158" at bounding box center [322, 216] width 8 height 8
radio input "true"
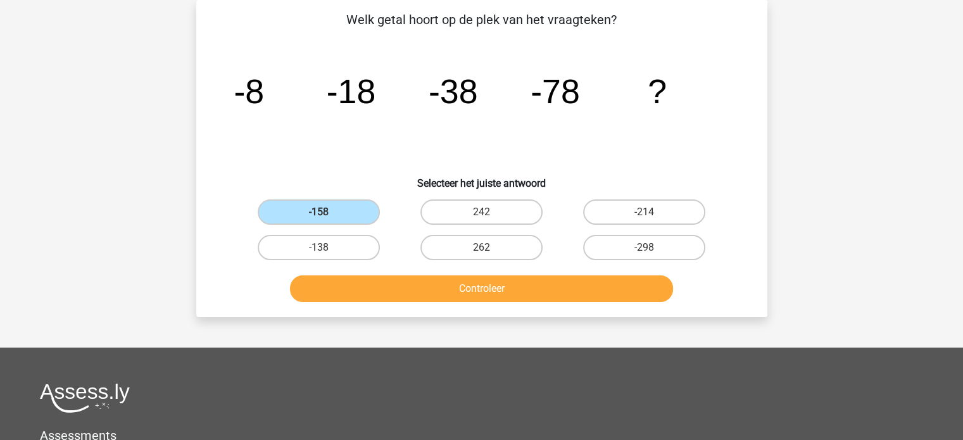
click at [413, 271] on div "Controleer" at bounding box center [482, 286] width 531 height 42
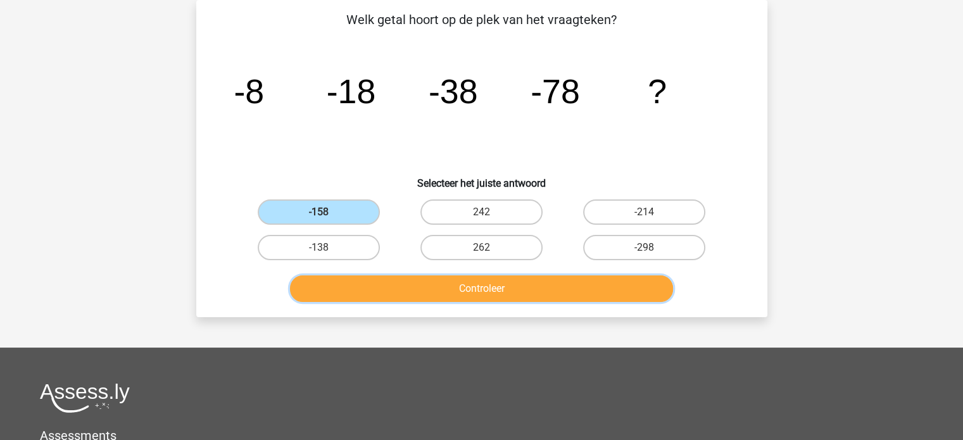
click at [418, 283] on button "Controleer" at bounding box center [481, 288] width 383 height 27
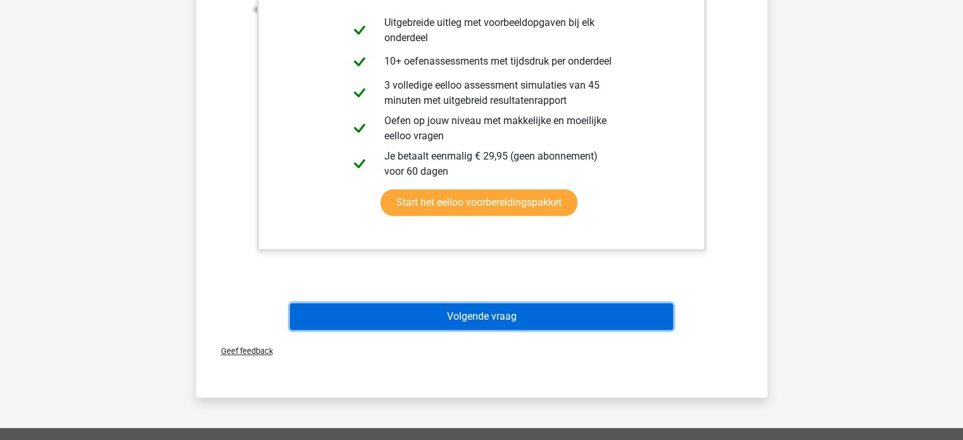
click at [503, 322] on button "Volgende vraag" at bounding box center [481, 316] width 383 height 27
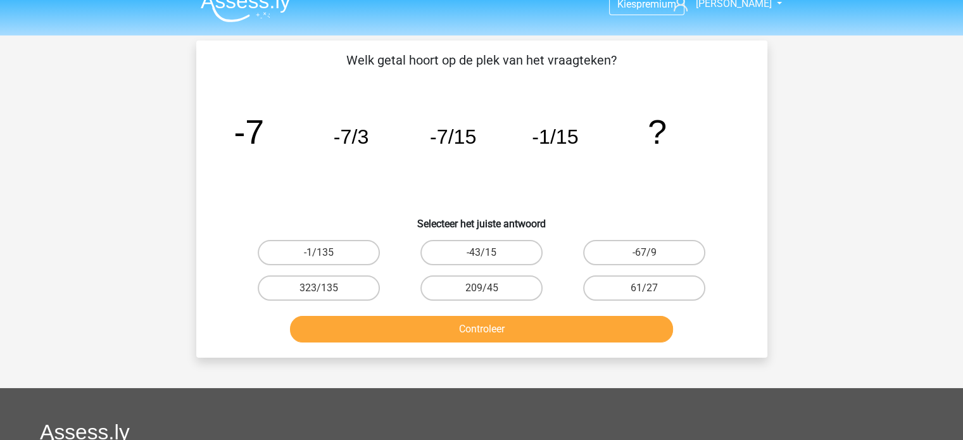
scroll to position [0, 0]
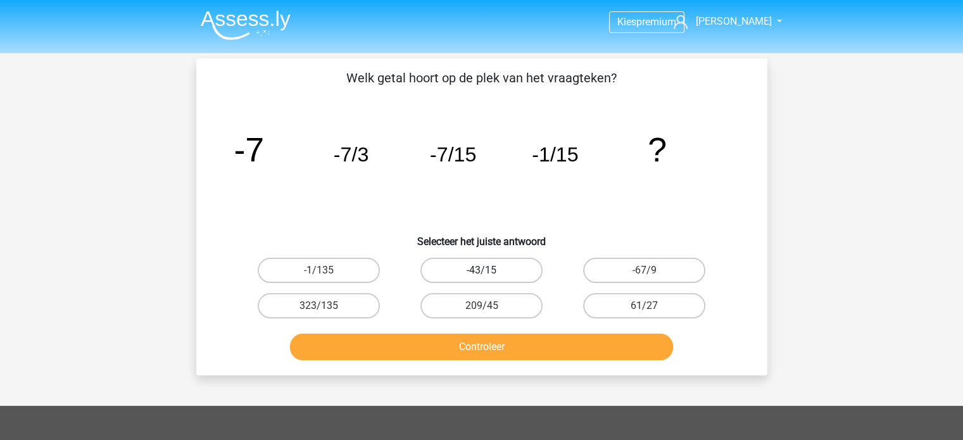
click at [506, 266] on label "-43/15" at bounding box center [481, 270] width 122 height 25
click at [489, 270] on input "-43/15" at bounding box center [485, 274] width 8 height 8
radio input "true"
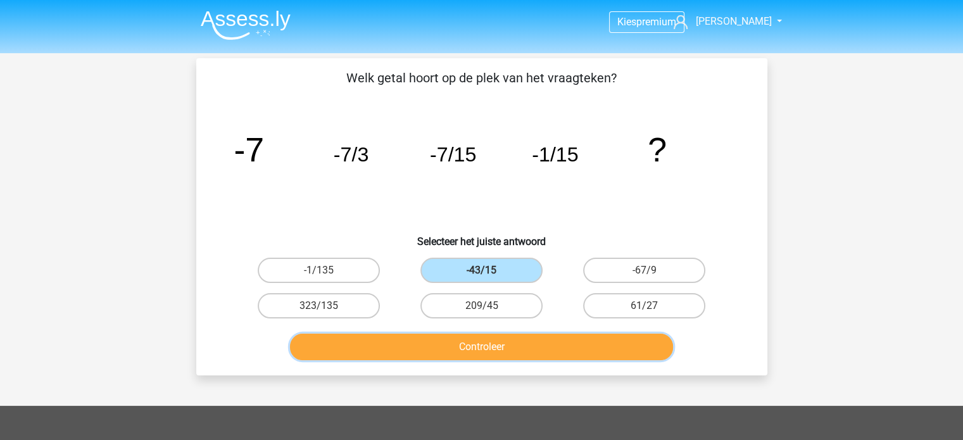
click at [533, 342] on button "Controleer" at bounding box center [481, 347] width 383 height 27
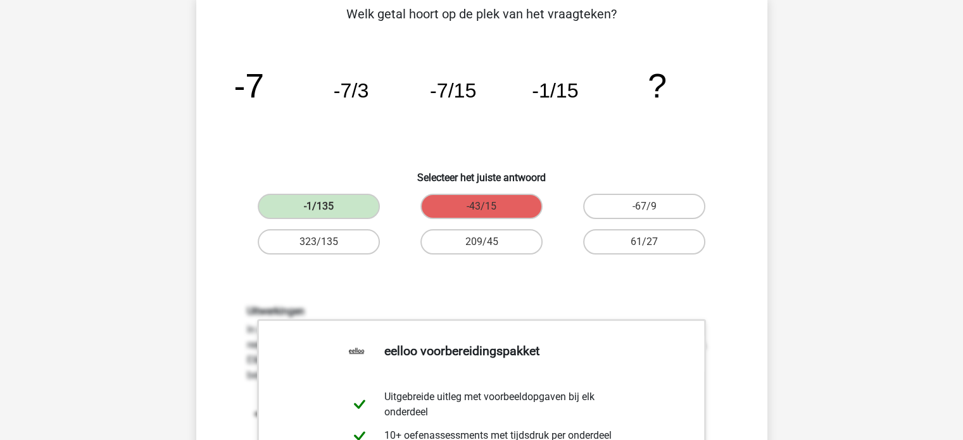
scroll to position [63, 0]
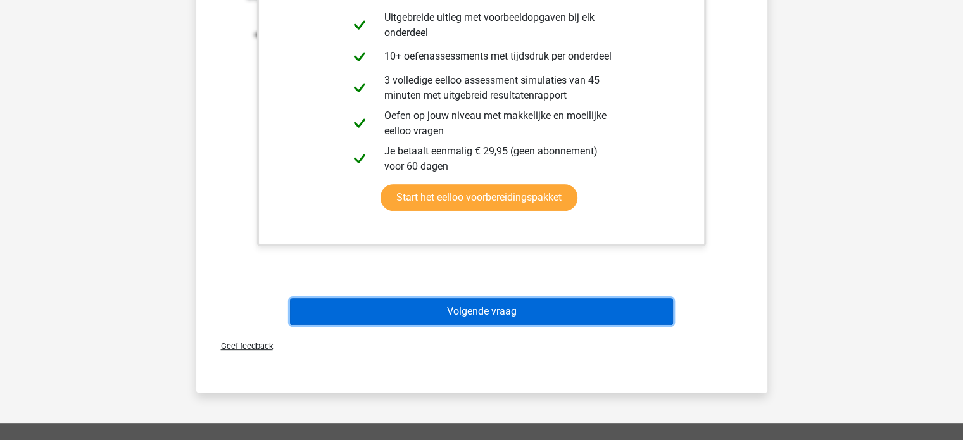
click at [451, 305] on button "Volgende vraag" at bounding box center [481, 311] width 383 height 27
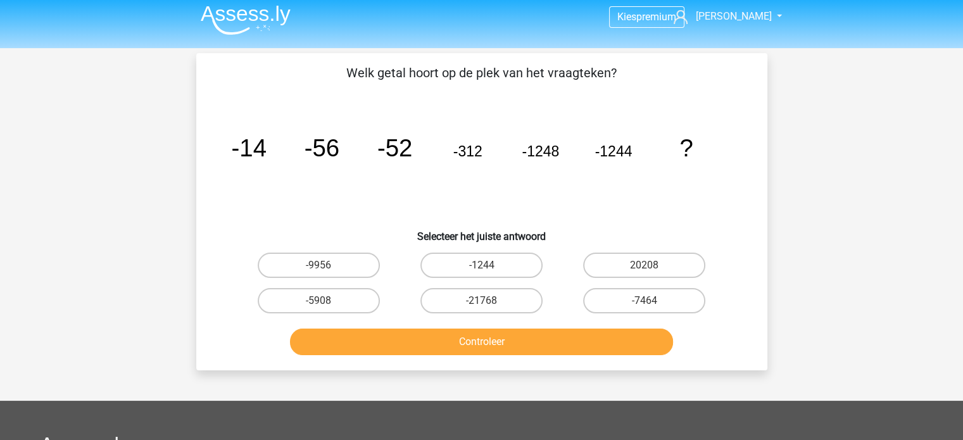
scroll to position [0, 0]
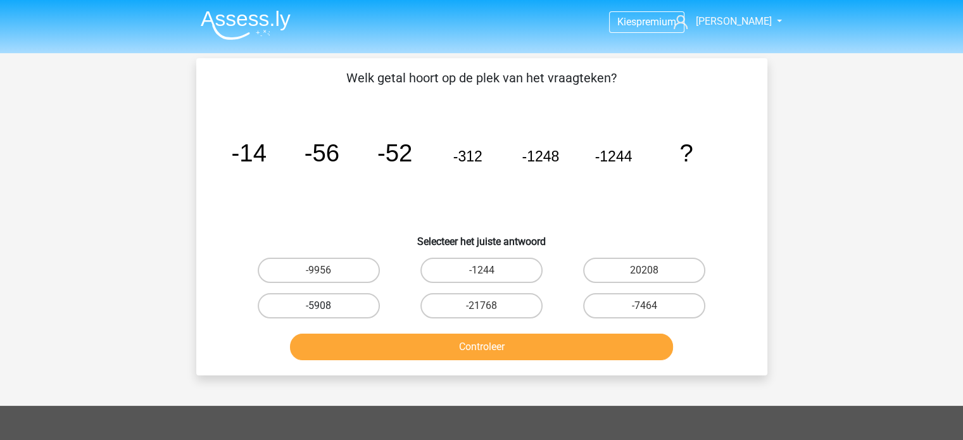
click at [337, 305] on label "-5908" at bounding box center [319, 305] width 122 height 25
click at [327, 306] on input "-5908" at bounding box center [322, 310] width 8 height 8
radio input "true"
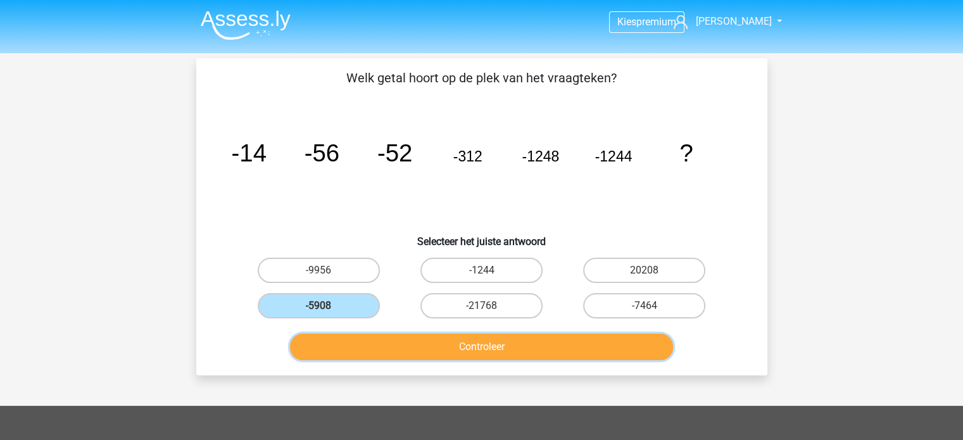
click at [444, 351] on button "Controleer" at bounding box center [481, 347] width 383 height 27
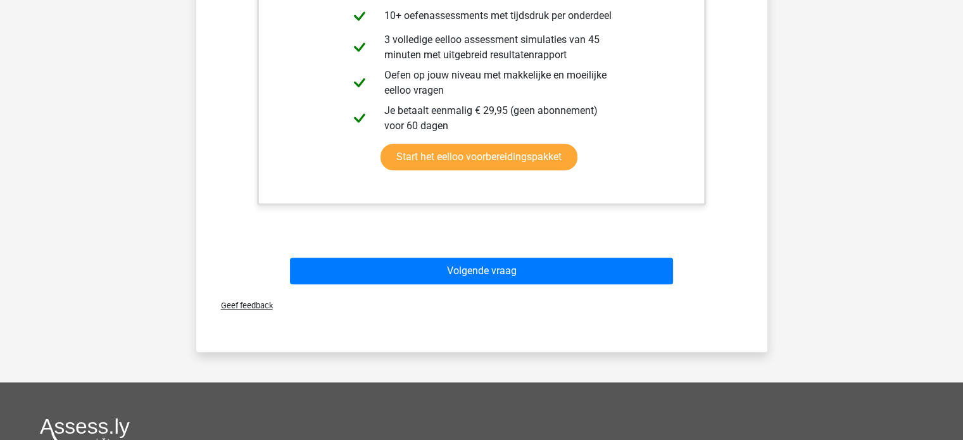
scroll to position [506, 0]
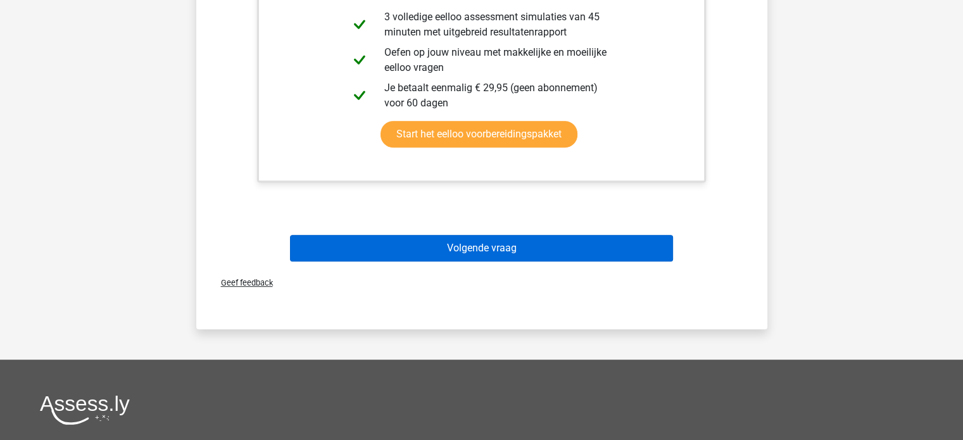
click at [447, 258] on div "Volgende vraag" at bounding box center [481, 251] width 489 height 32
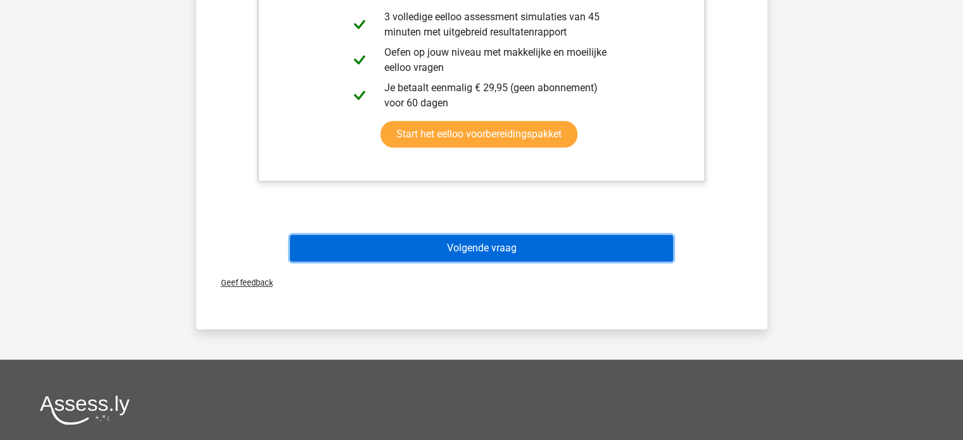
click at [446, 256] on button "Volgende vraag" at bounding box center [481, 248] width 383 height 27
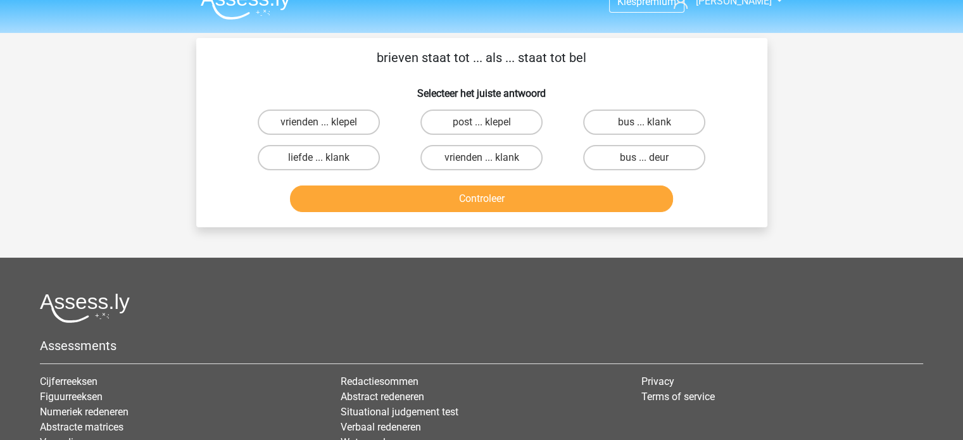
scroll to position [0, 0]
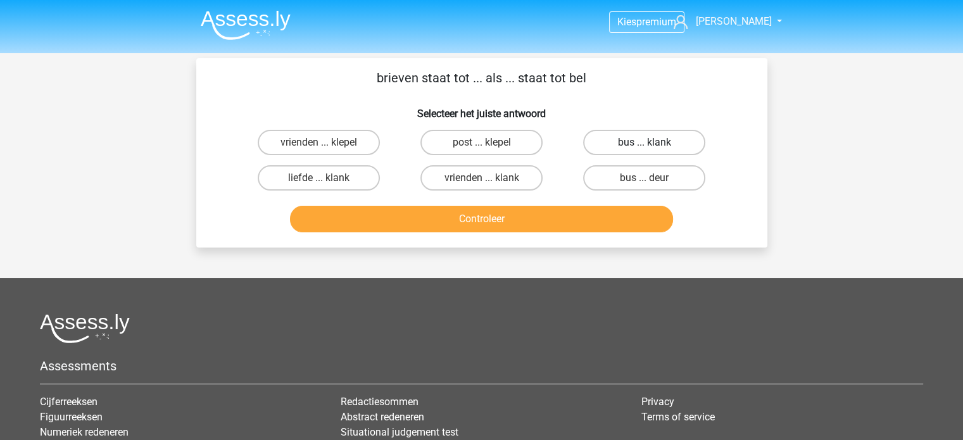
click at [616, 144] on label "bus ... klank" at bounding box center [644, 142] width 122 height 25
click at [644, 144] on input "bus ... klank" at bounding box center [648, 146] width 8 height 8
radio input "true"
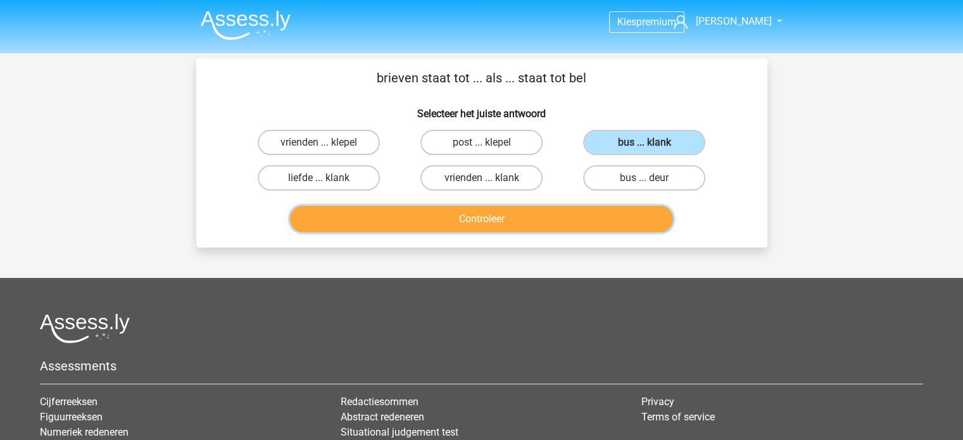
click at [544, 224] on button "Controleer" at bounding box center [481, 219] width 383 height 27
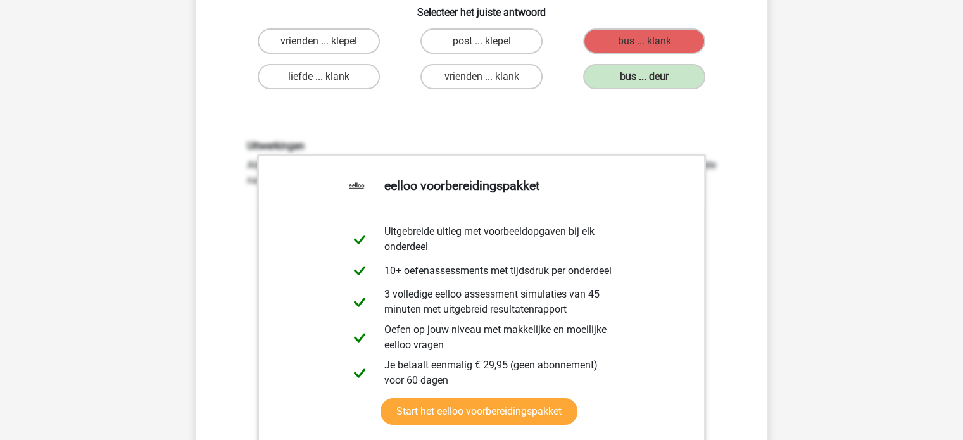
scroll to position [253, 0]
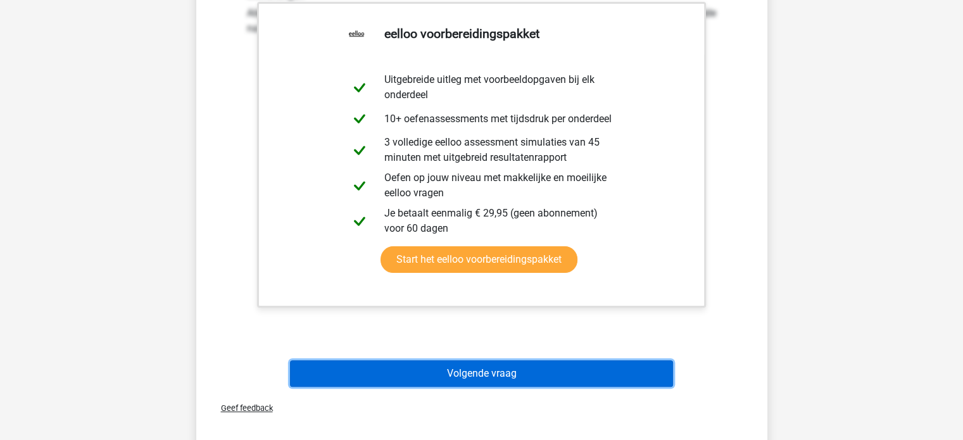
click at [571, 378] on button "Volgende vraag" at bounding box center [481, 373] width 383 height 27
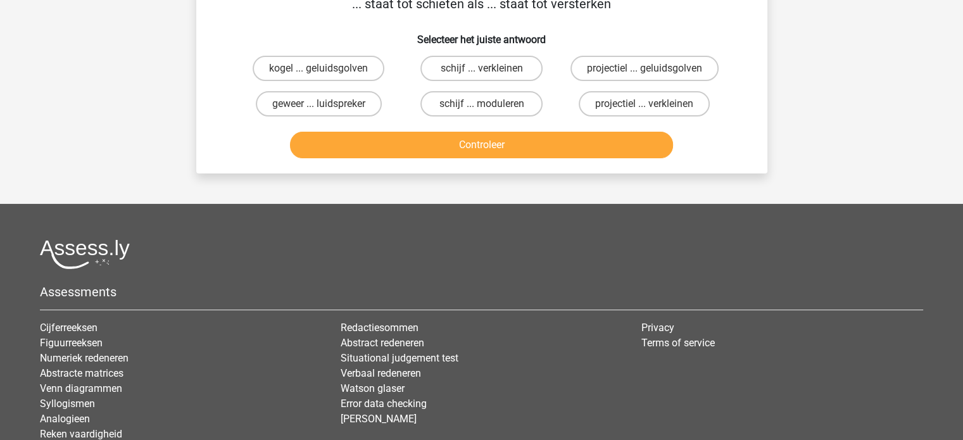
scroll to position [58, 0]
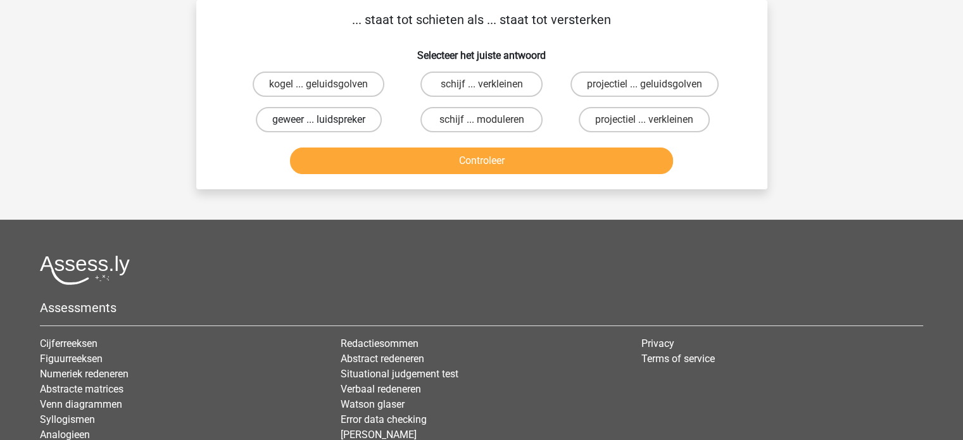
click at [347, 116] on label "geweer ... luidspreker" at bounding box center [319, 119] width 126 height 25
click at [327, 120] on input "geweer ... luidspreker" at bounding box center [322, 124] width 8 height 8
radio input "true"
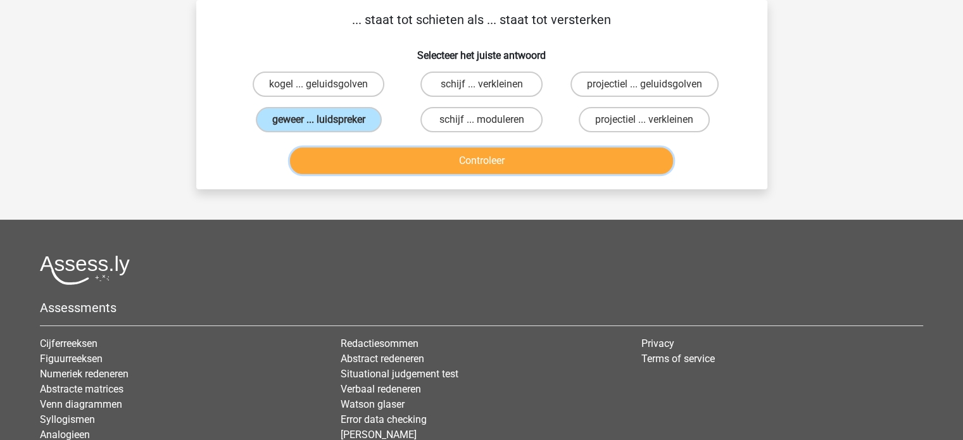
click at [405, 165] on button "Controleer" at bounding box center [481, 161] width 383 height 27
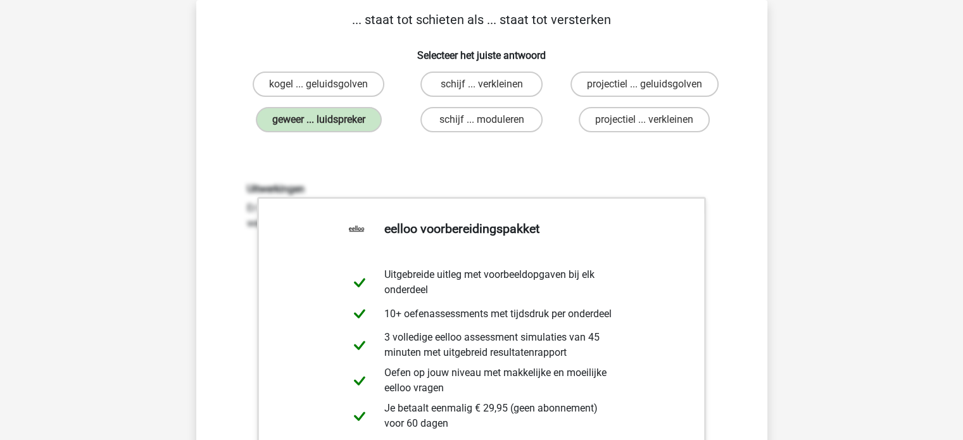
scroll to position [311, 0]
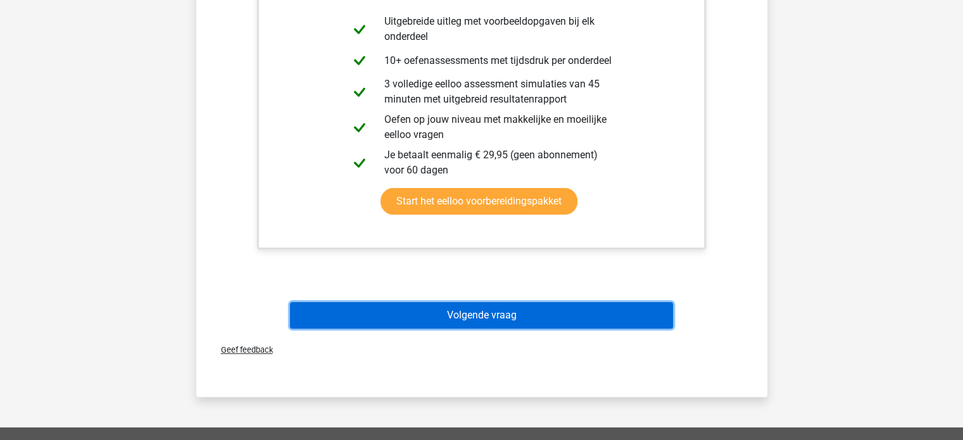
click at [522, 320] on button "Volgende vraag" at bounding box center [481, 315] width 383 height 27
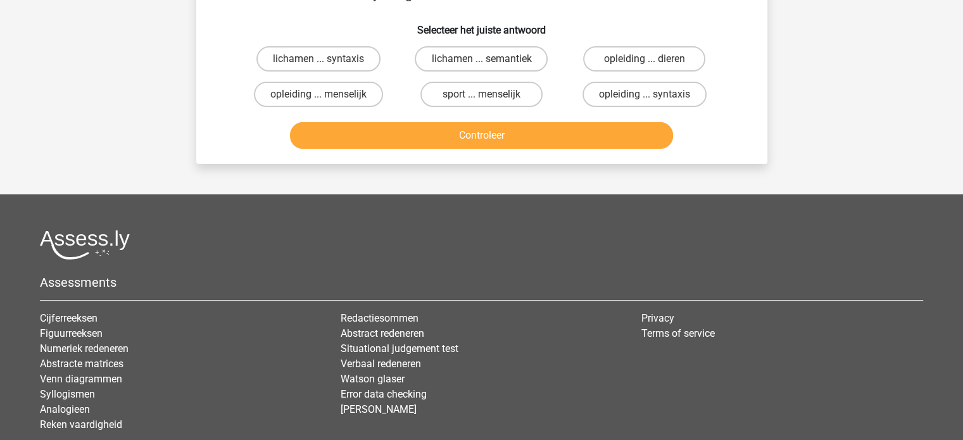
scroll to position [58, 0]
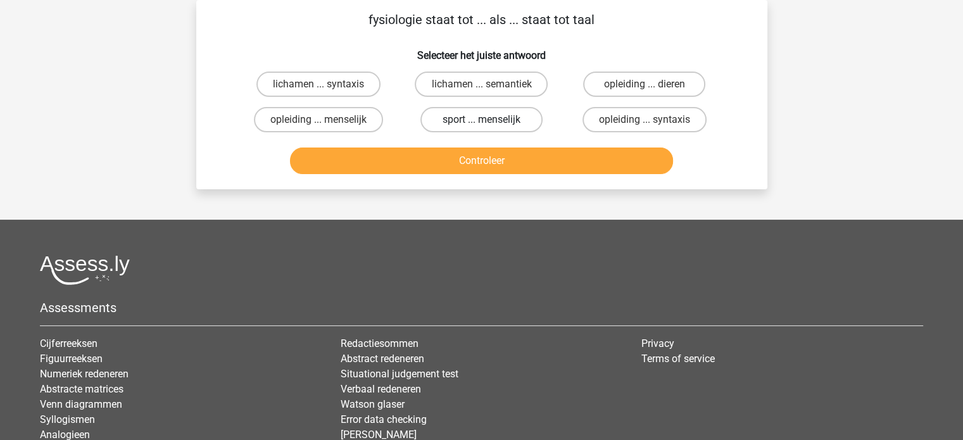
click at [444, 116] on label "sport ... menselijk" at bounding box center [481, 119] width 122 height 25
click at [481, 120] on input "sport ... menselijk" at bounding box center [485, 124] width 8 height 8
radio input "true"
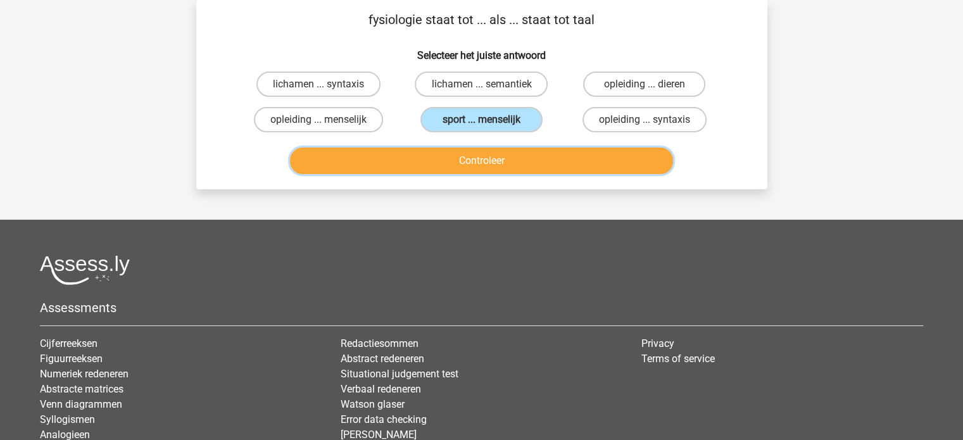
click at [445, 166] on button "Controleer" at bounding box center [481, 161] width 383 height 27
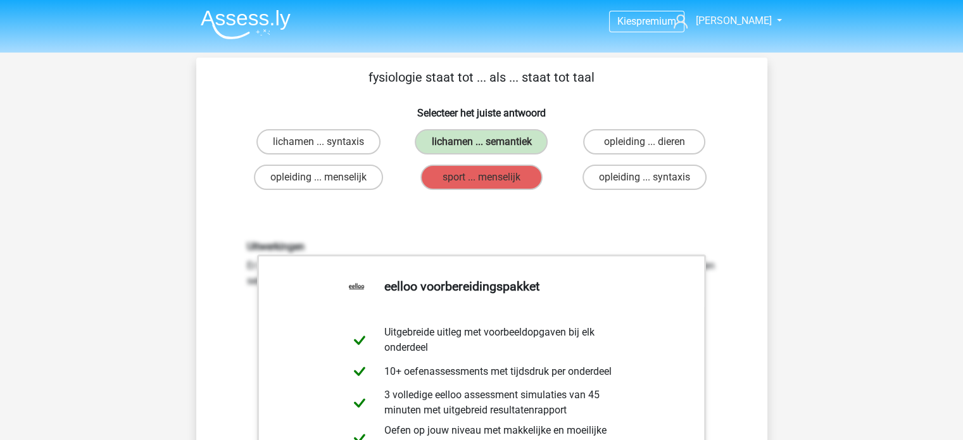
scroll to position [0, 0]
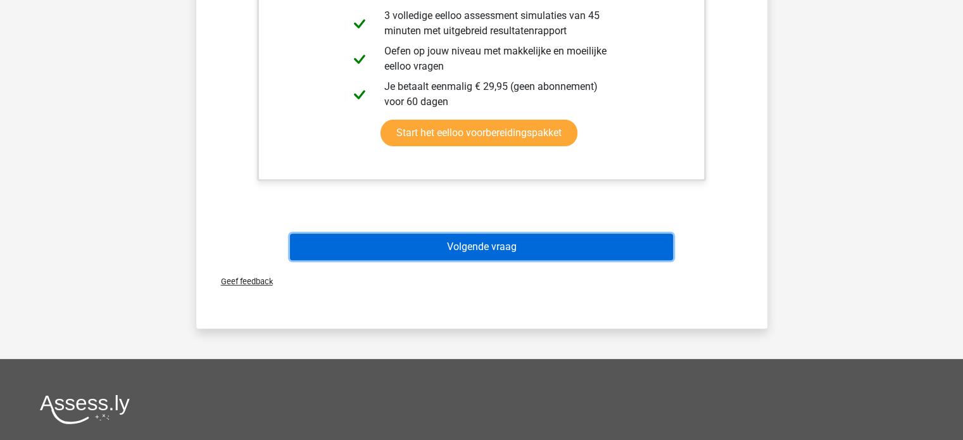
click at [497, 256] on button "Volgende vraag" at bounding box center [481, 247] width 383 height 27
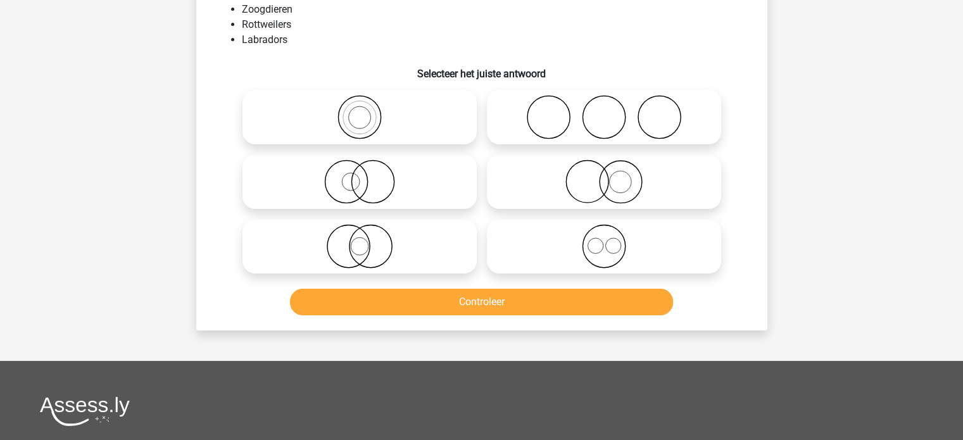
scroll to position [58, 0]
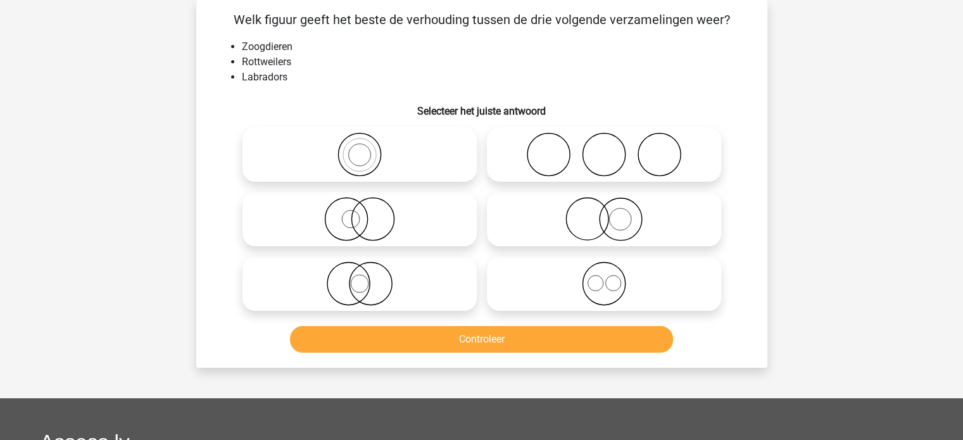
drag, startPoint x: 416, startPoint y: 303, endPoint x: 418, endPoint y: 297, distance: 6.8
click at [415, 303] on icon at bounding box center [360, 283] width 224 height 44
click at [368, 277] on input "radio" at bounding box center [364, 273] width 8 height 8
radio input "true"
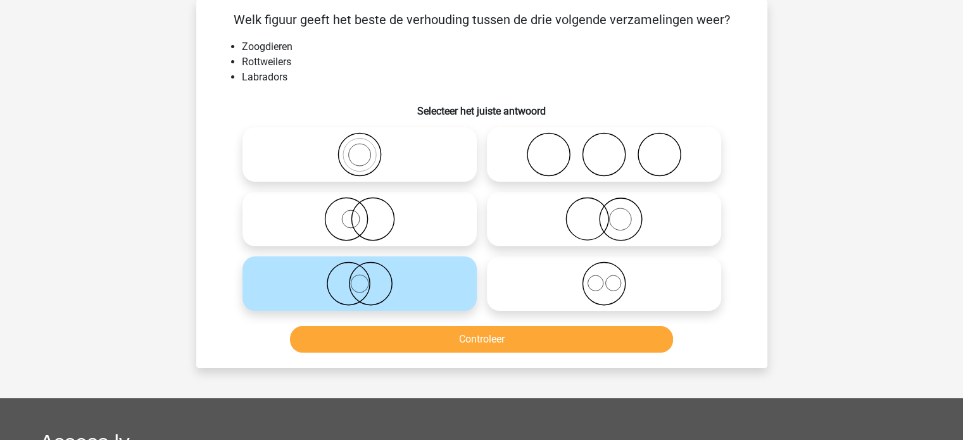
click at [577, 222] on icon at bounding box center [604, 219] width 224 height 44
click at [604, 213] on input "radio" at bounding box center [608, 208] width 8 height 8
radio input "true"
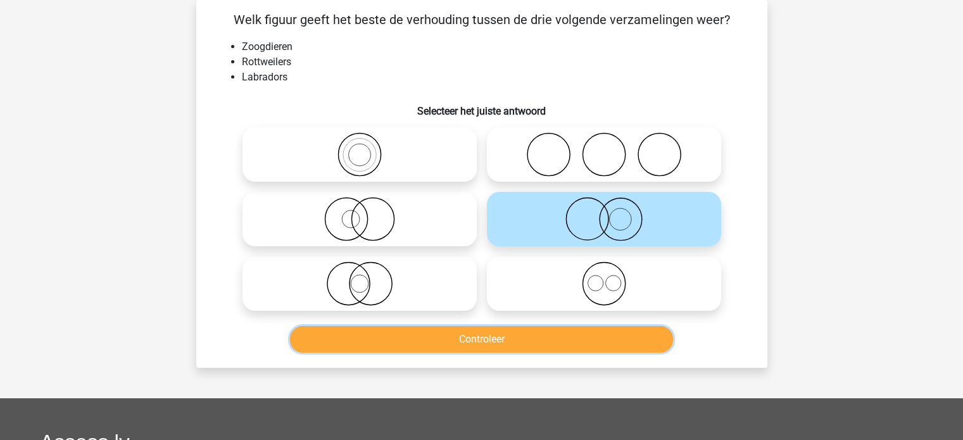
click at [534, 344] on button "Controleer" at bounding box center [481, 339] width 383 height 27
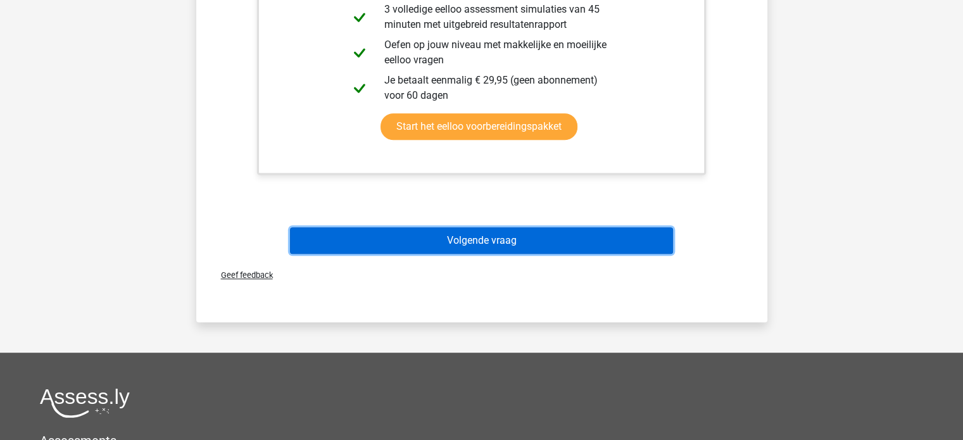
click at [504, 239] on button "Volgende vraag" at bounding box center [481, 240] width 383 height 27
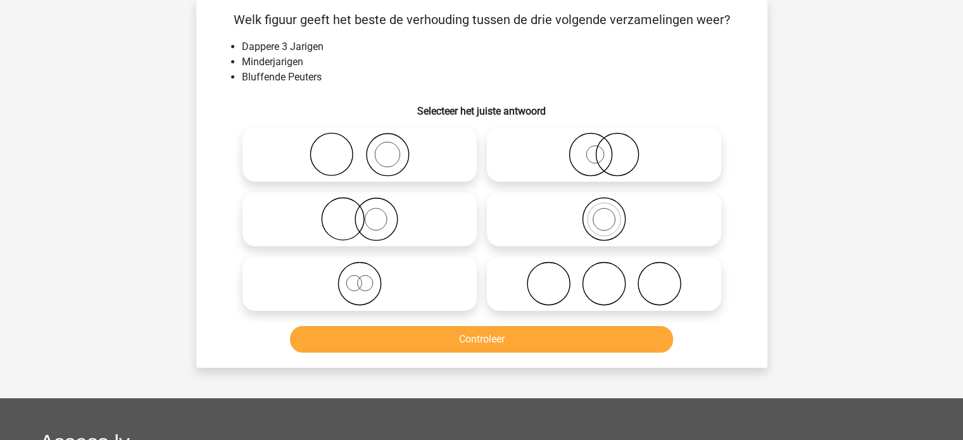
click at [599, 220] on icon at bounding box center [604, 219] width 224 height 44
click at [604, 213] on input "radio" at bounding box center [608, 208] width 8 height 8
radio input "true"
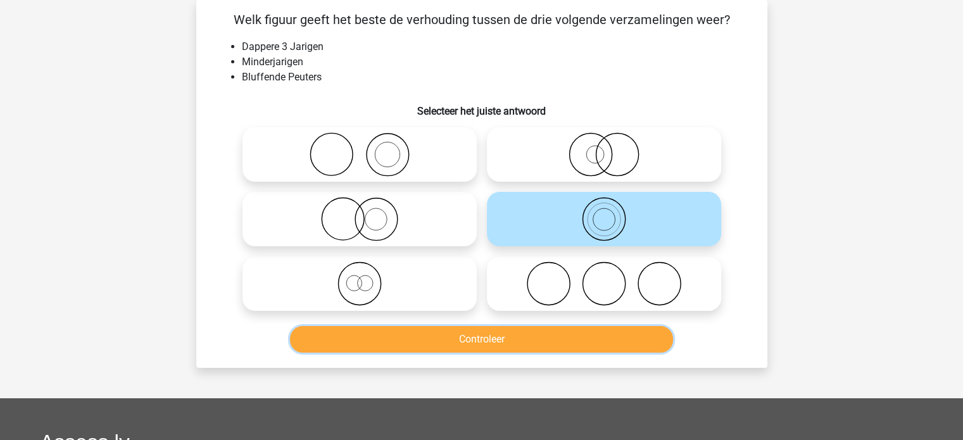
click at [500, 340] on button "Controleer" at bounding box center [481, 339] width 383 height 27
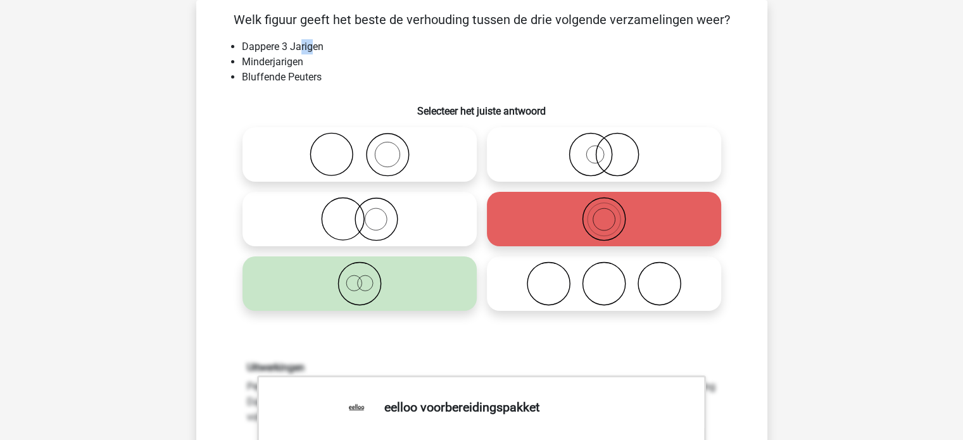
drag, startPoint x: 301, startPoint y: 51, endPoint x: 310, endPoint y: 51, distance: 8.9
click at [310, 51] on li "Dappere 3 Jarigen" at bounding box center [494, 46] width 505 height 15
drag, startPoint x: 254, startPoint y: 58, endPoint x: 289, endPoint y: 63, distance: 34.6
click at [289, 63] on li "Minderjarigen" at bounding box center [494, 61] width 505 height 15
click at [381, 72] on li "Bluffende Peuters" at bounding box center [494, 77] width 505 height 15
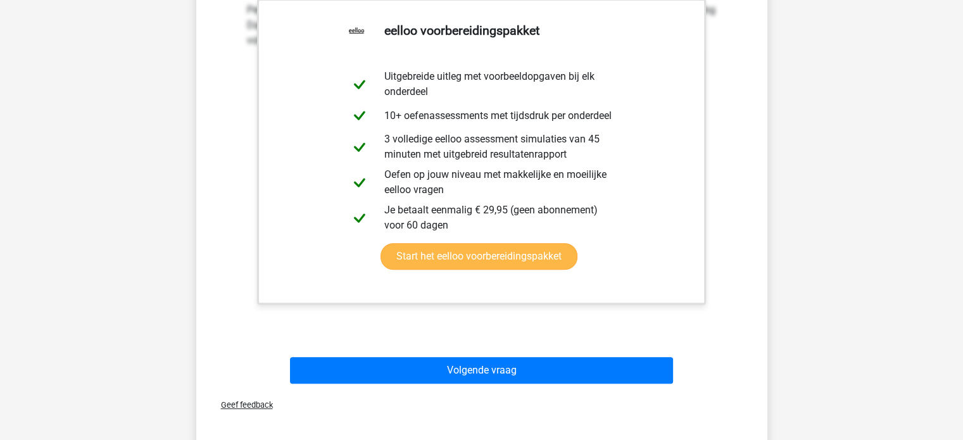
scroll to position [438, 0]
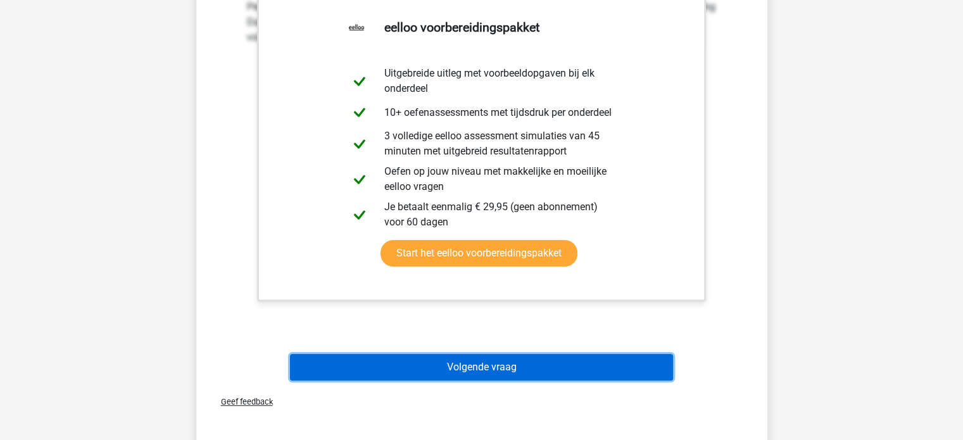
click at [458, 370] on button "Volgende vraag" at bounding box center [481, 367] width 383 height 27
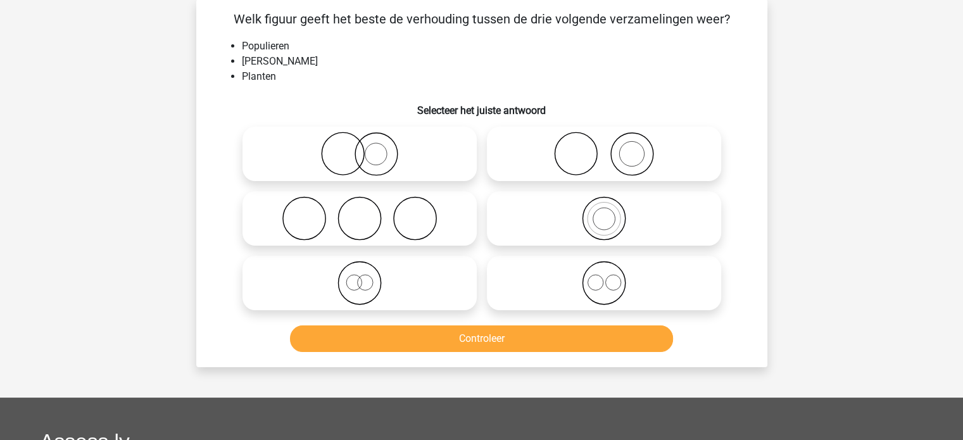
scroll to position [58, 0]
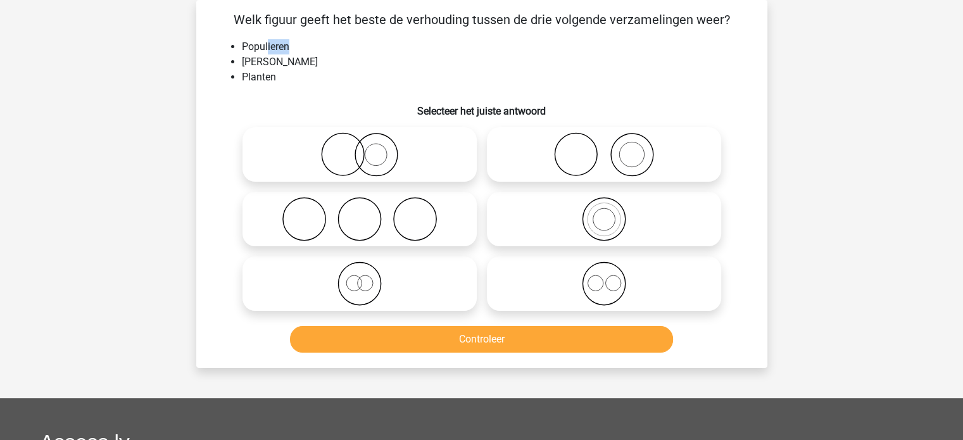
drag, startPoint x: 268, startPoint y: 50, endPoint x: 304, endPoint y: 54, distance: 35.7
click at [304, 54] on li "Populieren" at bounding box center [494, 46] width 505 height 15
click at [241, 37] on div "Welk figuur geeft het beste de verhouding tussen de drie volgende verzamelingen…" at bounding box center [481, 184] width 561 height 348
drag, startPoint x: 271, startPoint y: 47, endPoint x: 288, endPoint y: 50, distance: 17.3
click at [288, 50] on li "Populieren" at bounding box center [494, 46] width 505 height 15
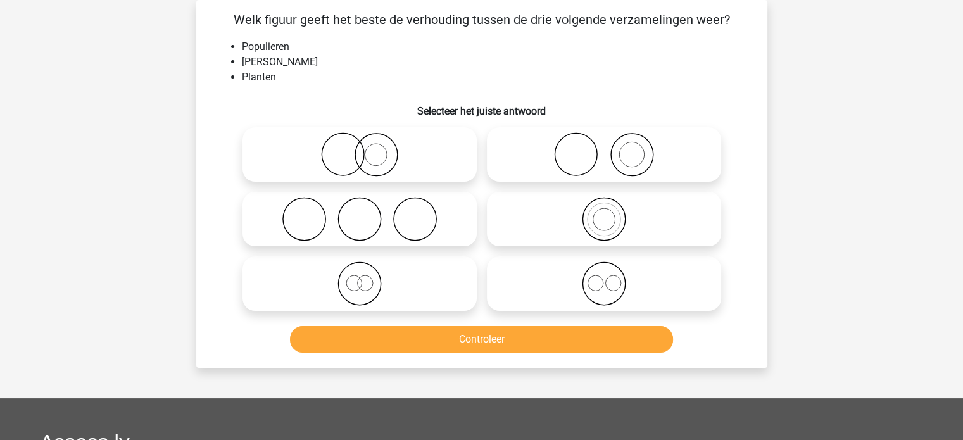
click at [314, 67] on li "[PERSON_NAME]" at bounding box center [494, 61] width 505 height 15
drag, startPoint x: 270, startPoint y: 65, endPoint x: 292, endPoint y: 69, distance: 22.6
click at [292, 69] on li "[PERSON_NAME]" at bounding box center [494, 61] width 505 height 15
click at [318, 80] on li "Planten" at bounding box center [494, 77] width 505 height 15
click at [541, 229] on icon at bounding box center [604, 219] width 224 height 44
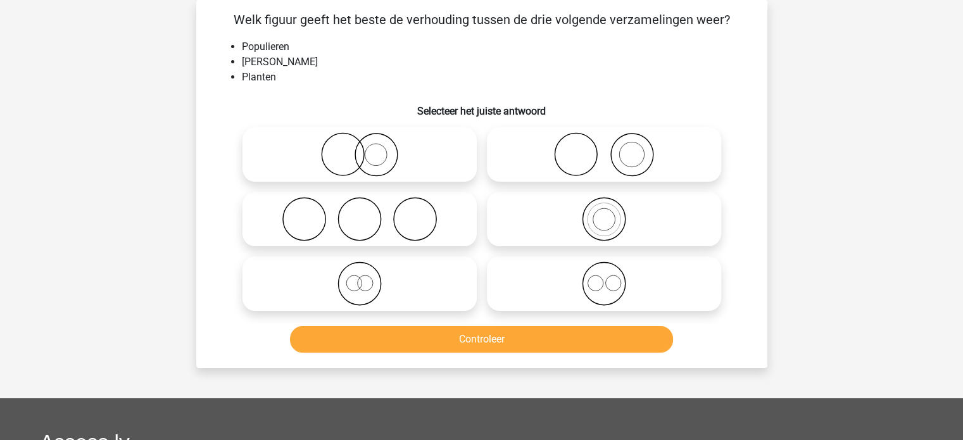
click at [604, 213] on input "radio" at bounding box center [608, 208] width 8 height 8
radio input "true"
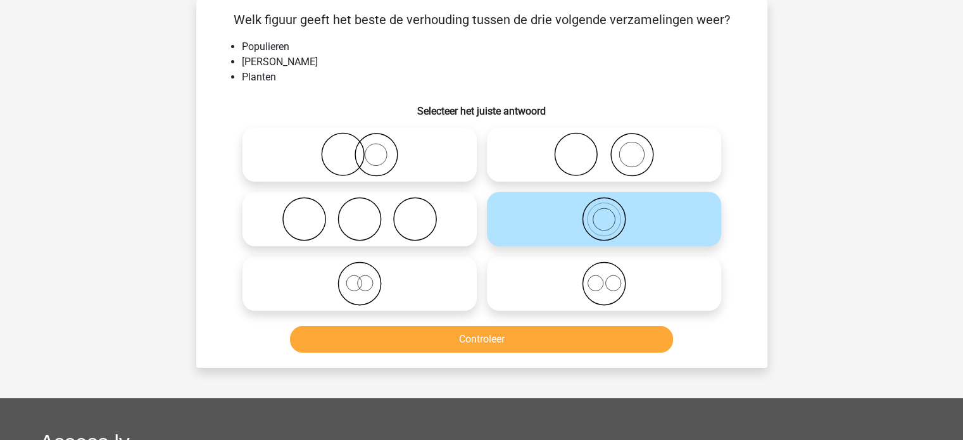
click at [512, 288] on icon at bounding box center [604, 283] width 224 height 44
click at [604, 277] on input "radio" at bounding box center [608, 273] width 8 height 8
radio input "true"
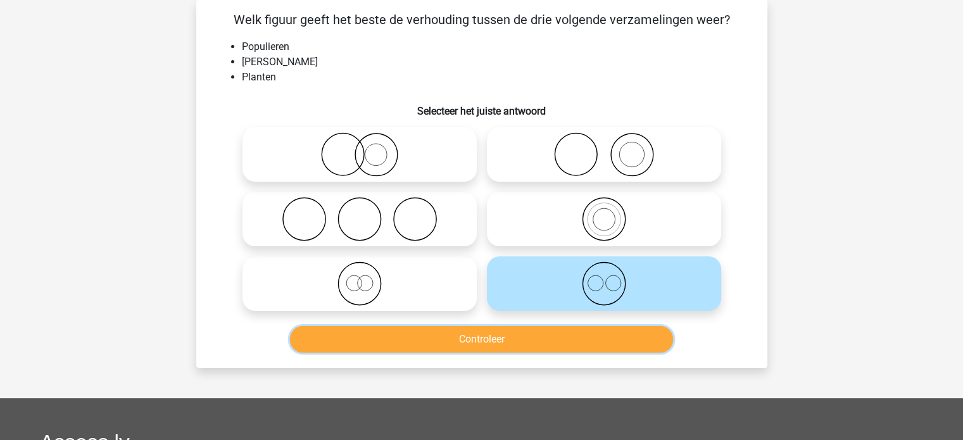
click at [508, 343] on button "Controleer" at bounding box center [481, 339] width 383 height 27
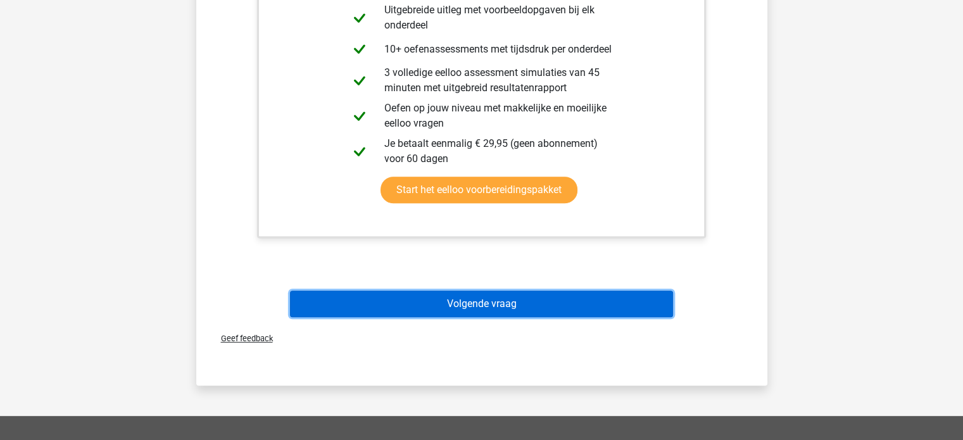
click at [482, 300] on button "Volgende vraag" at bounding box center [481, 304] width 383 height 27
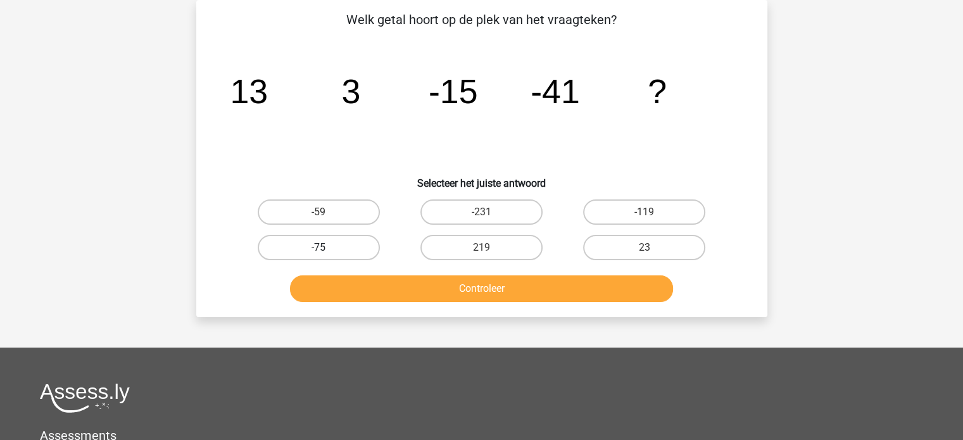
click at [344, 255] on label "-75" at bounding box center [319, 247] width 122 height 25
click at [327, 255] on input "-75" at bounding box center [322, 252] width 8 height 8
radio input "true"
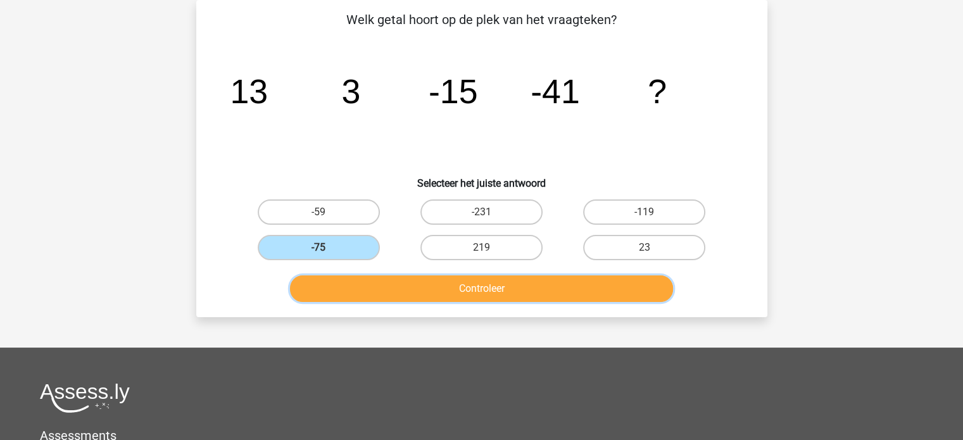
click at [391, 290] on button "Controleer" at bounding box center [481, 288] width 383 height 27
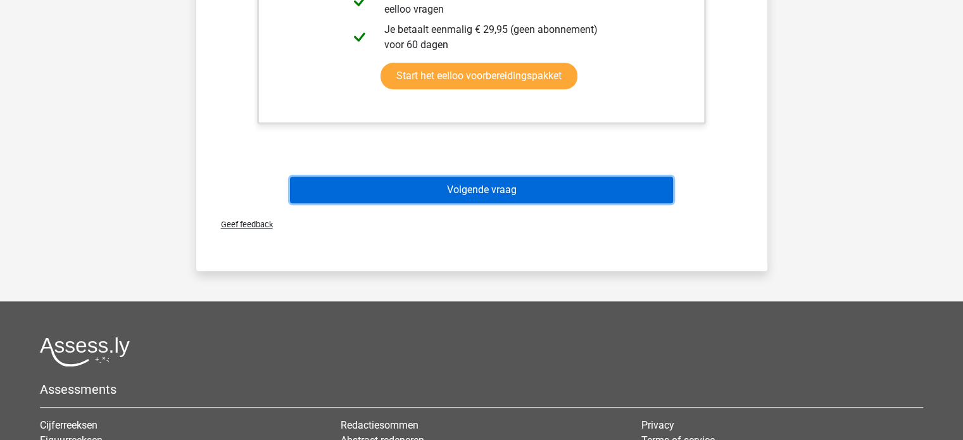
click at [427, 186] on button "Volgende vraag" at bounding box center [481, 190] width 383 height 27
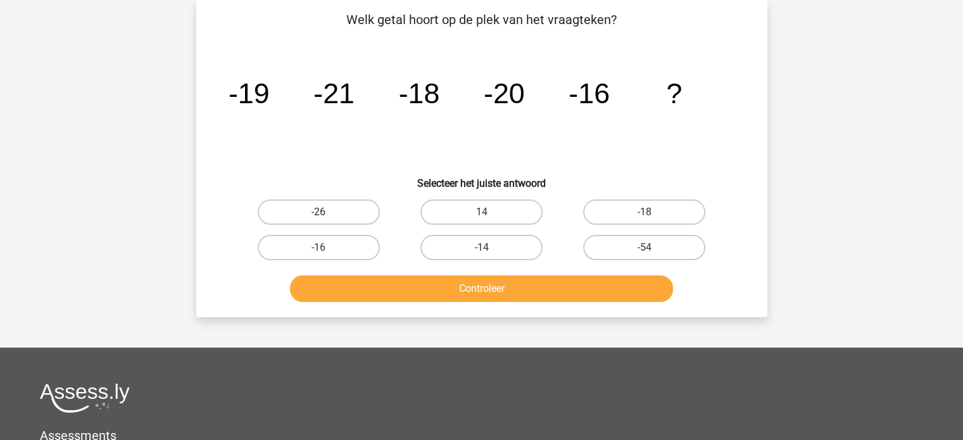
click at [363, 221] on label "-26" at bounding box center [319, 211] width 122 height 25
click at [327, 220] on input "-26" at bounding box center [322, 216] width 8 height 8
radio input "true"
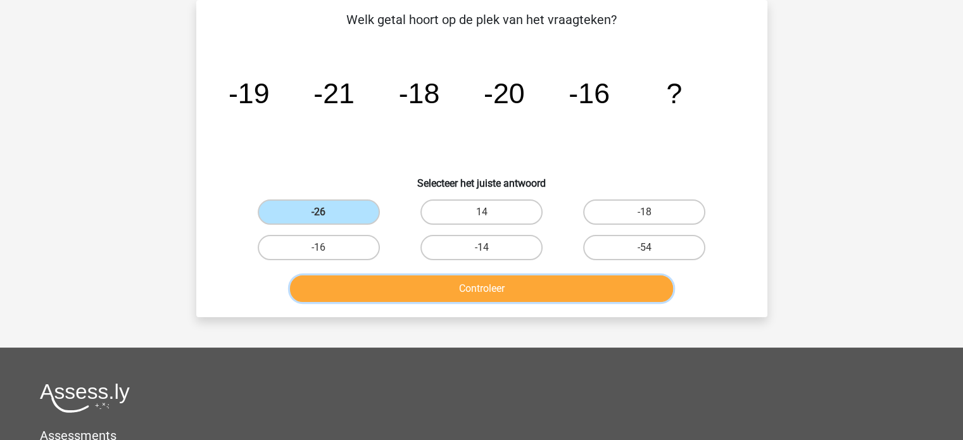
click at [454, 289] on button "Controleer" at bounding box center [481, 288] width 383 height 27
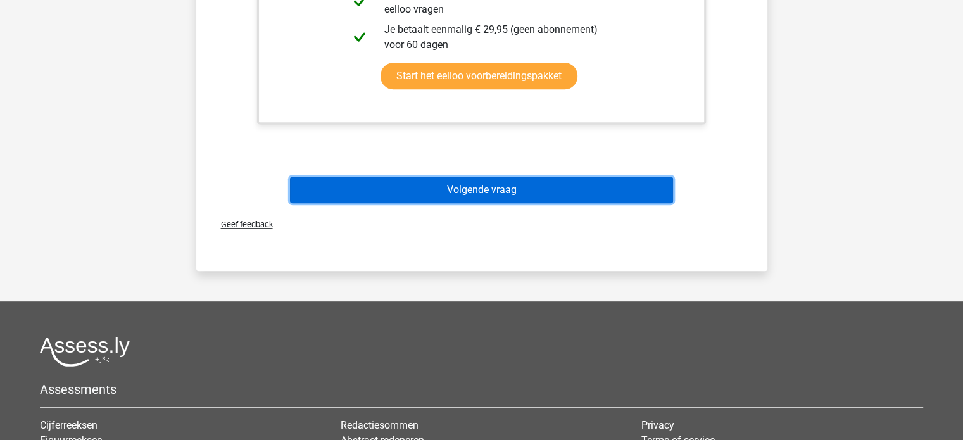
click at [503, 189] on button "Volgende vraag" at bounding box center [481, 190] width 383 height 27
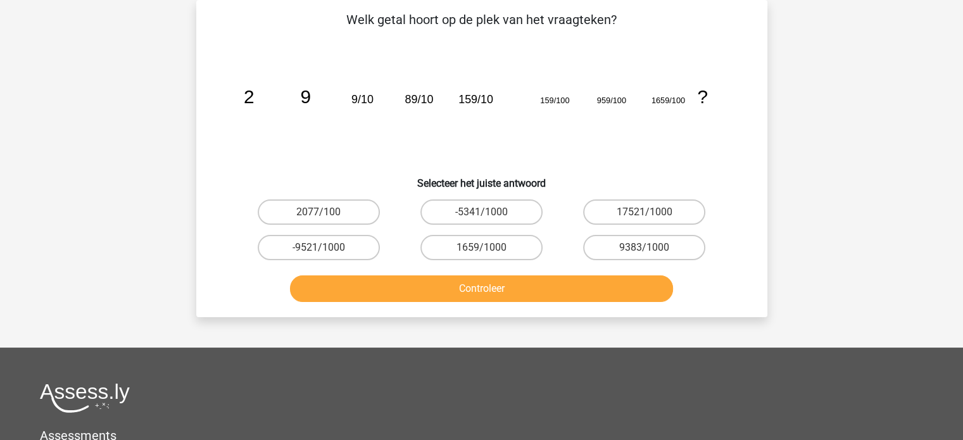
scroll to position [0, 0]
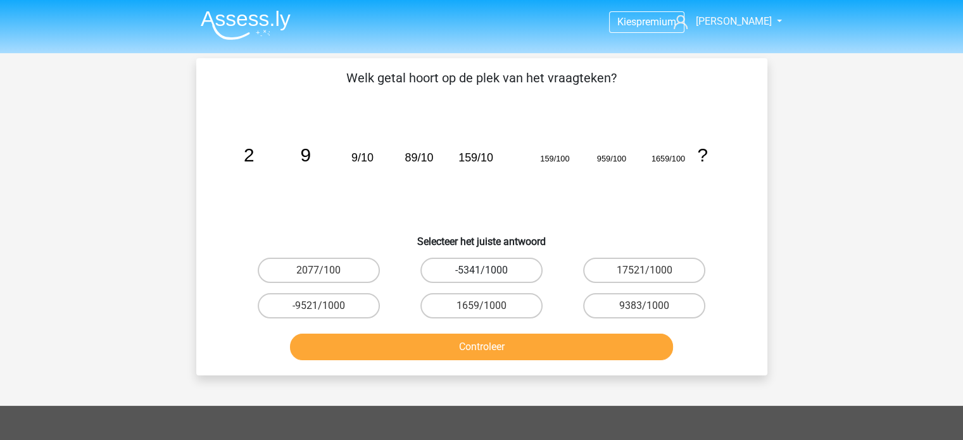
click at [439, 264] on label "-5341/1000" at bounding box center [481, 270] width 122 height 25
click at [481, 270] on input "-5341/1000" at bounding box center [485, 274] width 8 height 8
radio input "true"
click at [334, 272] on label "2077/100" at bounding box center [319, 270] width 122 height 25
click at [327, 272] on input "2077/100" at bounding box center [322, 274] width 8 height 8
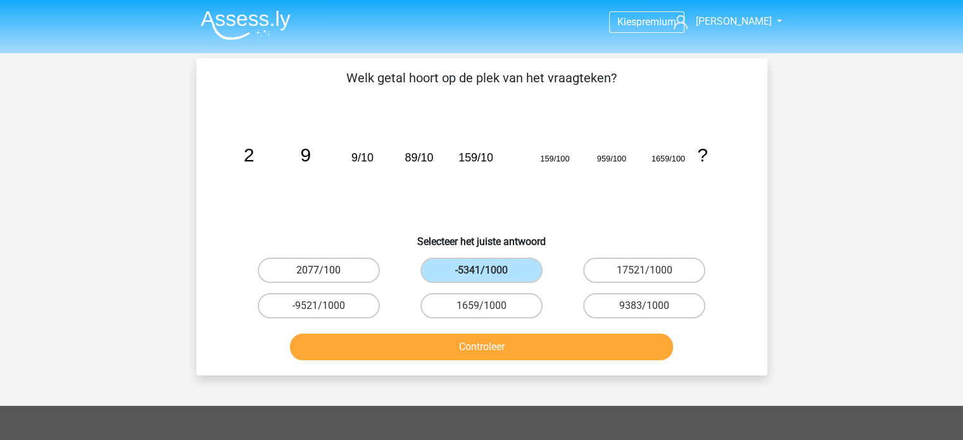
radio input "true"
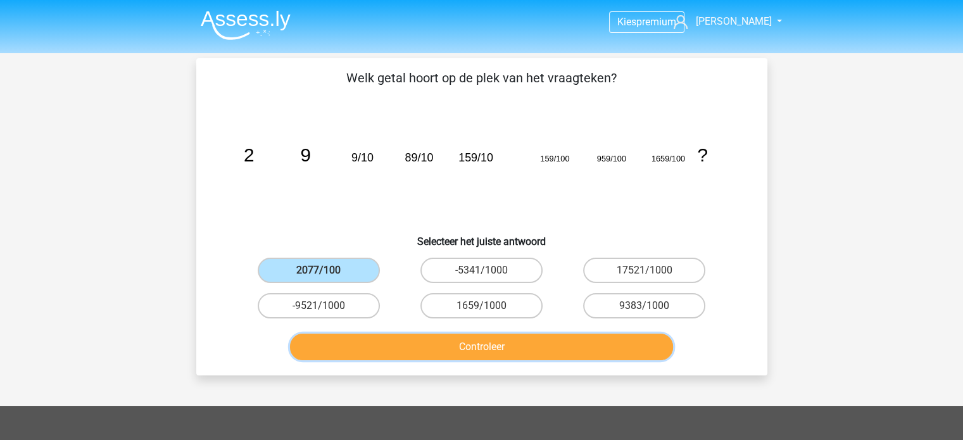
click at [423, 335] on button "Controleer" at bounding box center [481, 347] width 383 height 27
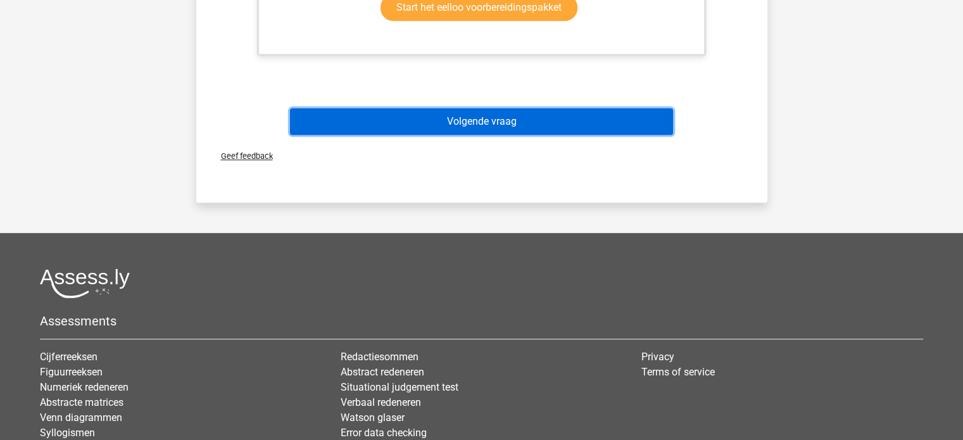
click at [430, 121] on button "Volgende vraag" at bounding box center [481, 121] width 383 height 27
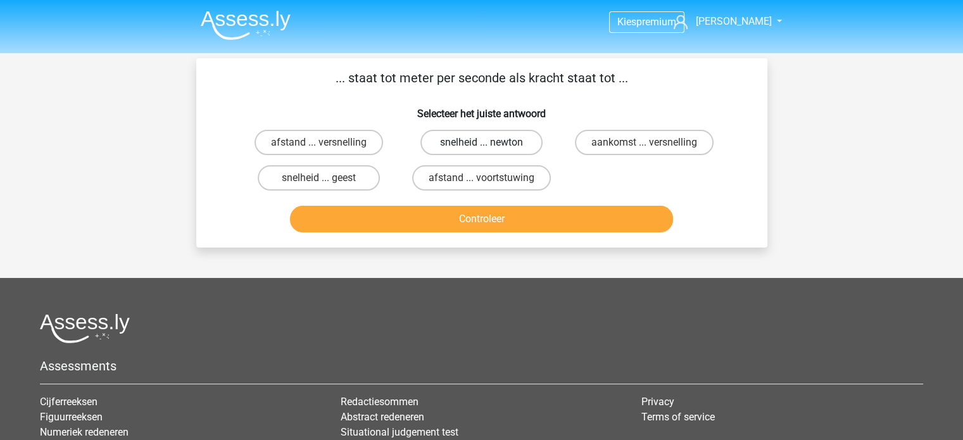
click at [468, 144] on label "snelheid ... newton" at bounding box center [481, 142] width 122 height 25
click at [481, 144] on input "snelheid ... newton" at bounding box center [485, 146] width 8 height 8
radio input "true"
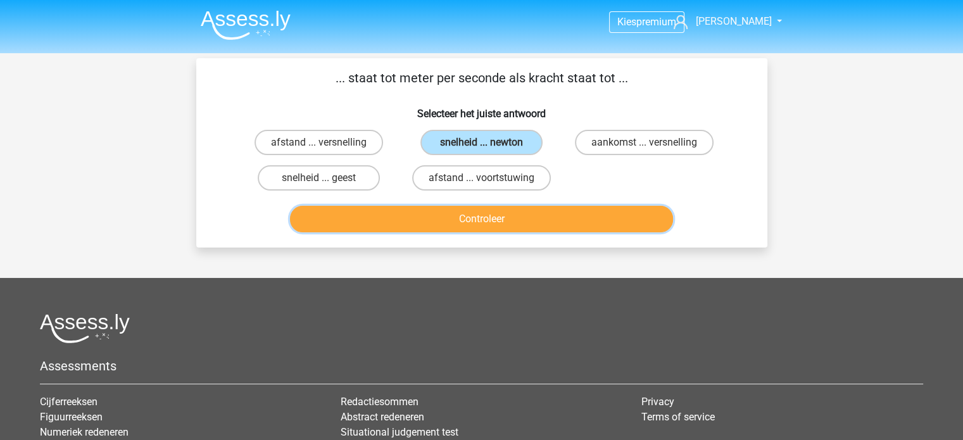
click at [499, 217] on button "Controleer" at bounding box center [481, 219] width 383 height 27
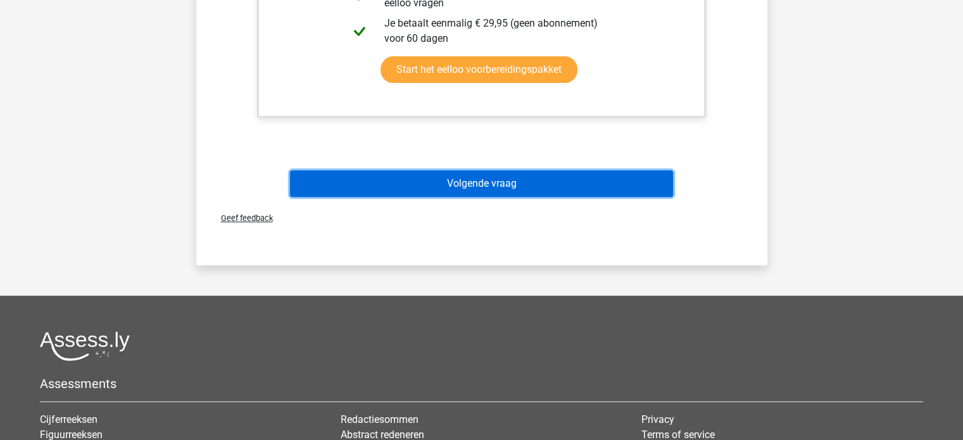
click at [479, 182] on button "Volgende vraag" at bounding box center [481, 183] width 383 height 27
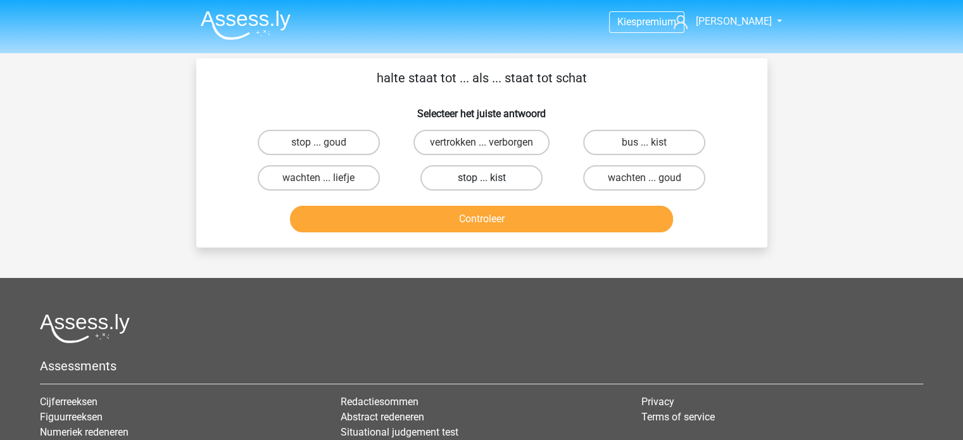
click at [474, 176] on label "stop ... kist" at bounding box center [481, 177] width 122 height 25
click at [481, 178] on input "stop ... kist" at bounding box center [485, 182] width 8 height 8
radio input "true"
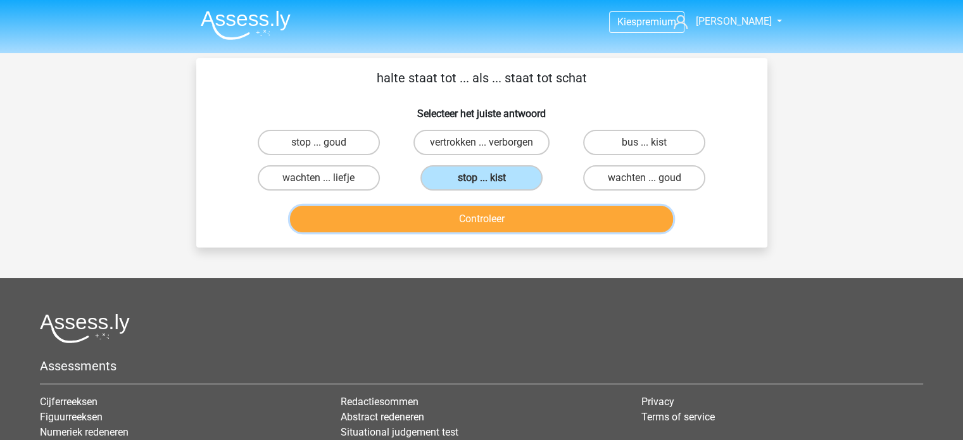
click at [482, 215] on button "Controleer" at bounding box center [481, 219] width 383 height 27
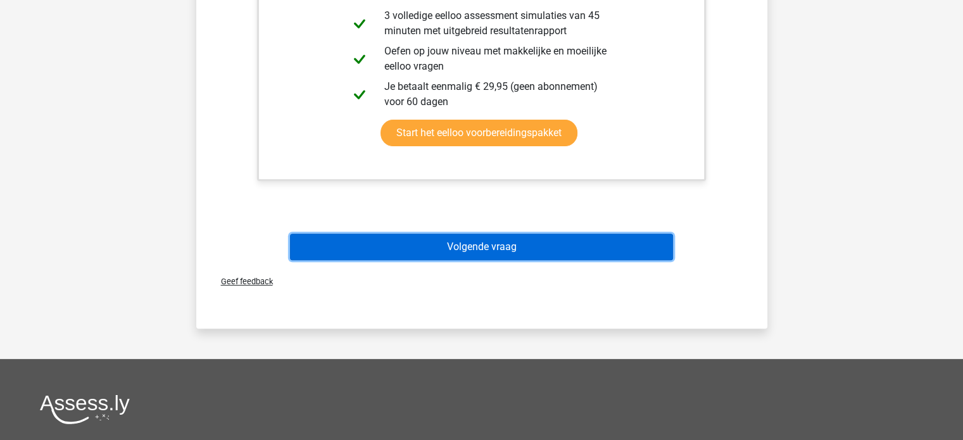
click at [482, 239] on button "Volgende vraag" at bounding box center [481, 247] width 383 height 27
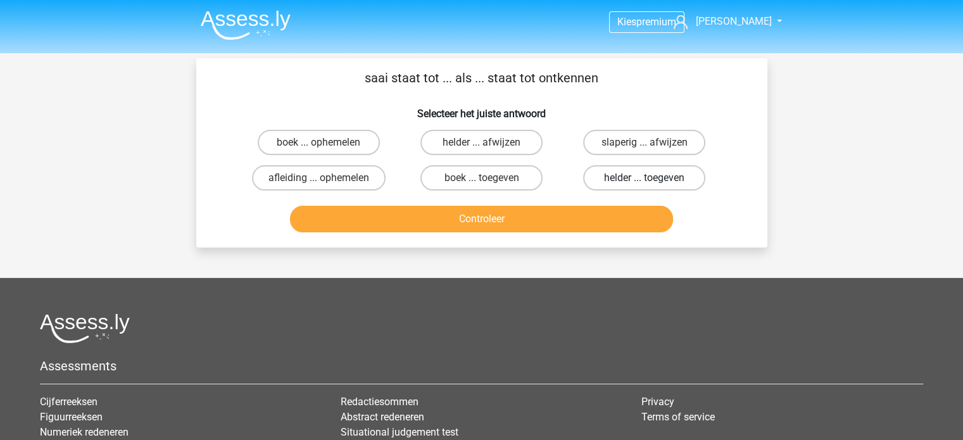
click at [595, 178] on label "helder ... toegeven" at bounding box center [644, 177] width 122 height 25
click at [644, 178] on input "helder ... toegeven" at bounding box center [648, 182] width 8 height 8
radio input "true"
click at [491, 173] on label "boek ... toegeven" at bounding box center [481, 177] width 122 height 25
click at [489, 178] on input "boek ... toegeven" at bounding box center [485, 182] width 8 height 8
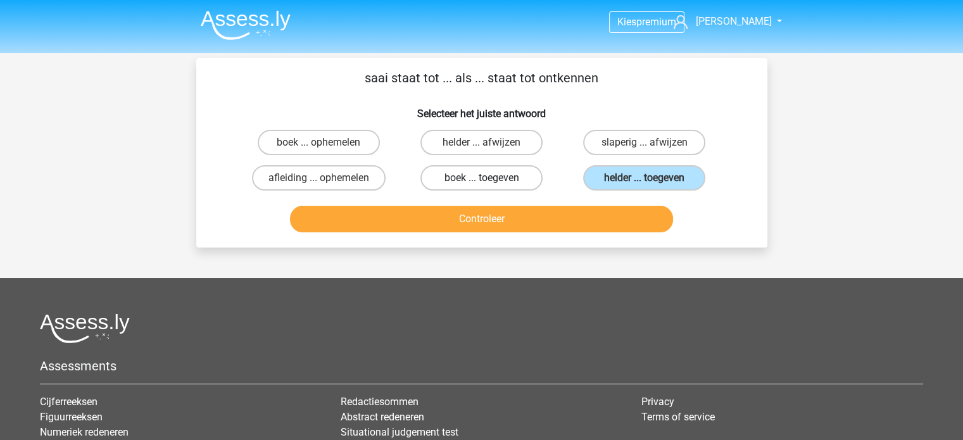
radio input "true"
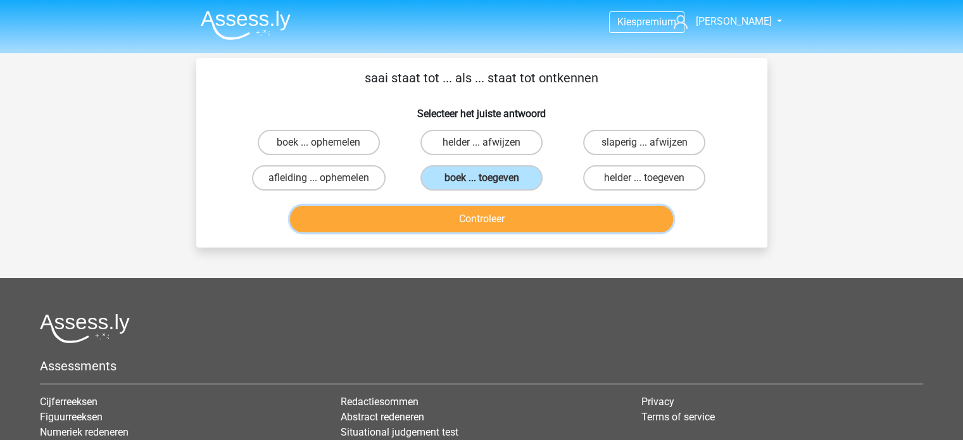
click at [487, 211] on button "Controleer" at bounding box center [481, 219] width 383 height 27
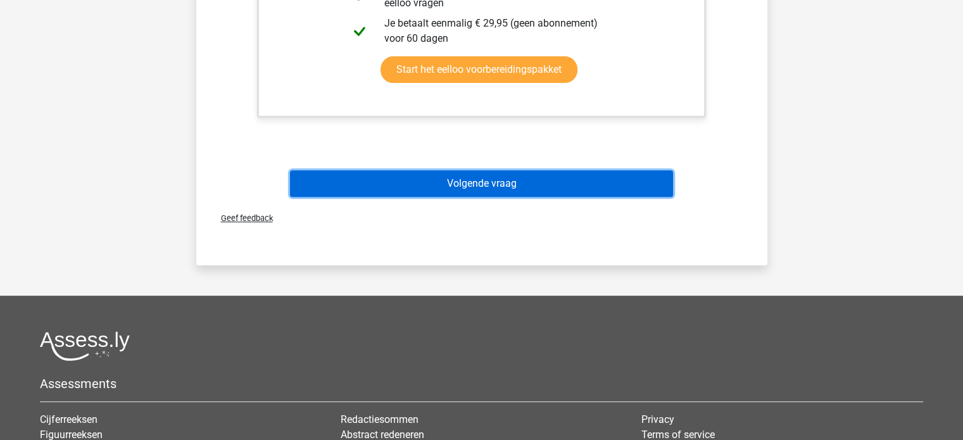
click at [466, 184] on button "Volgende vraag" at bounding box center [481, 183] width 383 height 27
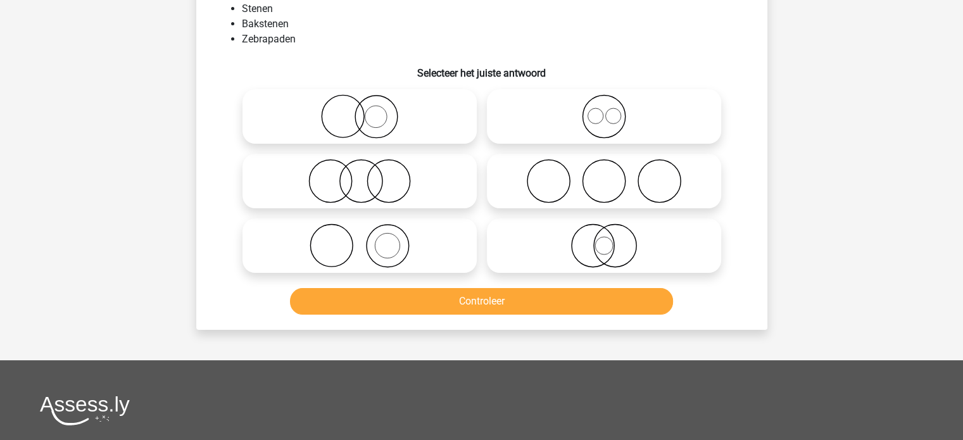
scroll to position [58, 0]
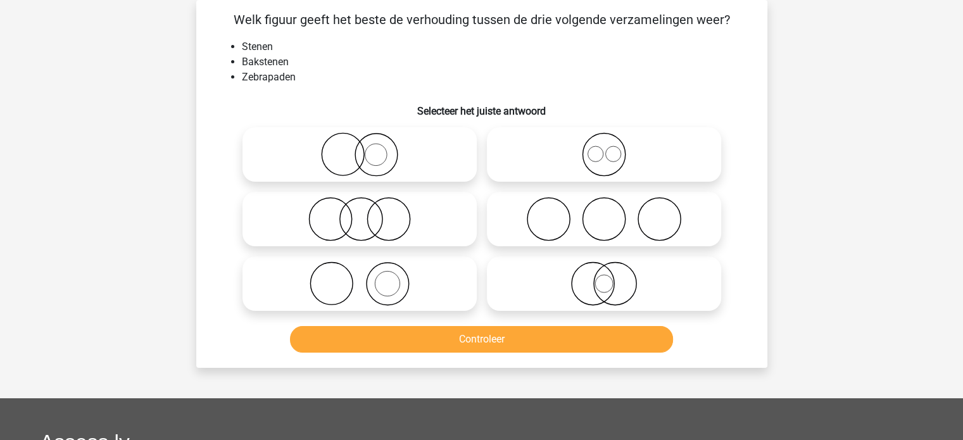
click at [534, 172] on icon at bounding box center [604, 154] width 224 height 44
click at [604, 148] on input "radio" at bounding box center [608, 144] width 8 height 8
radio input "true"
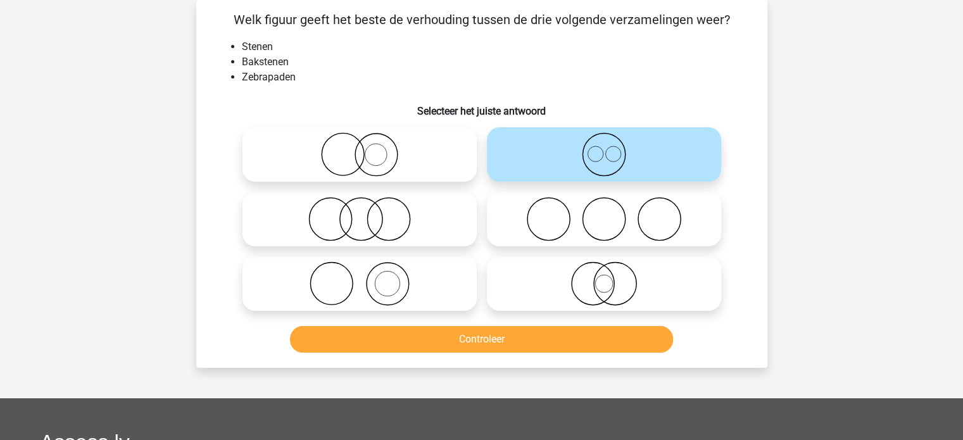
click at [428, 212] on icon at bounding box center [360, 219] width 224 height 44
click at [368, 212] on input "radio" at bounding box center [364, 208] width 8 height 8
radio input "true"
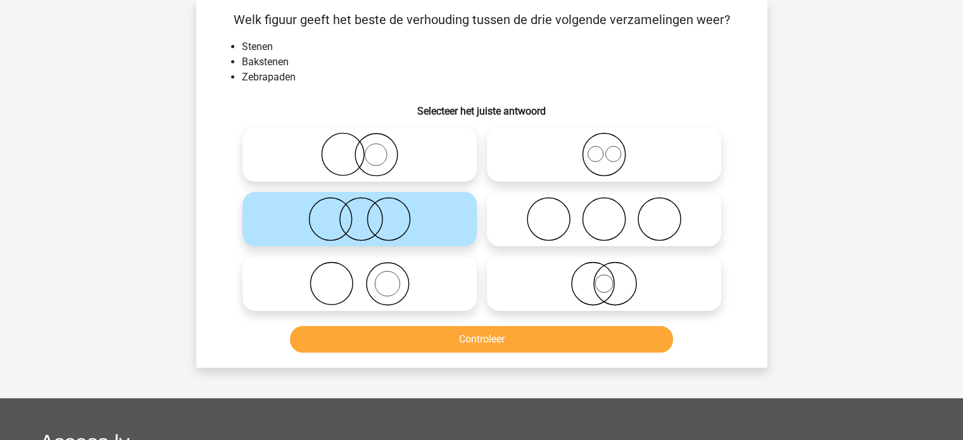
click at [517, 286] on icon at bounding box center [604, 283] width 224 height 44
click at [604, 277] on input "radio" at bounding box center [608, 273] width 8 height 8
radio input "true"
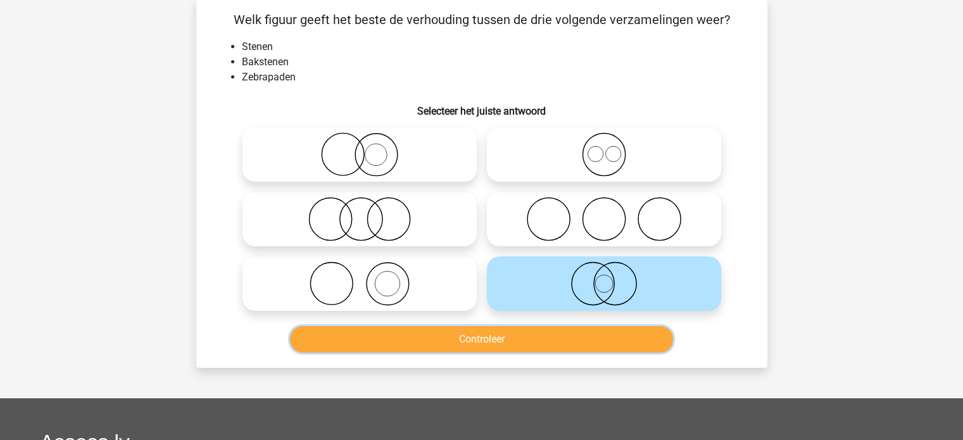
click at [510, 334] on button "Controleer" at bounding box center [481, 339] width 383 height 27
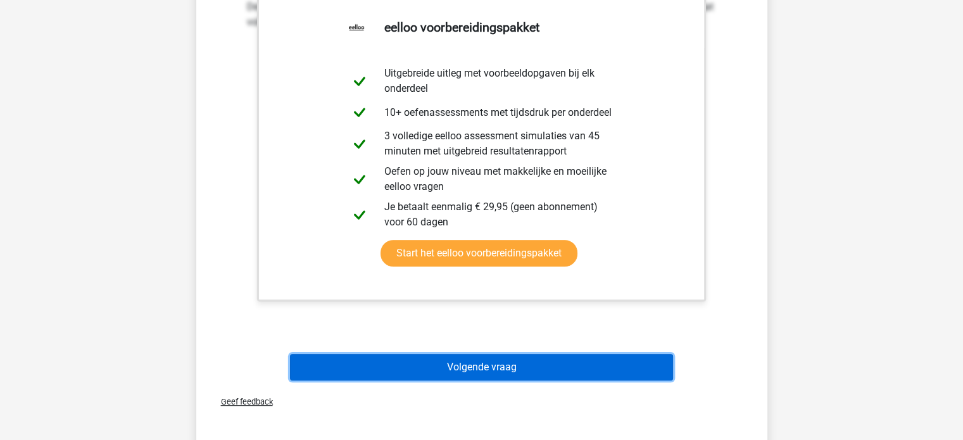
click at [500, 361] on button "Volgende vraag" at bounding box center [481, 367] width 383 height 27
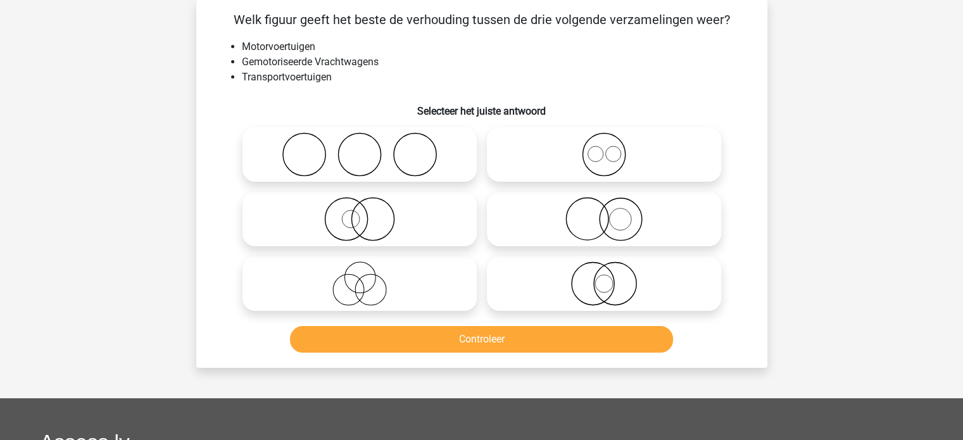
click at [398, 208] on icon at bounding box center [360, 219] width 224 height 44
click at [368, 208] on input "radio" at bounding box center [364, 208] width 8 height 8
radio input "true"
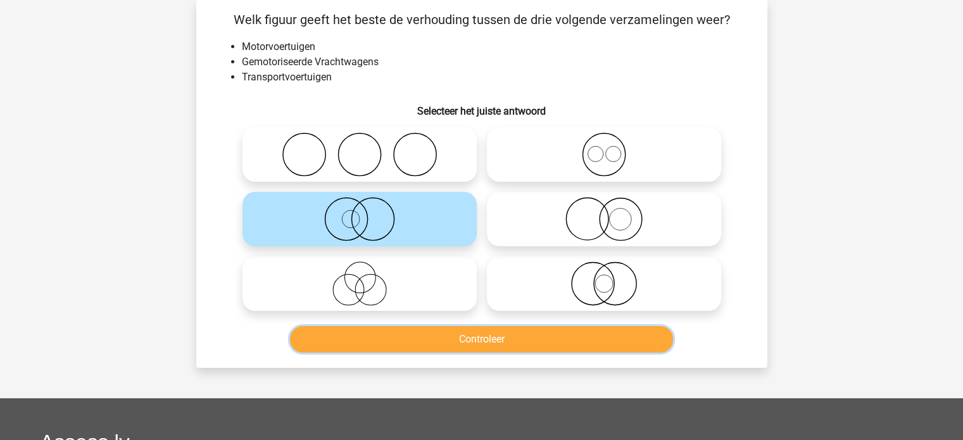
click at [518, 340] on button "Controleer" at bounding box center [481, 339] width 383 height 27
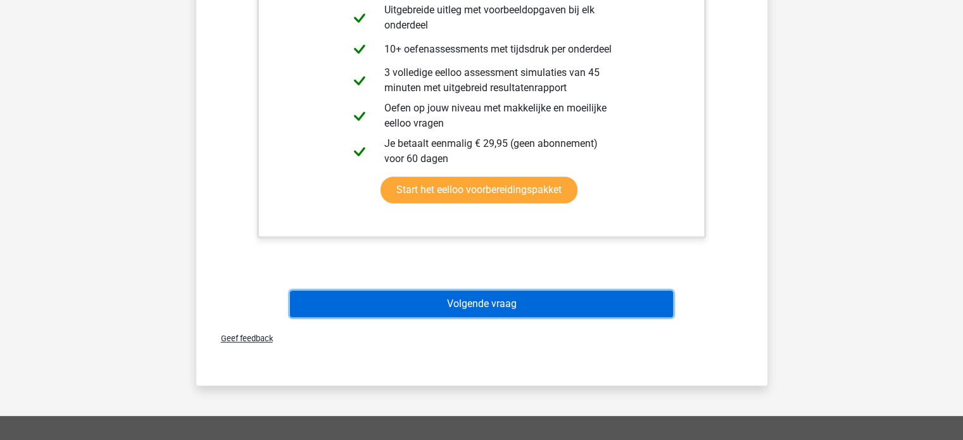
click at [510, 298] on button "Volgende vraag" at bounding box center [481, 304] width 383 height 27
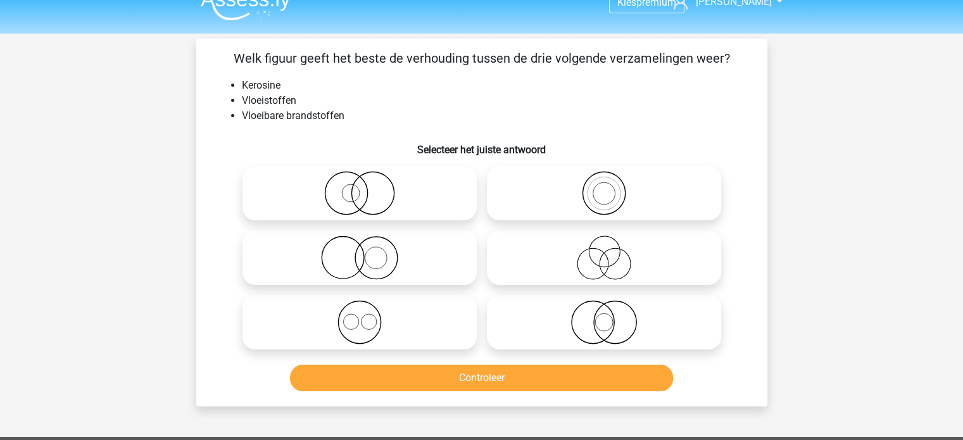
scroll to position [0, 0]
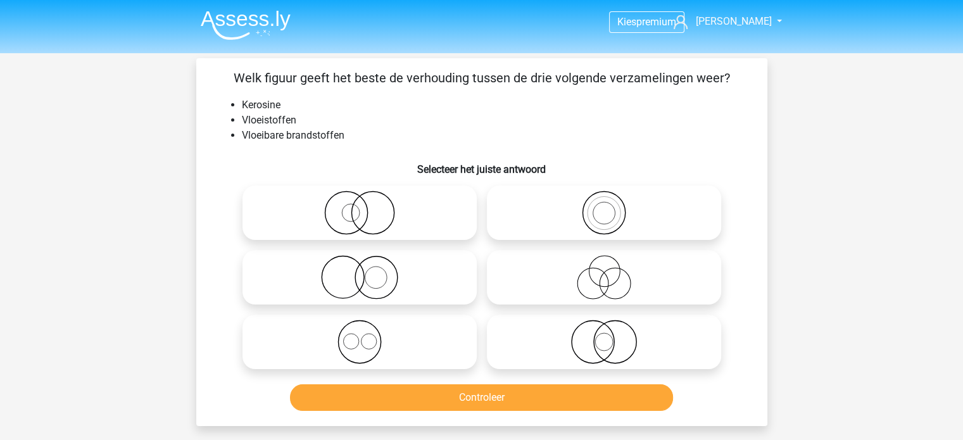
click at [542, 207] on icon at bounding box center [604, 213] width 224 height 44
click at [604, 206] on input "radio" at bounding box center [608, 202] width 8 height 8
radio input "true"
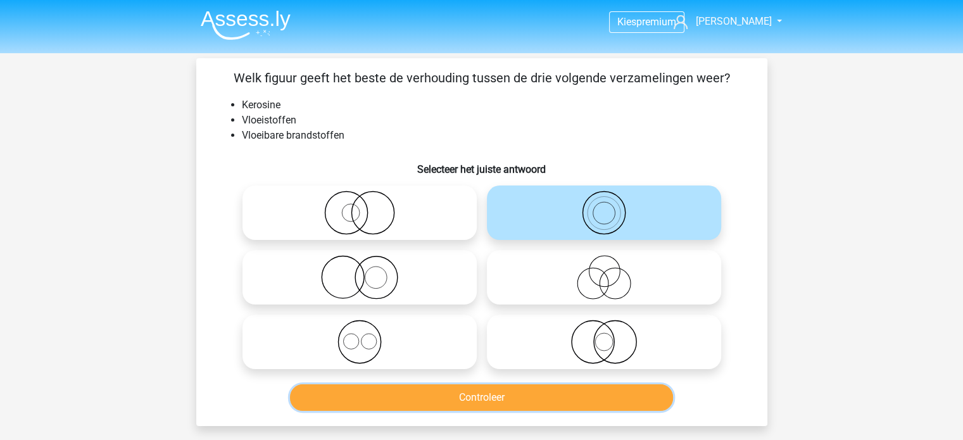
click at [454, 394] on button "Controleer" at bounding box center [481, 397] width 383 height 27
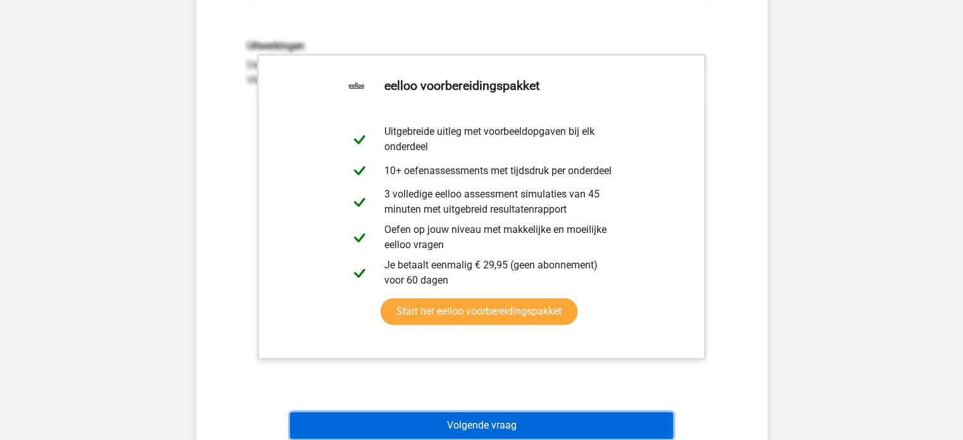
click at [488, 421] on button "Volgende vraag" at bounding box center [481, 425] width 383 height 27
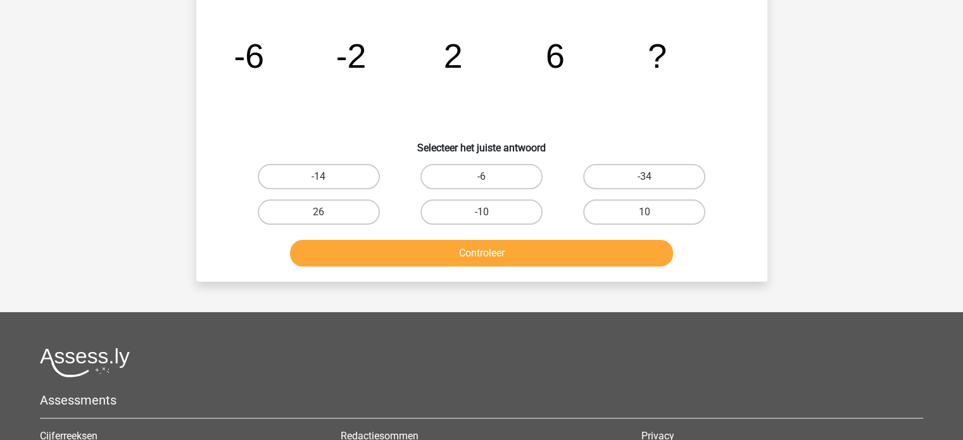
scroll to position [58, 0]
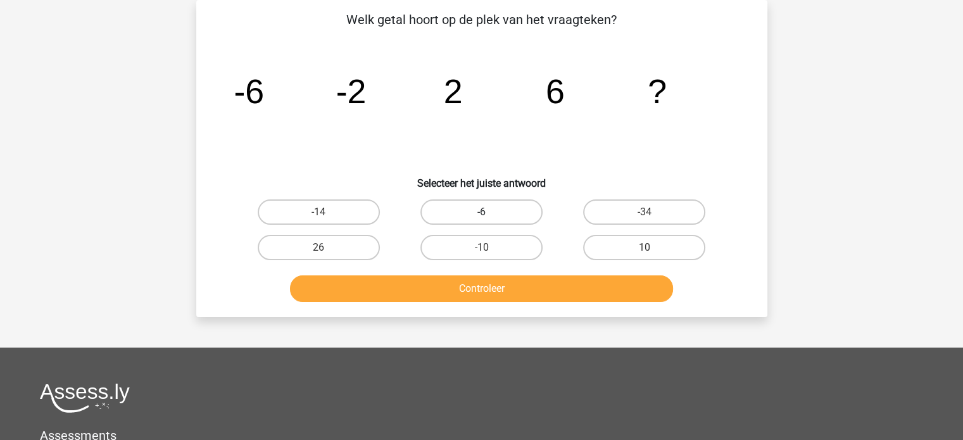
click at [464, 210] on label "-6" at bounding box center [481, 211] width 122 height 25
click at [481, 212] on input "-6" at bounding box center [485, 216] width 8 height 8
radio input "true"
click at [589, 245] on label "10" at bounding box center [644, 247] width 122 height 25
click at [644, 248] on input "10" at bounding box center [648, 252] width 8 height 8
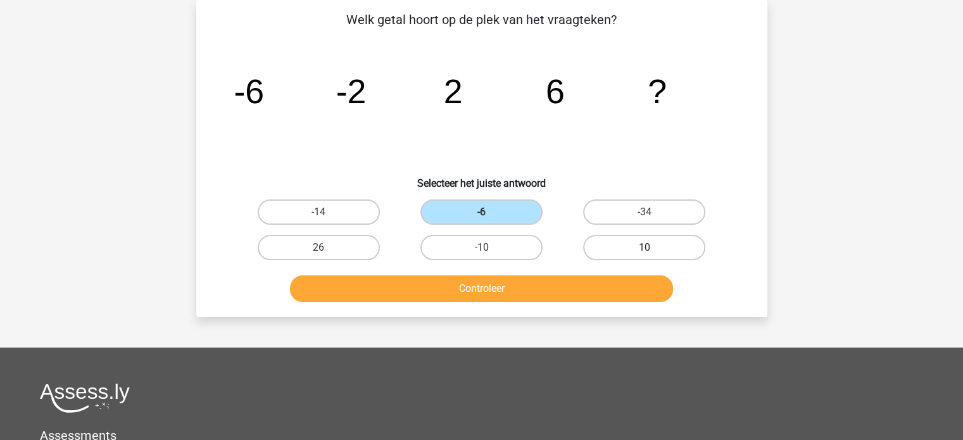
radio input "true"
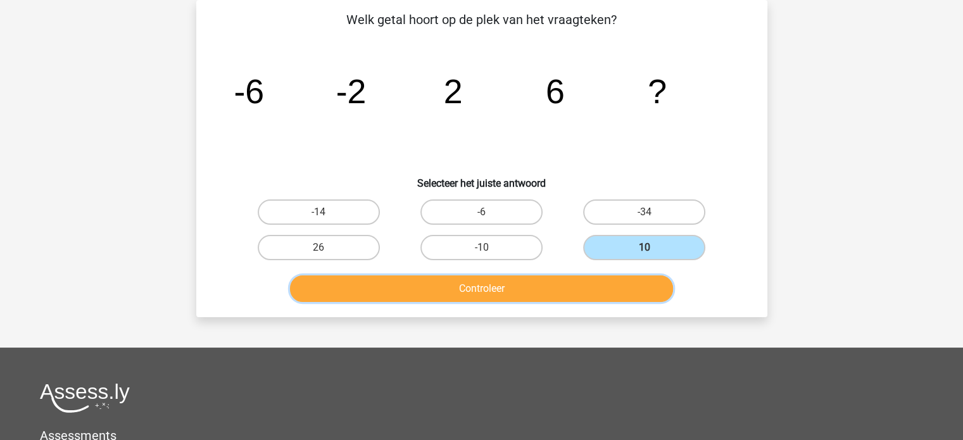
click at [565, 288] on button "Controleer" at bounding box center [481, 288] width 383 height 27
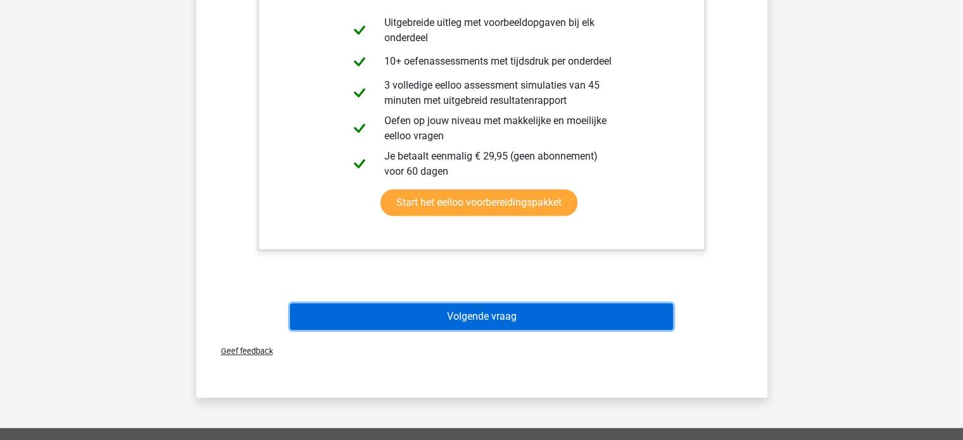
click at [513, 306] on button "Volgende vraag" at bounding box center [481, 316] width 383 height 27
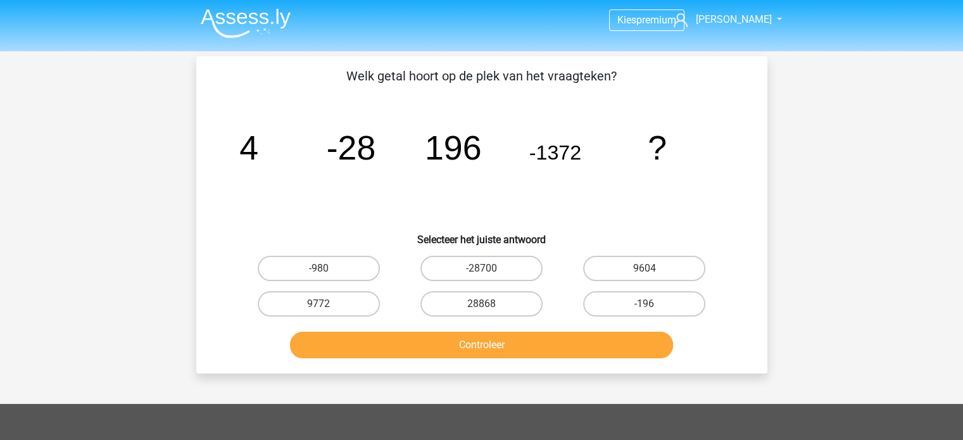
scroll to position [0, 0]
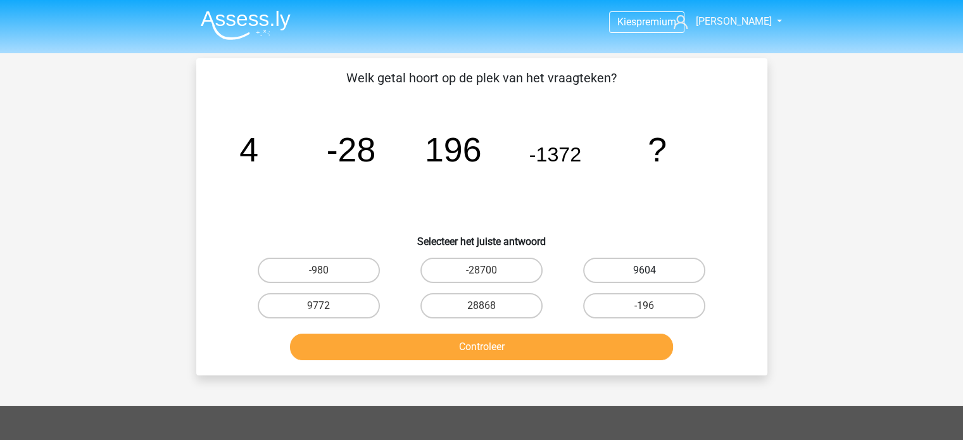
click at [605, 268] on label "9604" at bounding box center [644, 270] width 122 height 25
click at [644, 270] on input "9604" at bounding box center [648, 274] width 8 height 8
radio input "true"
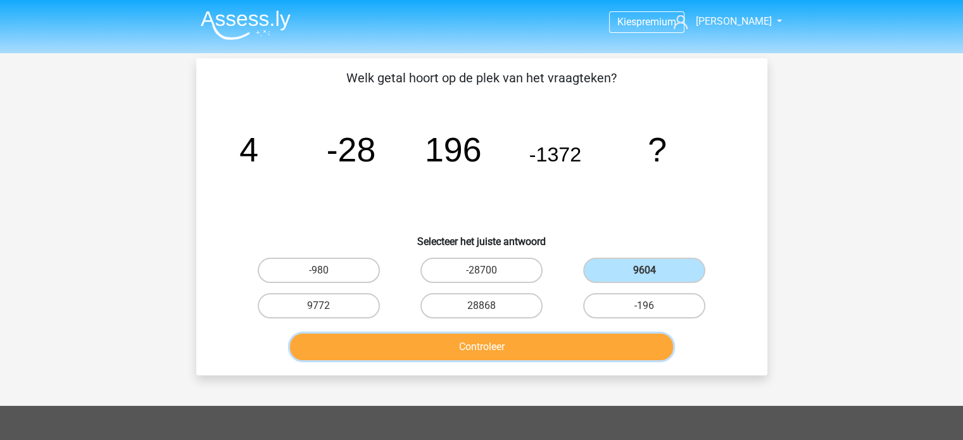
click at [496, 356] on button "Controleer" at bounding box center [481, 347] width 383 height 27
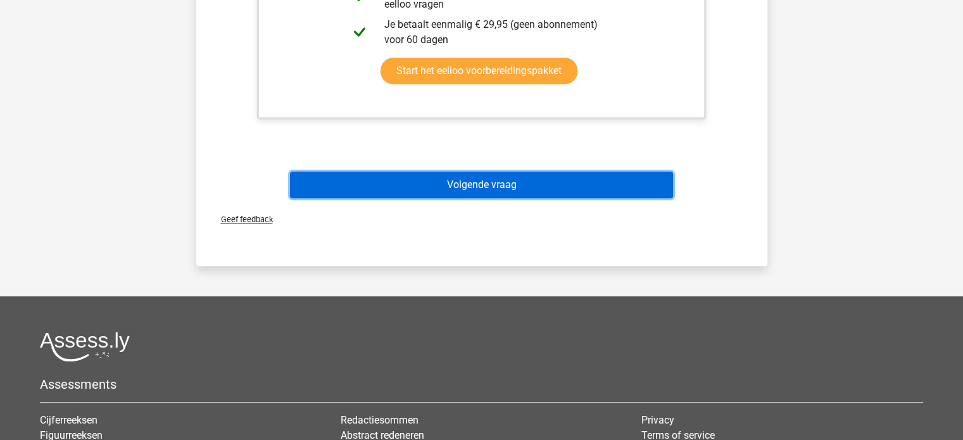
click at [434, 182] on button "Volgende vraag" at bounding box center [481, 185] width 383 height 27
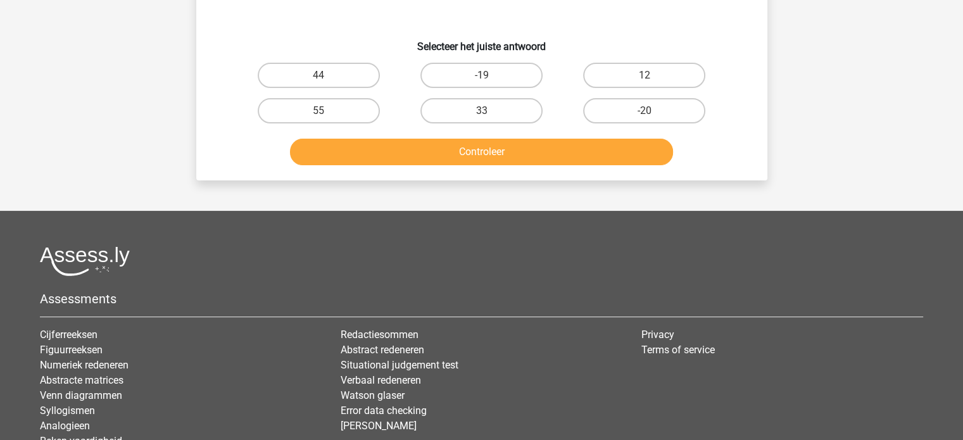
scroll to position [58, 0]
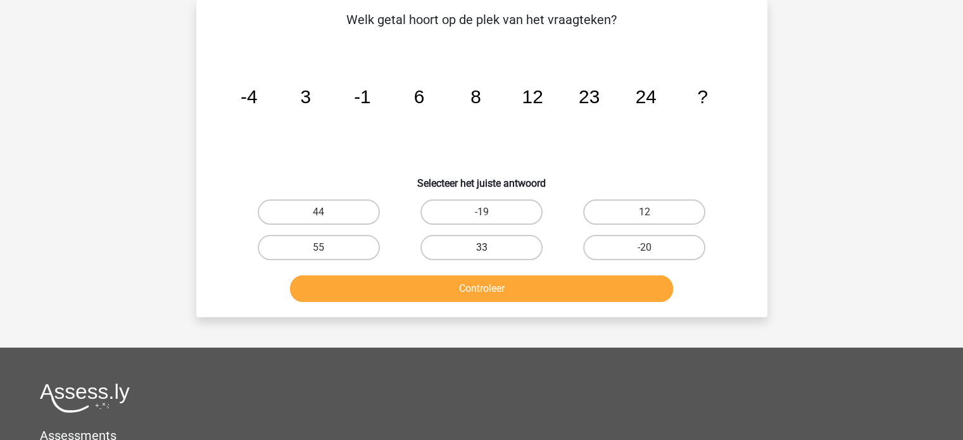
click at [449, 254] on label "33" at bounding box center [481, 247] width 122 height 25
click at [481, 254] on input "33" at bounding box center [485, 252] width 8 height 8
radio input "true"
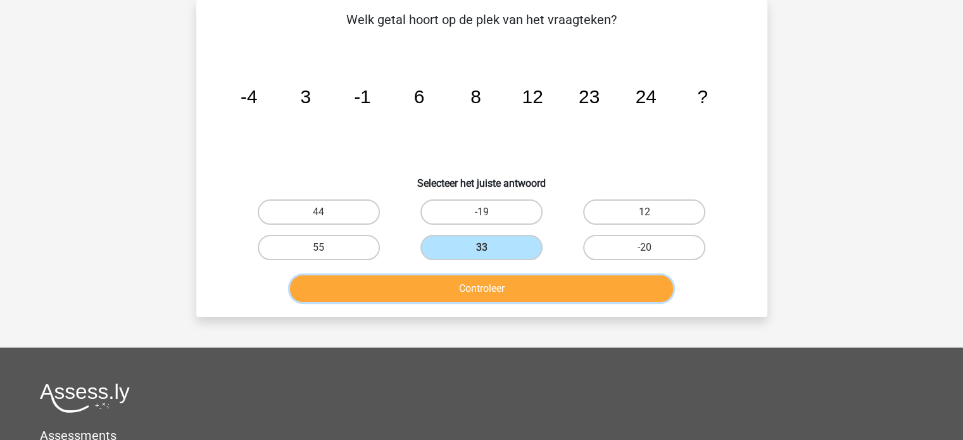
click at [453, 282] on button "Controleer" at bounding box center [481, 288] width 383 height 27
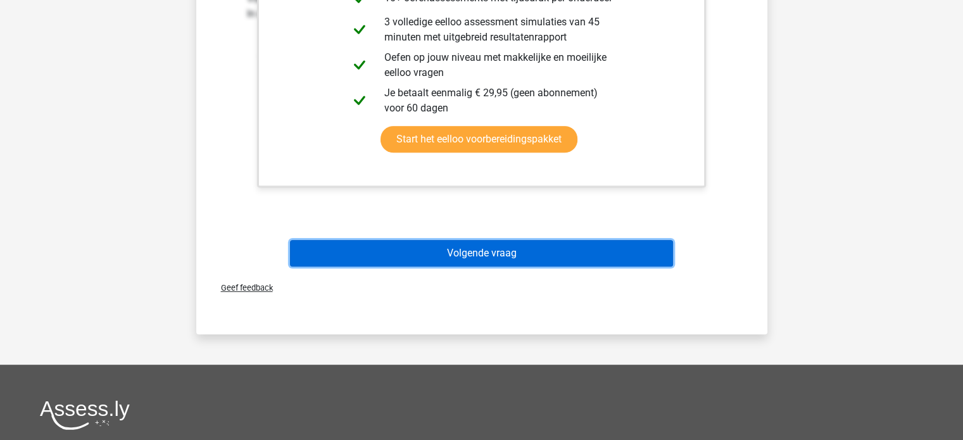
click at [410, 258] on button "Volgende vraag" at bounding box center [481, 253] width 383 height 27
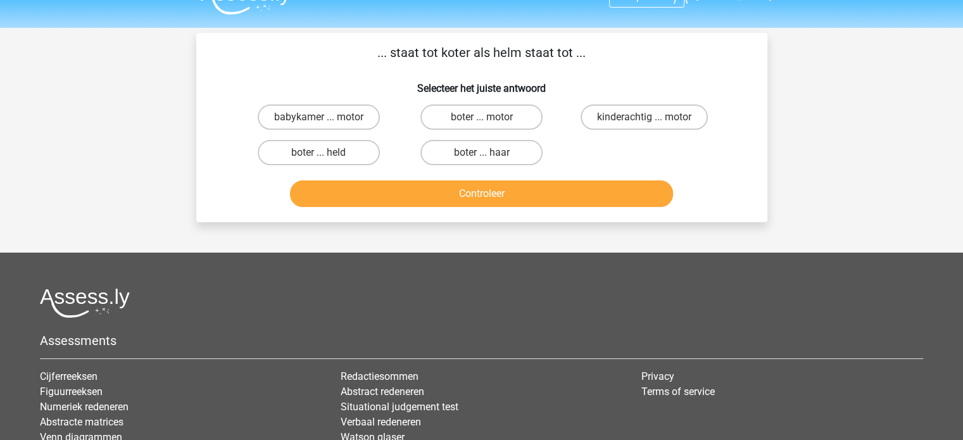
scroll to position [0, 0]
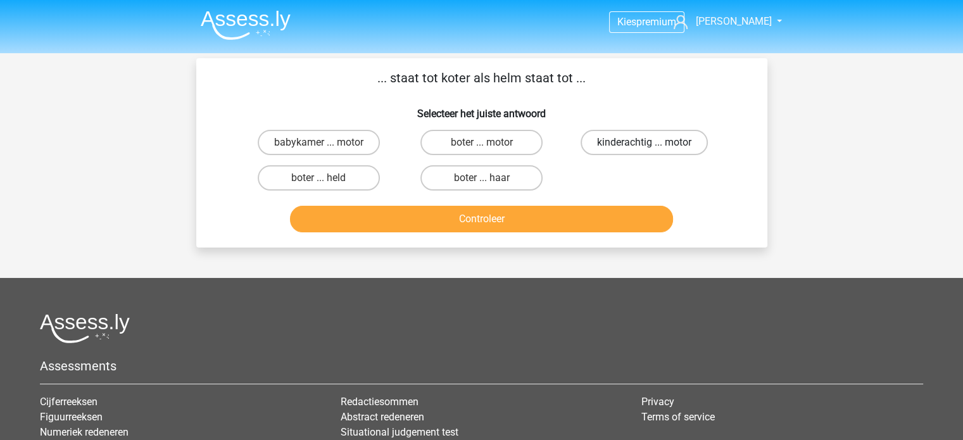
click at [605, 151] on label "kinderachtig ... motor" at bounding box center [644, 142] width 127 height 25
click at [644, 151] on input "kinderachtig ... motor" at bounding box center [648, 146] width 8 height 8
radio input "true"
click at [460, 153] on label "boter ... motor" at bounding box center [481, 142] width 122 height 25
click at [481, 151] on input "boter ... motor" at bounding box center [485, 146] width 8 height 8
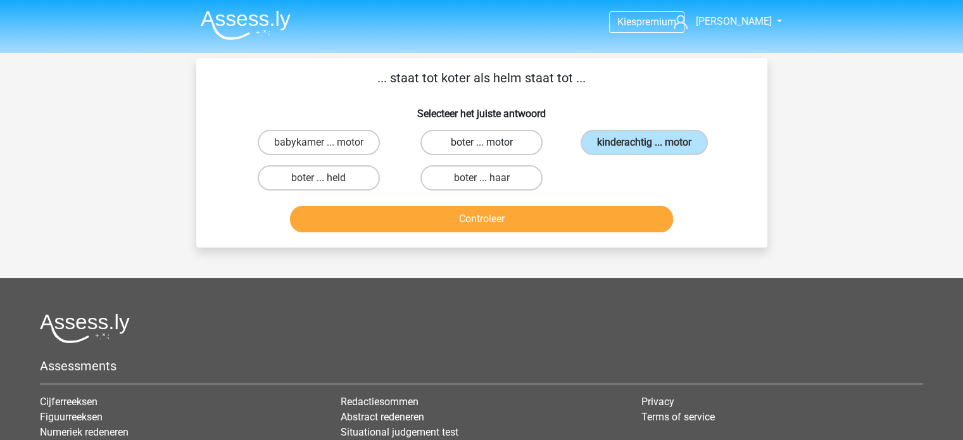
radio input "true"
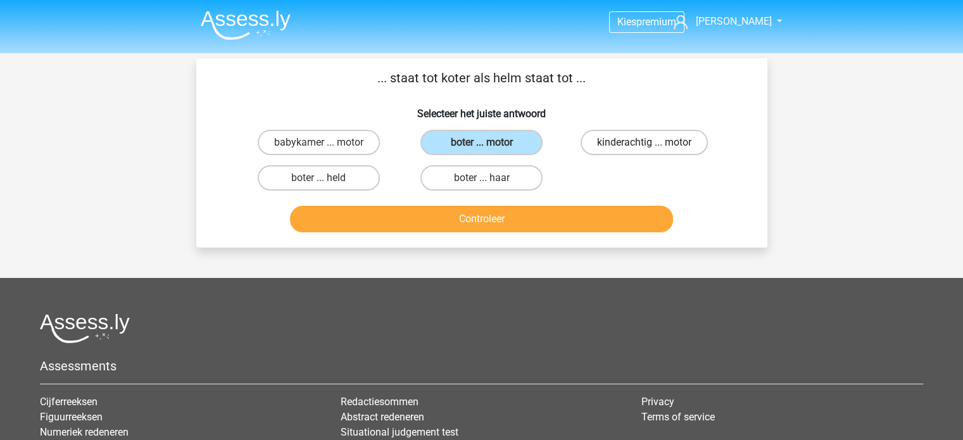
click at [635, 136] on label "kinderachtig ... motor" at bounding box center [644, 142] width 127 height 25
click at [644, 142] on input "kinderachtig ... motor" at bounding box center [648, 146] width 8 height 8
radio input "true"
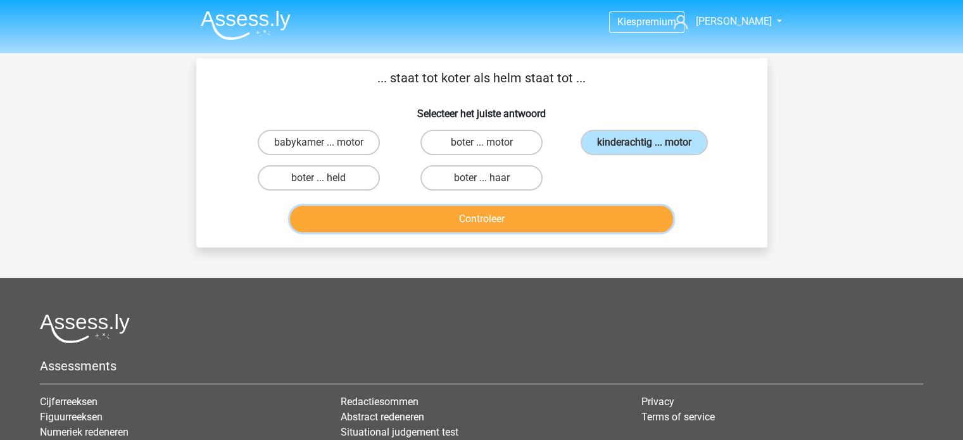
click at [509, 230] on button "Controleer" at bounding box center [481, 219] width 383 height 27
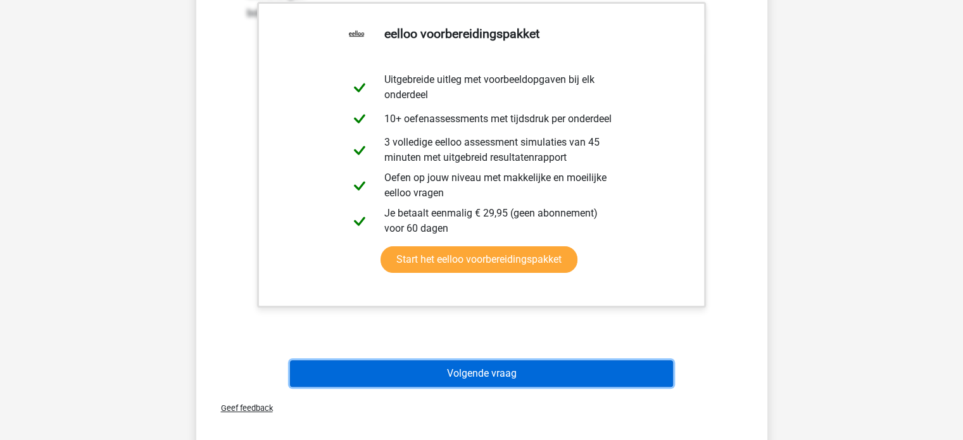
click at [481, 374] on button "Volgende vraag" at bounding box center [481, 373] width 383 height 27
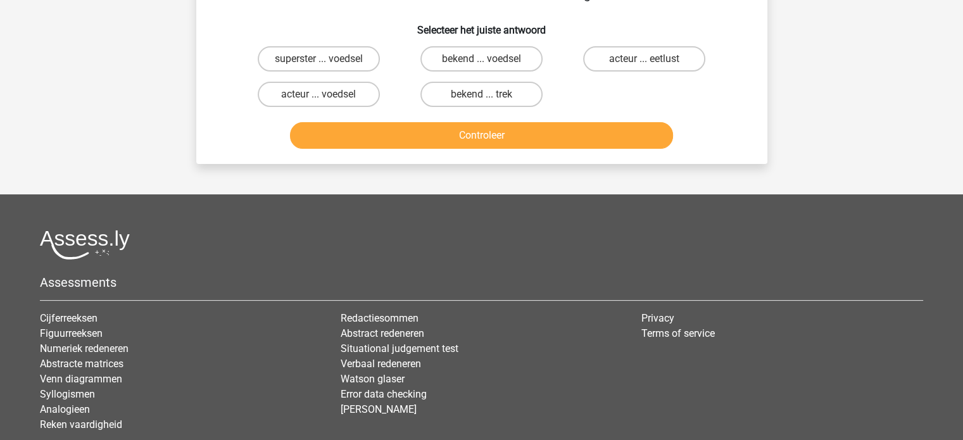
scroll to position [58, 0]
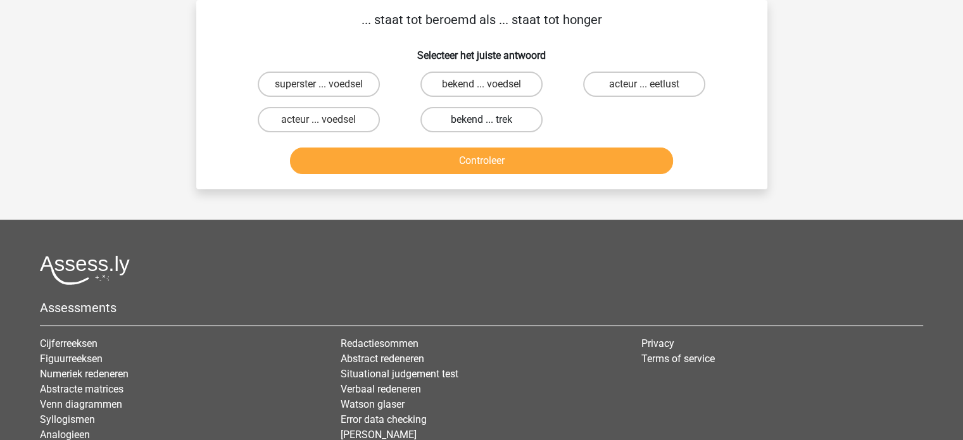
click at [504, 118] on label "bekend ... trek" at bounding box center [481, 119] width 122 height 25
click at [489, 120] on input "bekend ... trek" at bounding box center [485, 124] width 8 height 8
radio input "true"
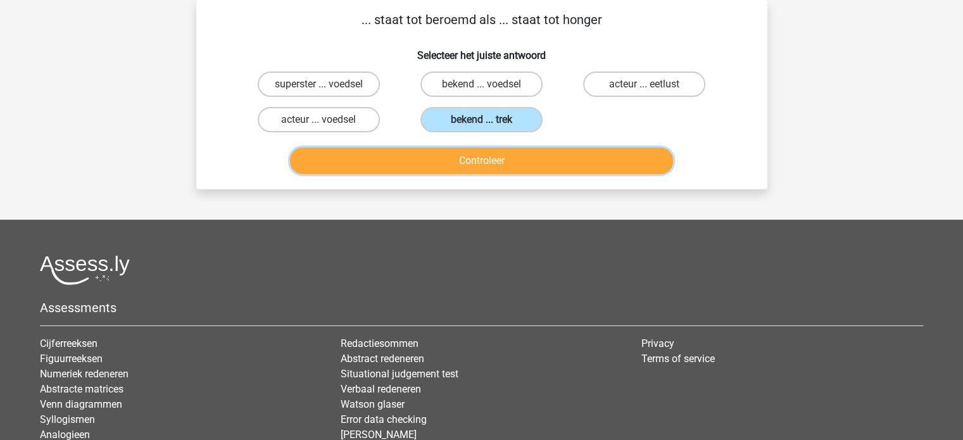
click at [508, 161] on button "Controleer" at bounding box center [481, 161] width 383 height 27
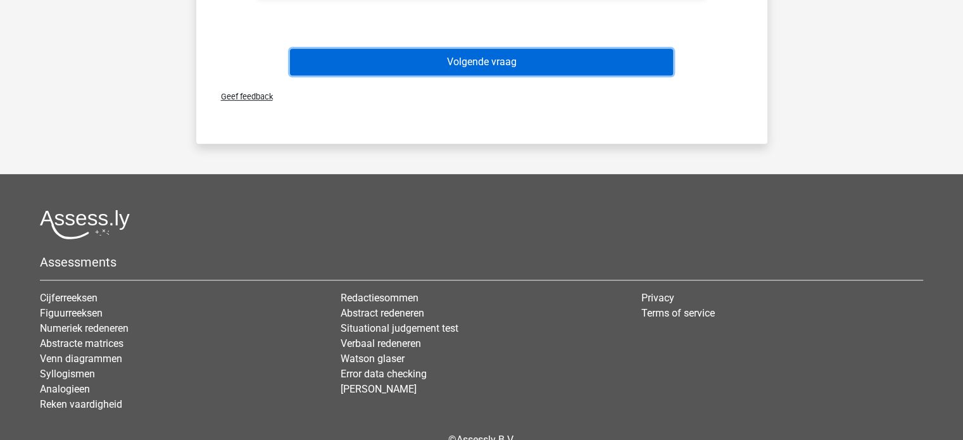
click at [477, 65] on button "Volgende vraag" at bounding box center [481, 62] width 383 height 27
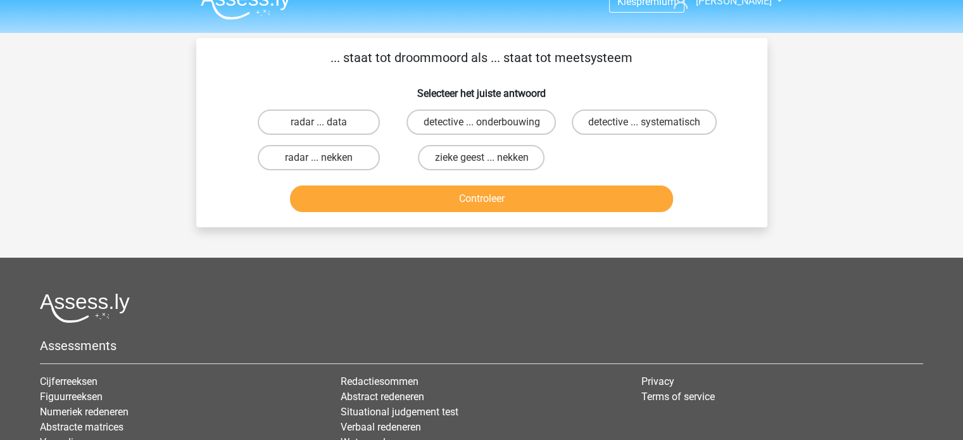
scroll to position [0, 0]
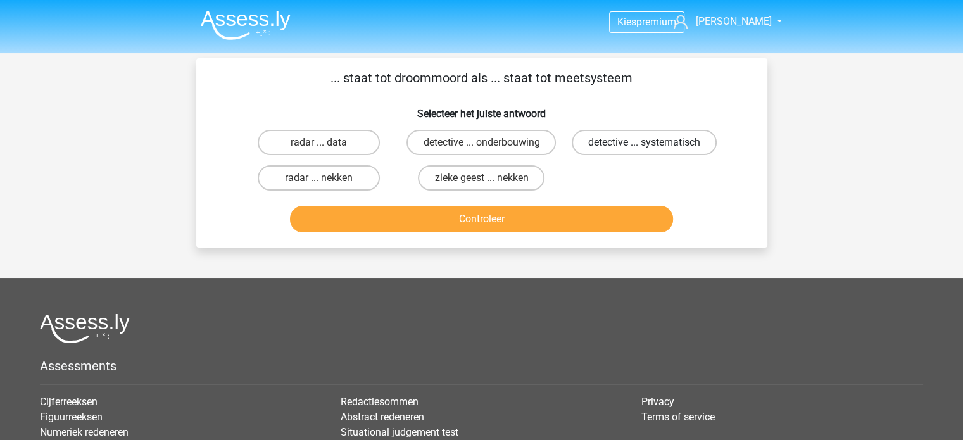
click at [594, 141] on label "detective ... systematisch" at bounding box center [644, 142] width 145 height 25
click at [644, 142] on input "detective ... systematisch" at bounding box center [648, 146] width 8 height 8
radio input "true"
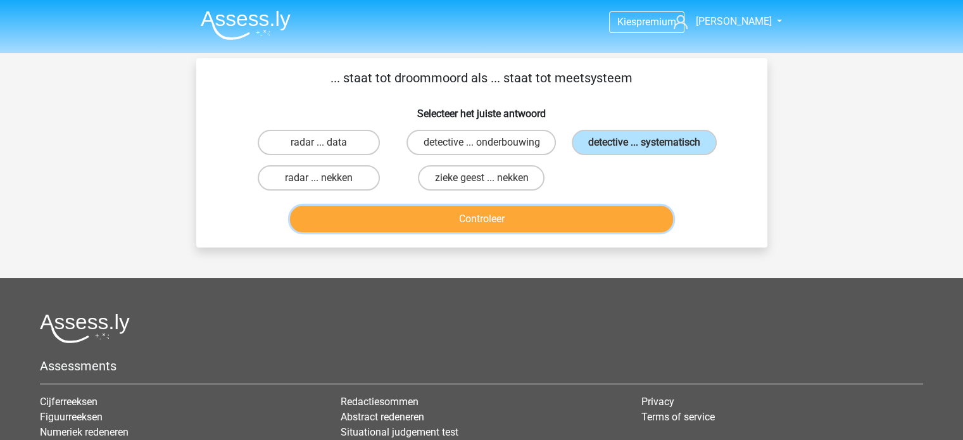
click at [552, 230] on button "Controleer" at bounding box center [481, 219] width 383 height 27
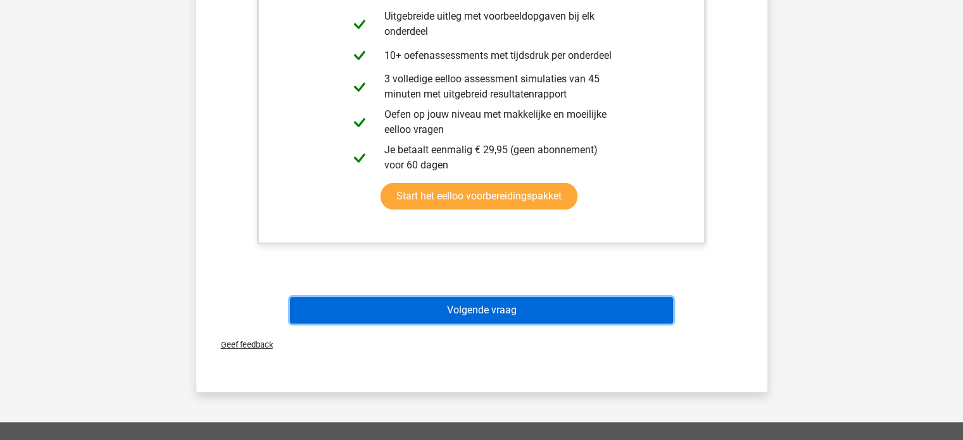
click at [489, 301] on button "Volgende vraag" at bounding box center [481, 310] width 383 height 27
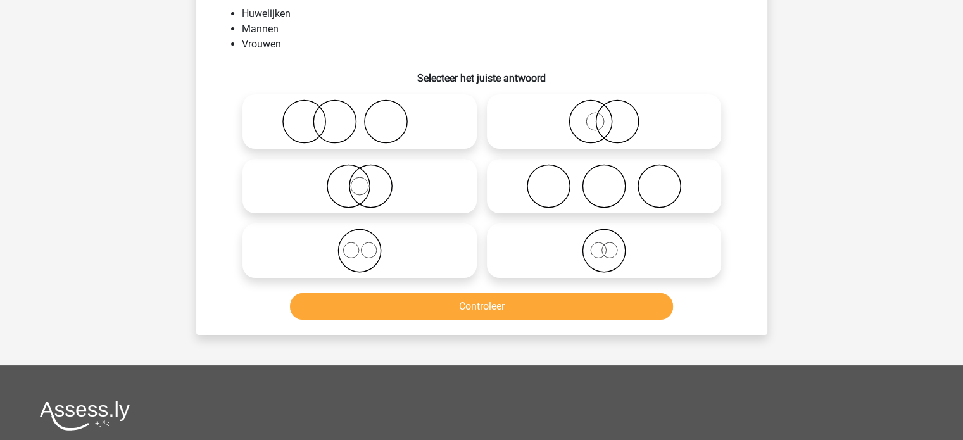
scroll to position [58, 0]
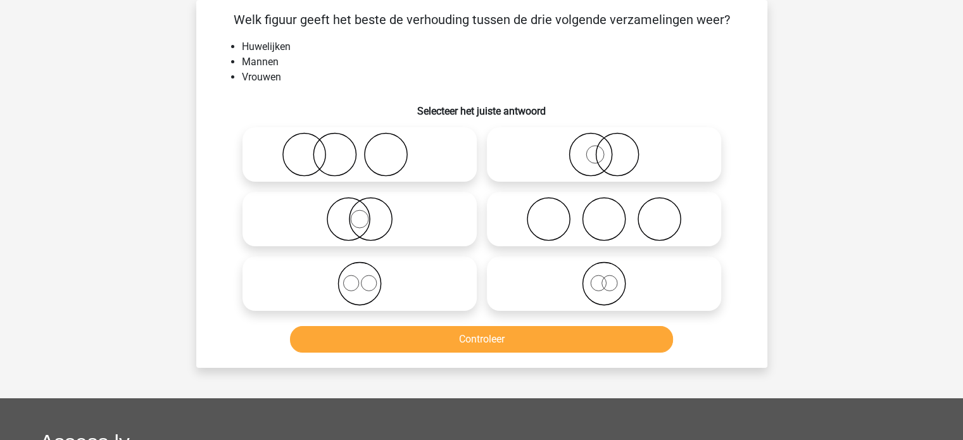
click at [537, 289] on icon at bounding box center [604, 283] width 224 height 44
click at [604, 277] on input "radio" at bounding box center [608, 273] width 8 height 8
radio input "true"
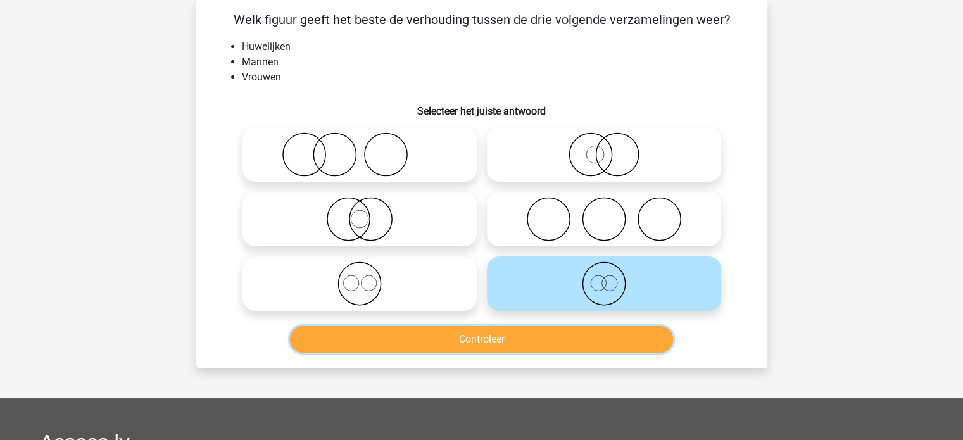
click at [482, 335] on button "Controleer" at bounding box center [481, 339] width 383 height 27
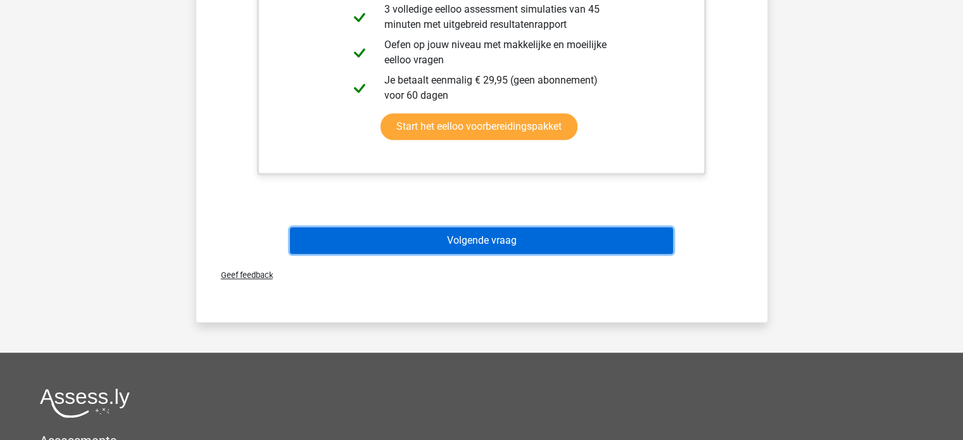
click at [430, 232] on button "Volgende vraag" at bounding box center [481, 240] width 383 height 27
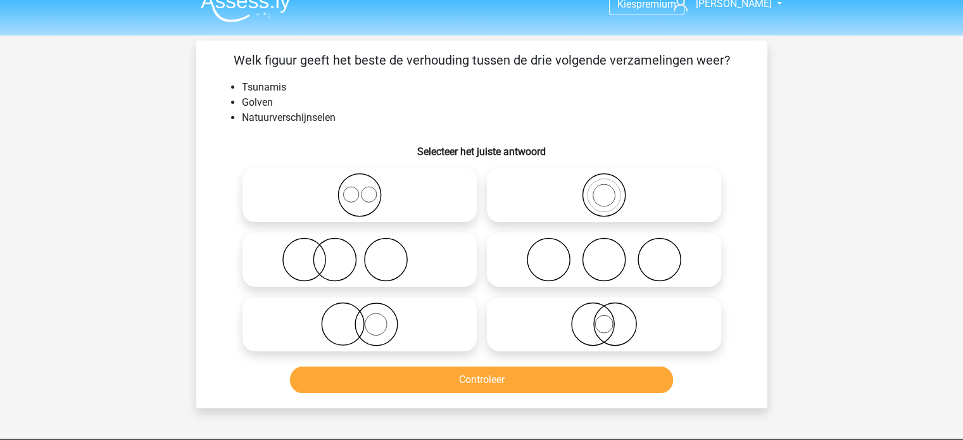
scroll to position [0, 0]
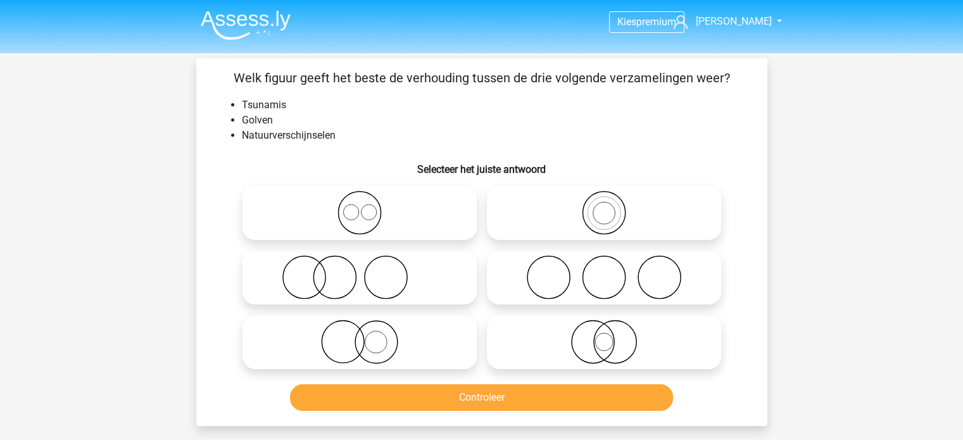
click at [508, 194] on icon at bounding box center [604, 213] width 224 height 44
click at [604, 198] on input "radio" at bounding box center [608, 202] width 8 height 8
radio input "true"
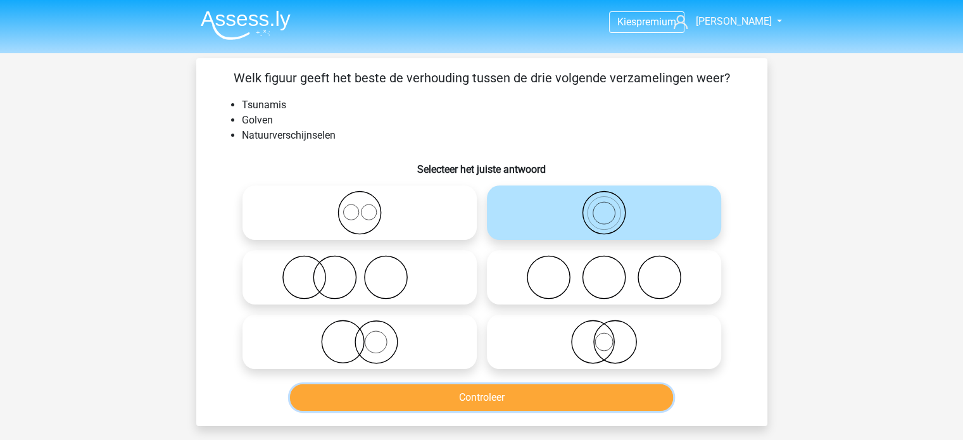
click at [537, 395] on button "Controleer" at bounding box center [481, 397] width 383 height 27
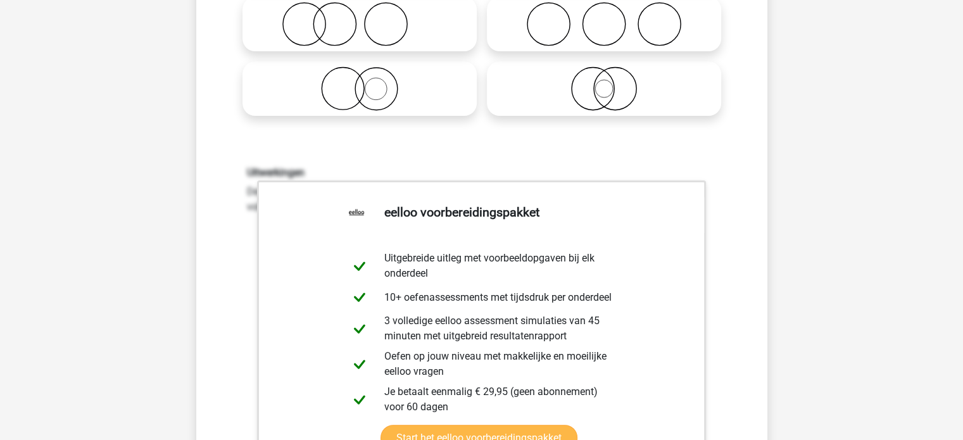
scroll to position [633, 0]
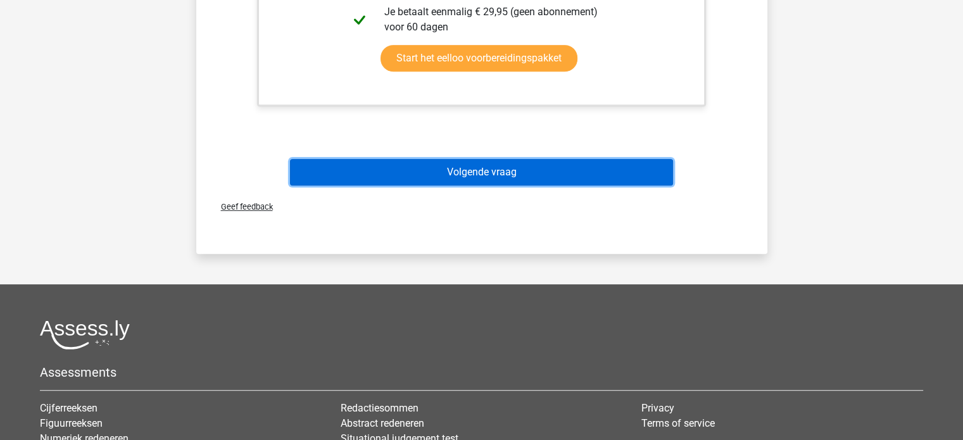
click at [478, 170] on button "Volgende vraag" at bounding box center [481, 172] width 383 height 27
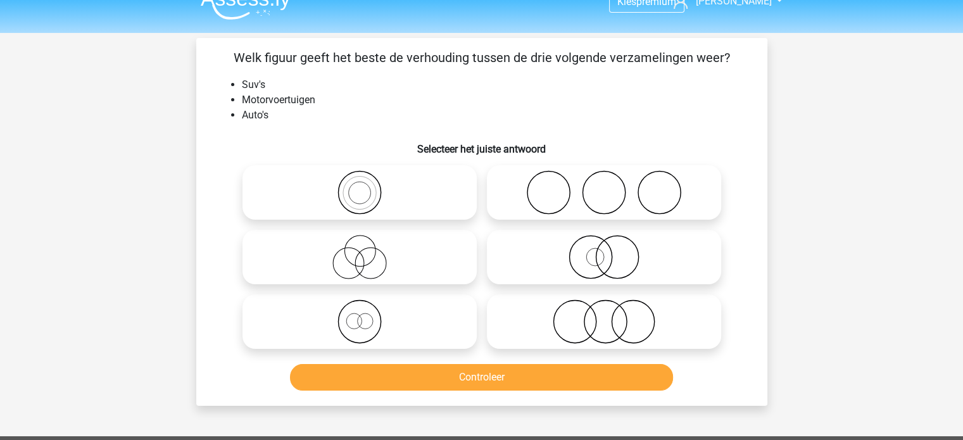
scroll to position [0, 0]
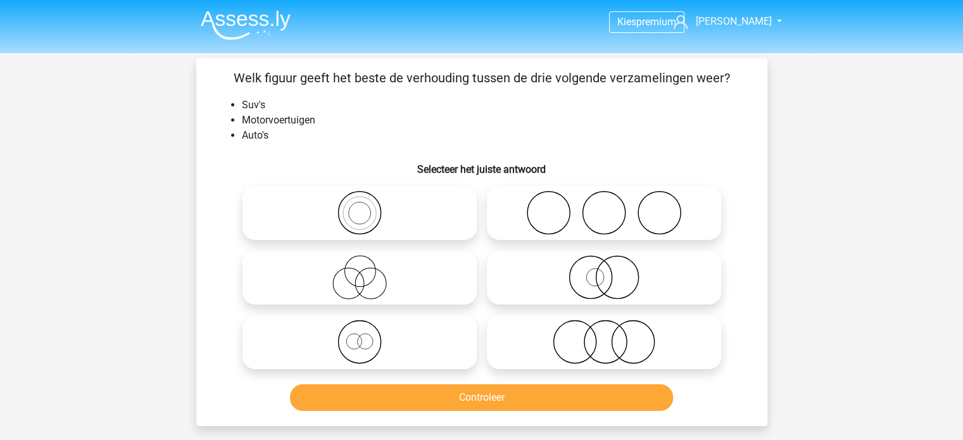
click at [418, 227] on icon at bounding box center [360, 213] width 224 height 44
click at [368, 206] on input "radio" at bounding box center [364, 202] width 8 height 8
radio input "true"
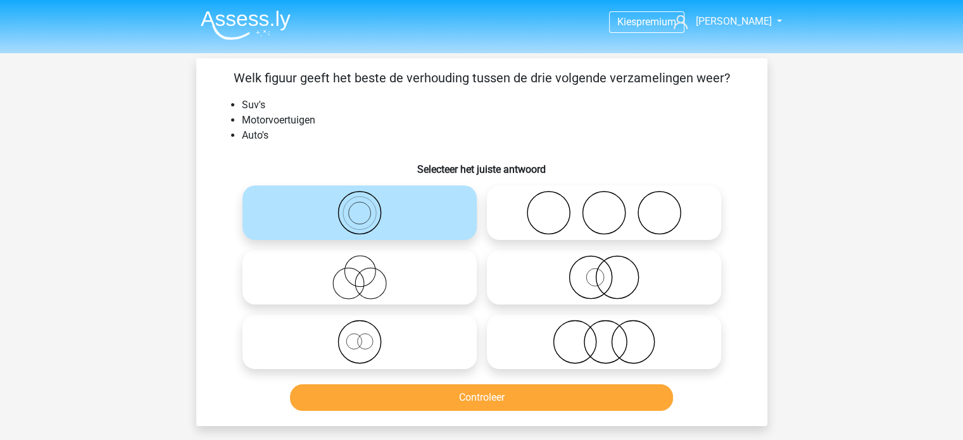
click at [398, 347] on icon at bounding box center [360, 342] width 224 height 44
click at [368, 336] on input "radio" at bounding box center [364, 331] width 8 height 8
radio input "true"
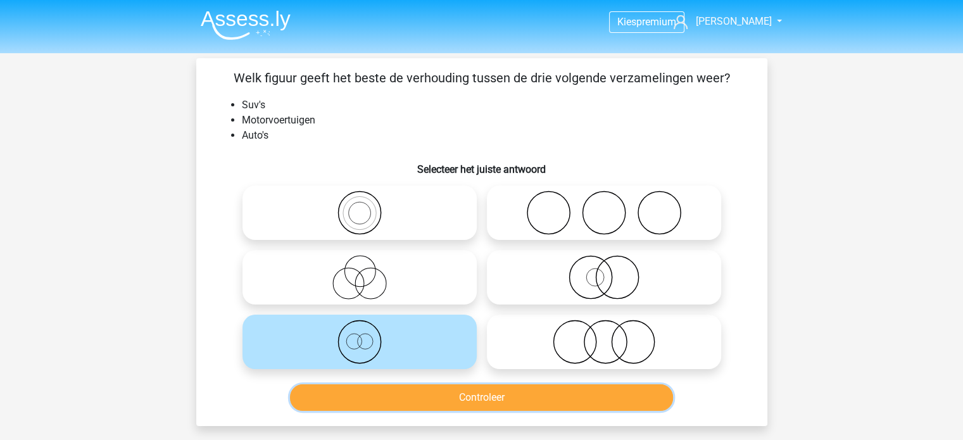
click at [430, 393] on button "Controleer" at bounding box center [481, 397] width 383 height 27
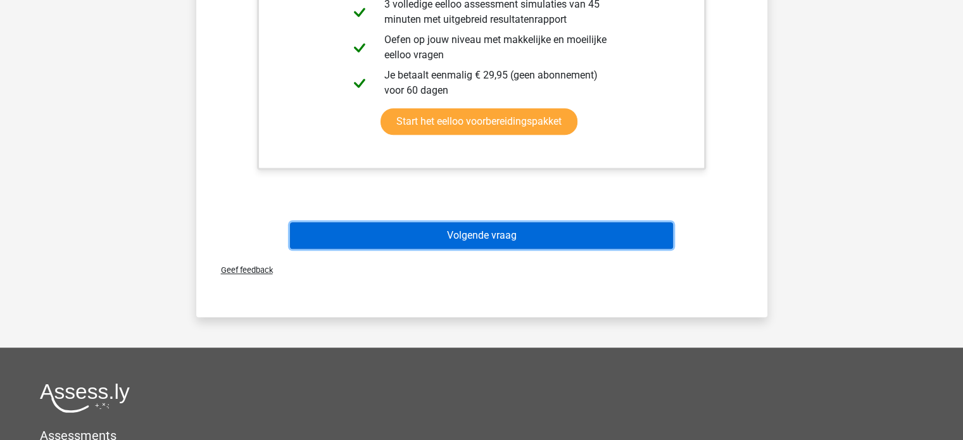
click at [479, 234] on button "Volgende vraag" at bounding box center [481, 235] width 383 height 27
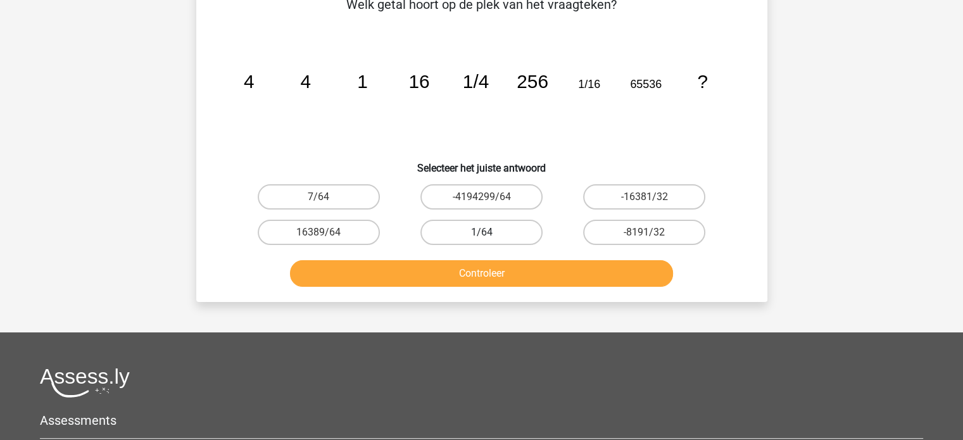
scroll to position [58, 0]
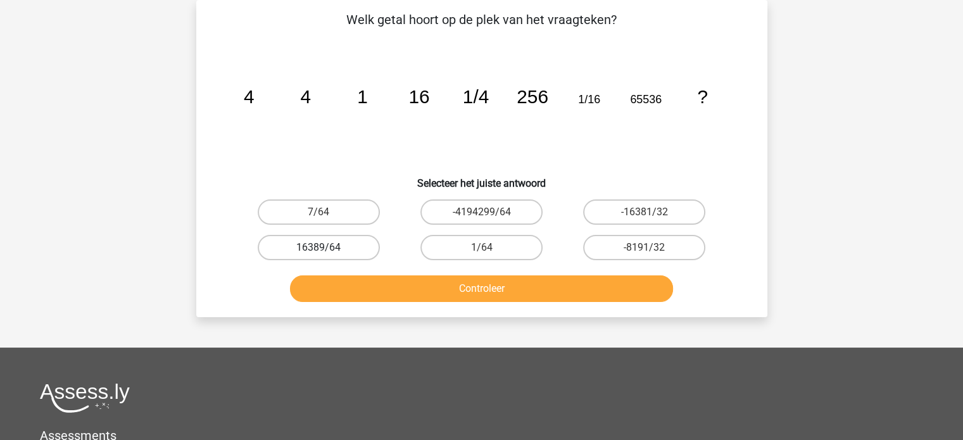
click at [348, 241] on label "16389/64" at bounding box center [319, 247] width 122 height 25
click at [327, 248] on input "16389/64" at bounding box center [322, 252] width 8 height 8
radio input "true"
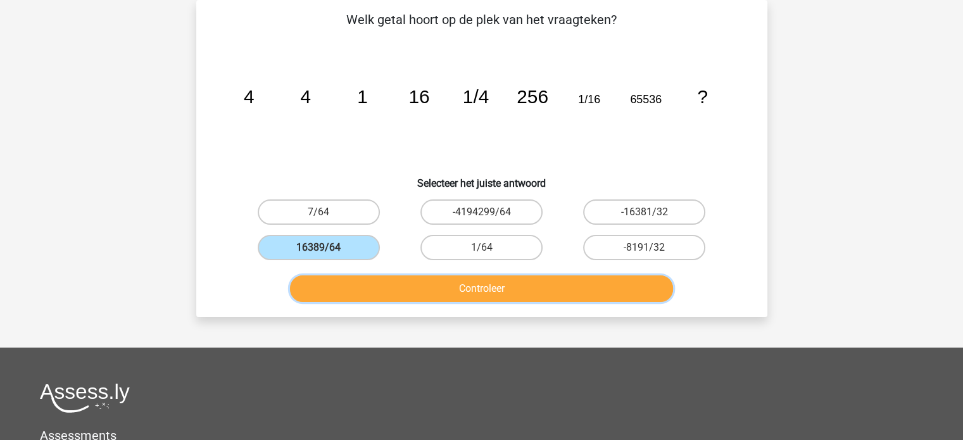
click at [411, 293] on button "Controleer" at bounding box center [481, 288] width 383 height 27
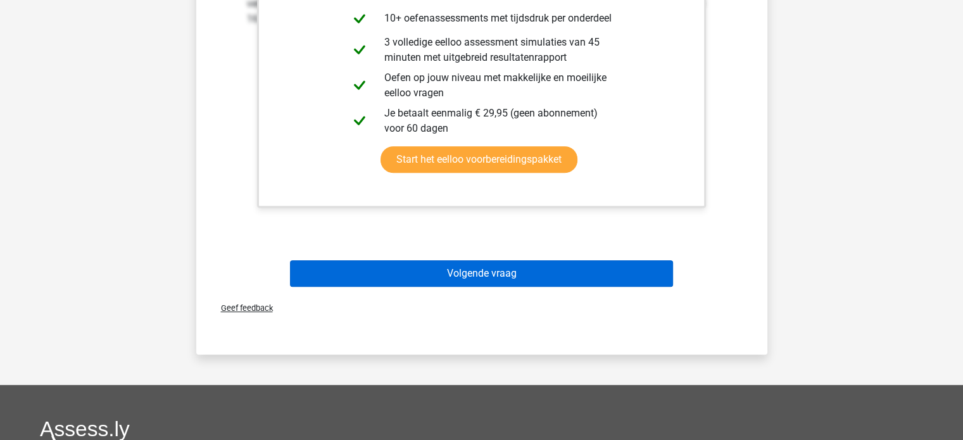
scroll to position [501, 0]
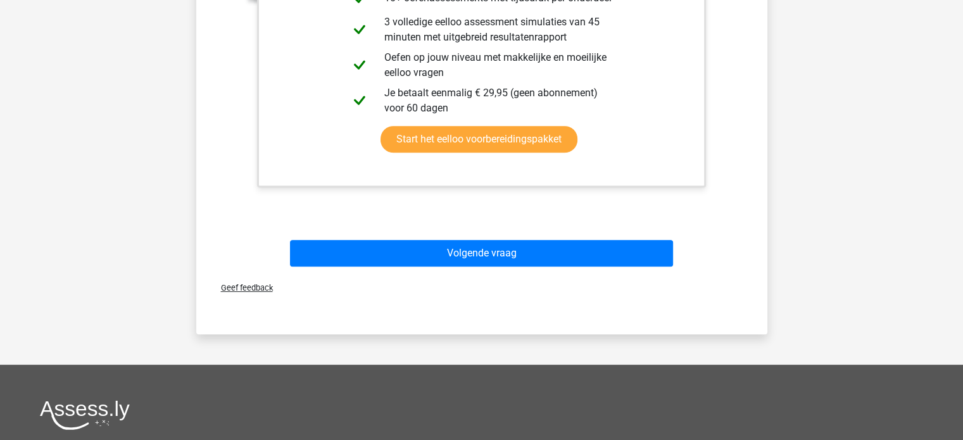
click at [440, 267] on div "Volgende vraag" at bounding box center [481, 256] width 489 height 32
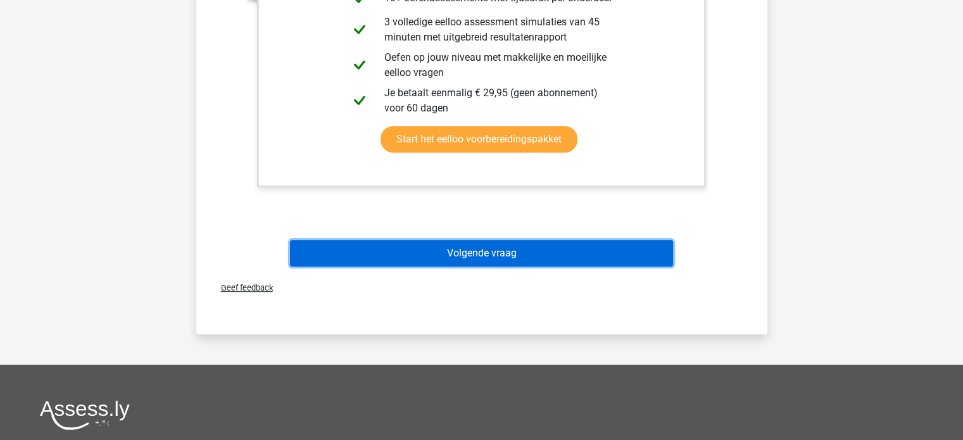
click at [434, 258] on button "Volgende vraag" at bounding box center [481, 253] width 383 height 27
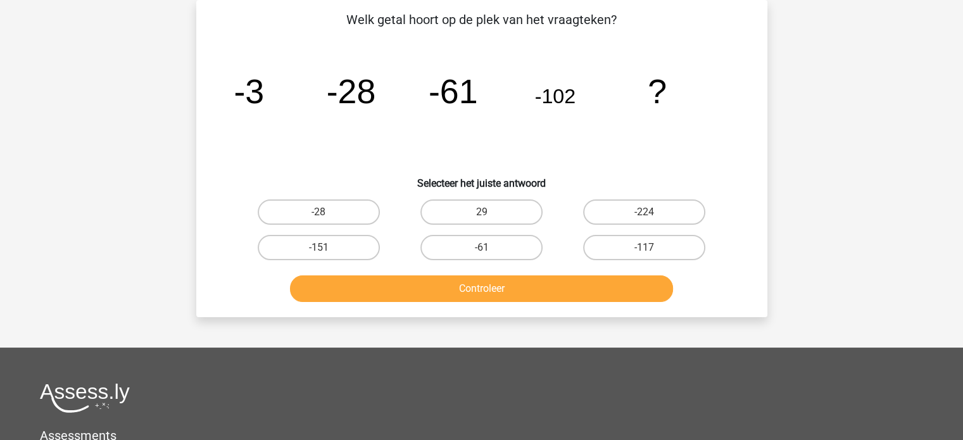
scroll to position [58, 0]
click at [603, 208] on label "-224" at bounding box center [644, 211] width 122 height 25
click at [644, 212] on input "-224" at bounding box center [648, 216] width 8 height 8
radio input "true"
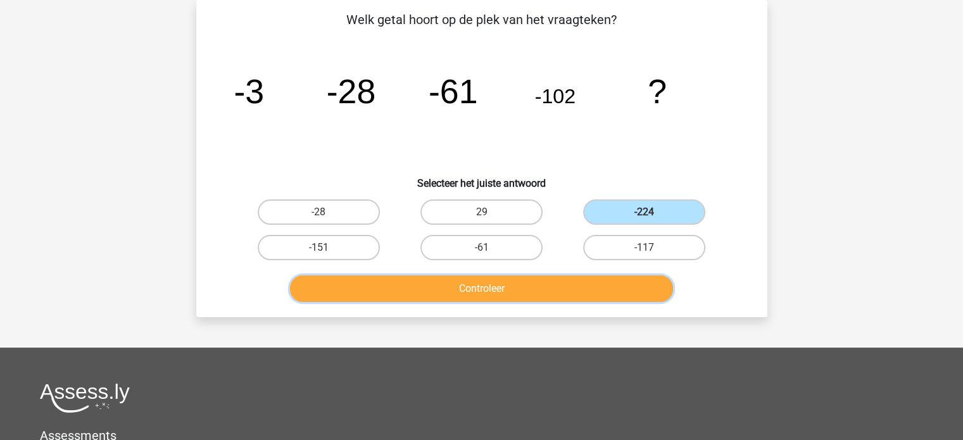
click at [560, 283] on button "Controleer" at bounding box center [481, 288] width 383 height 27
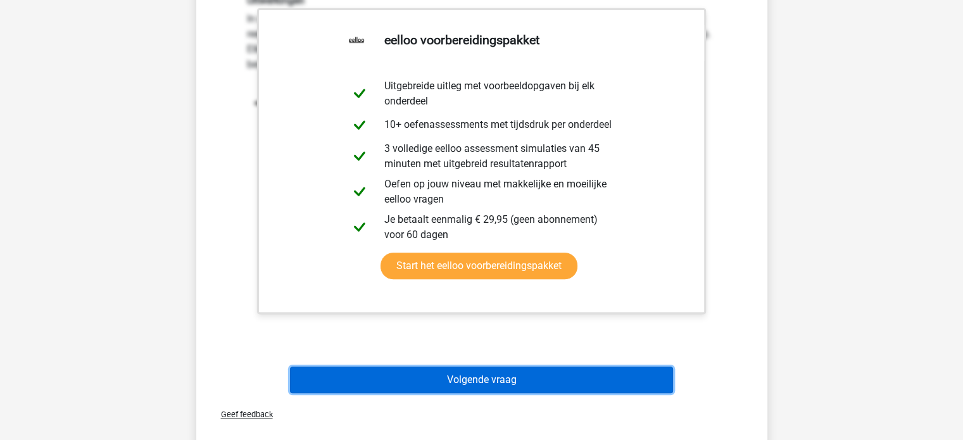
click at [541, 372] on button "Volgende vraag" at bounding box center [481, 380] width 383 height 27
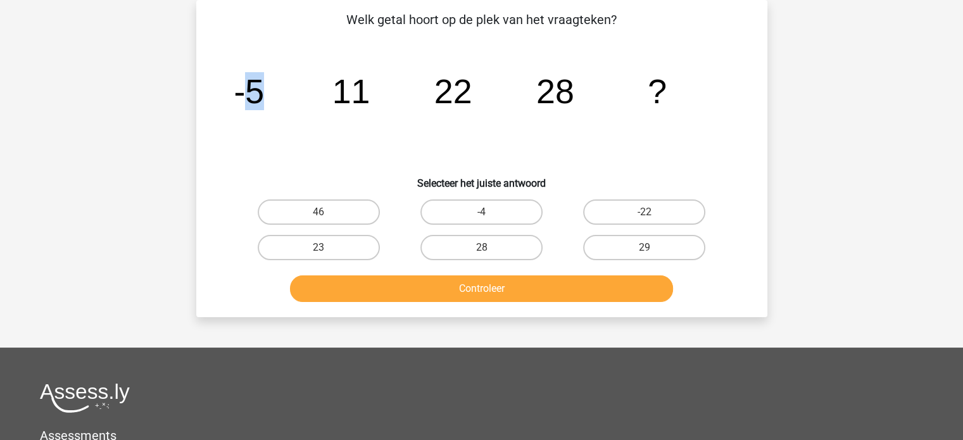
click at [259, 104] on tspan "-5" at bounding box center [249, 91] width 30 height 38
click at [275, 126] on icon "image/svg+xml -5 11 22 28 ?" at bounding box center [482, 103] width 510 height 128
click at [351, 215] on label "46" at bounding box center [319, 211] width 122 height 25
click at [327, 215] on input "46" at bounding box center [322, 216] width 8 height 8
radio input "true"
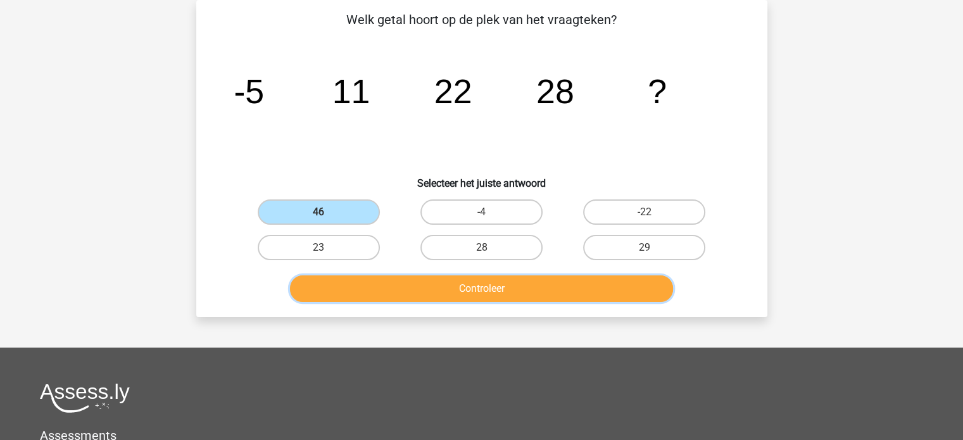
click at [433, 289] on button "Controleer" at bounding box center [481, 288] width 383 height 27
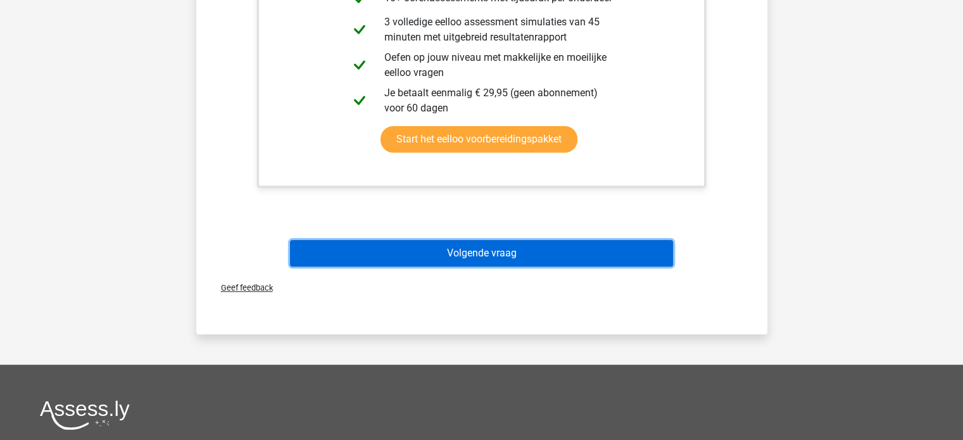
click at [517, 260] on button "Volgende vraag" at bounding box center [481, 253] width 383 height 27
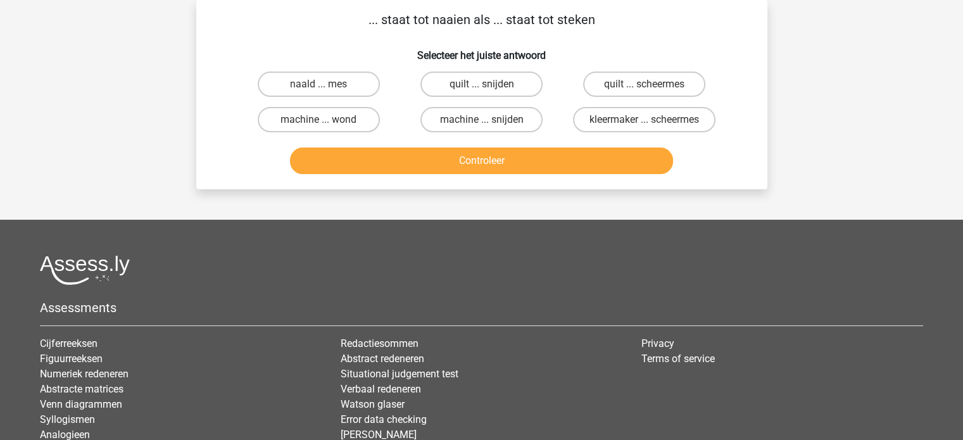
scroll to position [0, 0]
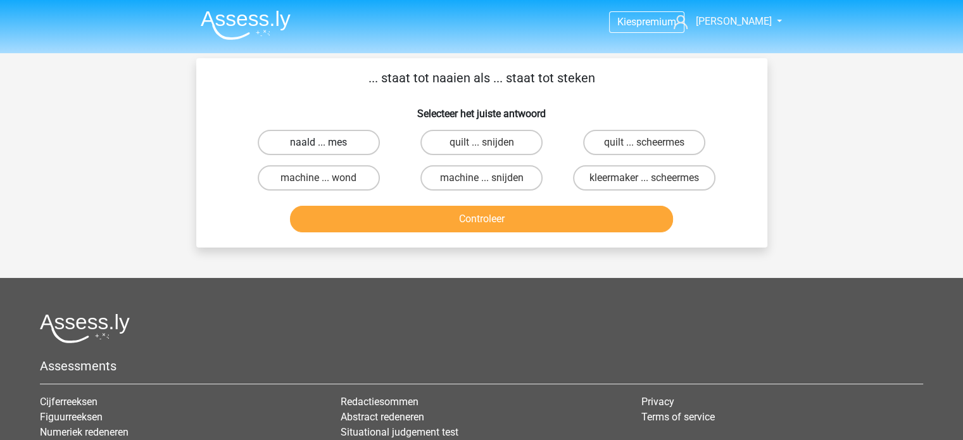
click at [332, 140] on label "naald ... mes" at bounding box center [319, 142] width 122 height 25
click at [327, 142] on input "naald ... mes" at bounding box center [322, 146] width 8 height 8
radio input "true"
click at [451, 141] on label "quilt ... snijden" at bounding box center [481, 142] width 122 height 25
click at [481, 142] on input "quilt ... snijden" at bounding box center [485, 146] width 8 height 8
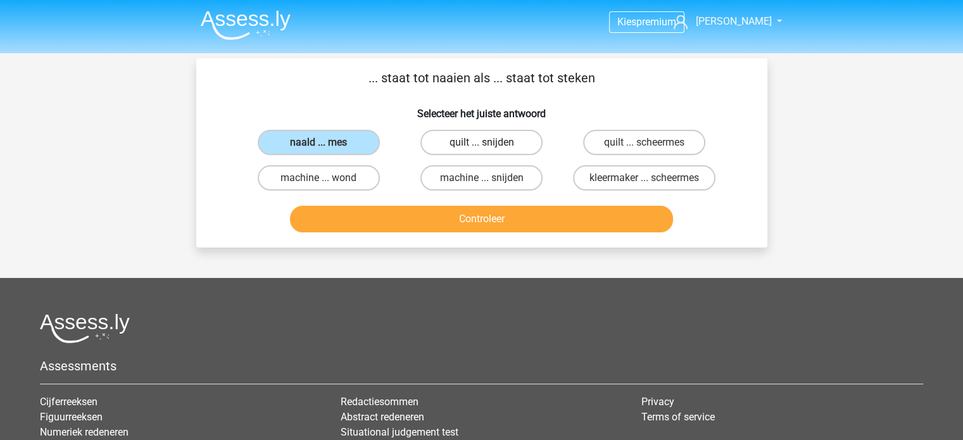
radio input "true"
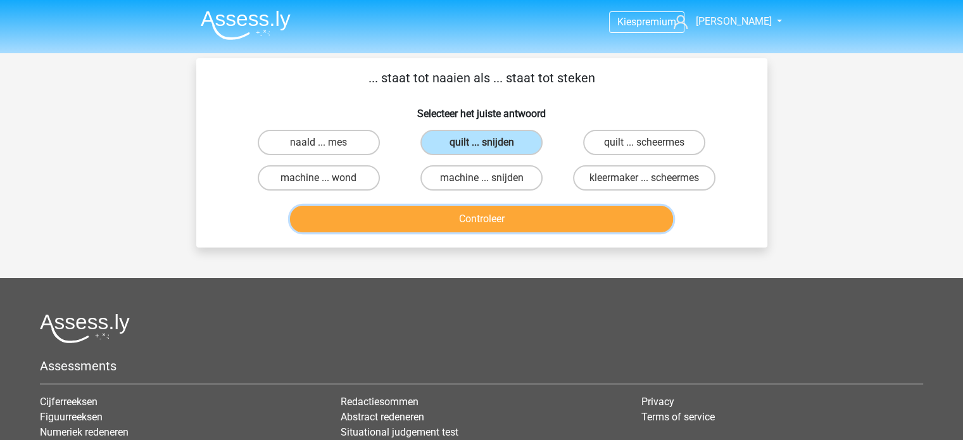
click at [462, 229] on button "Controleer" at bounding box center [481, 219] width 383 height 27
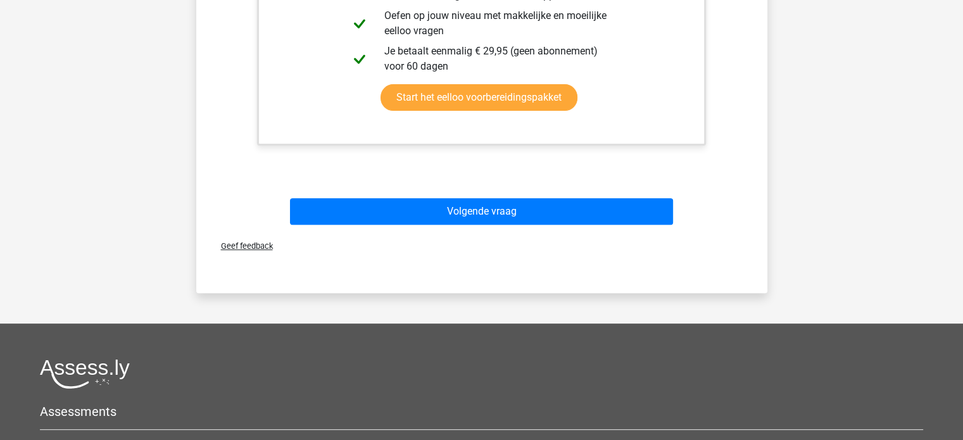
scroll to position [443, 0]
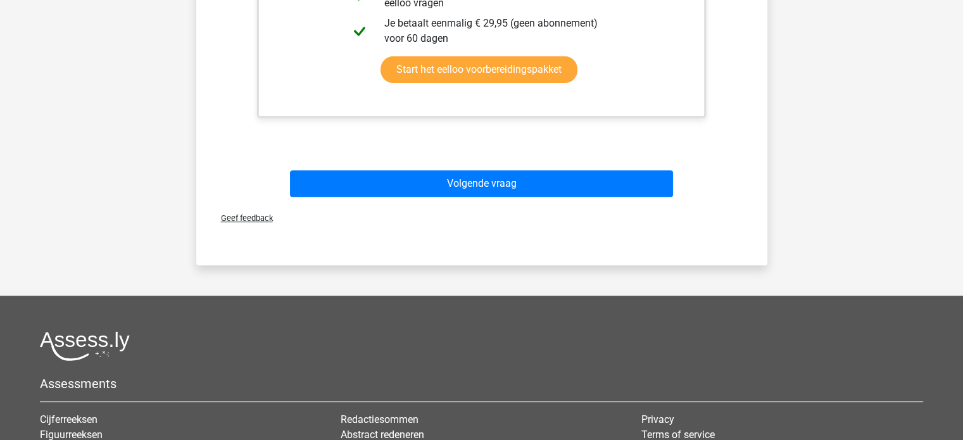
click at [492, 202] on div "Geef feedback" at bounding box center [481, 218] width 561 height 32
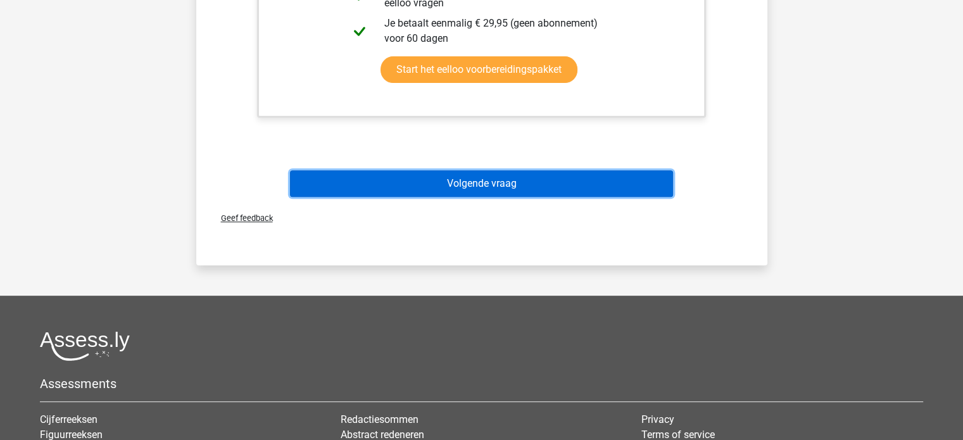
click at [481, 187] on button "Volgende vraag" at bounding box center [481, 183] width 383 height 27
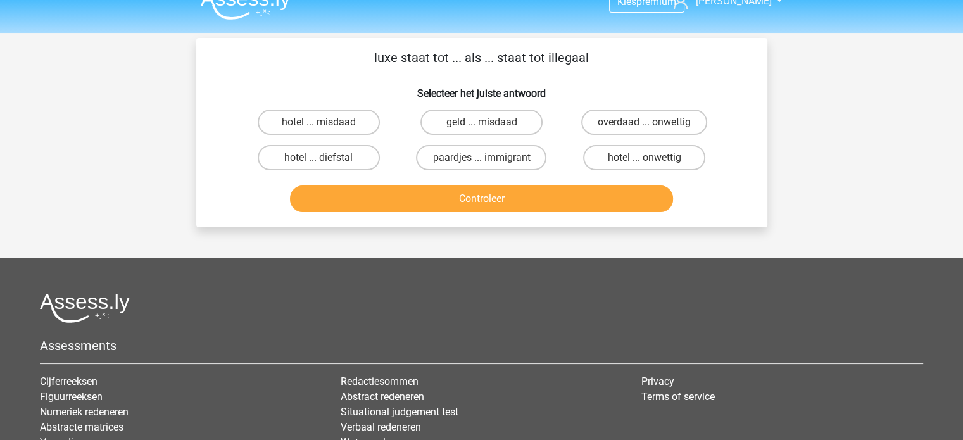
scroll to position [0, 0]
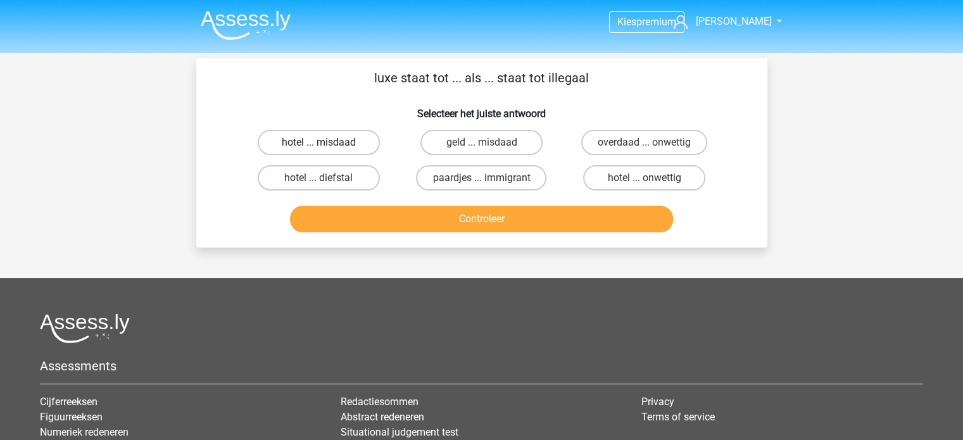
click at [322, 139] on label "hotel ... misdaad" at bounding box center [319, 142] width 122 height 25
click at [322, 142] on input "hotel ... misdaad" at bounding box center [322, 146] width 8 height 8
radio input "true"
click at [647, 177] on label "hotel ... onwettig" at bounding box center [644, 177] width 122 height 25
click at [647, 178] on input "hotel ... onwettig" at bounding box center [648, 182] width 8 height 8
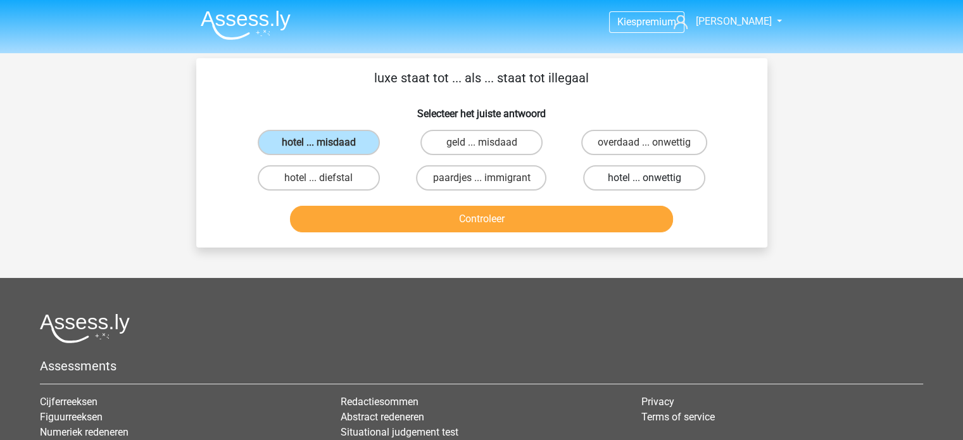
radio input "true"
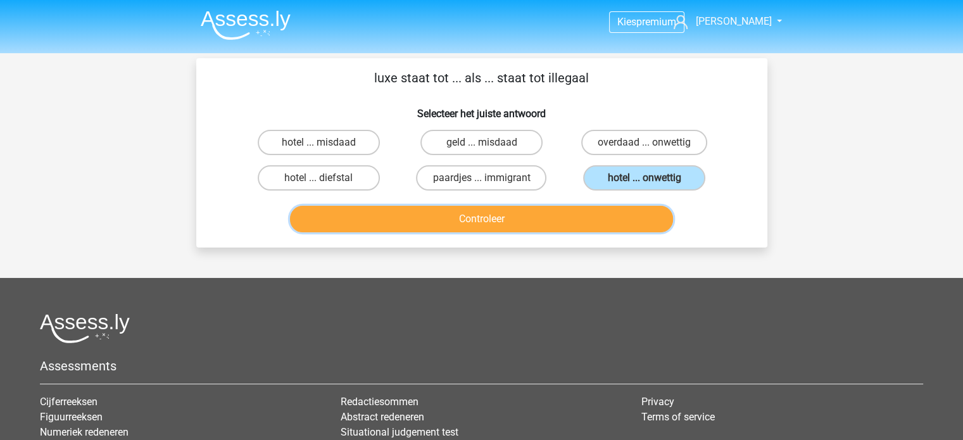
click at [558, 213] on button "Controleer" at bounding box center [481, 219] width 383 height 27
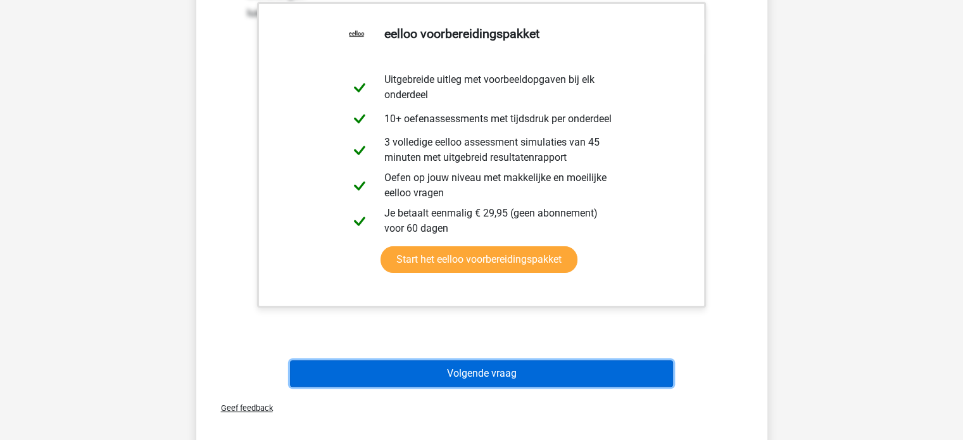
click at [522, 365] on button "Volgende vraag" at bounding box center [481, 373] width 383 height 27
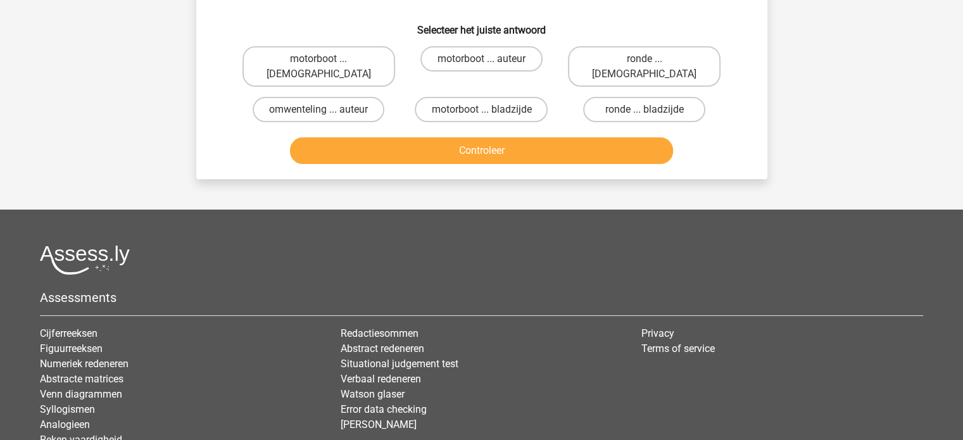
scroll to position [58, 0]
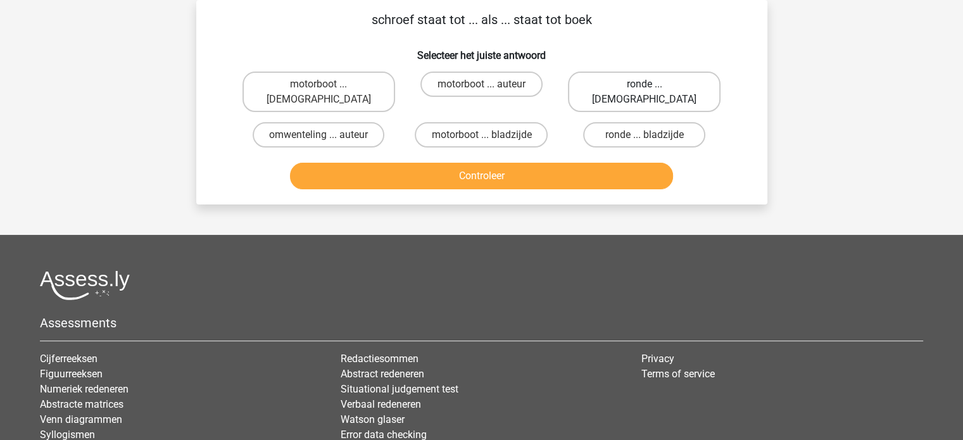
click at [606, 82] on label "ronde ... [DEMOGRAPHIC_DATA]" at bounding box center [644, 92] width 153 height 41
click at [644, 84] on input "ronde ... [DEMOGRAPHIC_DATA]" at bounding box center [648, 88] width 8 height 8
radio input "true"
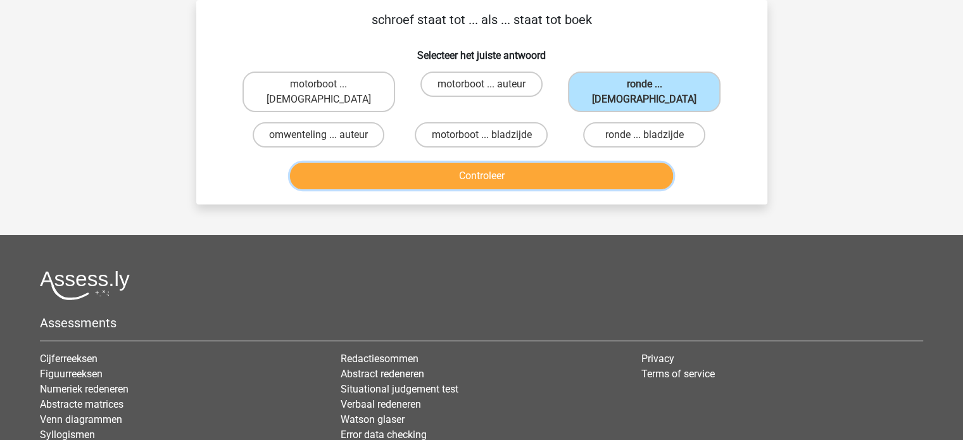
click at [527, 163] on button "Controleer" at bounding box center [481, 176] width 383 height 27
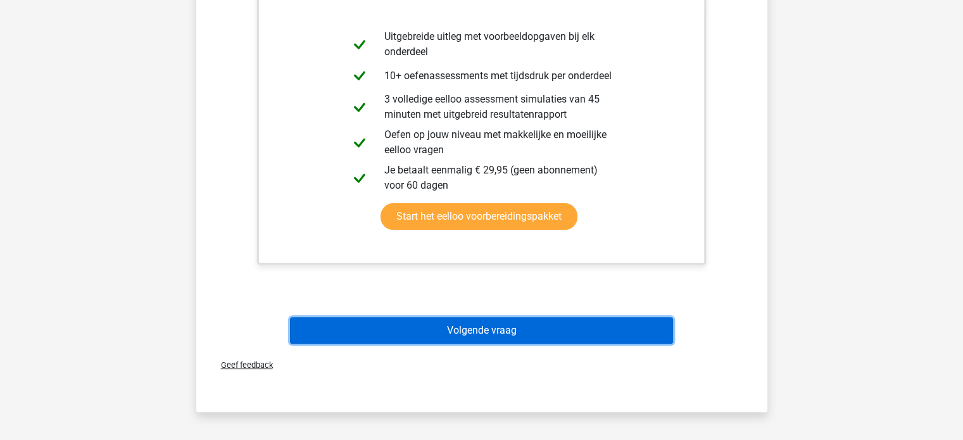
click at [490, 317] on button "Volgende vraag" at bounding box center [481, 330] width 383 height 27
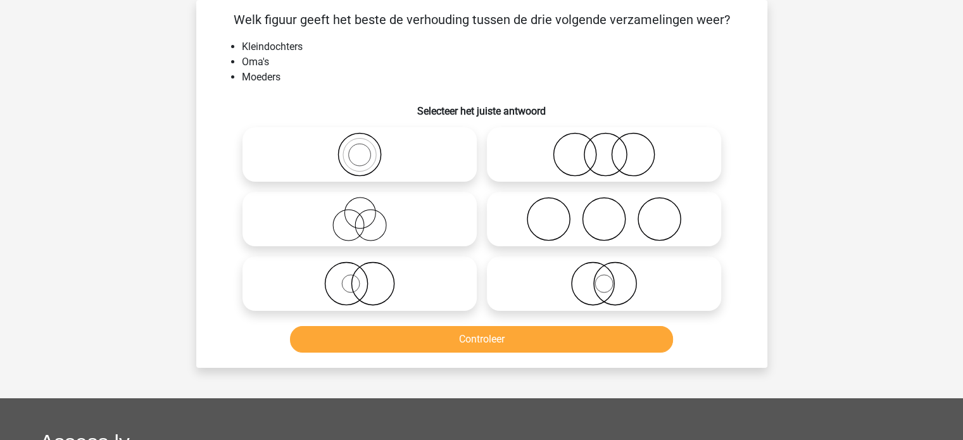
click at [557, 154] on icon at bounding box center [604, 154] width 224 height 44
click at [604, 148] on input "radio" at bounding box center [608, 144] width 8 height 8
radio input "true"
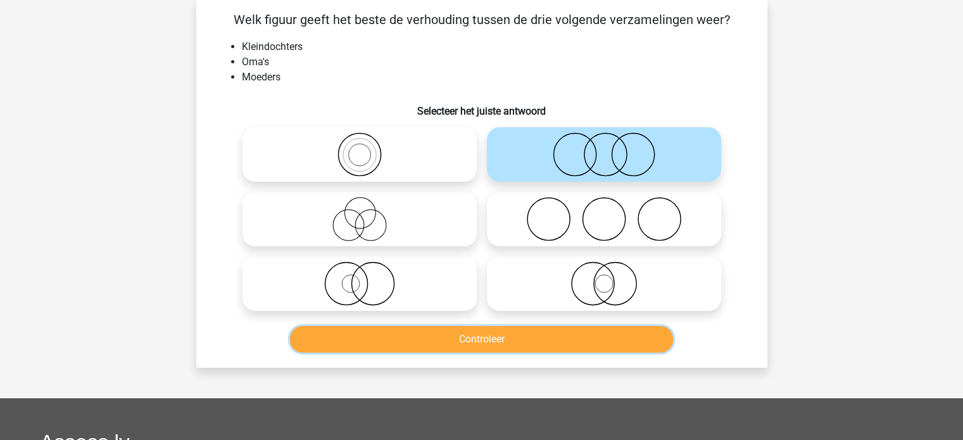
click at [495, 336] on button "Controleer" at bounding box center [481, 339] width 383 height 27
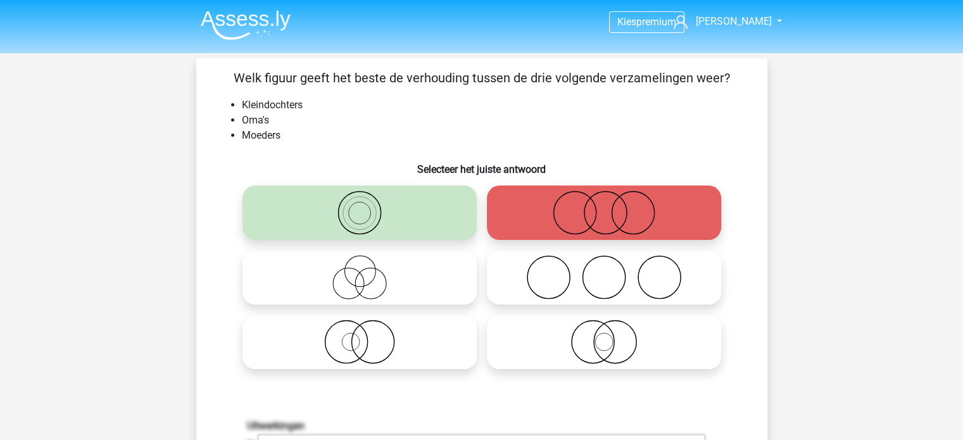
scroll to position [0, 0]
click at [272, 142] on li "Moeders" at bounding box center [494, 135] width 505 height 15
click at [289, 128] on li "Moeders" at bounding box center [494, 135] width 505 height 15
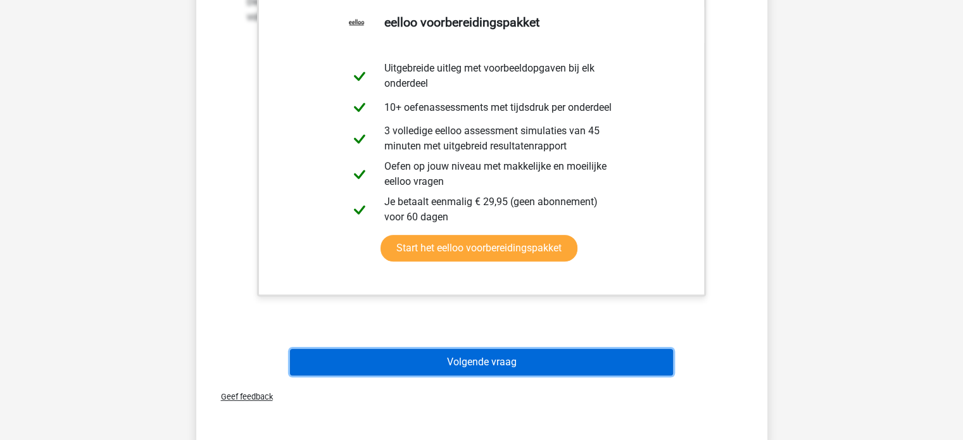
click at [370, 369] on button "Volgende vraag" at bounding box center [481, 362] width 383 height 27
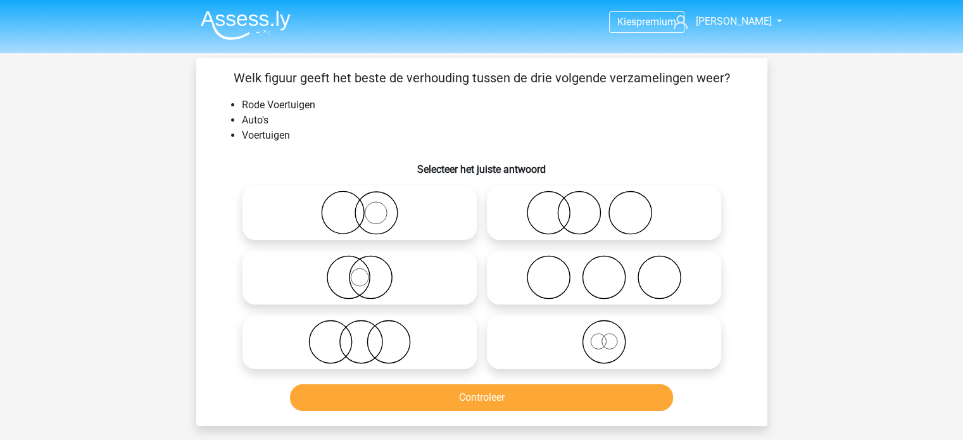
click at [431, 291] on icon at bounding box center [360, 277] width 224 height 44
click at [368, 271] on input "radio" at bounding box center [364, 267] width 8 height 8
radio input "true"
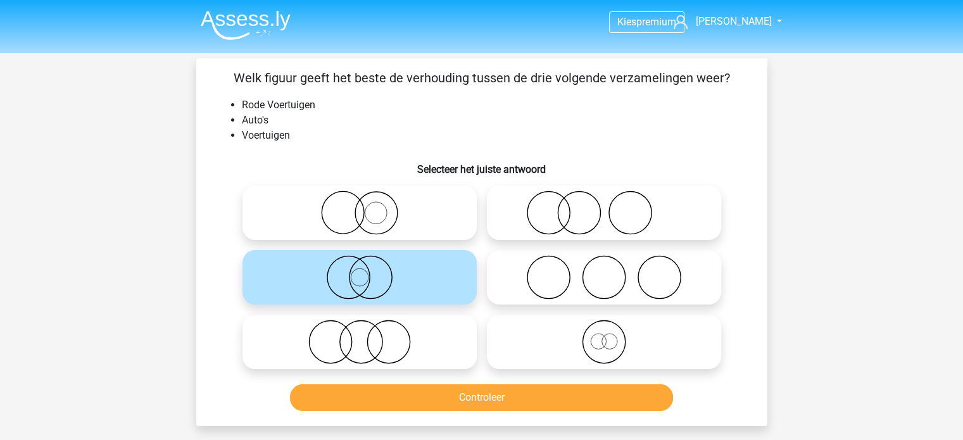
click at [550, 344] on icon at bounding box center [604, 342] width 224 height 44
click at [604, 336] on input "radio" at bounding box center [608, 331] width 8 height 8
radio input "true"
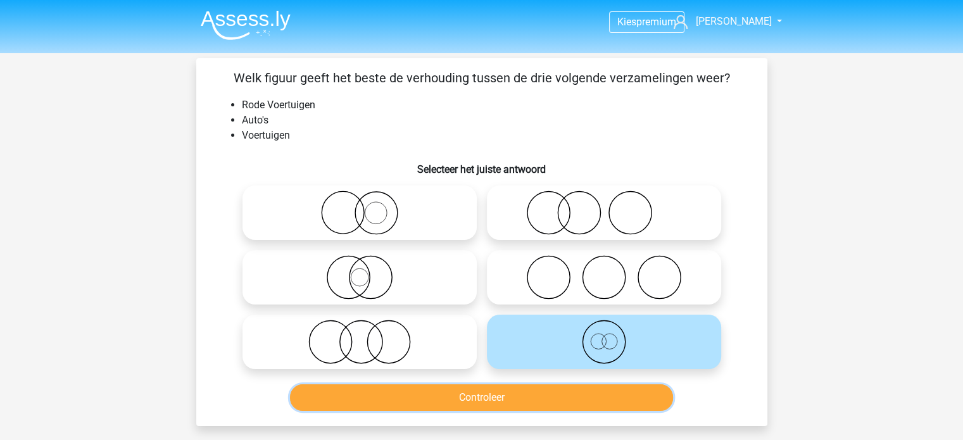
click at [516, 402] on button "Controleer" at bounding box center [481, 397] width 383 height 27
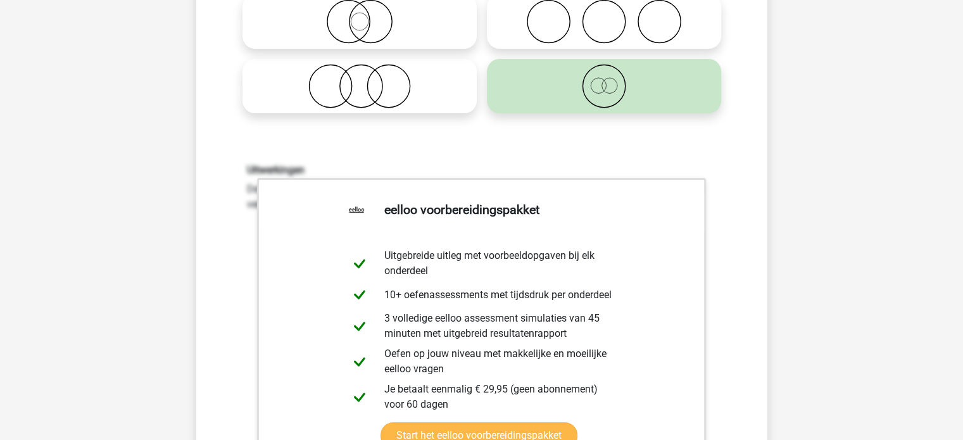
scroll to position [570, 0]
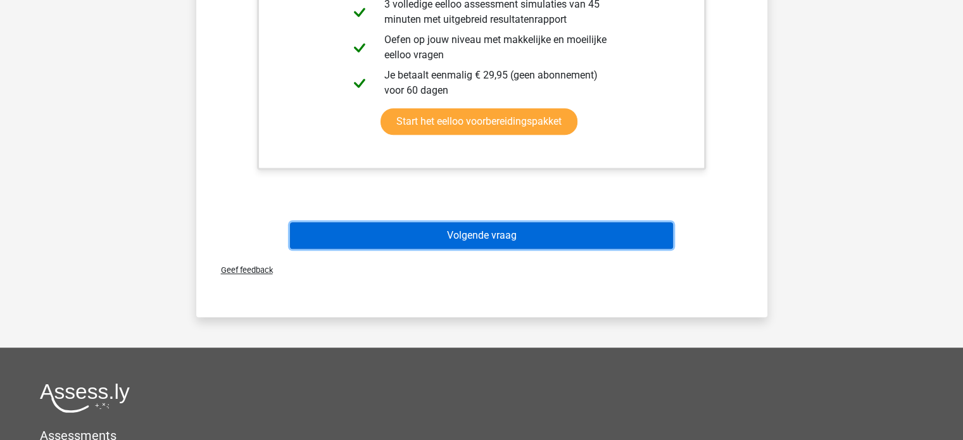
click at [461, 232] on button "Volgende vraag" at bounding box center [481, 235] width 383 height 27
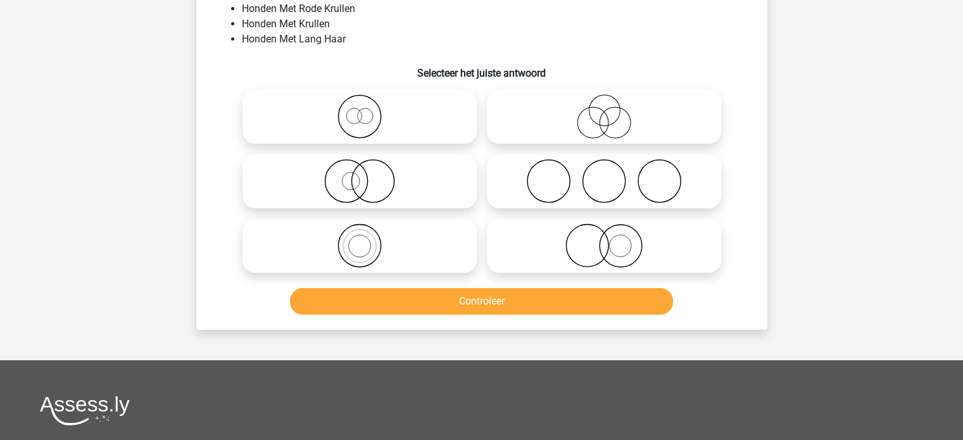
scroll to position [58, 0]
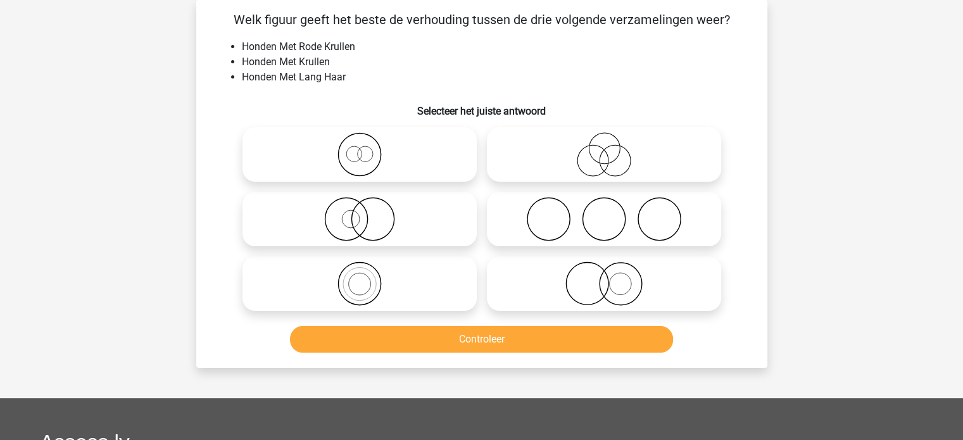
click at [410, 201] on icon at bounding box center [360, 219] width 224 height 44
click at [368, 204] on input "radio" at bounding box center [364, 208] width 8 height 8
radio input "true"
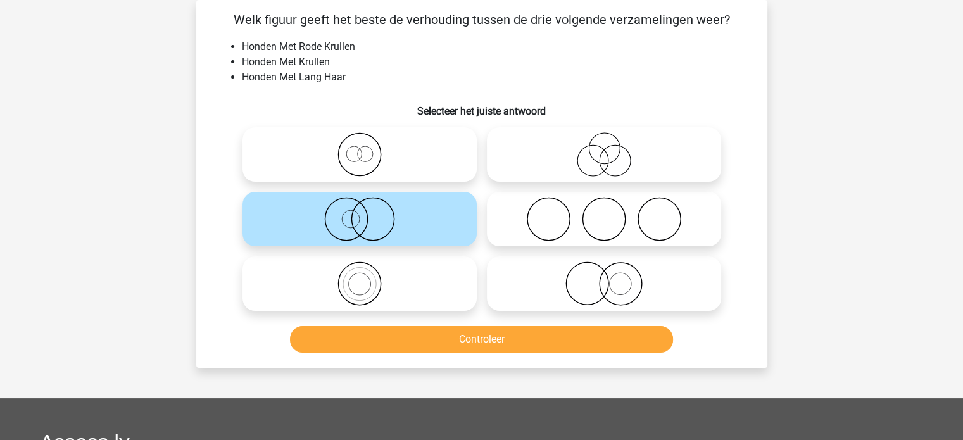
click at [387, 273] on icon at bounding box center [360, 283] width 224 height 44
click at [368, 273] on input "radio" at bounding box center [364, 273] width 8 height 8
radio input "true"
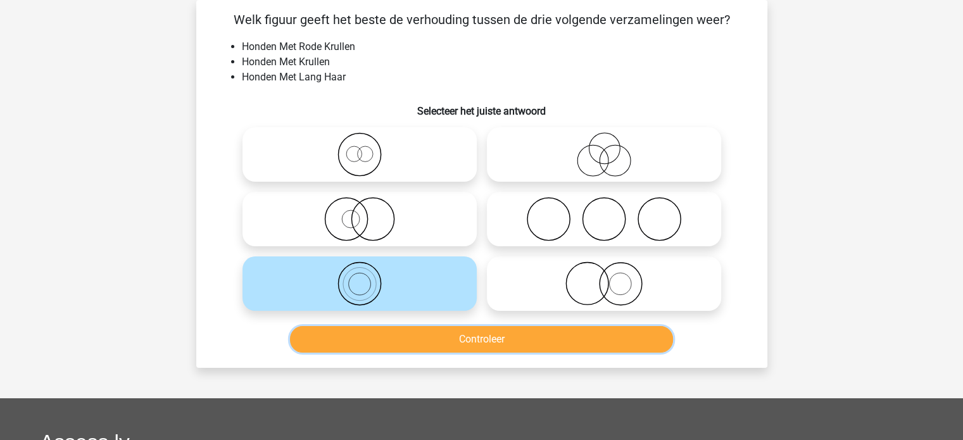
click at [453, 339] on button "Controleer" at bounding box center [481, 339] width 383 height 27
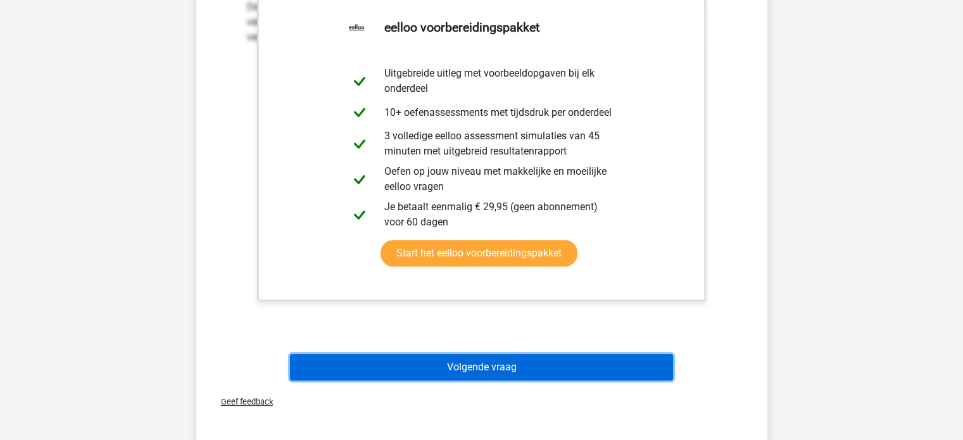
click at [557, 367] on button "Volgende vraag" at bounding box center [481, 367] width 383 height 27
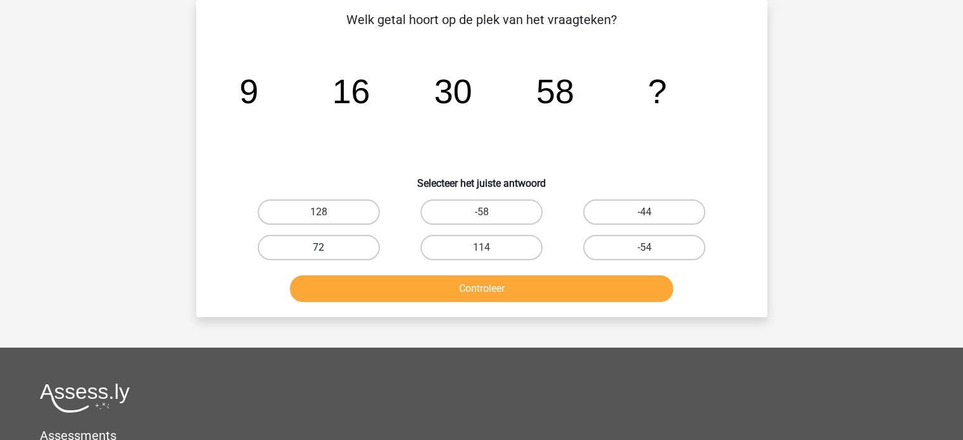
click at [349, 246] on label "72" at bounding box center [319, 247] width 122 height 25
click at [327, 248] on input "72" at bounding box center [322, 252] width 8 height 8
radio input "true"
click at [443, 241] on label "114" at bounding box center [481, 247] width 122 height 25
click at [481, 248] on input "114" at bounding box center [485, 252] width 8 height 8
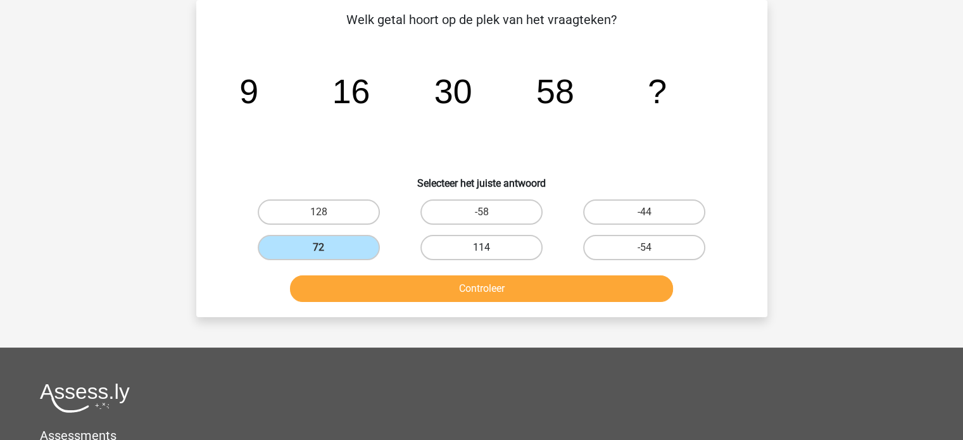
radio input "true"
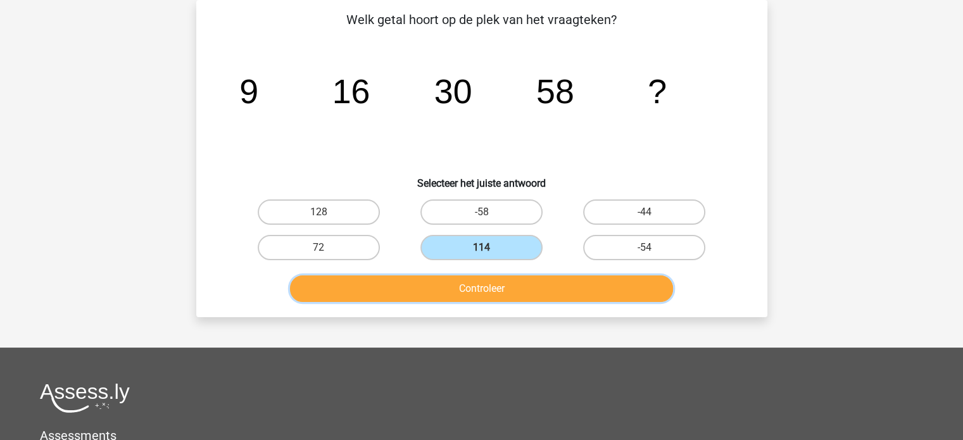
click at [449, 288] on button "Controleer" at bounding box center [481, 288] width 383 height 27
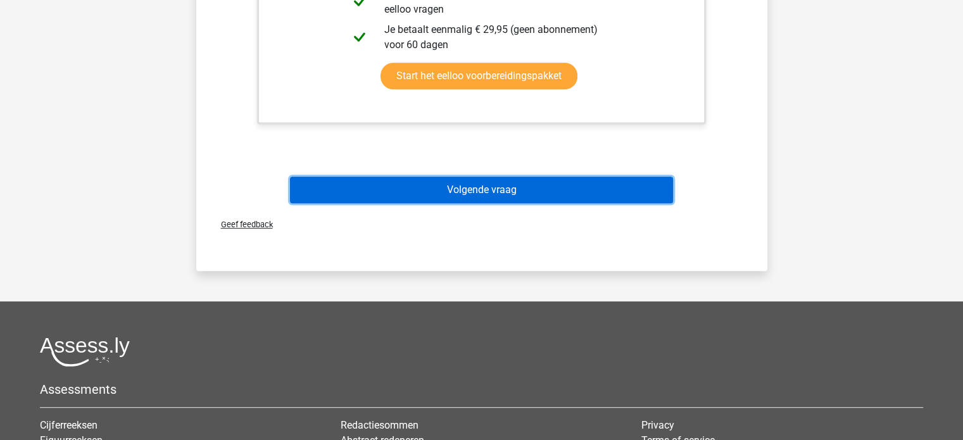
click at [453, 187] on button "Volgende vraag" at bounding box center [481, 190] width 383 height 27
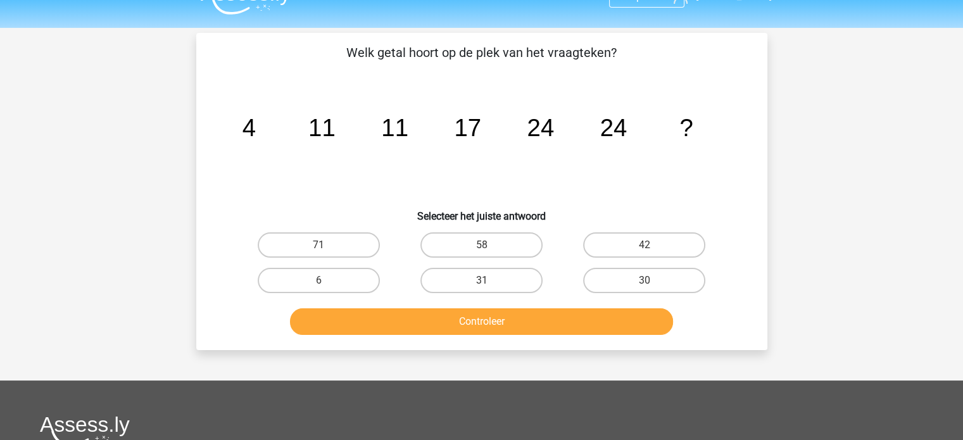
scroll to position [0, 0]
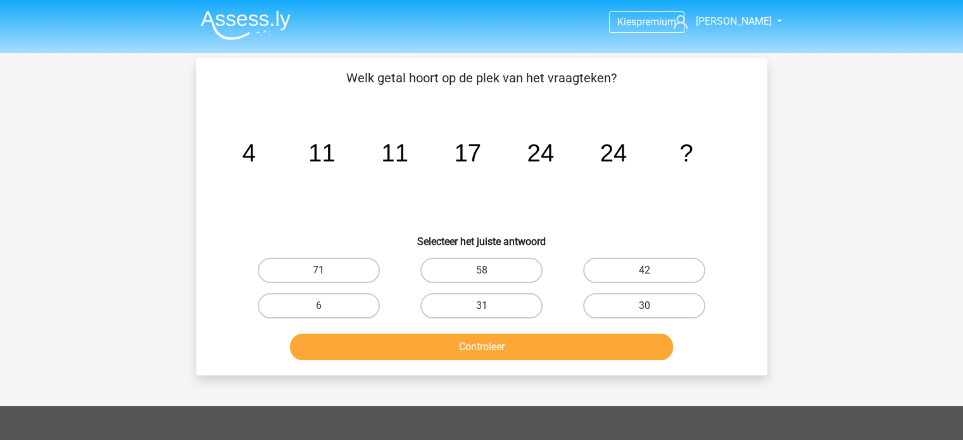
click at [604, 270] on label "42" at bounding box center [644, 270] width 122 height 25
click at [644, 270] on input "42" at bounding box center [648, 274] width 8 height 8
radio input "true"
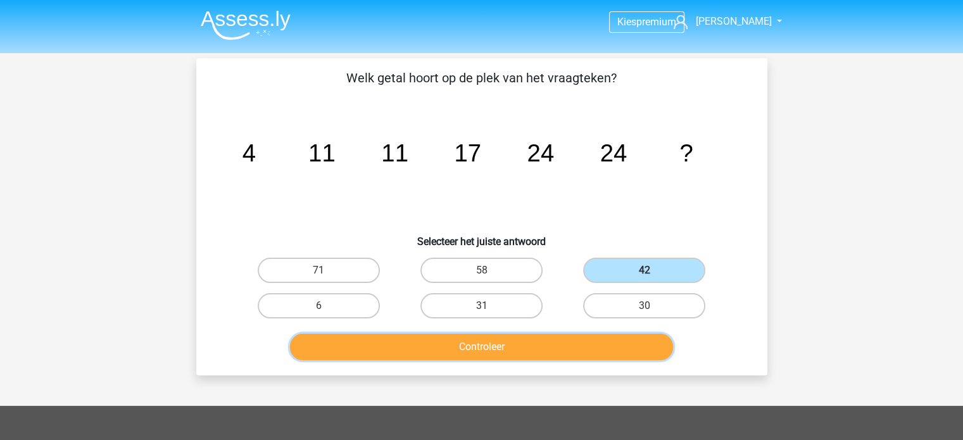
click at [526, 342] on button "Controleer" at bounding box center [481, 347] width 383 height 27
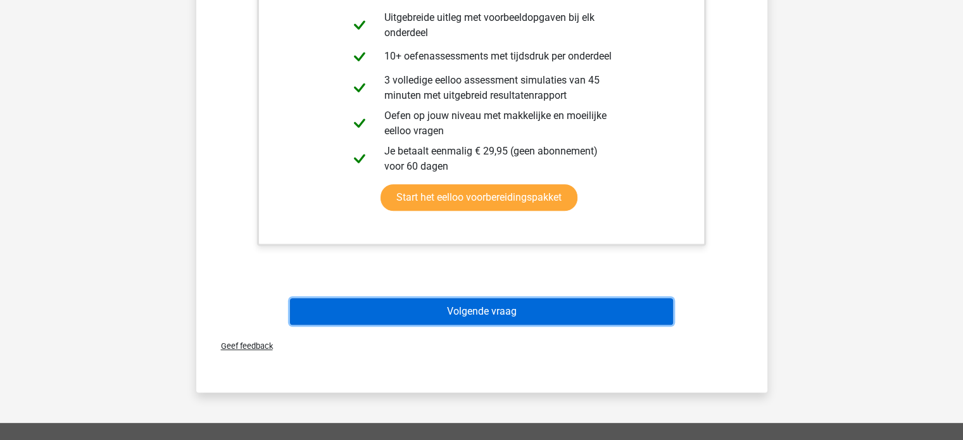
click at [489, 309] on button "Volgende vraag" at bounding box center [481, 311] width 383 height 27
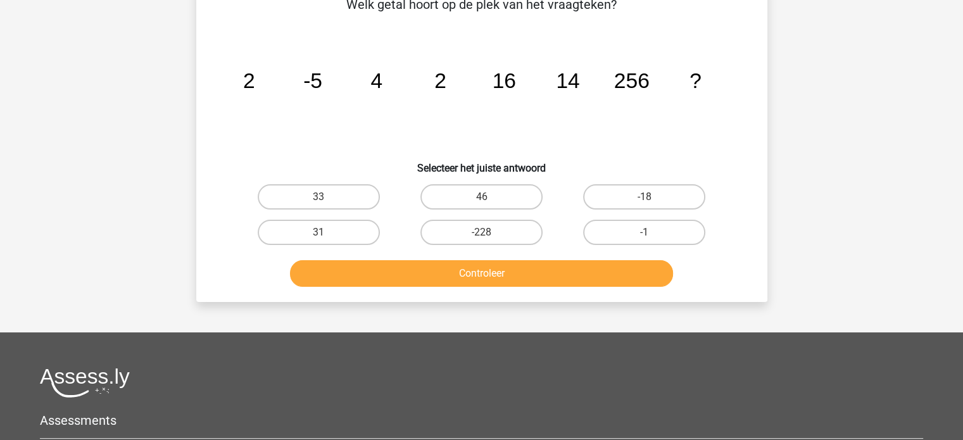
scroll to position [58, 0]
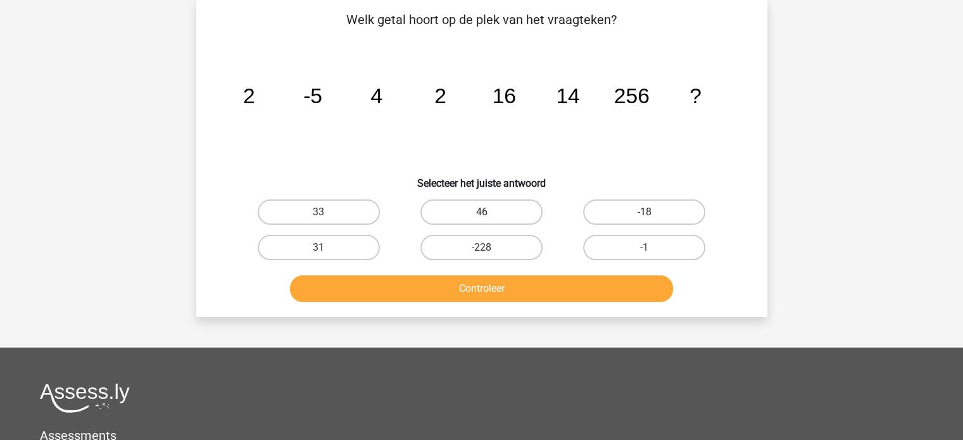
click at [486, 209] on label "46" at bounding box center [481, 211] width 122 height 25
click at [486, 212] on input "46" at bounding box center [485, 216] width 8 height 8
radio input "true"
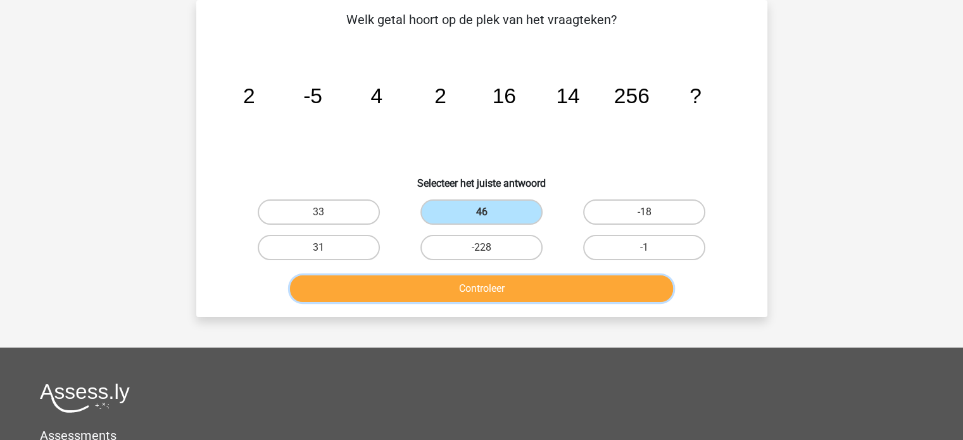
click at [482, 292] on button "Controleer" at bounding box center [481, 288] width 383 height 27
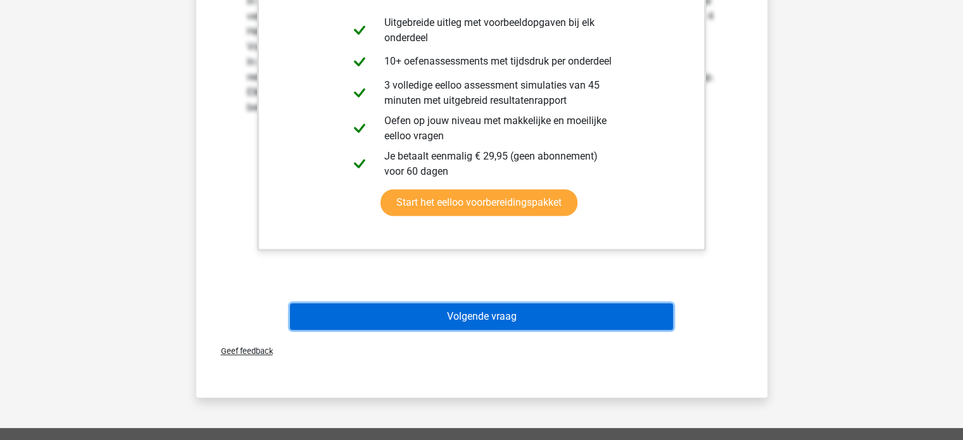
drag, startPoint x: 481, startPoint y: 308, endPoint x: 455, endPoint y: 126, distance: 184.2
click at [481, 308] on button "Volgende vraag" at bounding box center [481, 316] width 383 height 27
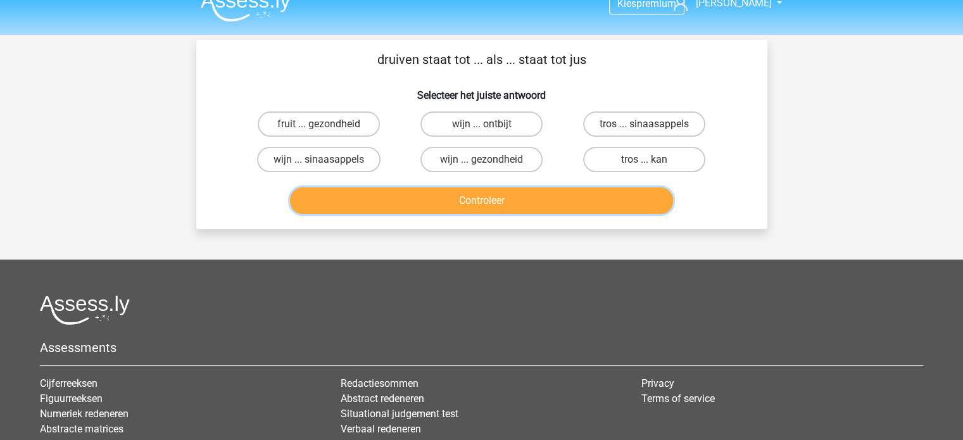
scroll to position [0, 0]
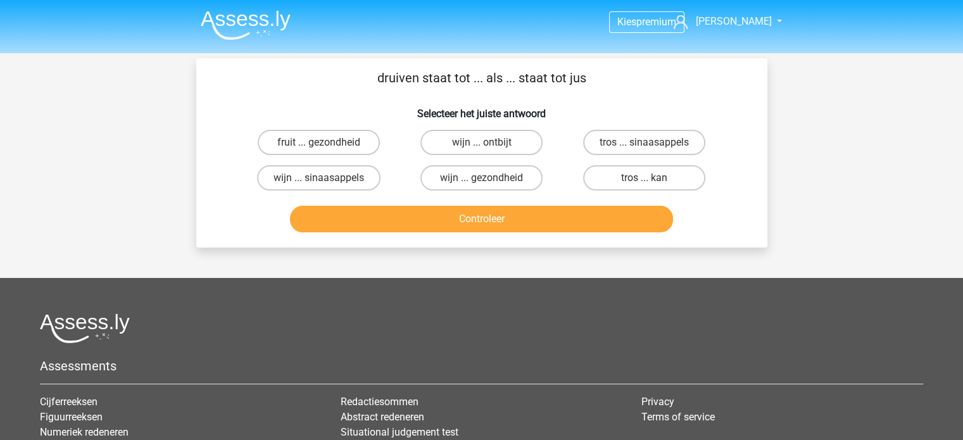
click at [352, 146] on label "fruit ... gezondheid" at bounding box center [319, 142] width 122 height 25
click at [327, 146] on input "fruit ... gezondheid" at bounding box center [322, 146] width 8 height 8
radio input "true"
click at [456, 163] on div "wijn ... gezondheid" at bounding box center [481, 177] width 163 height 35
click at [498, 148] on label "wijn ... ontbijt" at bounding box center [481, 142] width 122 height 25
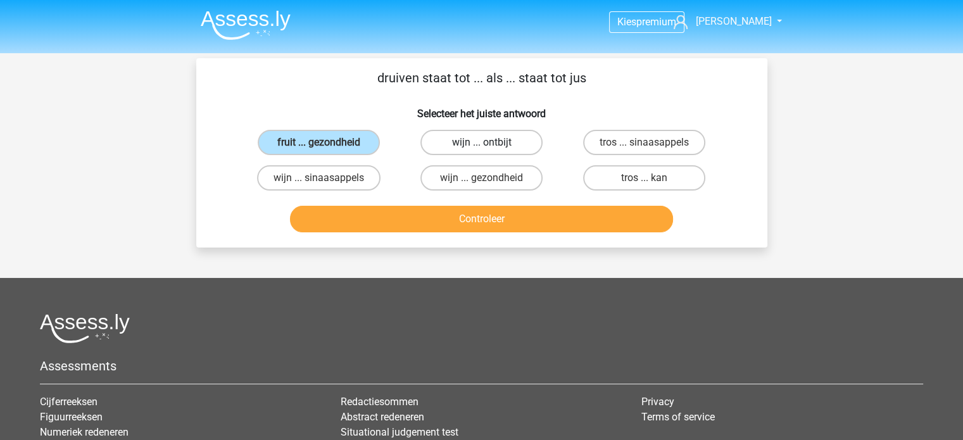
click at [489, 148] on input "wijn ... ontbijt" at bounding box center [485, 146] width 8 height 8
radio input "true"
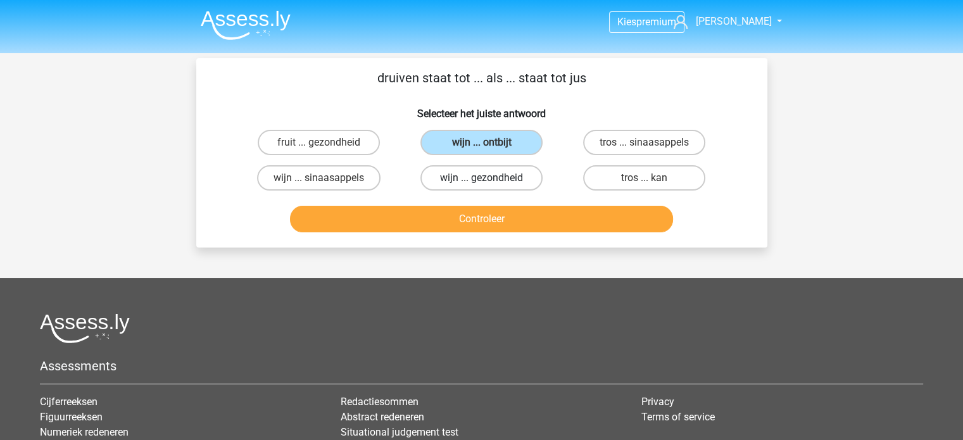
click at [492, 170] on label "wijn ... gezondheid" at bounding box center [481, 177] width 122 height 25
click at [489, 178] on input "wijn ... gezondheid" at bounding box center [485, 182] width 8 height 8
radio input "true"
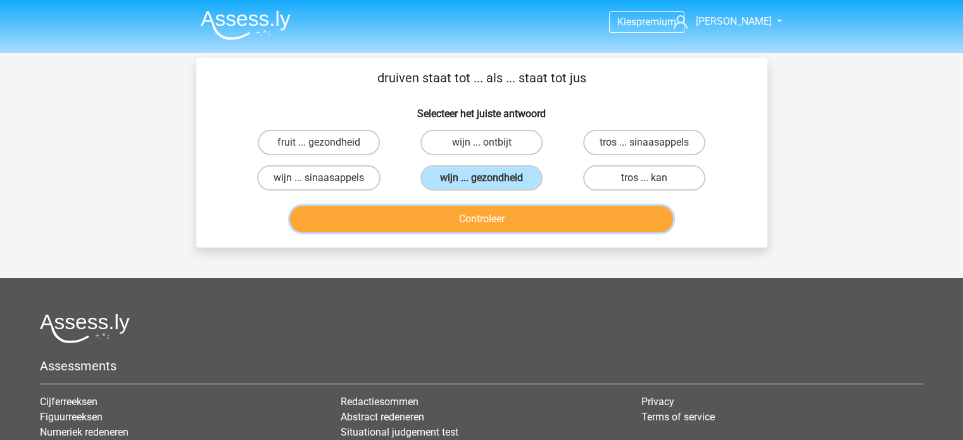
click at [500, 218] on button "Controleer" at bounding box center [481, 219] width 383 height 27
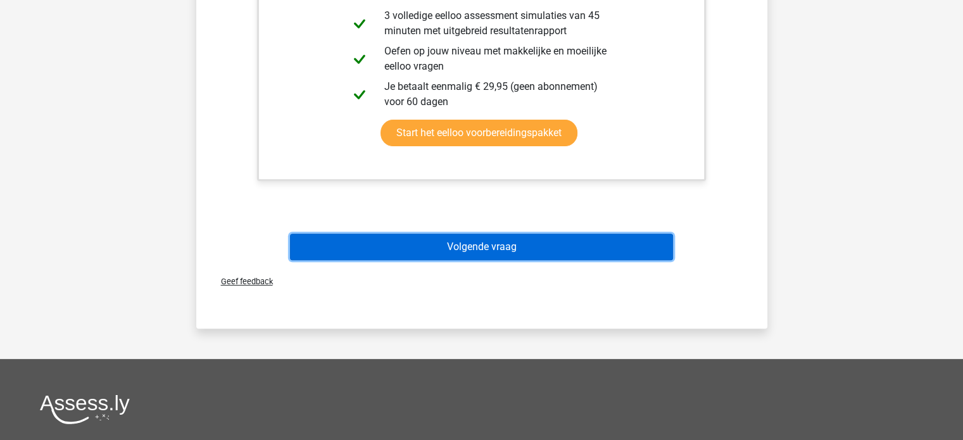
click at [454, 249] on button "Volgende vraag" at bounding box center [481, 247] width 383 height 27
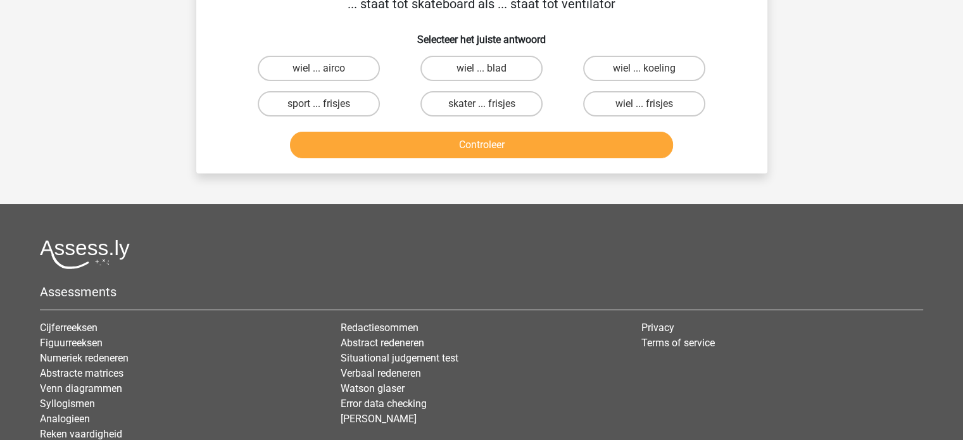
scroll to position [58, 0]
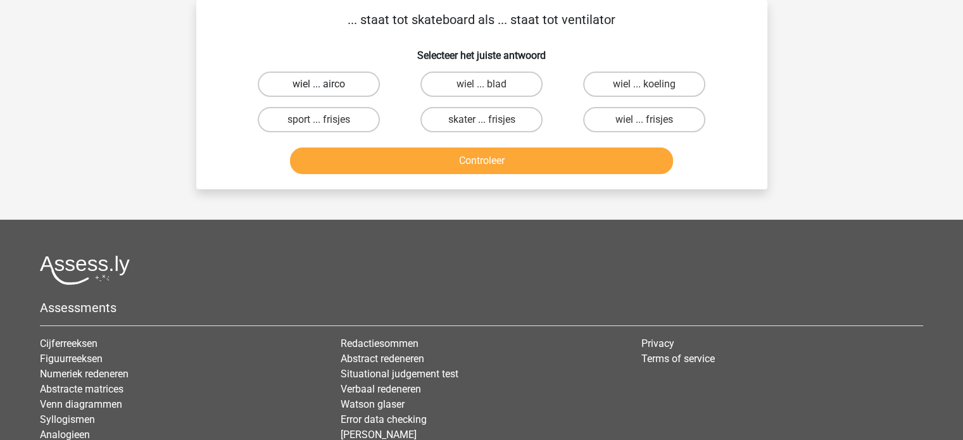
click at [355, 85] on label "wiel ... airco" at bounding box center [319, 84] width 122 height 25
click at [327, 85] on input "wiel ... airco" at bounding box center [322, 88] width 8 height 8
radio input "true"
click at [598, 92] on label "wiel ... koeling" at bounding box center [644, 84] width 122 height 25
click at [644, 92] on input "wiel ... koeling" at bounding box center [648, 88] width 8 height 8
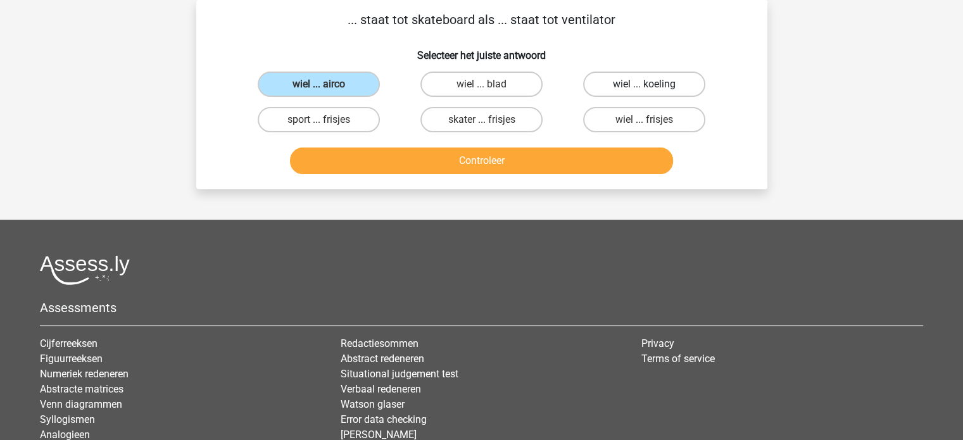
radio input "true"
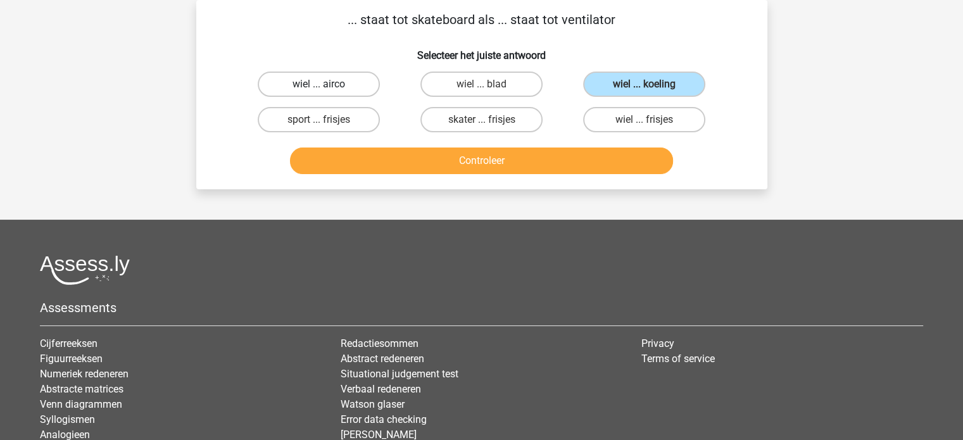
click at [306, 79] on label "wiel ... airco" at bounding box center [319, 84] width 122 height 25
click at [318, 84] on input "wiel ... airco" at bounding box center [322, 88] width 8 height 8
radio input "true"
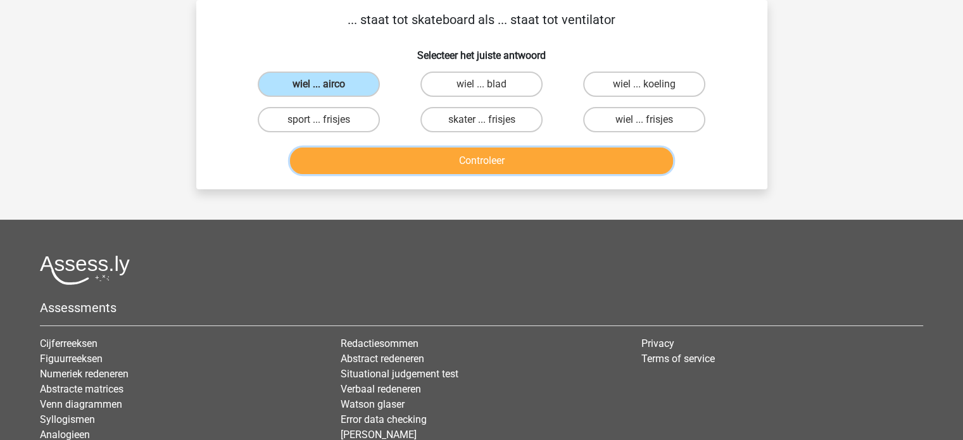
click at [451, 161] on button "Controleer" at bounding box center [481, 161] width 383 height 27
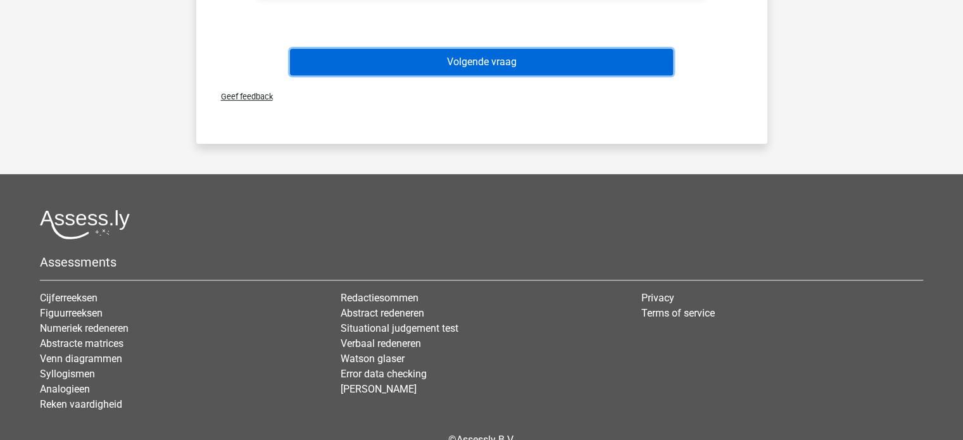
click at [460, 51] on button "Volgende vraag" at bounding box center [481, 62] width 383 height 27
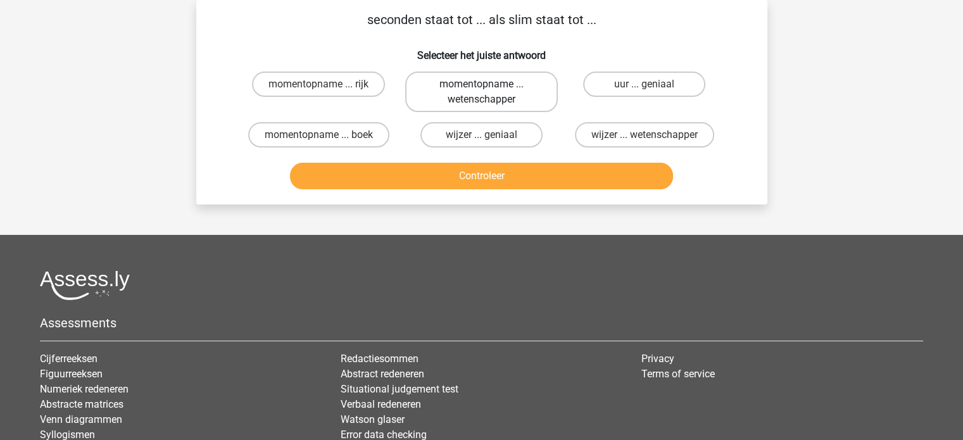
click at [472, 103] on label "momentopname ... wetenschapper" at bounding box center [481, 92] width 153 height 41
click at [481, 92] on input "momentopname ... wetenschapper" at bounding box center [485, 88] width 8 height 8
radio input "true"
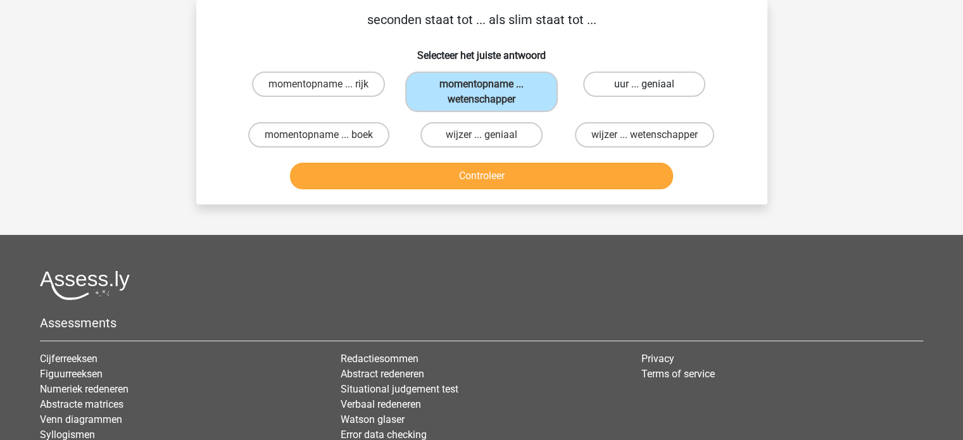
click at [653, 89] on label "uur ... geniaal" at bounding box center [644, 84] width 122 height 25
click at [653, 89] on input "uur ... geniaal" at bounding box center [648, 88] width 8 height 8
radio input "true"
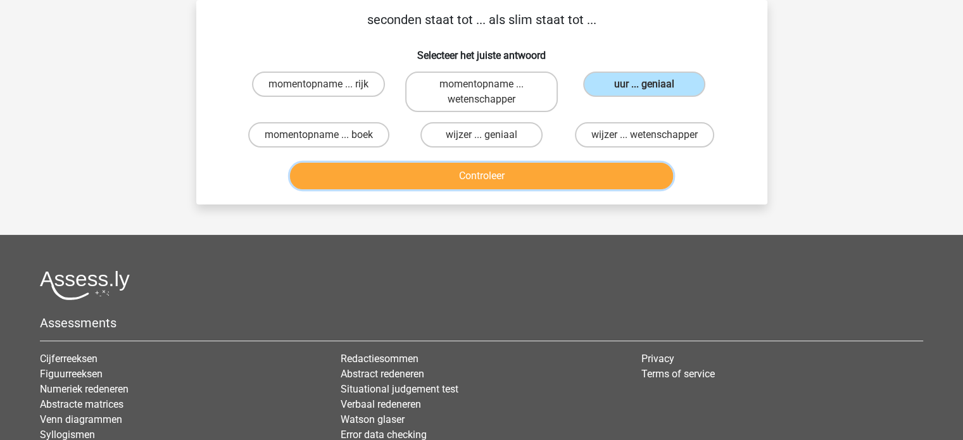
click at [553, 177] on button "Controleer" at bounding box center [481, 176] width 383 height 27
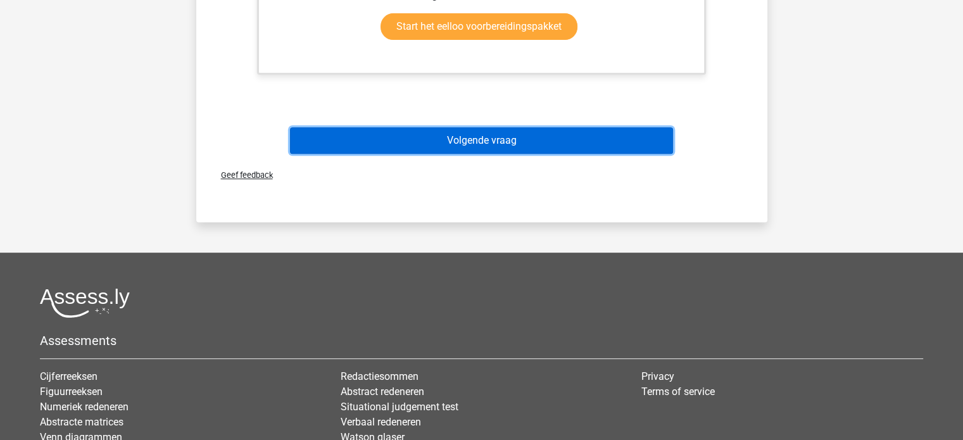
click at [500, 141] on button "Volgende vraag" at bounding box center [481, 140] width 383 height 27
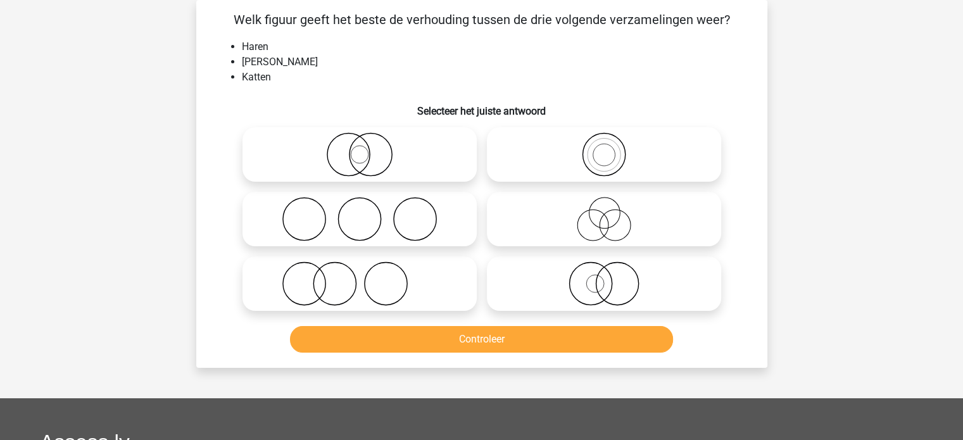
drag, startPoint x: 546, startPoint y: 147, endPoint x: 522, endPoint y: 196, distance: 54.9
click at [547, 148] on icon at bounding box center [604, 154] width 224 height 44
click at [604, 148] on input "radio" at bounding box center [608, 144] width 8 height 8
radio input "true"
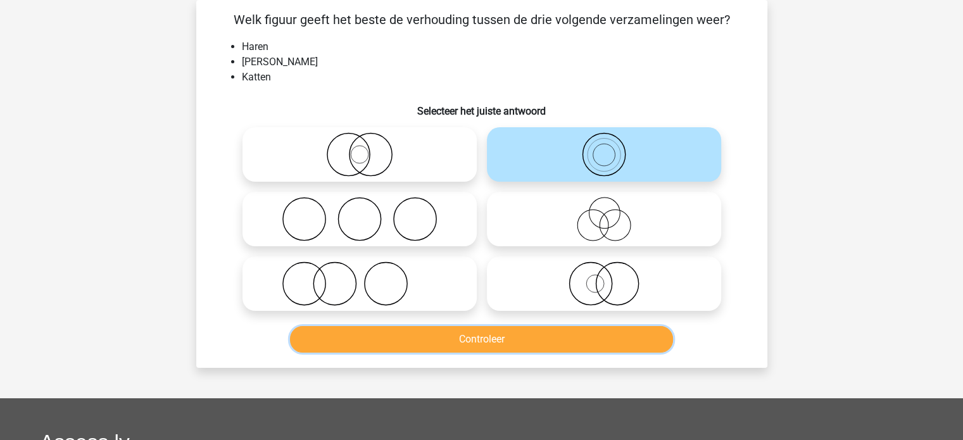
click at [494, 330] on button "Controleer" at bounding box center [481, 339] width 383 height 27
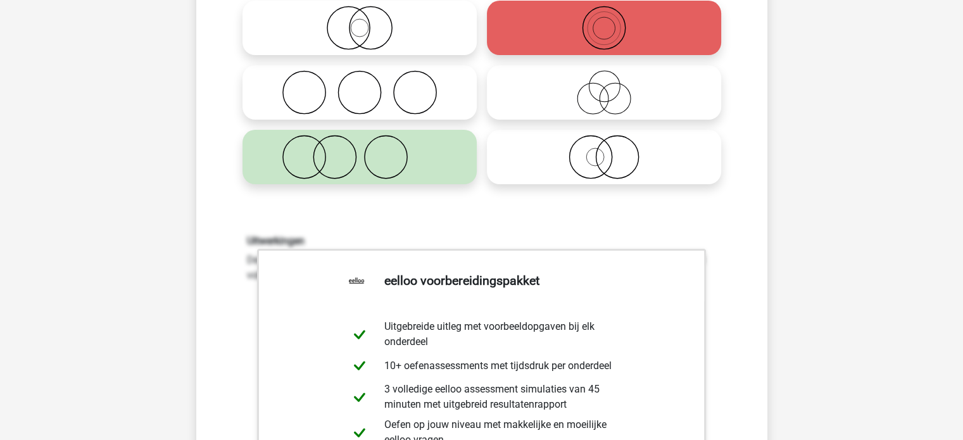
scroll to position [0, 0]
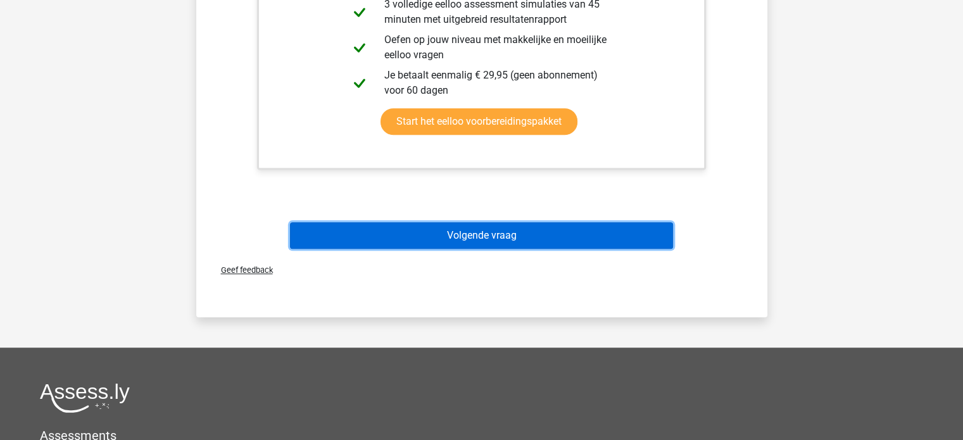
click at [360, 239] on button "Volgende vraag" at bounding box center [481, 235] width 383 height 27
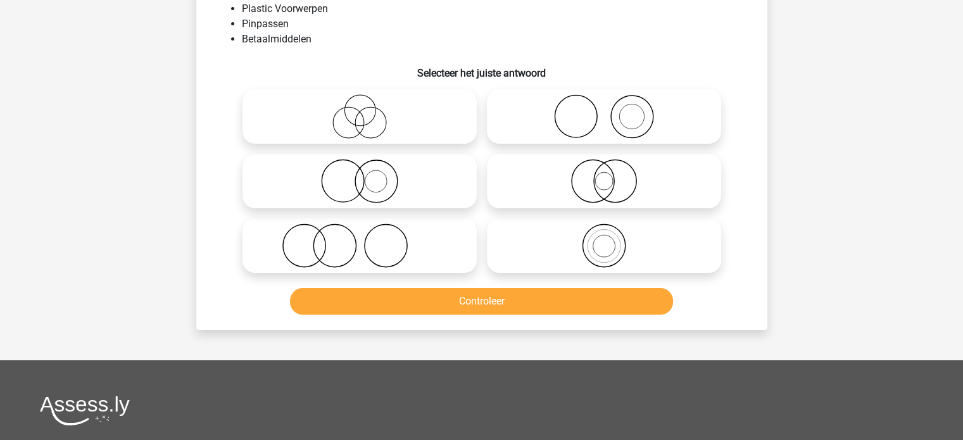
scroll to position [58, 0]
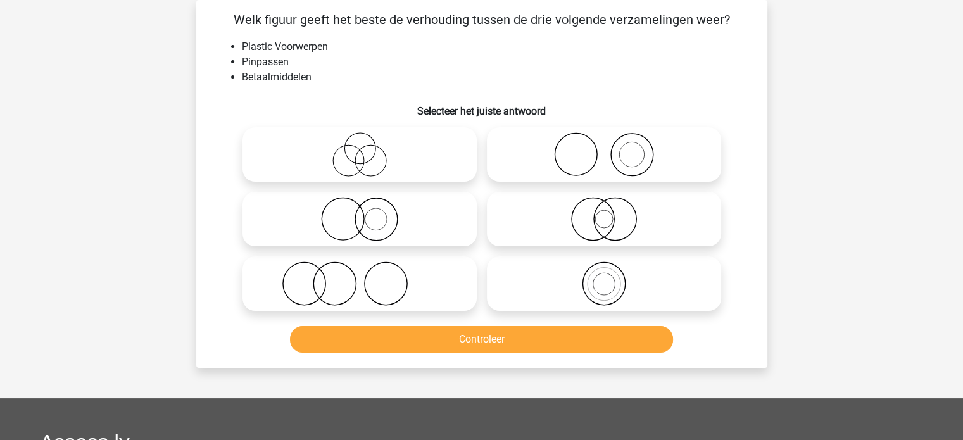
drag, startPoint x: 341, startPoint y: 235, endPoint x: 229, endPoint y: 84, distance: 188.3
click at [229, 84] on ul "Plastic Voorwerpen Pinpassen Betaalmiddelen" at bounding box center [482, 62] width 531 height 46
click at [553, 298] on icon at bounding box center [604, 283] width 224 height 44
click at [604, 277] on input "radio" at bounding box center [608, 273] width 8 height 8
radio input "true"
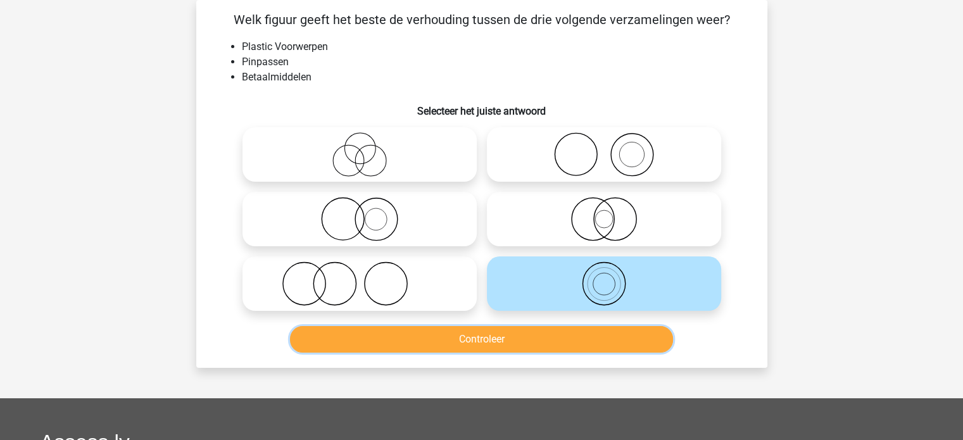
click at [532, 339] on button "Controleer" at bounding box center [481, 339] width 383 height 27
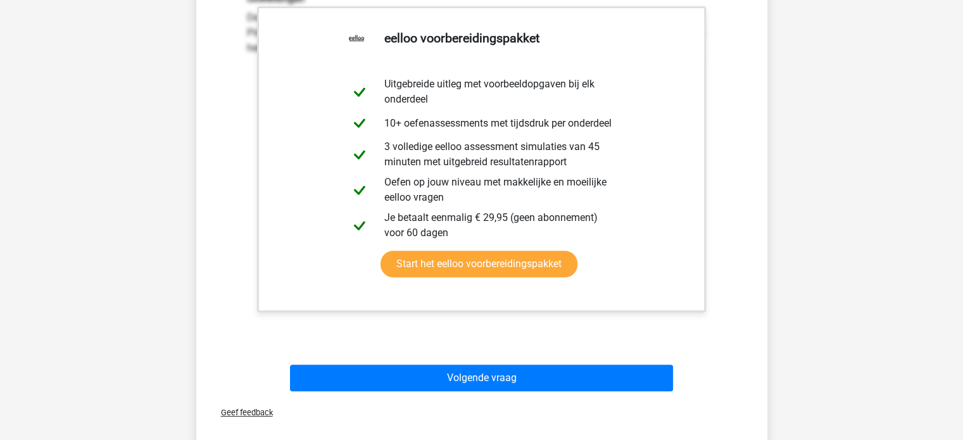
scroll to position [438, 0]
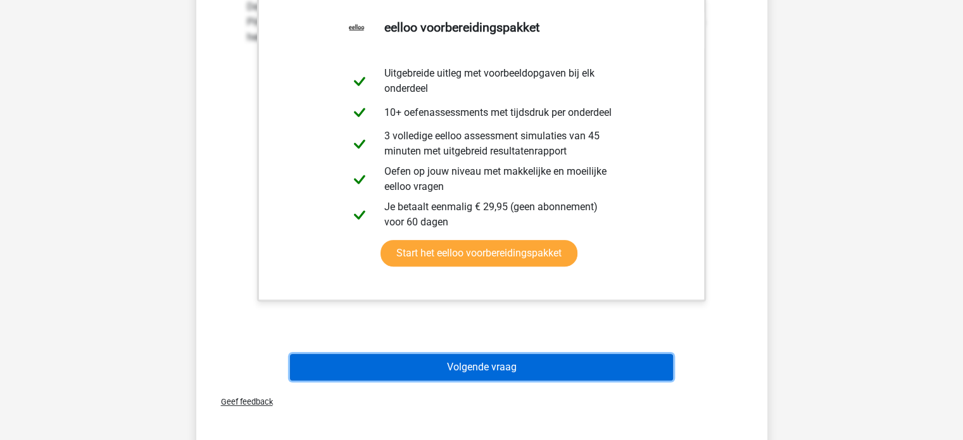
click at [475, 364] on button "Volgende vraag" at bounding box center [481, 367] width 383 height 27
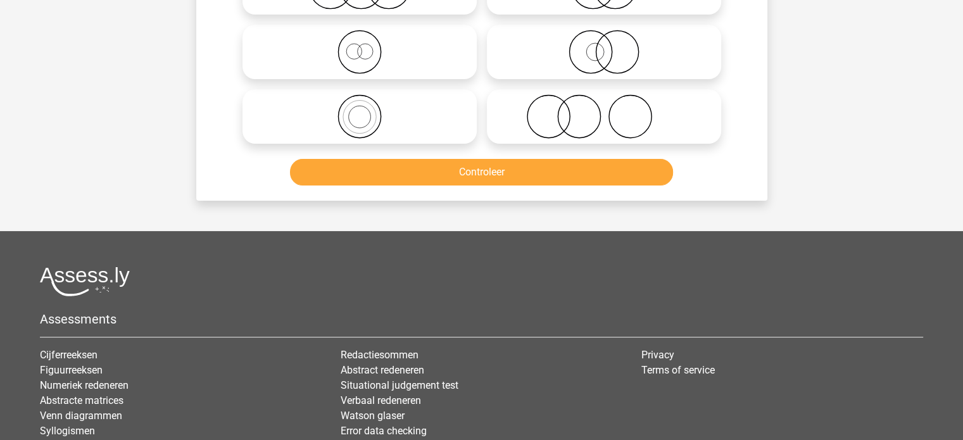
scroll to position [58, 0]
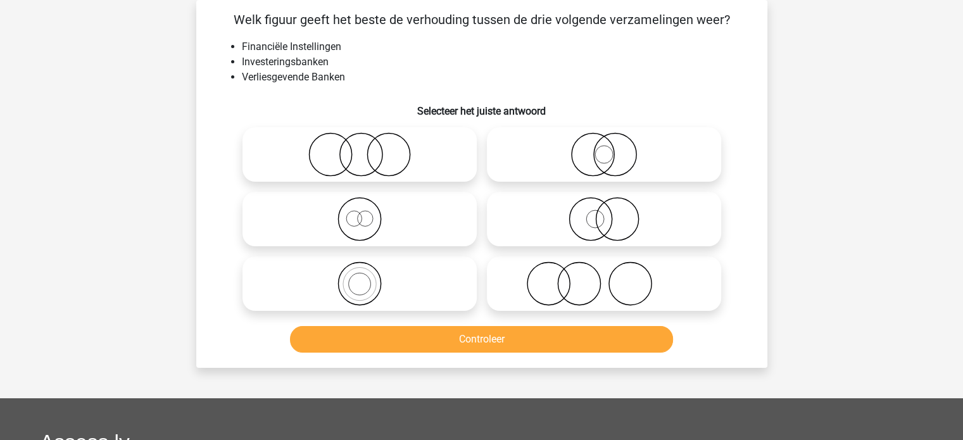
click at [415, 283] on icon at bounding box center [360, 283] width 224 height 44
click at [368, 277] on input "radio" at bounding box center [364, 273] width 8 height 8
radio input "true"
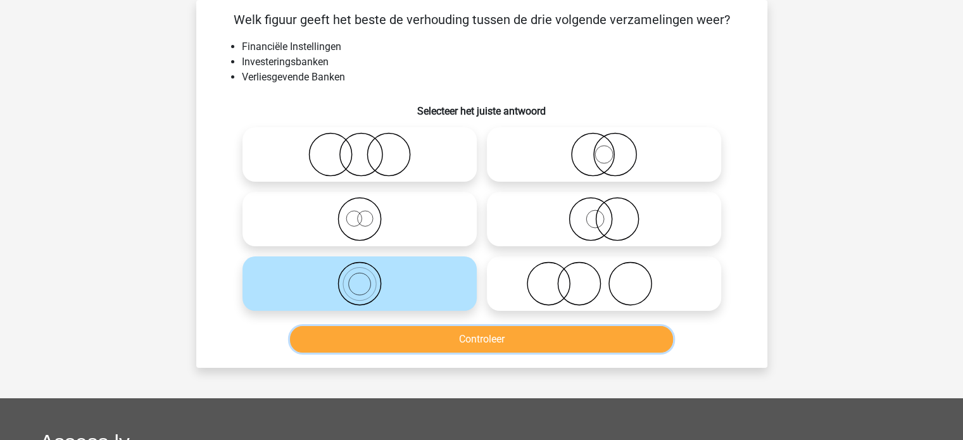
click at [443, 337] on button "Controleer" at bounding box center [481, 339] width 383 height 27
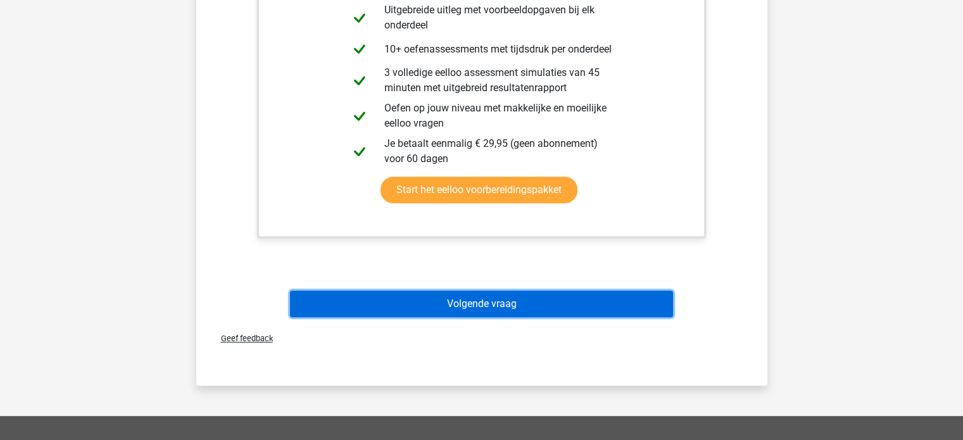
click at [436, 305] on button "Volgende vraag" at bounding box center [481, 304] width 383 height 27
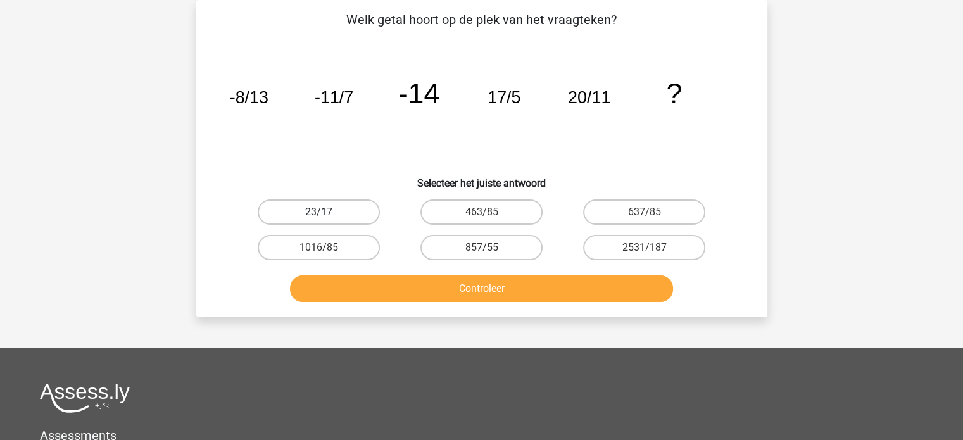
click at [310, 206] on label "23/17" at bounding box center [319, 211] width 122 height 25
click at [318, 212] on input "23/17" at bounding box center [322, 216] width 8 height 8
radio input "true"
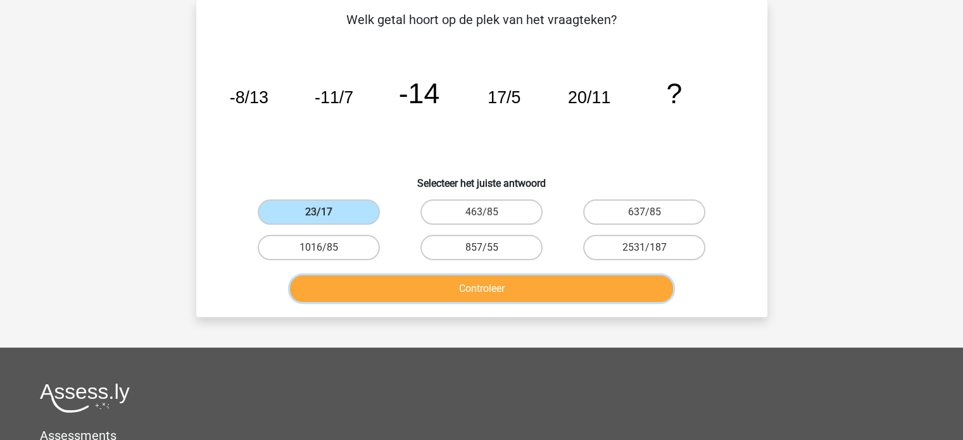
click at [363, 280] on button "Controleer" at bounding box center [481, 288] width 383 height 27
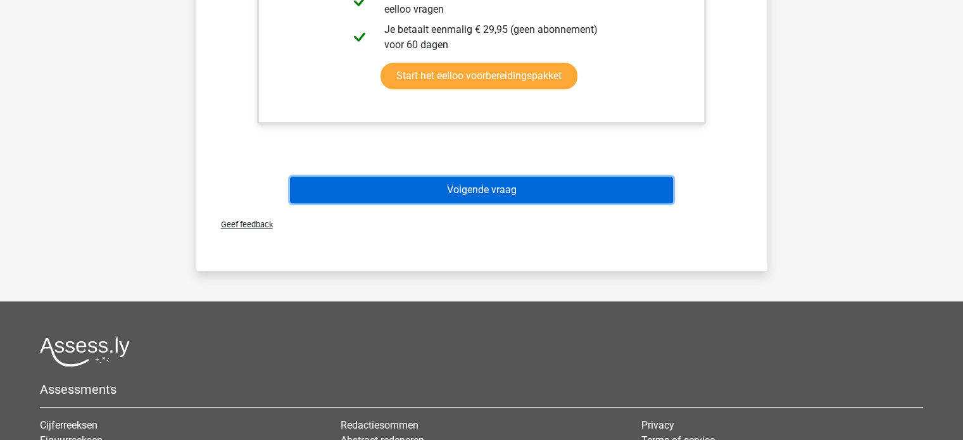
click at [379, 192] on button "Volgende vraag" at bounding box center [481, 190] width 383 height 27
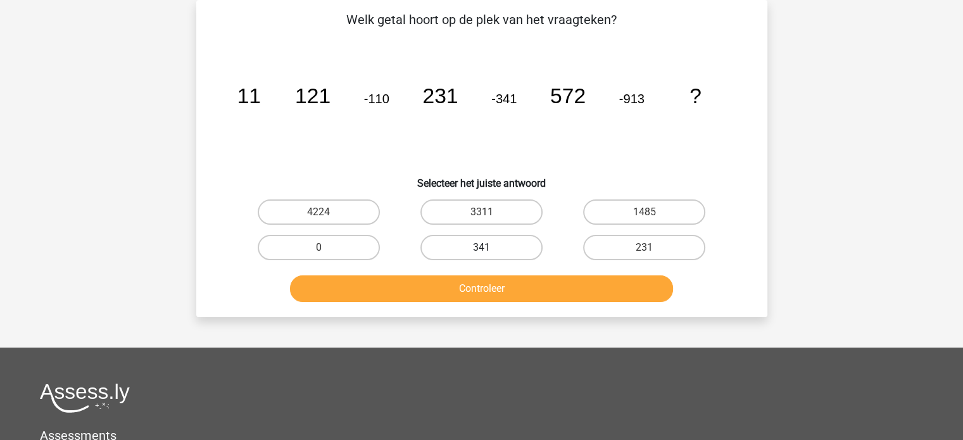
click at [515, 250] on label "341" at bounding box center [481, 247] width 122 height 25
click at [489, 250] on input "341" at bounding box center [485, 252] width 8 height 8
radio input "true"
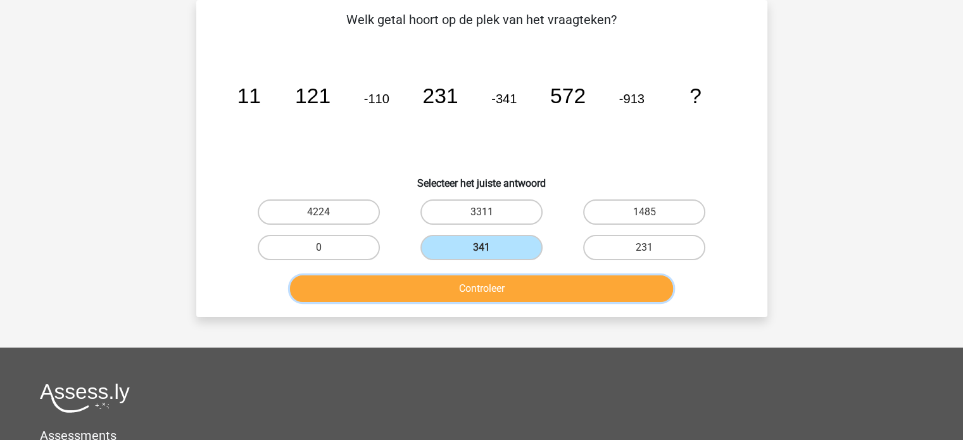
click at [517, 289] on button "Controleer" at bounding box center [481, 288] width 383 height 27
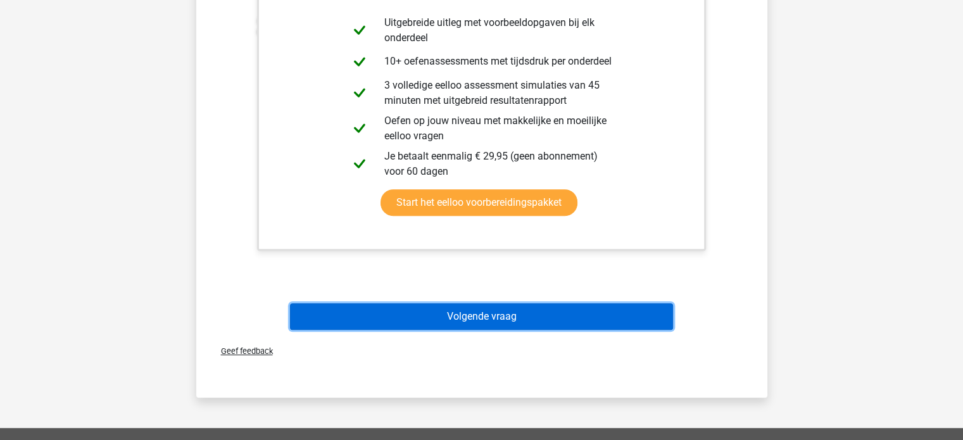
click at [529, 319] on button "Volgende vraag" at bounding box center [481, 316] width 383 height 27
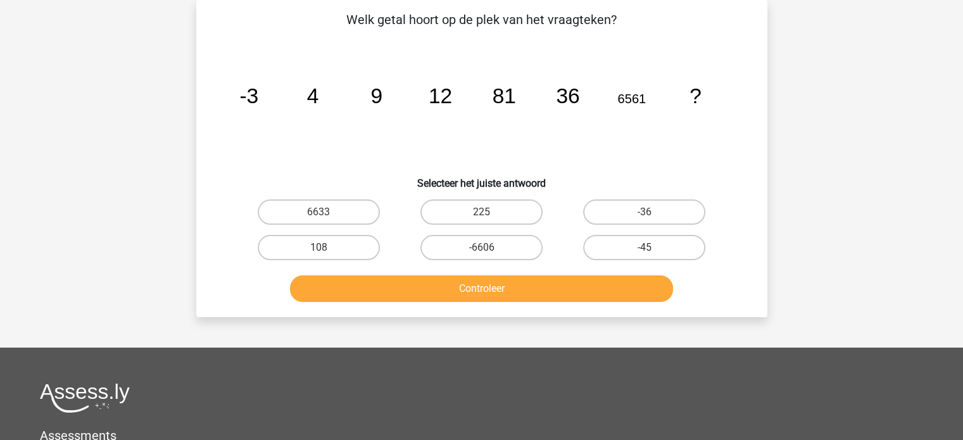
click at [316, 194] on div "6633" at bounding box center [318, 211] width 163 height 35
click at [327, 212] on label "6633" at bounding box center [319, 211] width 122 height 25
click at [327, 212] on input "6633" at bounding box center [322, 216] width 8 height 8
radio input "true"
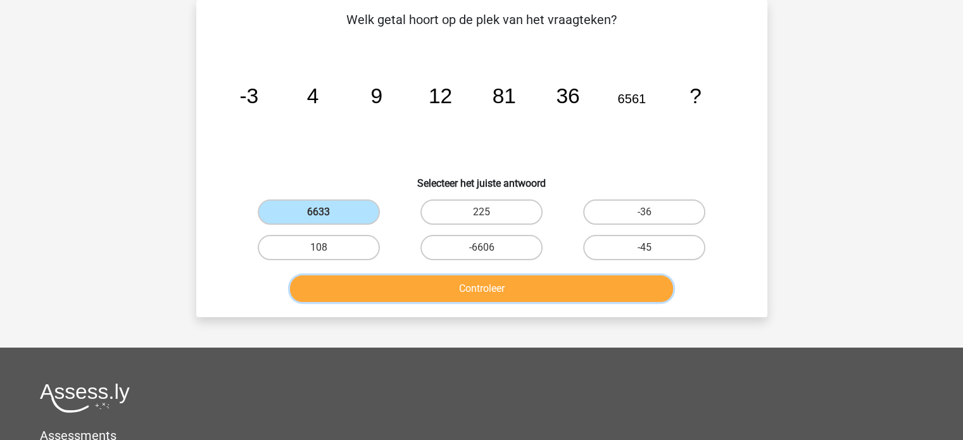
click at [403, 285] on button "Controleer" at bounding box center [481, 288] width 383 height 27
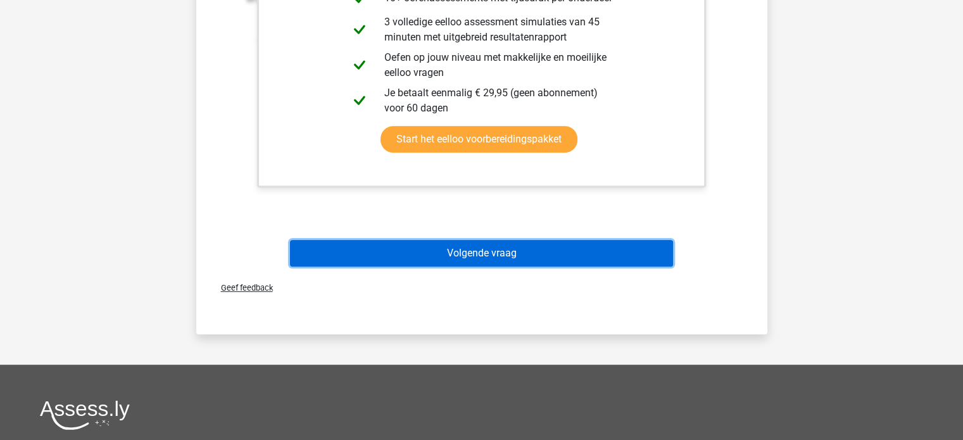
click at [415, 258] on button "Volgende vraag" at bounding box center [481, 253] width 383 height 27
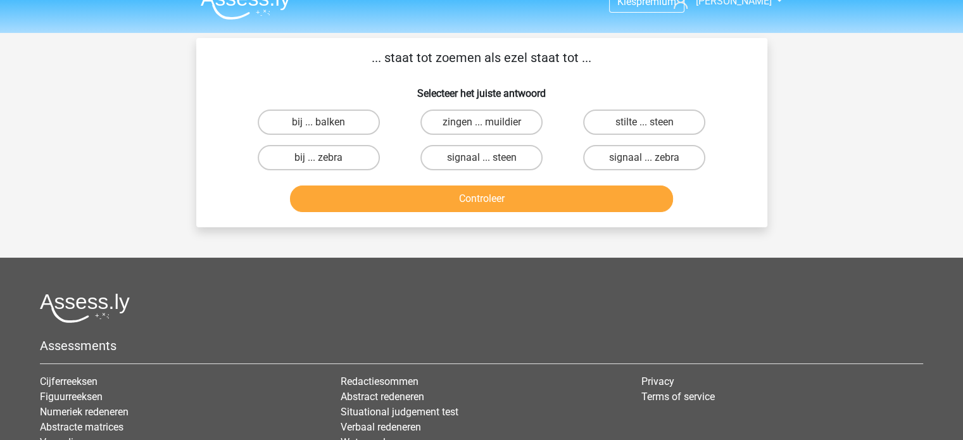
scroll to position [0, 0]
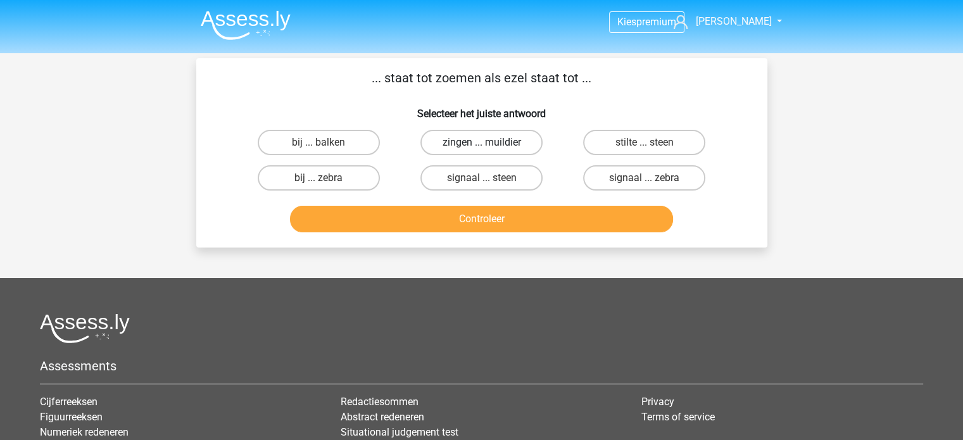
click at [436, 139] on label "zingen ... muildier" at bounding box center [481, 142] width 122 height 25
click at [481, 142] on input "zingen ... muildier" at bounding box center [485, 146] width 8 height 8
radio input "true"
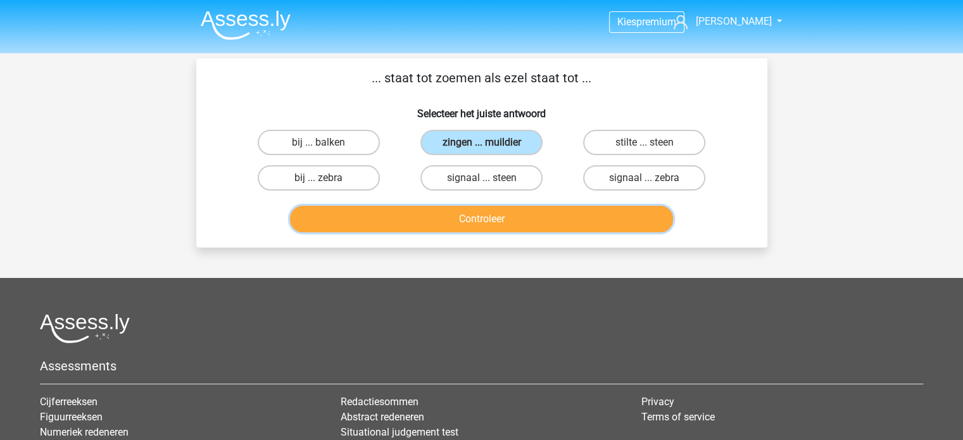
click at [487, 213] on button "Controleer" at bounding box center [481, 219] width 383 height 27
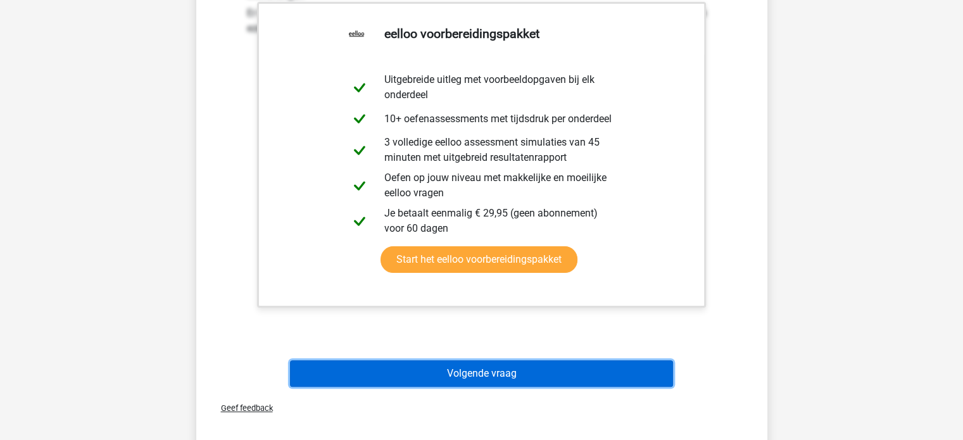
click at [524, 368] on button "Volgende vraag" at bounding box center [481, 373] width 383 height 27
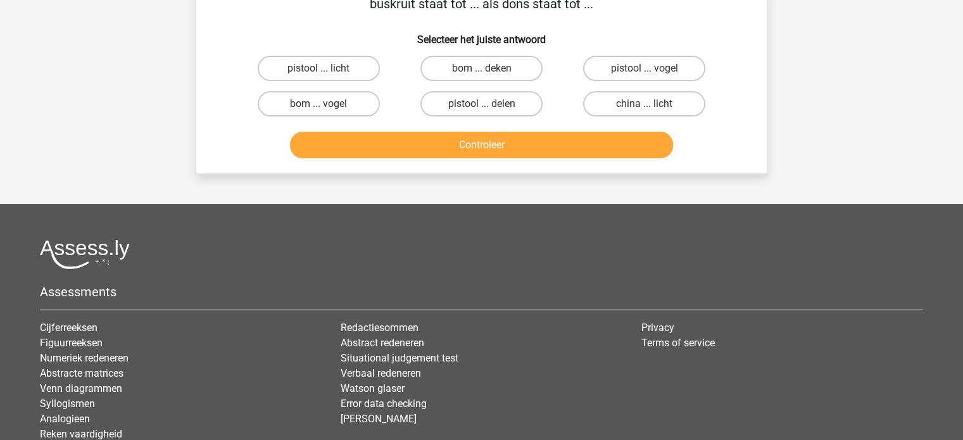
scroll to position [58, 0]
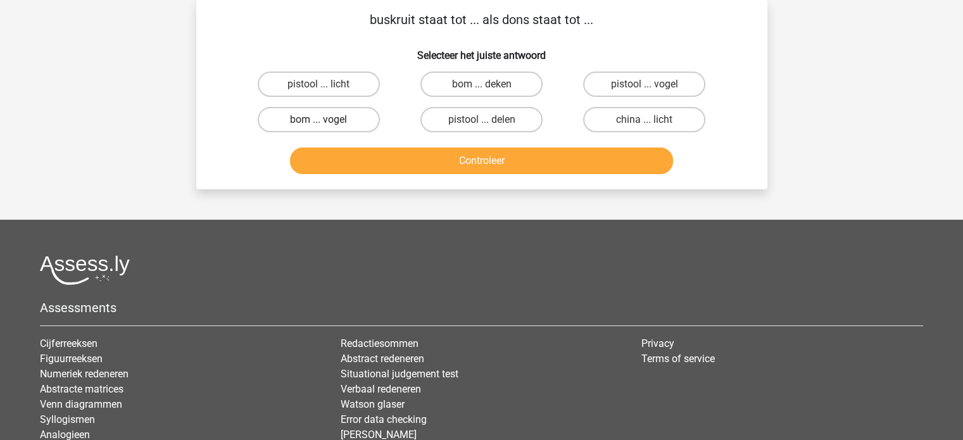
click at [360, 125] on label "bom ... vogel" at bounding box center [319, 119] width 122 height 25
click at [327, 125] on input "bom ... vogel" at bounding box center [322, 124] width 8 height 8
radio input "true"
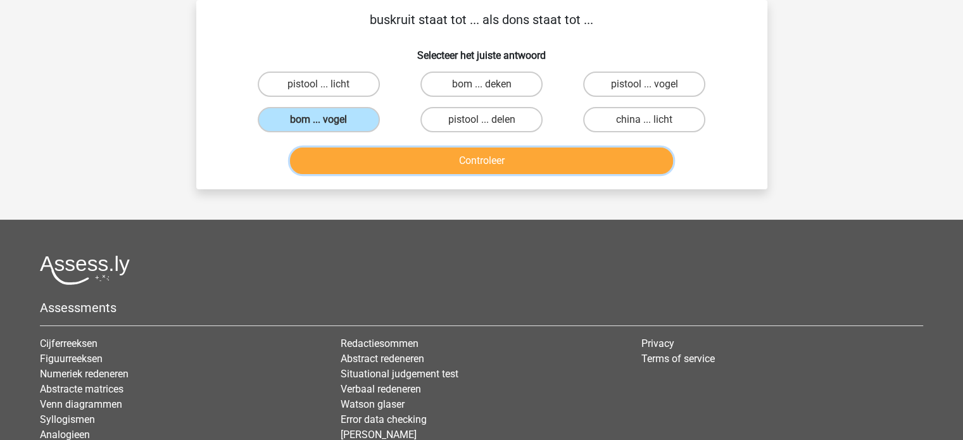
click at [467, 158] on button "Controleer" at bounding box center [481, 161] width 383 height 27
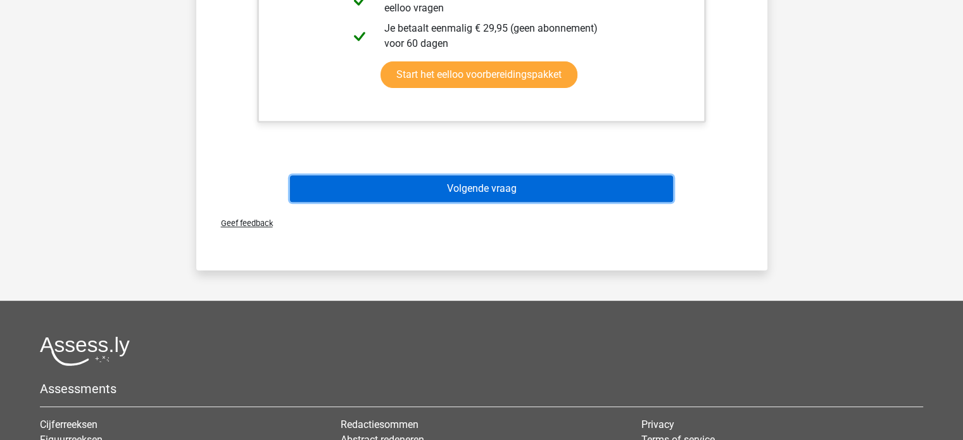
click at [512, 189] on button "Volgende vraag" at bounding box center [481, 188] width 383 height 27
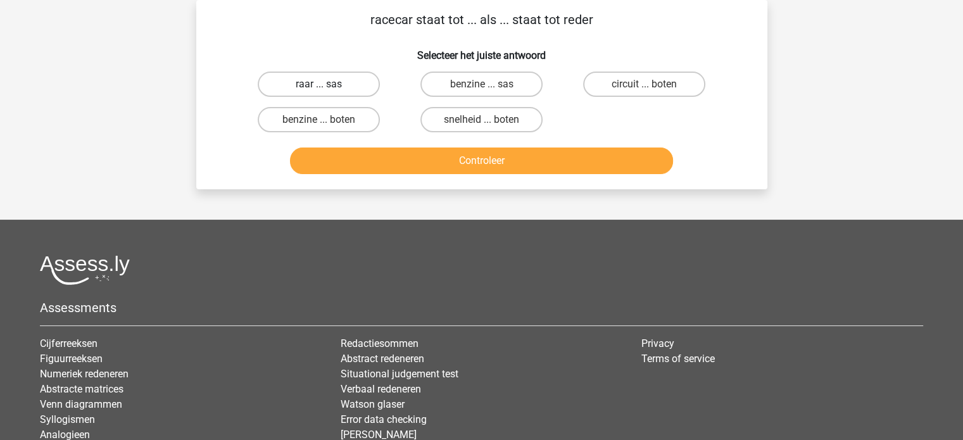
drag, startPoint x: 289, startPoint y: 79, endPoint x: 294, endPoint y: 93, distance: 15.2
click at [289, 80] on label "raar ... sas" at bounding box center [319, 84] width 122 height 25
click at [318, 84] on input "raar ... sas" at bounding box center [322, 88] width 8 height 8
radio input "true"
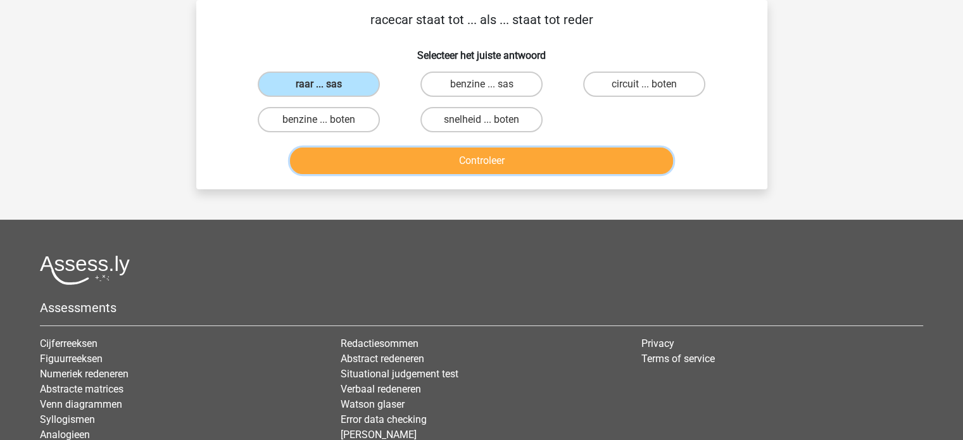
click at [344, 154] on button "Controleer" at bounding box center [481, 161] width 383 height 27
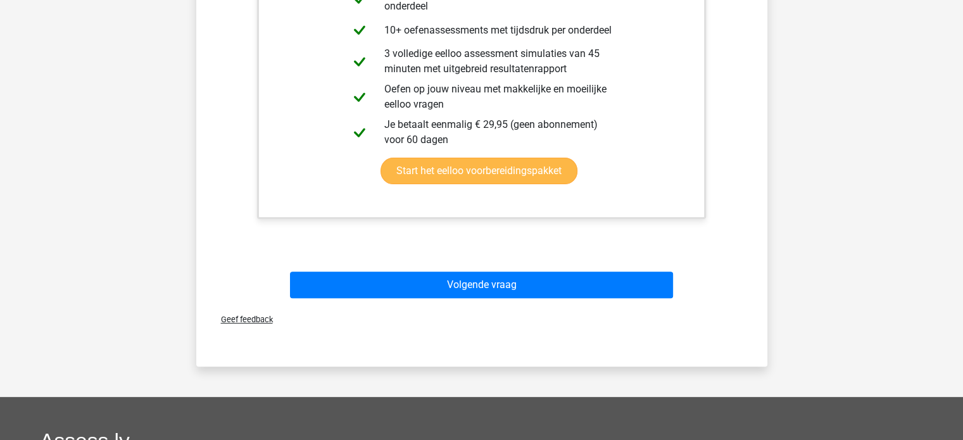
scroll to position [375, 0]
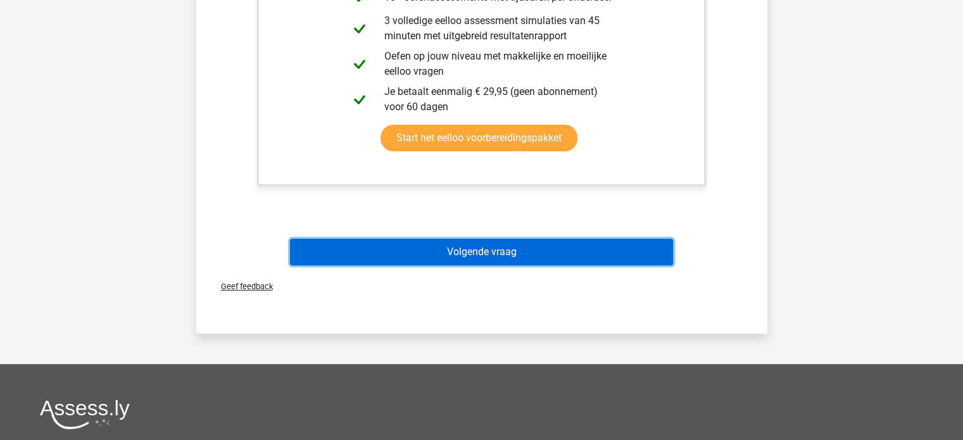
click at [553, 245] on button "Volgende vraag" at bounding box center [481, 252] width 383 height 27
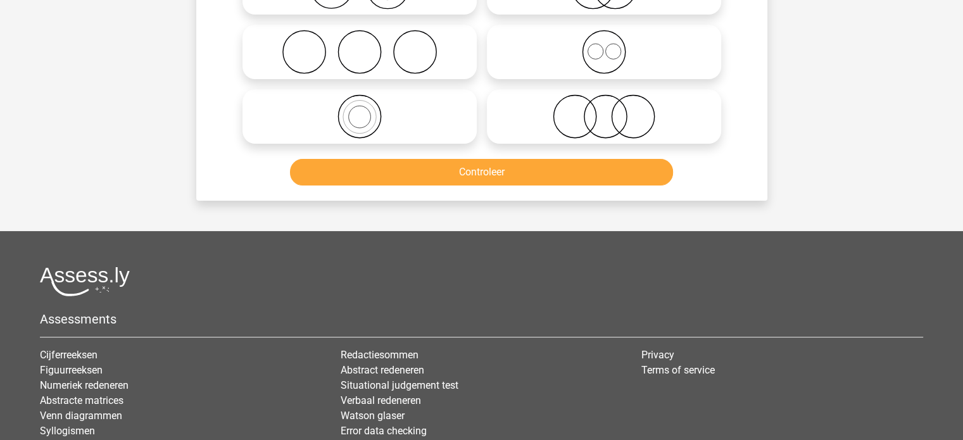
scroll to position [58, 0]
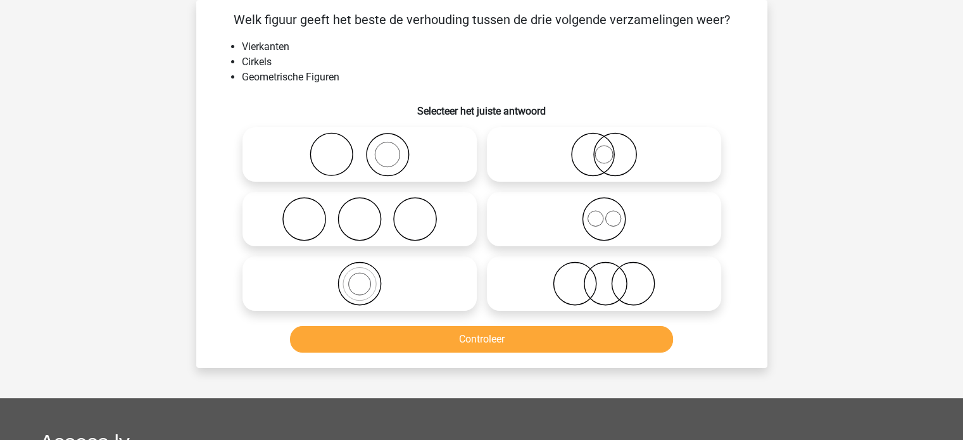
click at [603, 220] on icon at bounding box center [604, 219] width 224 height 44
click at [604, 213] on input "radio" at bounding box center [608, 208] width 8 height 8
radio input "true"
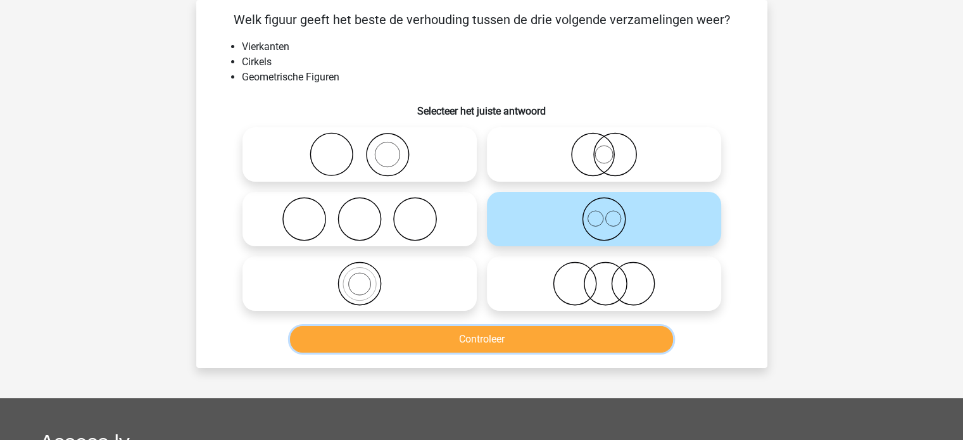
click at [511, 339] on button "Controleer" at bounding box center [481, 339] width 383 height 27
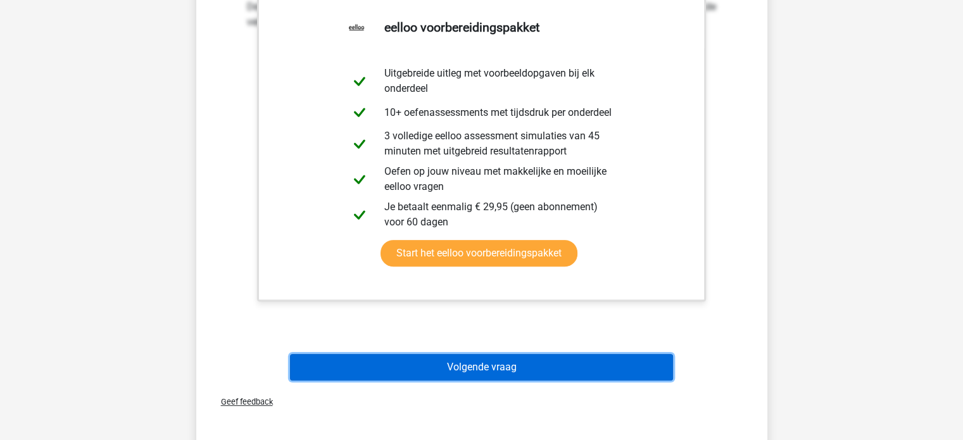
click at [517, 358] on button "Volgende vraag" at bounding box center [481, 367] width 383 height 27
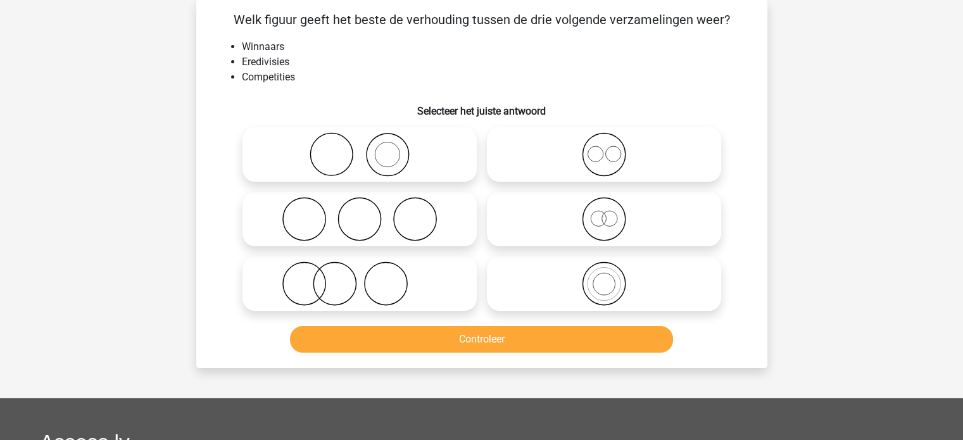
click at [603, 284] on icon at bounding box center [604, 283] width 224 height 44
click at [604, 277] on input "radio" at bounding box center [608, 273] width 8 height 8
radio input "true"
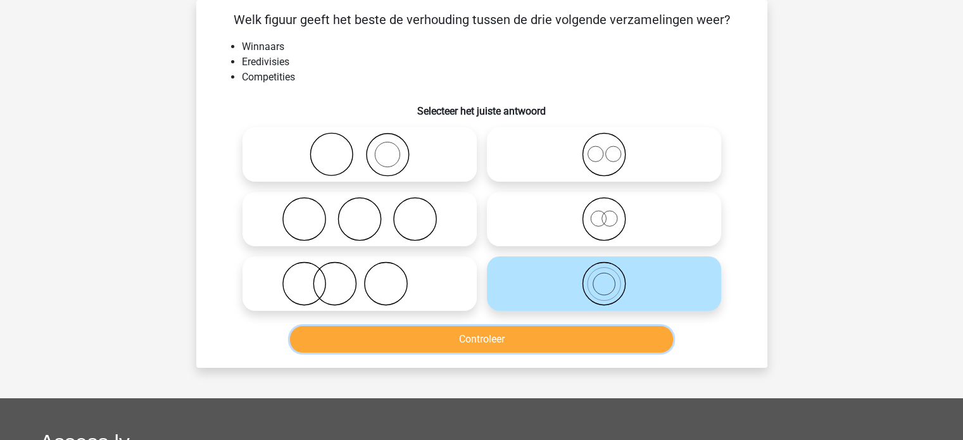
click at [580, 340] on button "Controleer" at bounding box center [481, 339] width 383 height 27
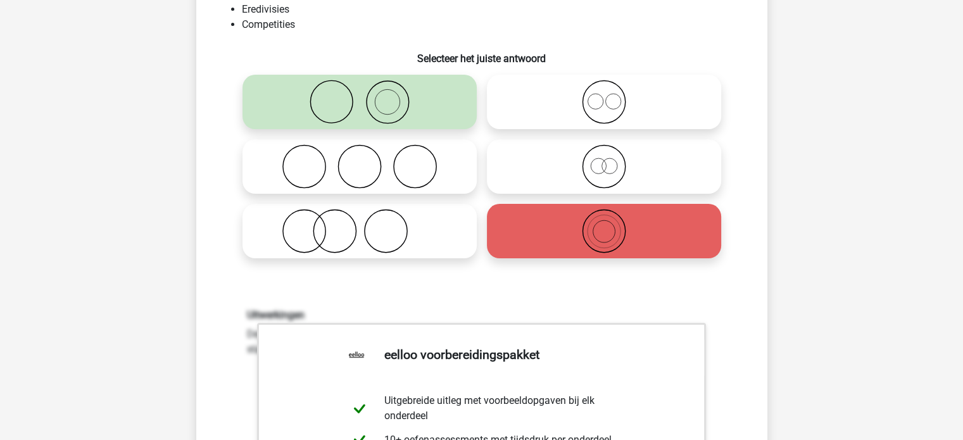
scroll to position [0, 0]
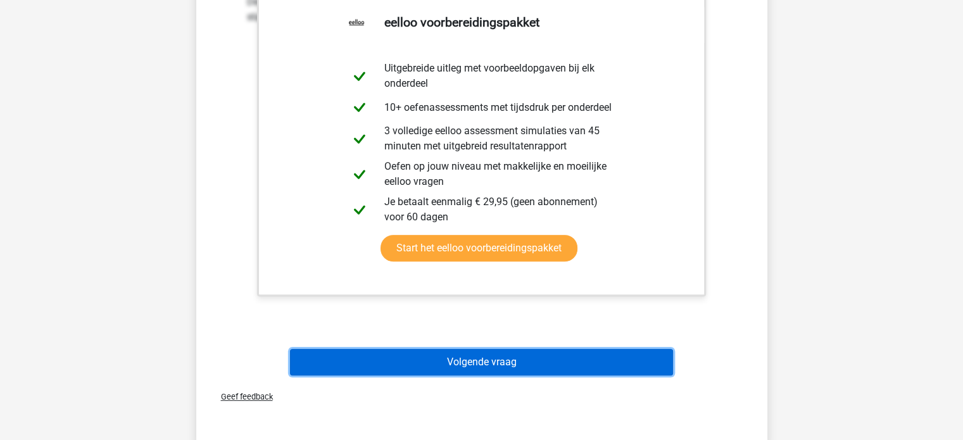
click at [458, 358] on button "Volgende vraag" at bounding box center [481, 362] width 383 height 27
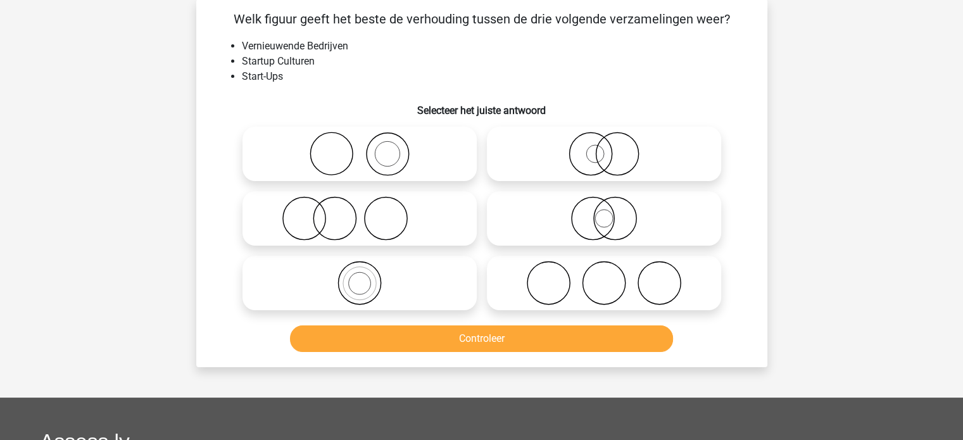
scroll to position [58, 0]
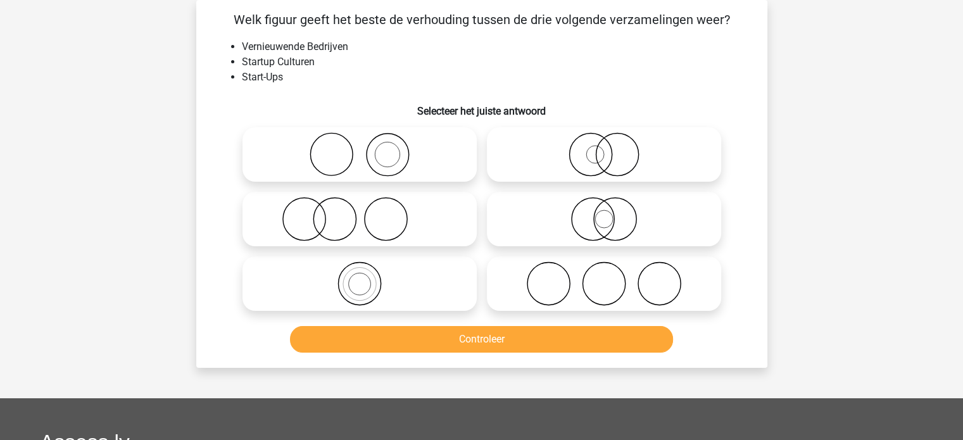
click at [413, 220] on icon at bounding box center [360, 219] width 224 height 44
click at [368, 213] on input "radio" at bounding box center [364, 208] width 8 height 8
radio input "true"
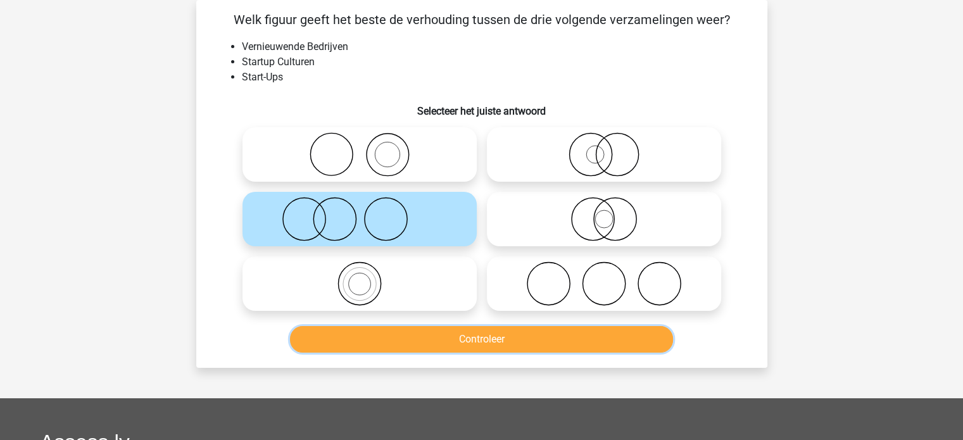
click at [477, 346] on button "Controleer" at bounding box center [481, 339] width 383 height 27
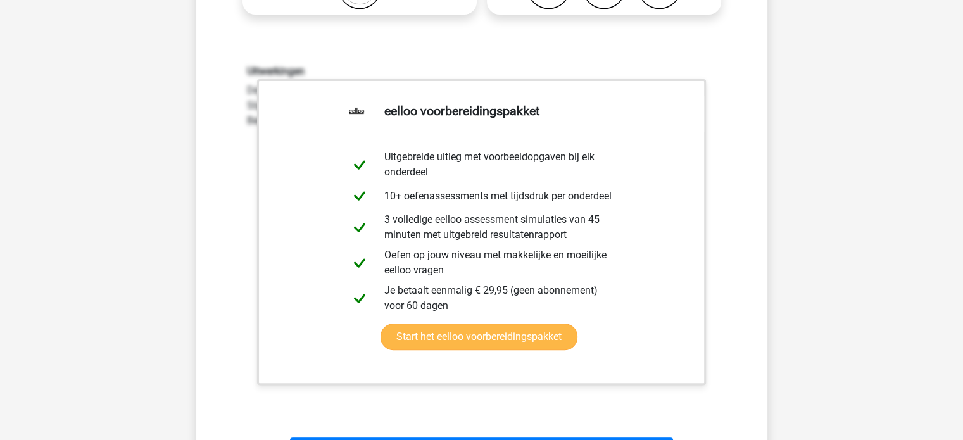
scroll to position [375, 0]
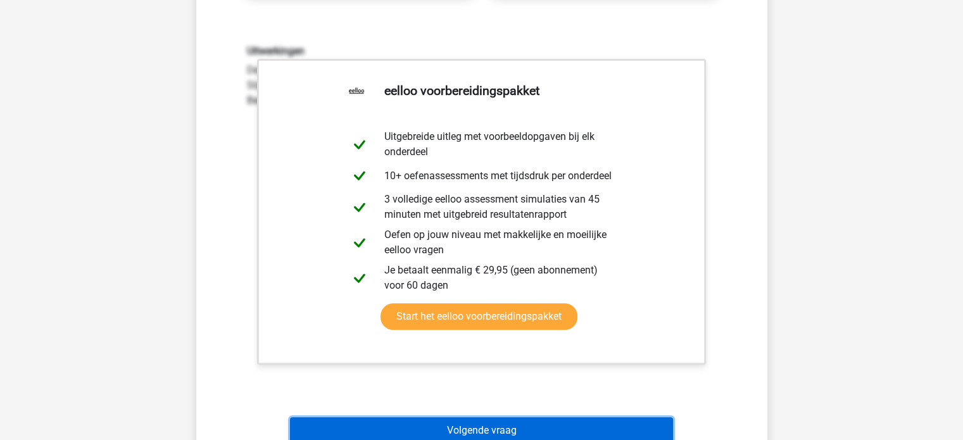
click at [451, 427] on button "Volgende vraag" at bounding box center [481, 430] width 383 height 27
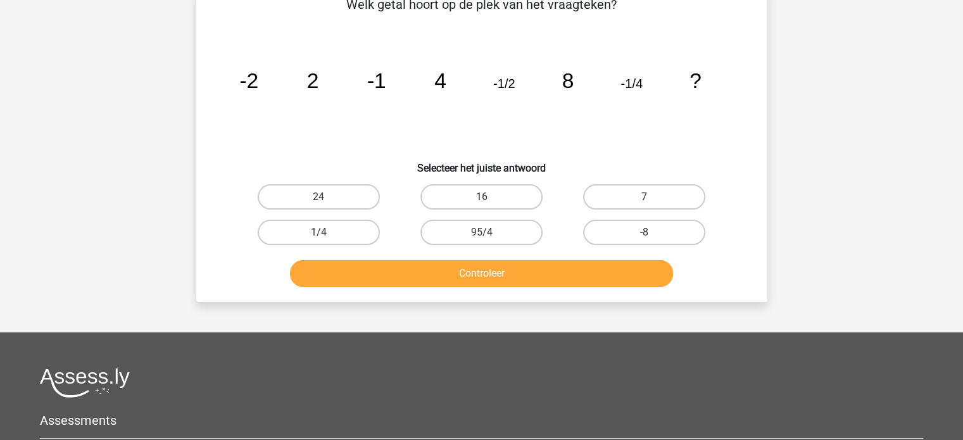
scroll to position [58, 0]
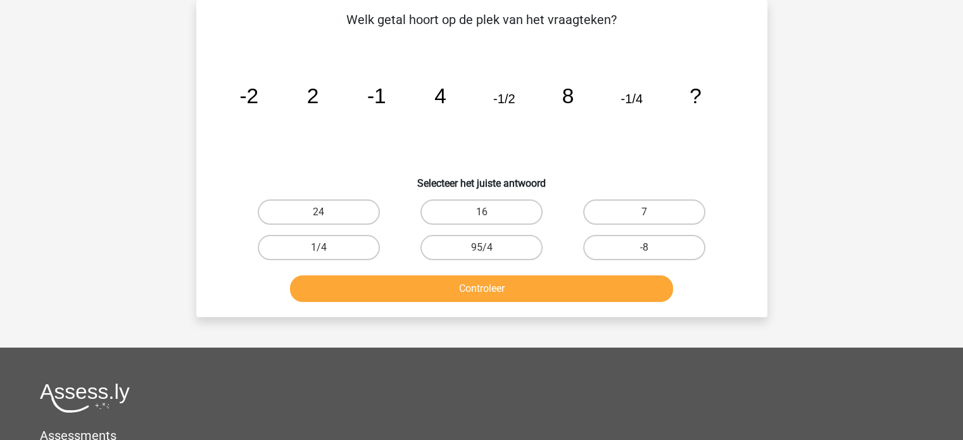
drag, startPoint x: 638, startPoint y: 126, endPoint x: 576, endPoint y: 137, distance: 63.0
click at [576, 137] on icon "image/svg+xml -2 2 -1 4 -1/2 8 -1/4 ?" at bounding box center [482, 103] width 510 height 128
click at [369, 207] on label "24" at bounding box center [319, 211] width 122 height 25
click at [327, 212] on input "24" at bounding box center [322, 216] width 8 height 8
radio input "true"
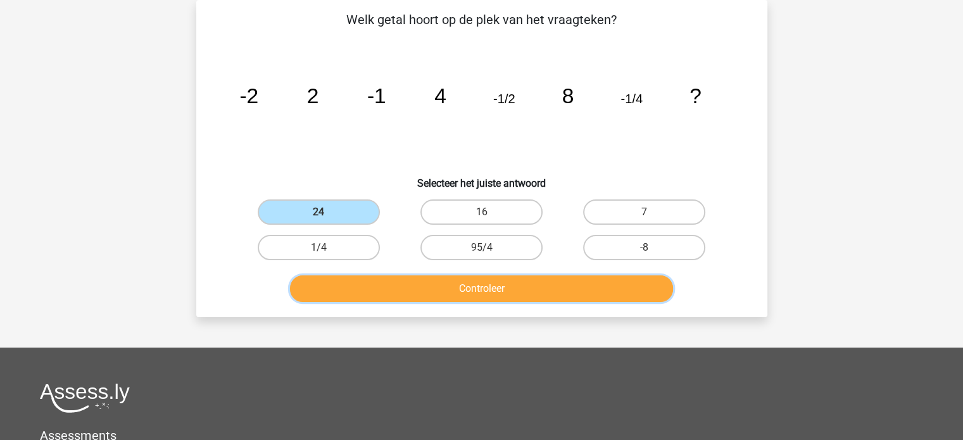
click at [432, 286] on button "Controleer" at bounding box center [481, 288] width 383 height 27
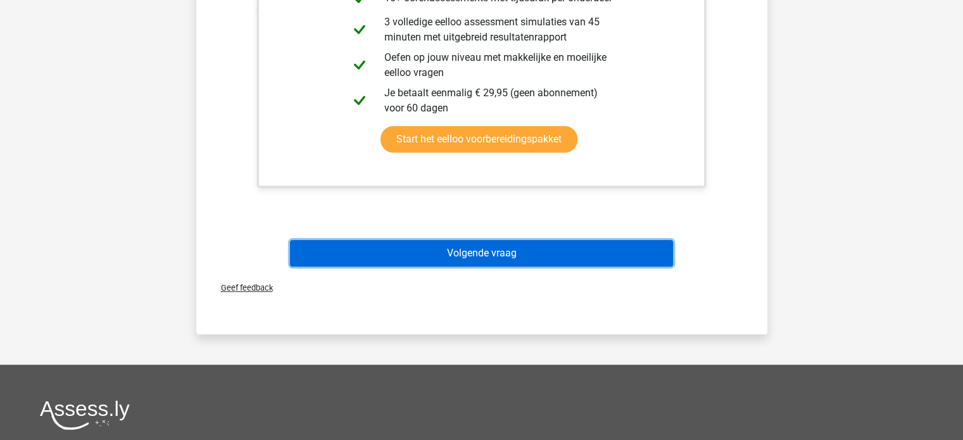
click at [461, 256] on button "Volgende vraag" at bounding box center [481, 253] width 383 height 27
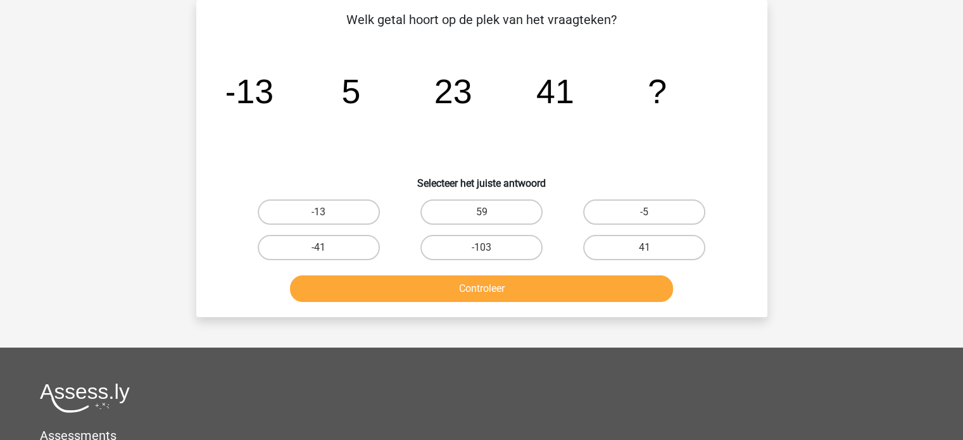
drag, startPoint x: 479, startPoint y: 208, endPoint x: 484, endPoint y: 246, distance: 38.3
click at [479, 210] on label "59" at bounding box center [481, 211] width 122 height 25
click at [481, 212] on input "59" at bounding box center [485, 216] width 8 height 8
radio input "true"
click at [476, 236] on label "-103" at bounding box center [481, 247] width 122 height 25
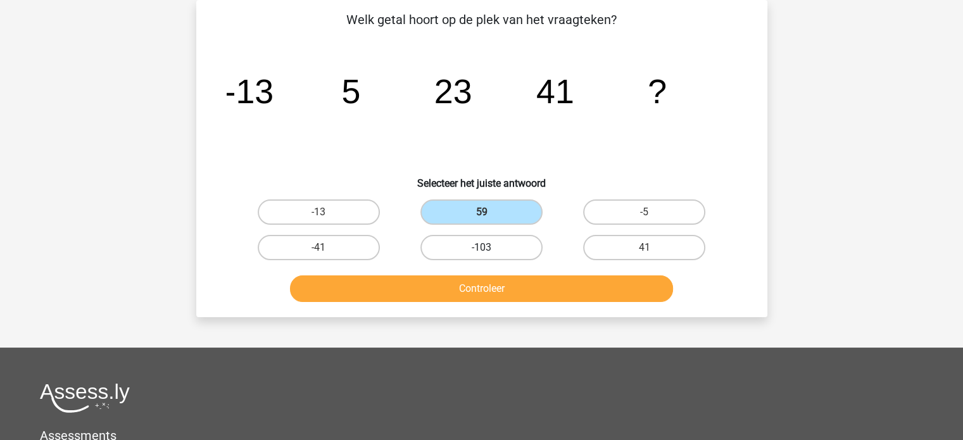
click at [481, 248] on input "-103" at bounding box center [485, 252] width 8 height 8
radio input "true"
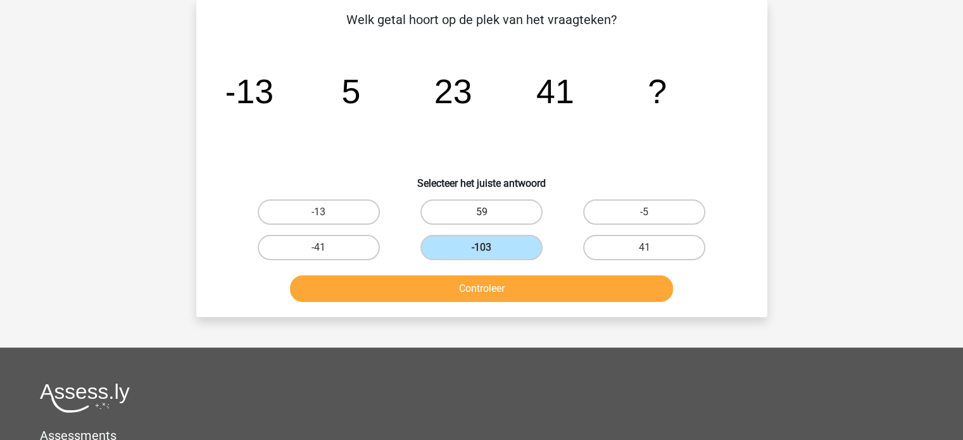
click at [474, 218] on label "59" at bounding box center [481, 211] width 122 height 25
click at [481, 218] on input "59" at bounding box center [485, 216] width 8 height 8
radio input "true"
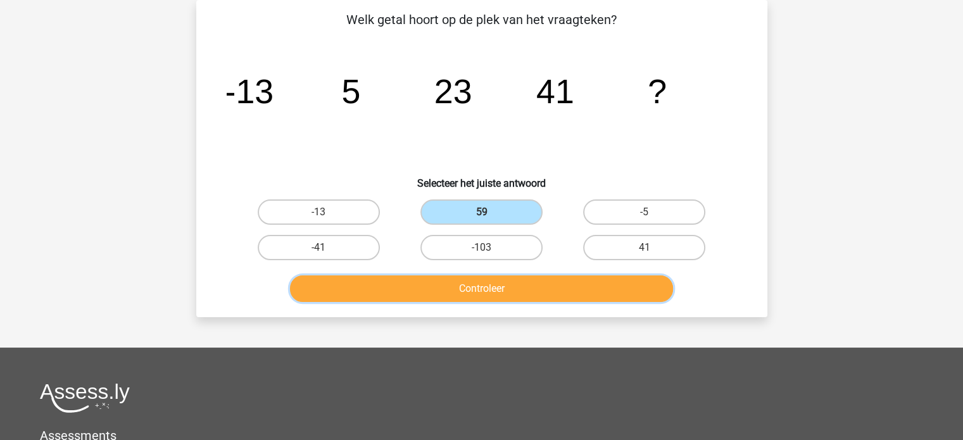
click at [487, 288] on button "Controleer" at bounding box center [481, 288] width 383 height 27
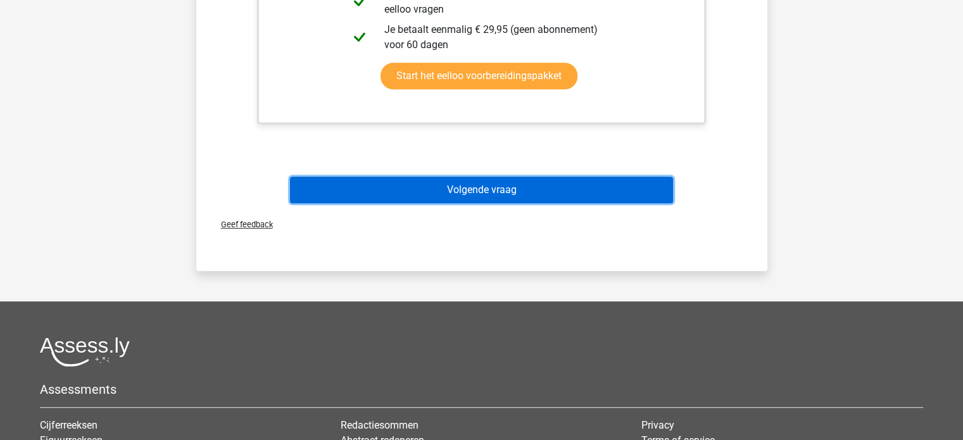
click at [477, 184] on button "Volgende vraag" at bounding box center [481, 190] width 383 height 27
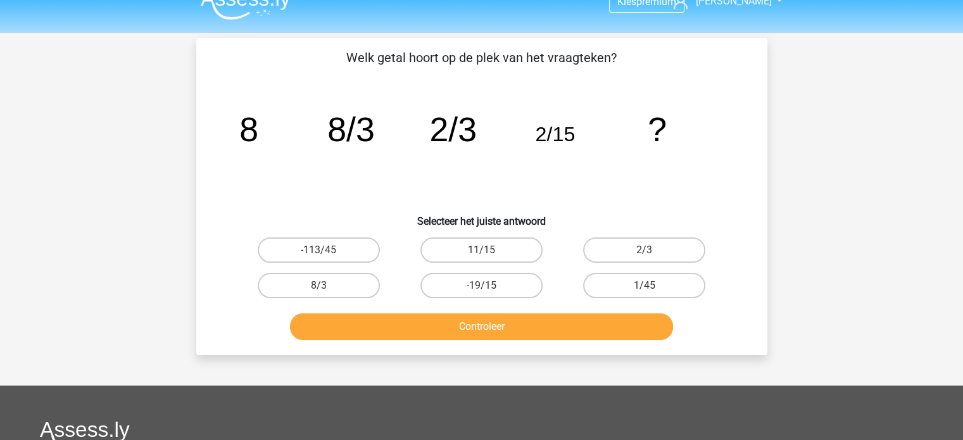
scroll to position [0, 0]
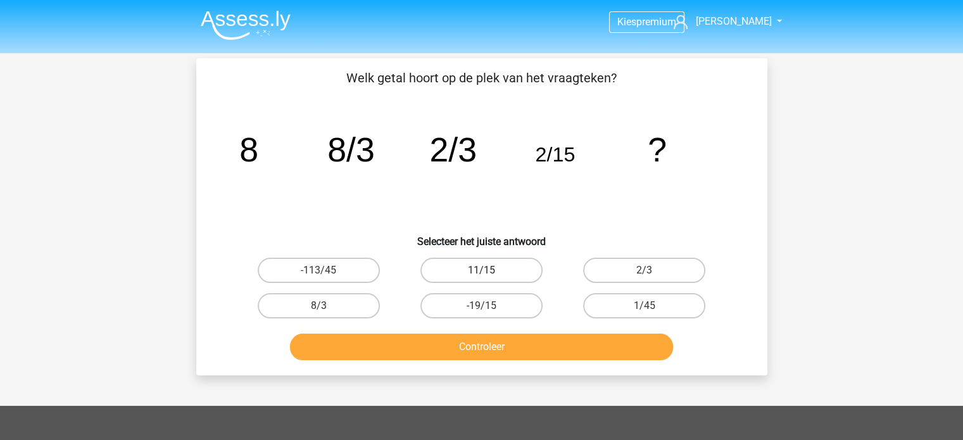
click at [508, 273] on label "11/15" at bounding box center [481, 270] width 122 height 25
click at [489, 273] on input "11/15" at bounding box center [485, 274] width 8 height 8
radio input "true"
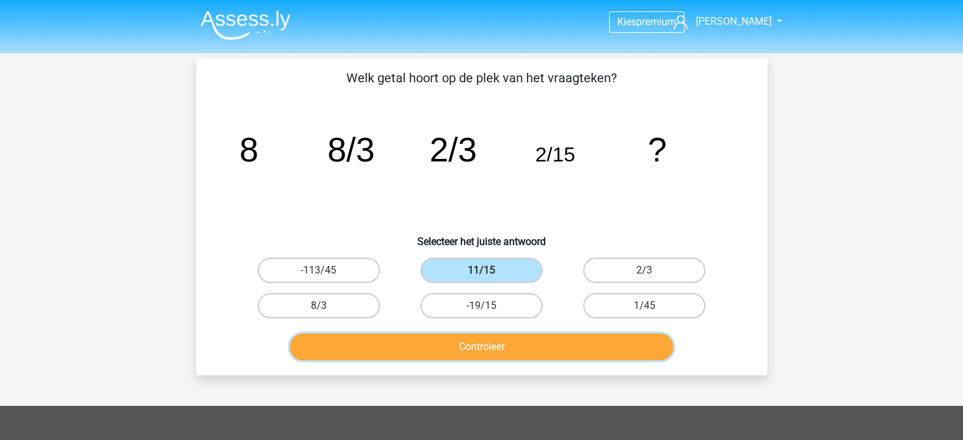
click at [508, 341] on button "Controleer" at bounding box center [481, 347] width 383 height 27
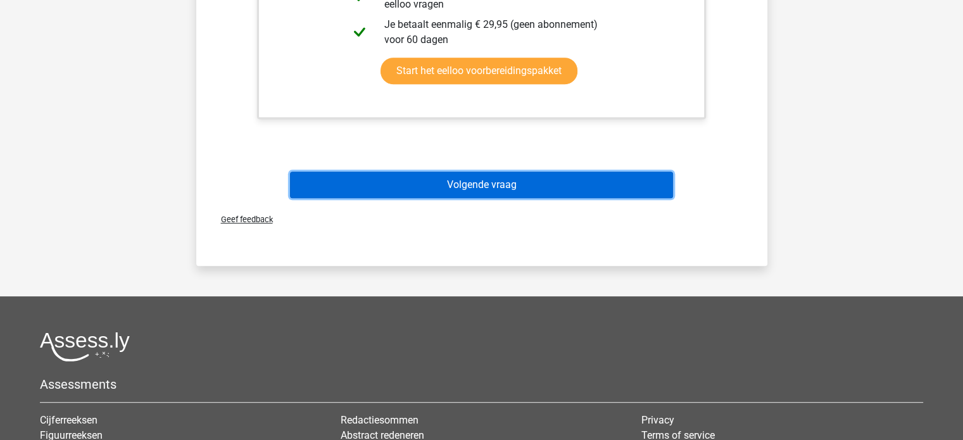
click at [442, 185] on button "Volgende vraag" at bounding box center [481, 185] width 383 height 27
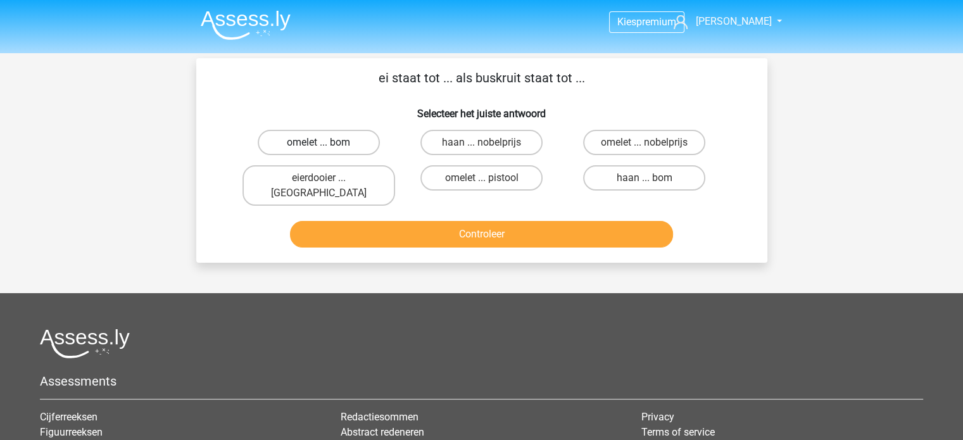
click at [308, 143] on label "omelet ... bom" at bounding box center [319, 142] width 122 height 25
click at [318, 143] on input "omelet ... bom" at bounding box center [322, 146] width 8 height 8
radio input "true"
click at [425, 221] on button "Controleer" at bounding box center [481, 234] width 383 height 27
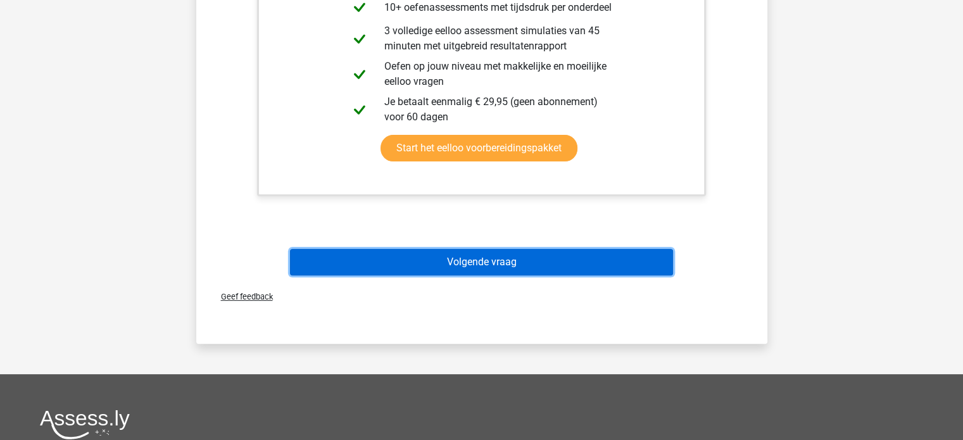
click at [453, 254] on button "Volgende vraag" at bounding box center [481, 262] width 383 height 27
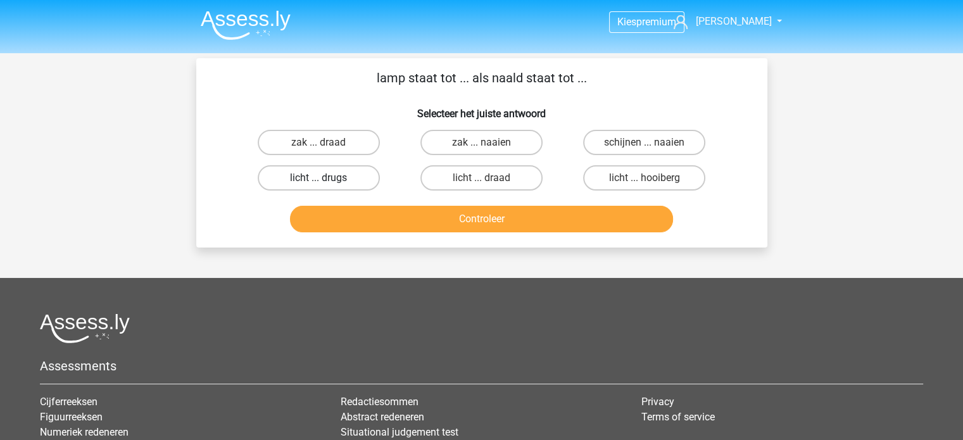
click at [324, 166] on label "licht ... drugs" at bounding box center [319, 177] width 122 height 25
click at [324, 178] on input "licht ... drugs" at bounding box center [322, 182] width 8 height 8
radio input "true"
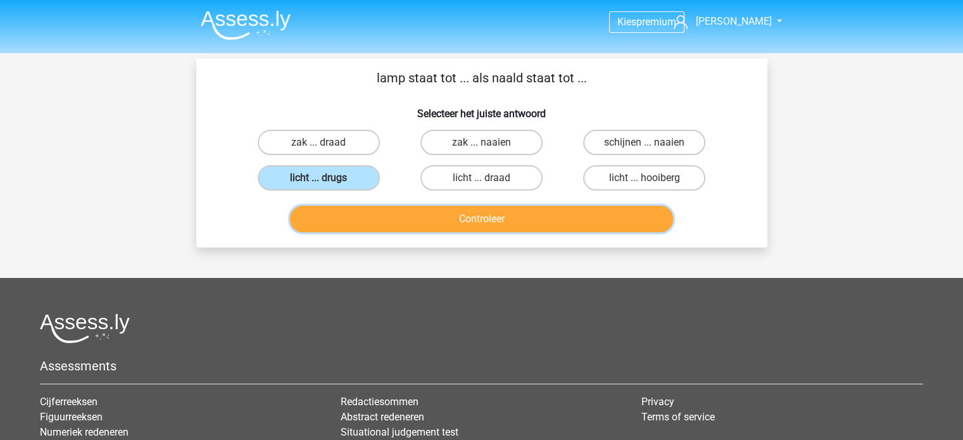
click at [390, 226] on button "Controleer" at bounding box center [481, 219] width 383 height 27
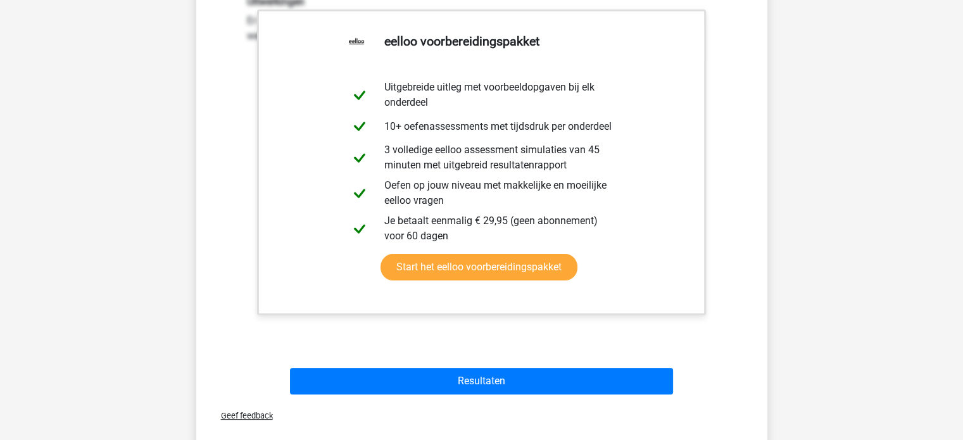
scroll to position [317, 0]
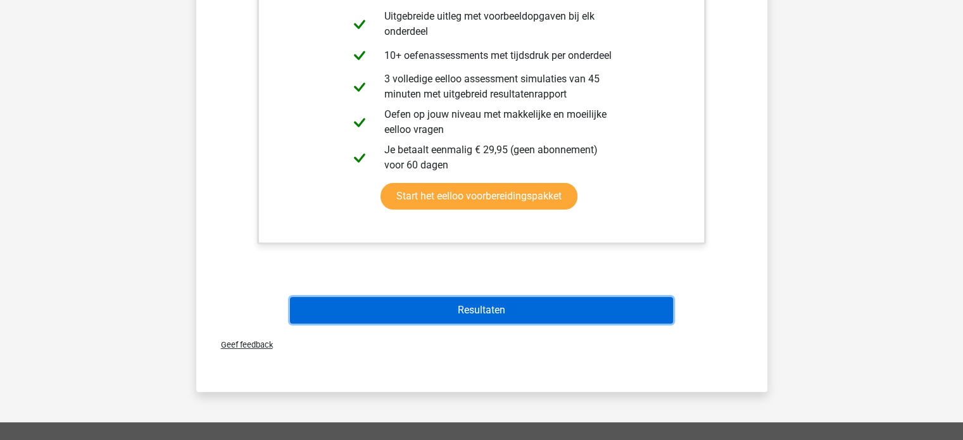
click at [448, 303] on button "Resultaten" at bounding box center [481, 310] width 383 height 27
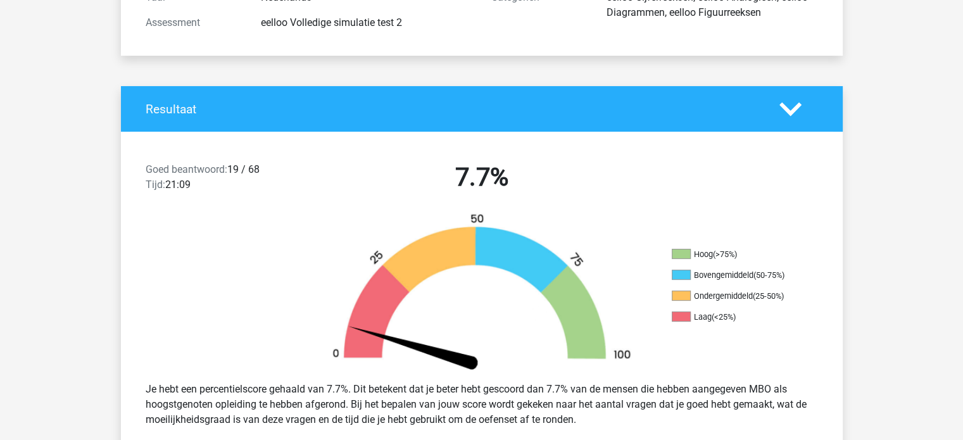
scroll to position [253, 0]
